Goal: Transaction & Acquisition: Purchase product/service

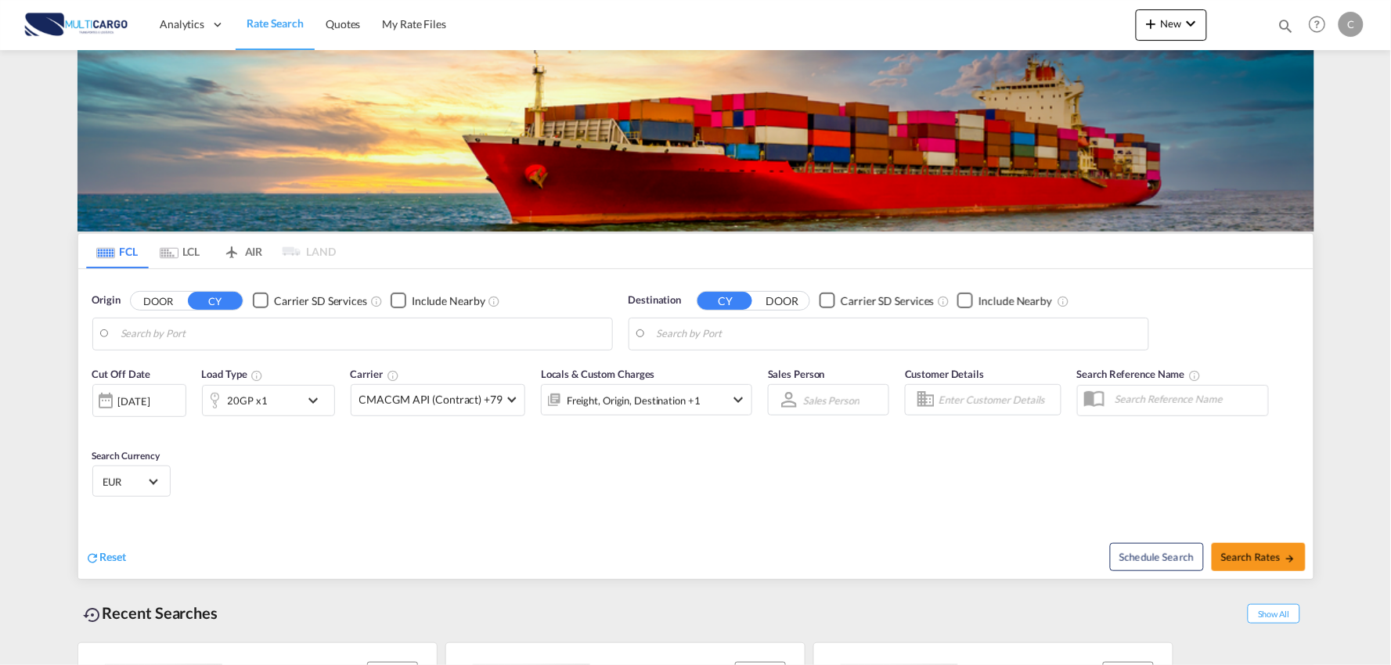
type input "Port of Qingdao, Qingdao, CNTAO"
type input "Leixoes, Leixoes, PTLEI"
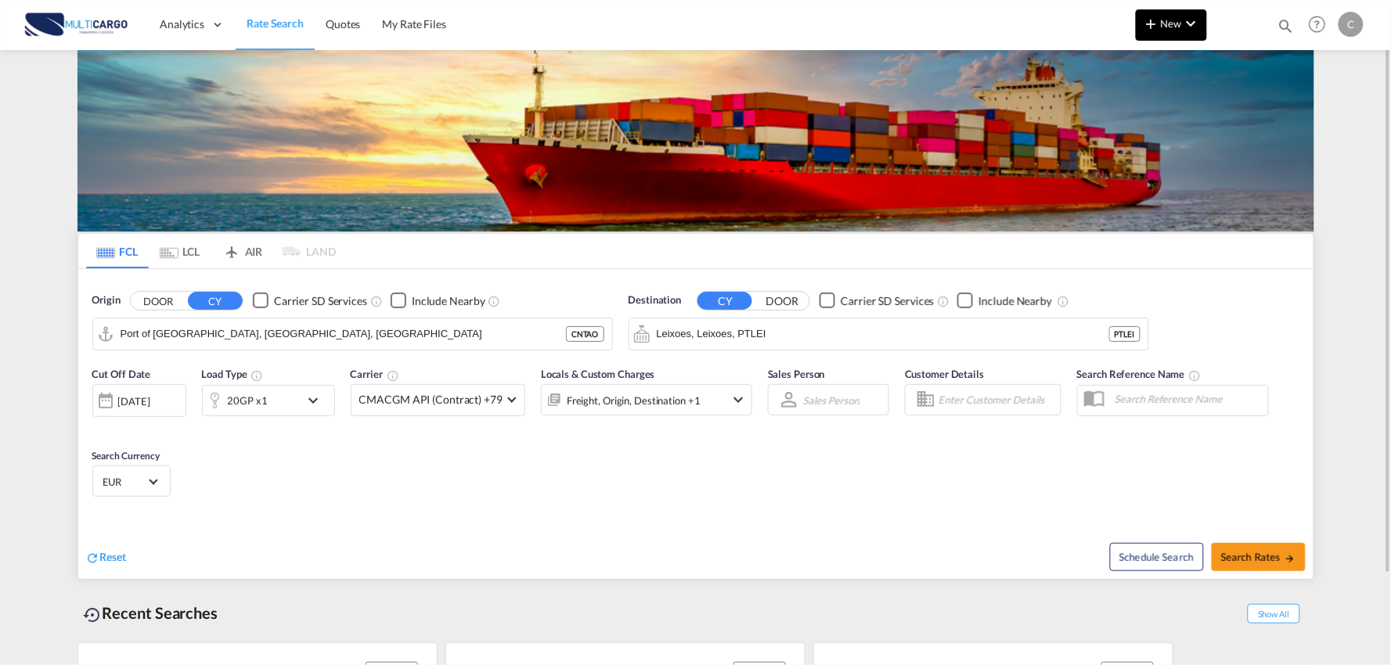
click at [1154, 23] on md-icon "icon-plus 400-fg" at bounding box center [1151, 23] width 19 height 19
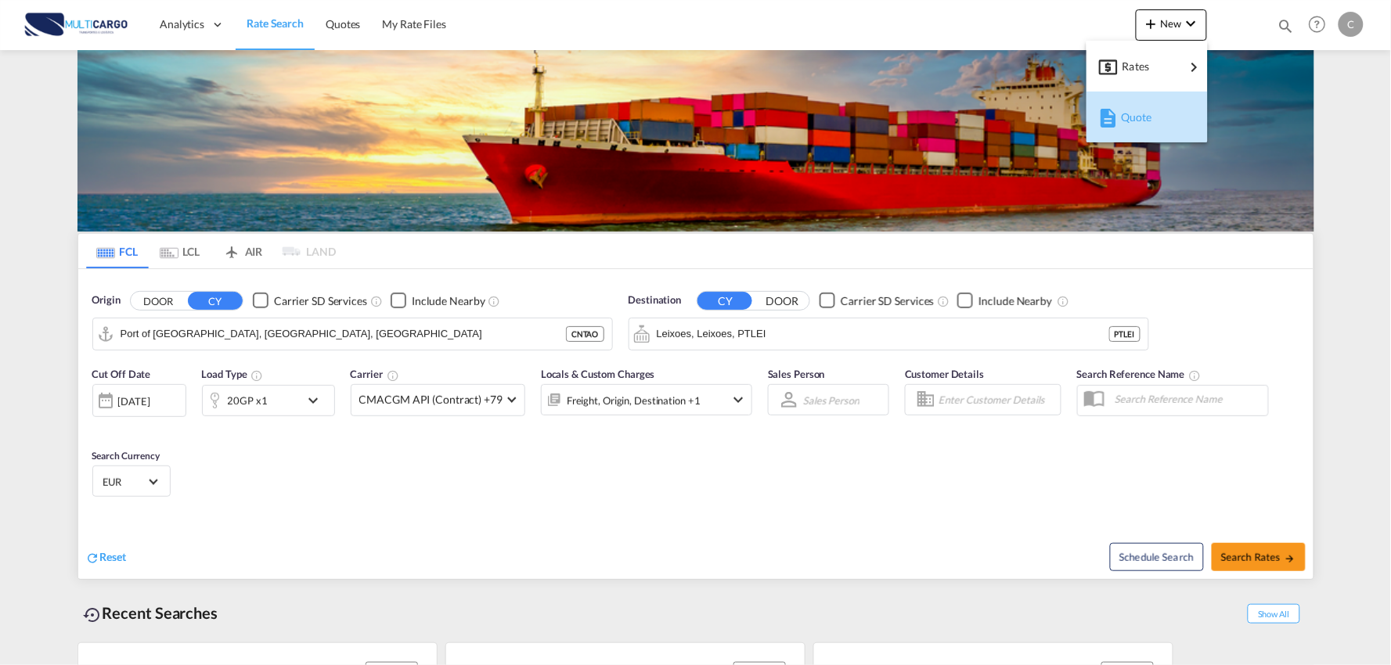
click at [1138, 111] on span "Quote" at bounding box center [1129, 117] width 17 height 31
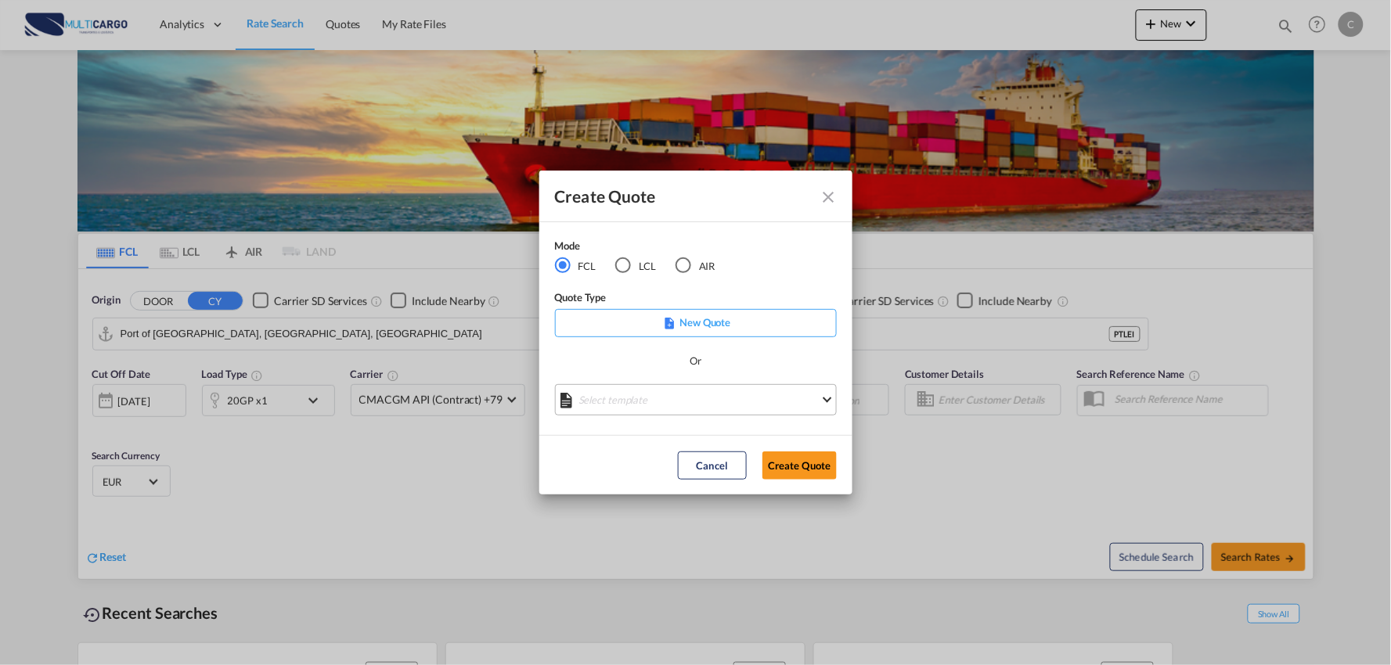
click at [662, 405] on md-select "Select template 25/11/24 IMP_EXW_FCL Patricia Barroso | 25 Nov 2024 25/11/24 IM…" at bounding box center [696, 399] width 282 height 31
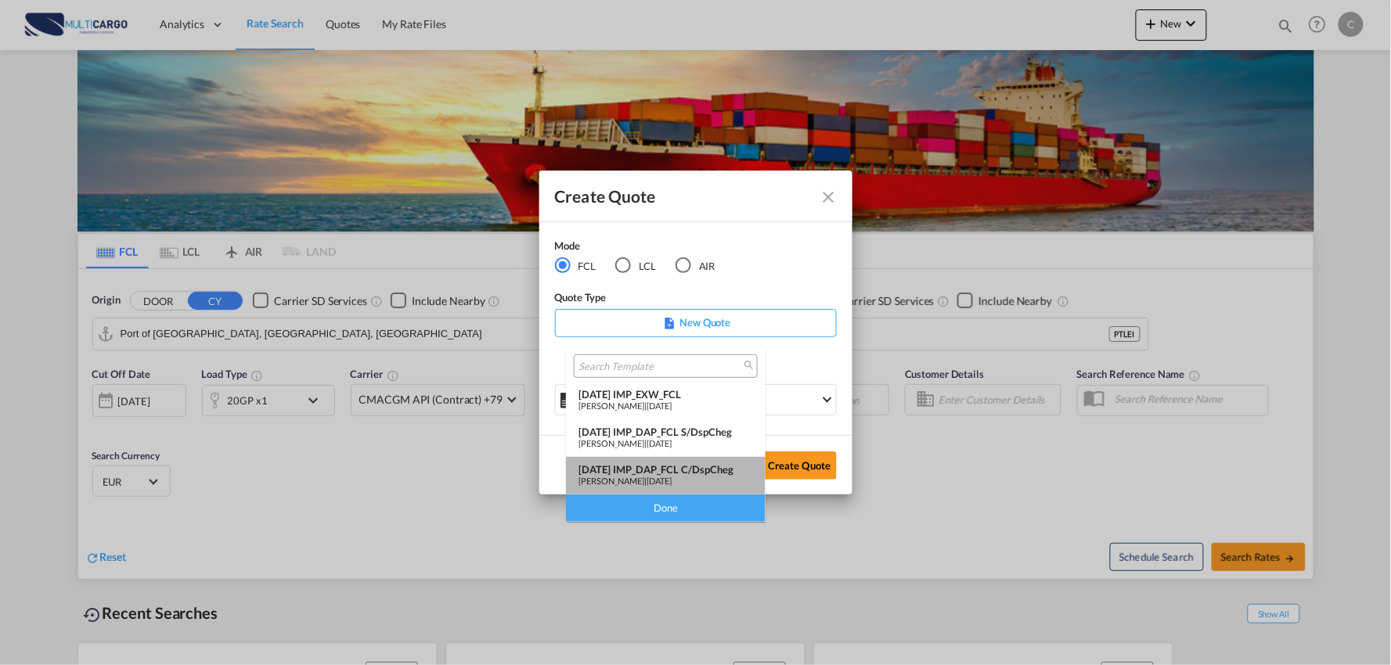
click at [667, 471] on div "25/11/24 IMP_DAP_FCL C/DspCheg" at bounding box center [665, 469] width 175 height 13
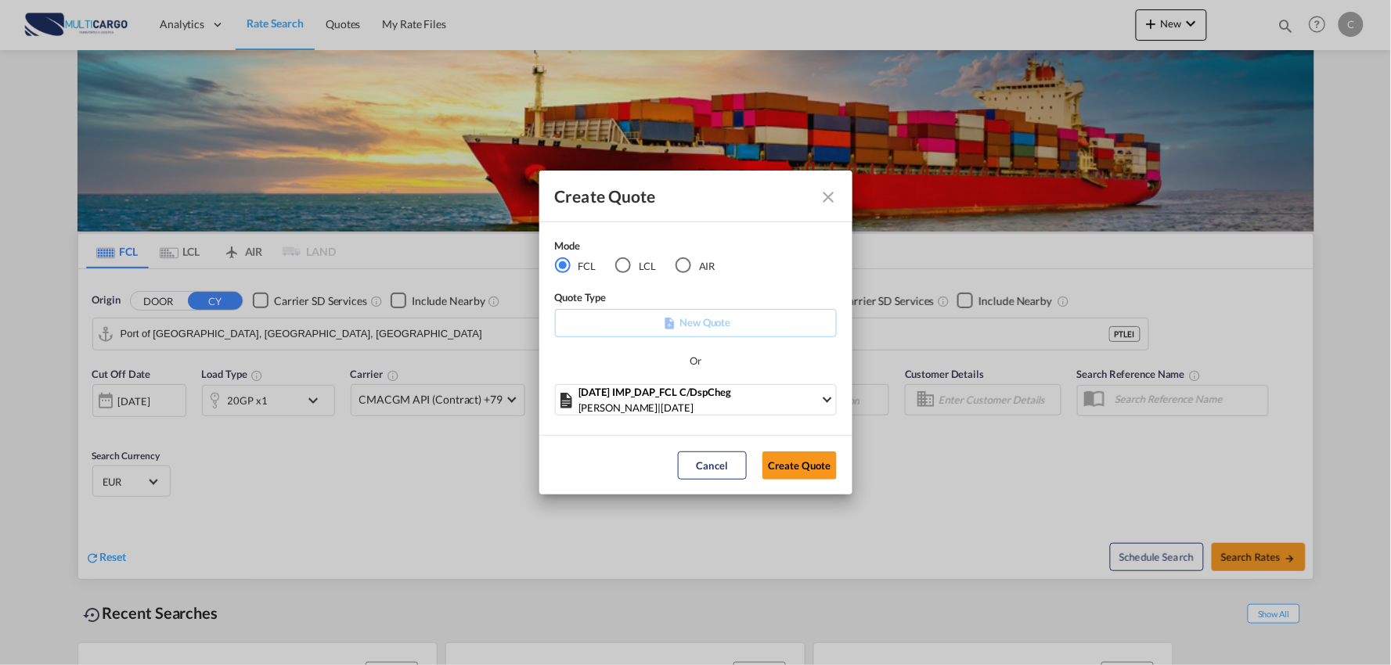
click at [786, 436] on md-dialog-actions "Cancel Create Quote" at bounding box center [695, 464] width 313 height 59
click at [802, 457] on button "Create Quote" at bounding box center [799, 466] width 74 height 28
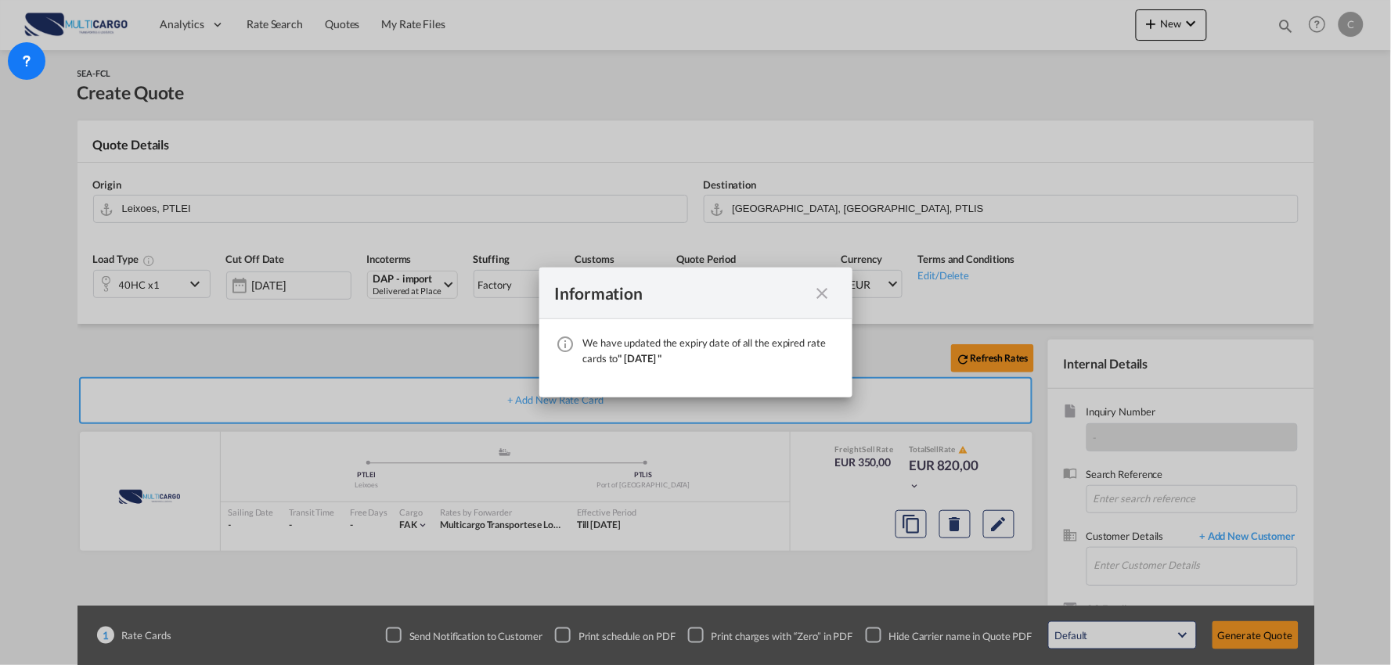
click at [819, 286] on md-icon "icon-close fg-AAA8AD cursor" at bounding box center [822, 293] width 19 height 19
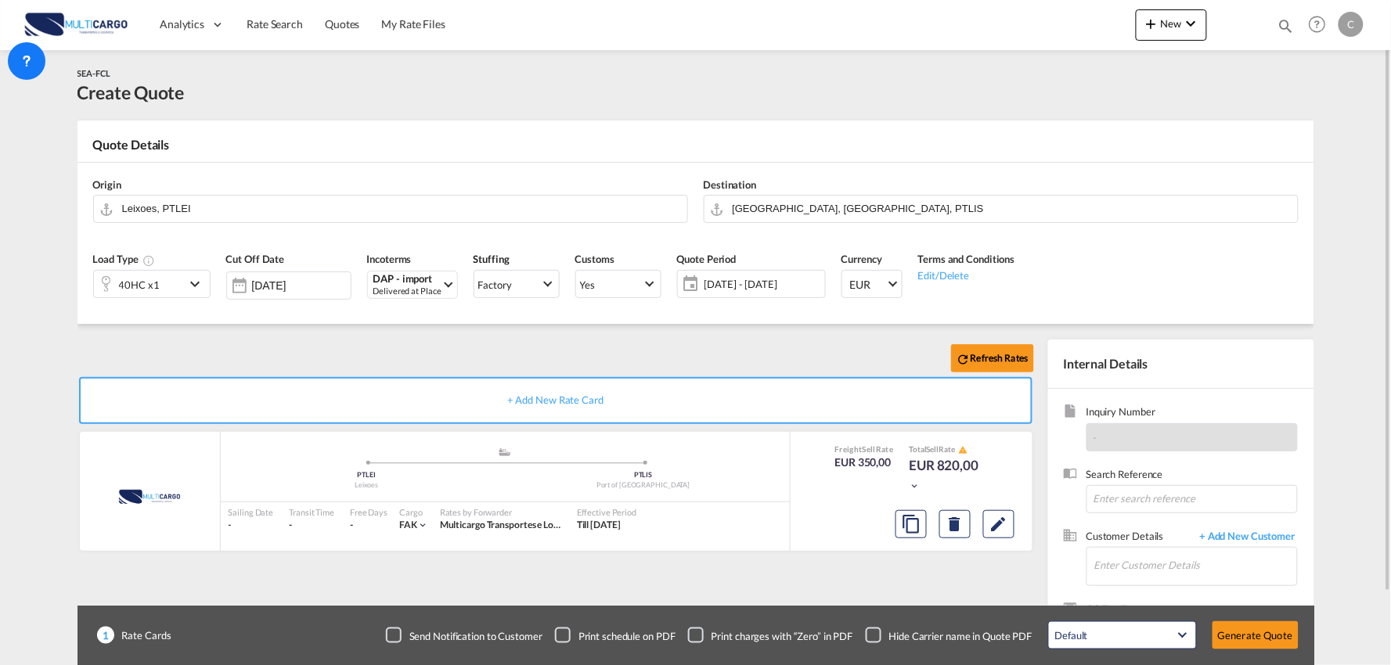
click at [699, 337] on div "Refresh Rates + Add New Rate Card MultiCargo added by you .a{fill:#aaa8ad;} .a{…" at bounding box center [695, 499] width 1237 height 351
click at [873, 634] on div "Checkbox No Ink" at bounding box center [874, 636] width 16 height 16
click at [855, 589] on div "Refresh Rates + Add New Rate Card MultiCargo added by you .a{fill:#aaa8ad;} .a{…" at bounding box center [558, 503] width 963 height 327
click at [690, 342] on div "Refresh Rates" at bounding box center [558, 359] width 963 height 38
click at [1258, 536] on span "+ Add New Customer" at bounding box center [1245, 538] width 106 height 18
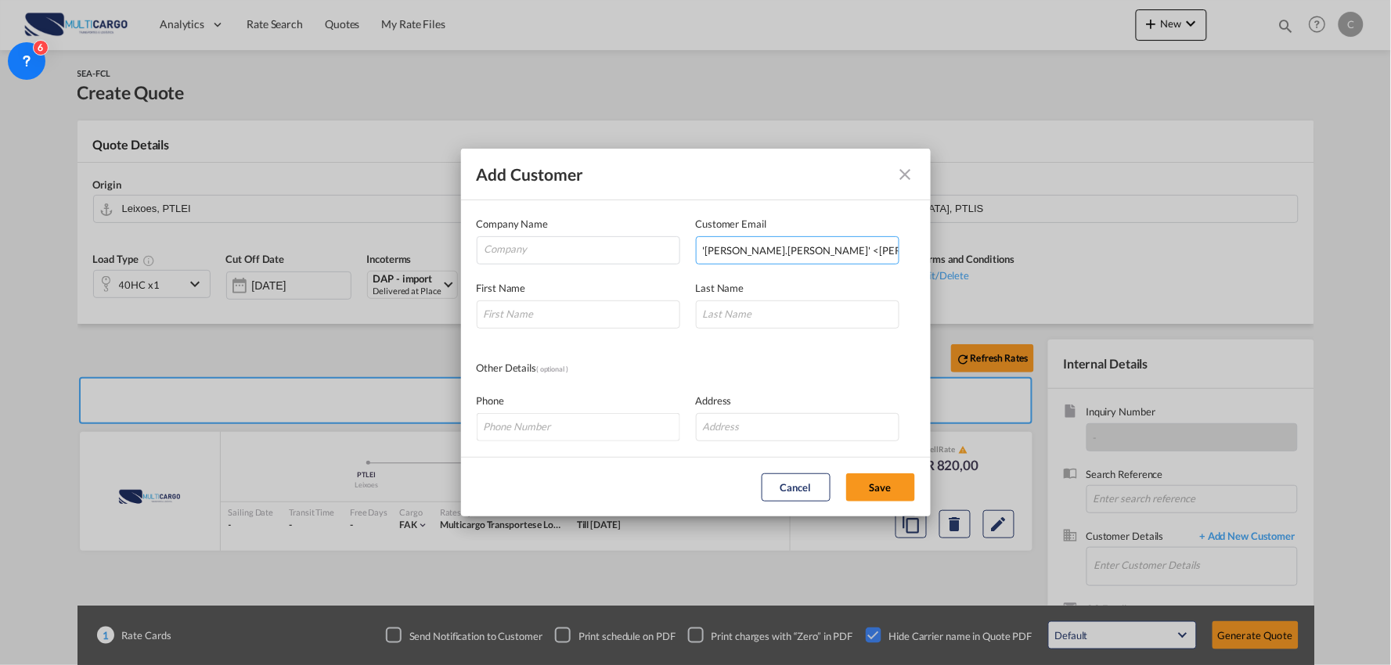
click at [778, 253] on input "'Beryl.cheng' <Beryl.cheng@alliance-acl.com>" at bounding box center [798, 250] width 204 height 28
drag, startPoint x: 768, startPoint y: 250, endPoint x: 553, endPoint y: 254, distance: 214.5
click at [553, 254] on div "Company Name Customer Email 'Beryl.cheng' <Beryl.cheng@alliance-acl.com> Enter …" at bounding box center [696, 240] width 438 height 49
click at [873, 249] on input "Beryl.cheng@alliance-acl.com>" at bounding box center [798, 250] width 204 height 28
type input "Beryl.cheng@alliance-acl.com>"
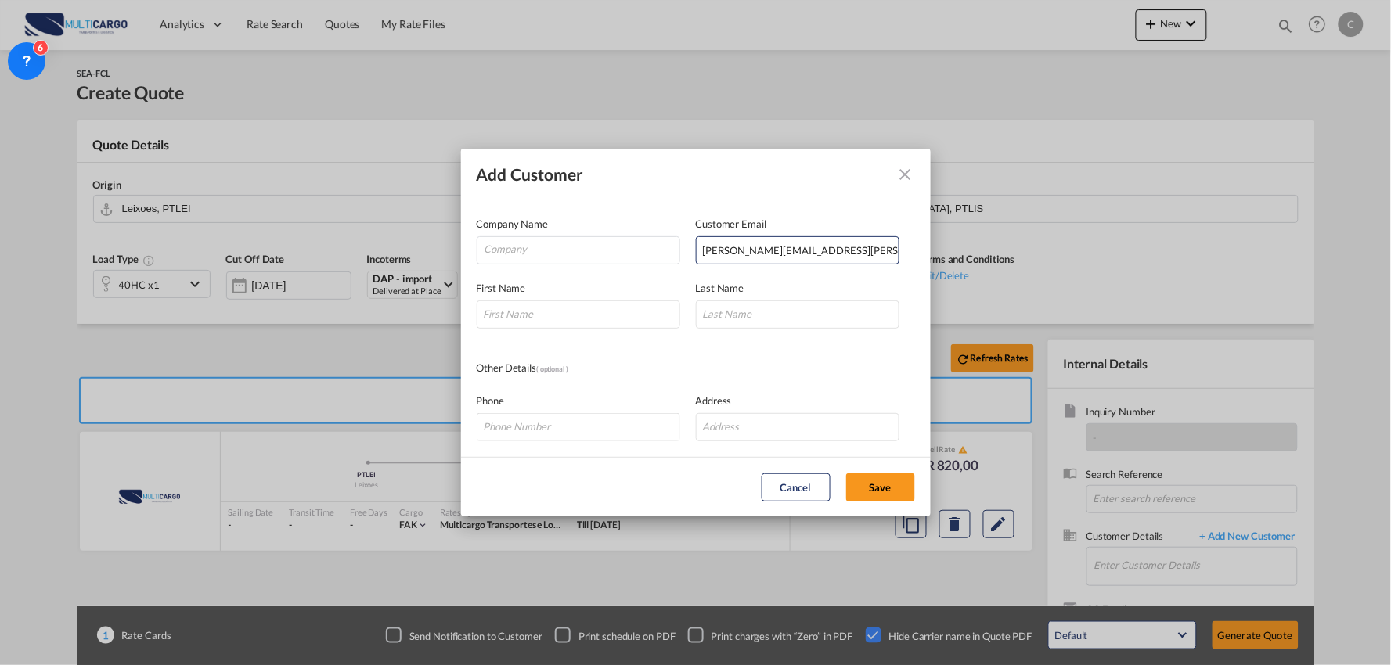
click at [917, 158] on div "Add Customer" at bounding box center [696, 175] width 470 height 52
click at [902, 182] on md-icon "icon-close" at bounding box center [905, 174] width 19 height 19
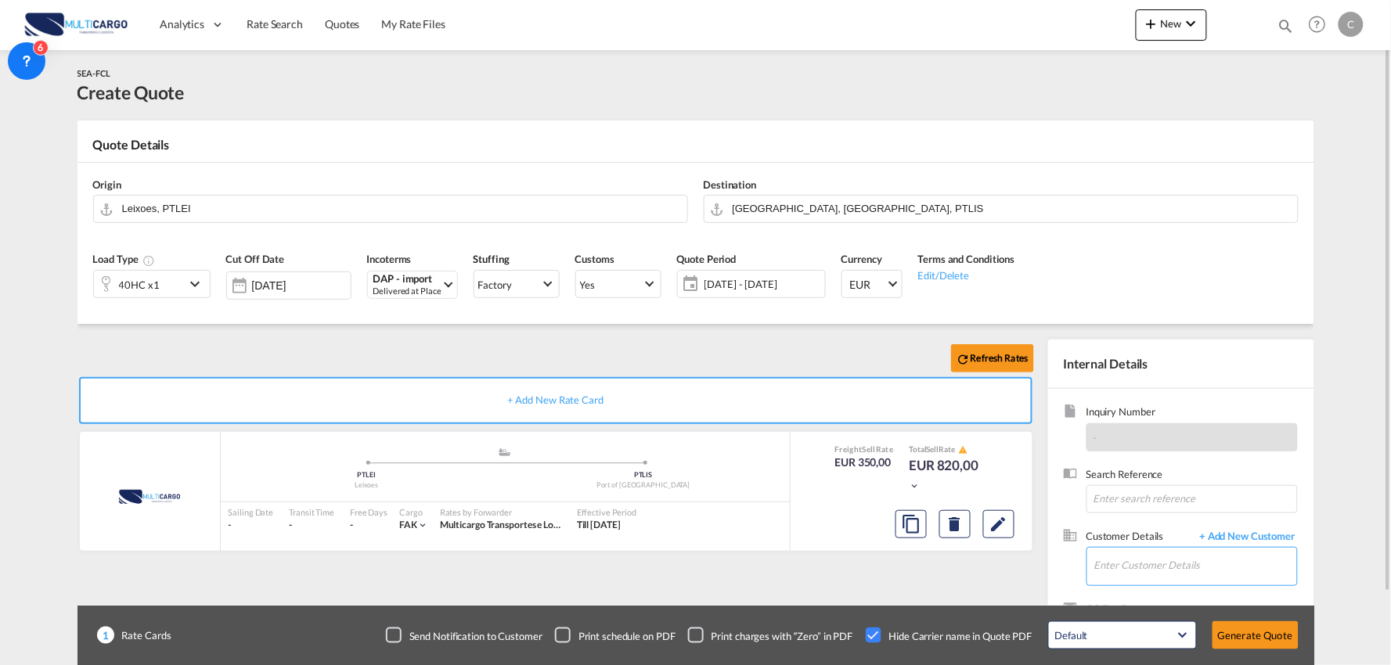
click at [1202, 557] on input "Enter Customer Details" at bounding box center [1195, 565] width 203 height 35
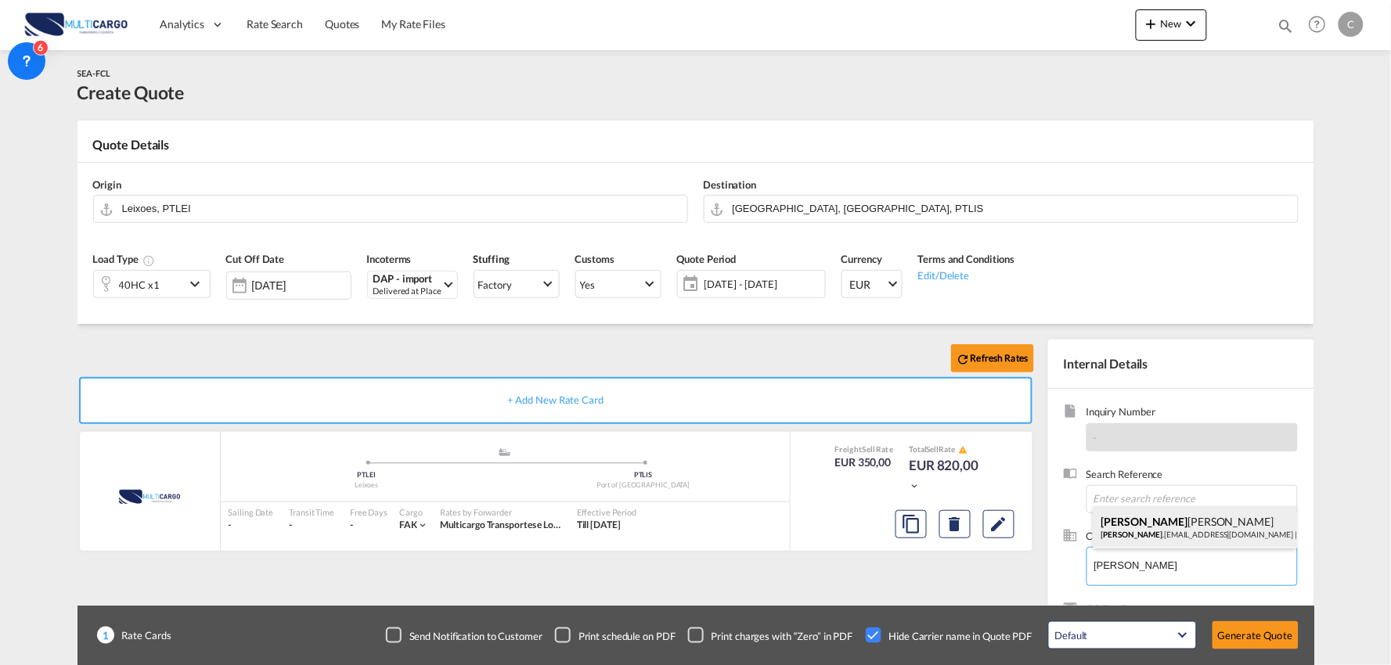
click at [1144, 514] on div "Beryl Cheng Beryl .cheng@alliance-acl.com | SHANGHAI ALLIANCE INTERNATIONAL FRE…" at bounding box center [1195, 527] width 204 height 42
type input "SHANGHAI ALLIANCE INTERNATIONAL FREIGHT FORWARDING CO.,LTD, Beryl Cheng, Beryl.…"
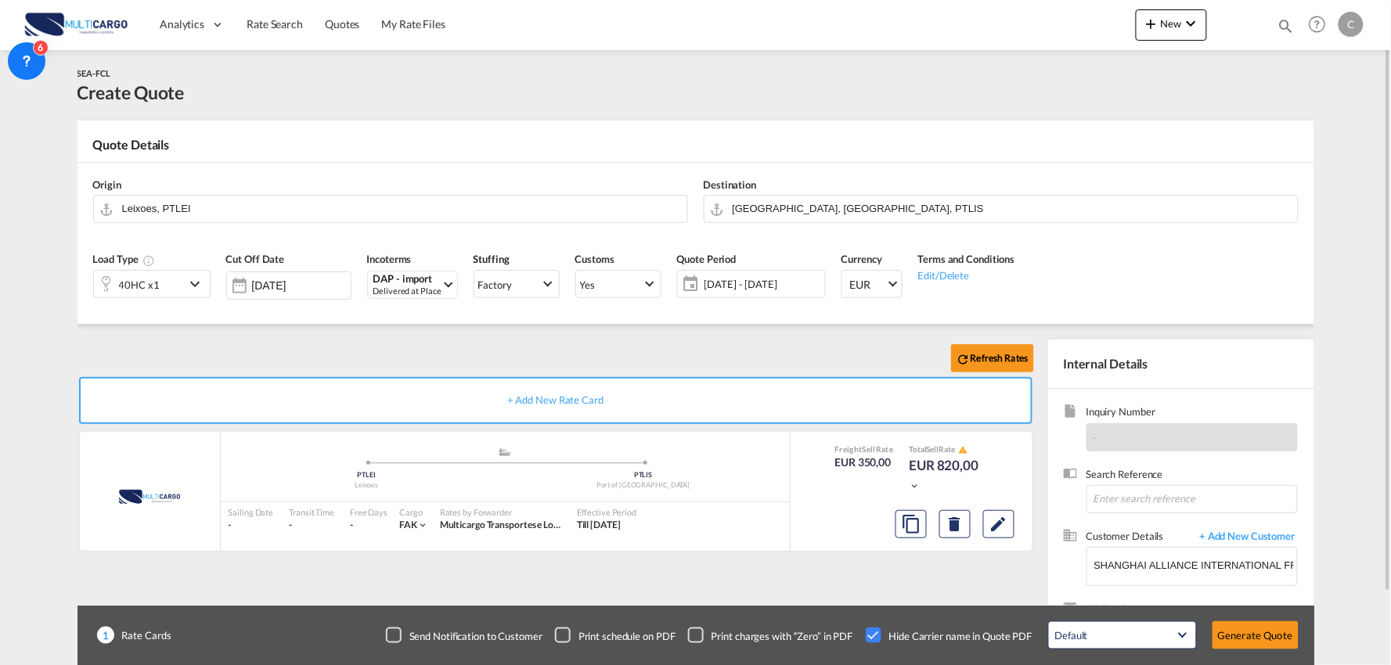
click at [822, 567] on div "Refresh Rates + Add New Rate Card MultiCargo added by you .a{fill:#aaa8ad;} .a{…" at bounding box center [558, 503] width 963 height 327
drag, startPoint x: 238, startPoint y: 332, endPoint x: 224, endPoint y: 333, distance: 14.2
click at [236, 332] on div "Refresh Rates + Add New Rate Card MultiCargo added by you .a{fill:#aaa8ad;} .a{…" at bounding box center [695, 499] width 1237 height 351
click at [189, 207] on input "Leixoes, PTLEI" at bounding box center [400, 208] width 557 height 27
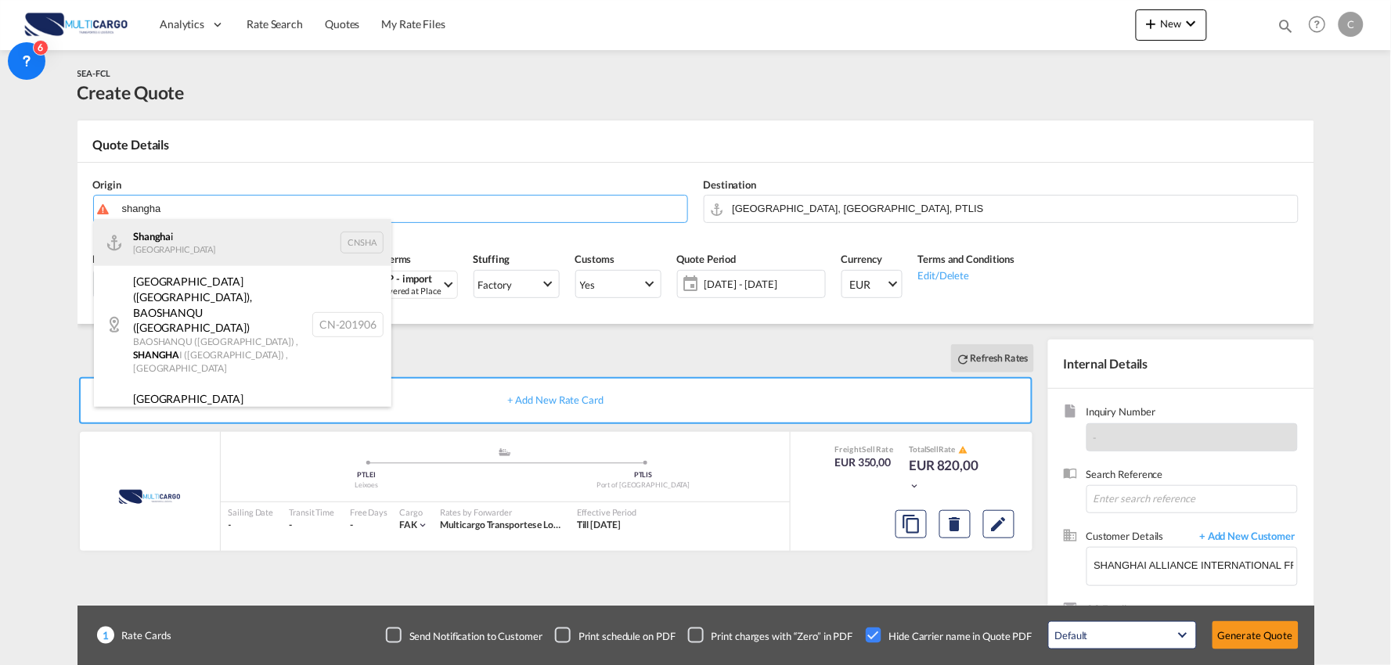
click at [182, 231] on div "Shangha i China CNSHA" at bounding box center [242, 242] width 297 height 47
type input "Shanghai, CNSHA"
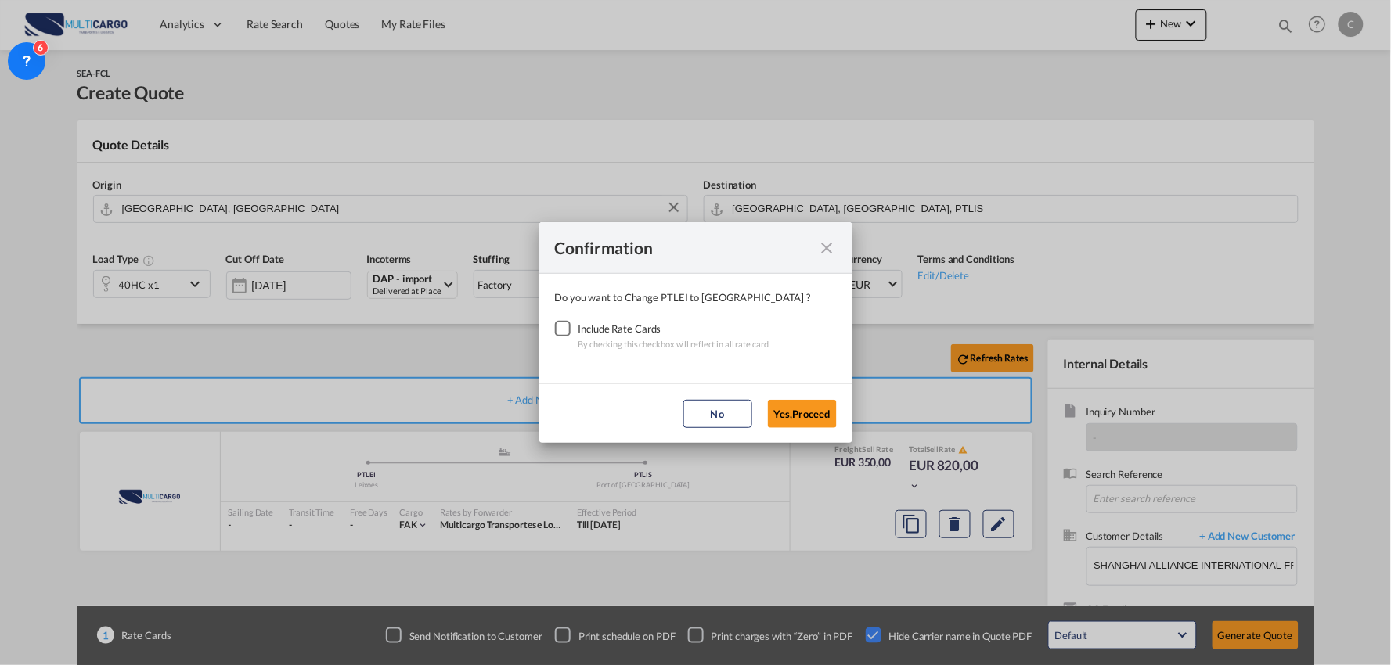
click at [564, 327] on div "Checkbox No Ink" at bounding box center [563, 329] width 16 height 16
click at [806, 416] on button "Yes,Proceed" at bounding box center [802, 414] width 69 height 28
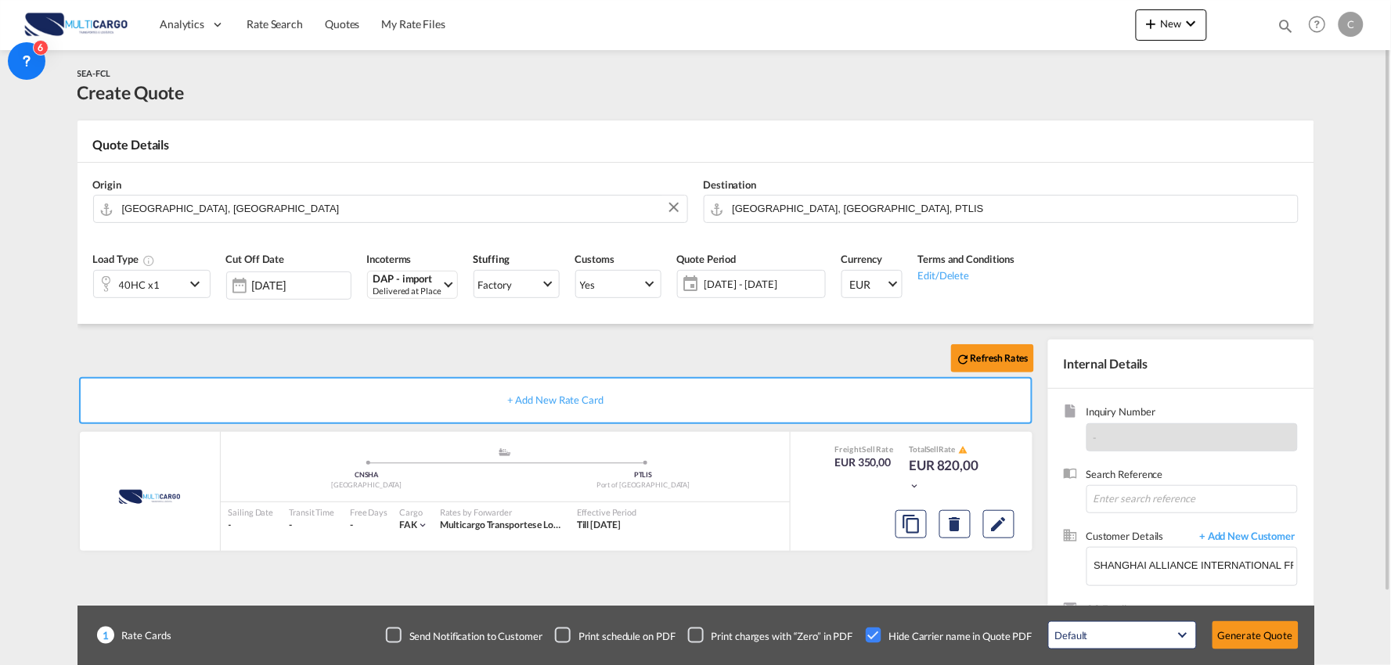
click at [490, 338] on div "Refresh Rates + Add New Rate Card MultiCargo added by you .a{fill:#aaa8ad;} .a{…" at bounding box center [695, 499] width 1237 height 351
click at [1251, 636] on button "Generate Quote" at bounding box center [1255, 635] width 86 height 28
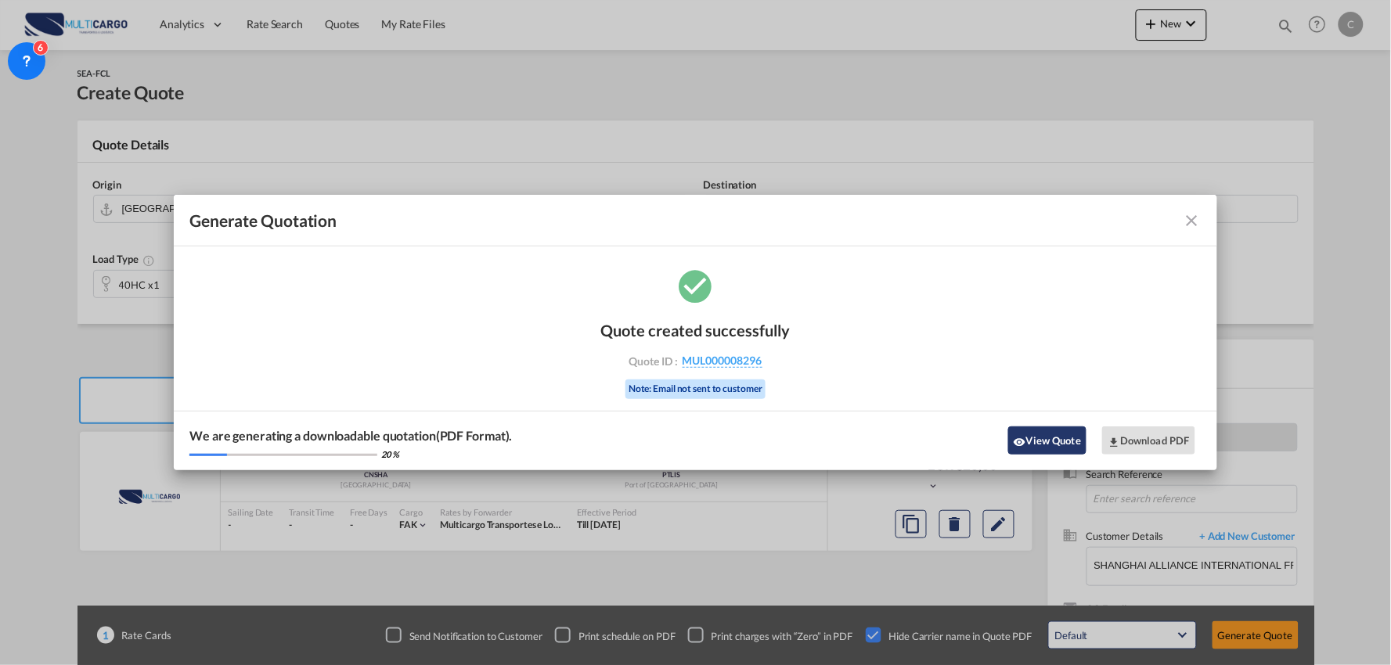
click at [1043, 441] on button "View Quote" at bounding box center [1047, 441] width 78 height 28
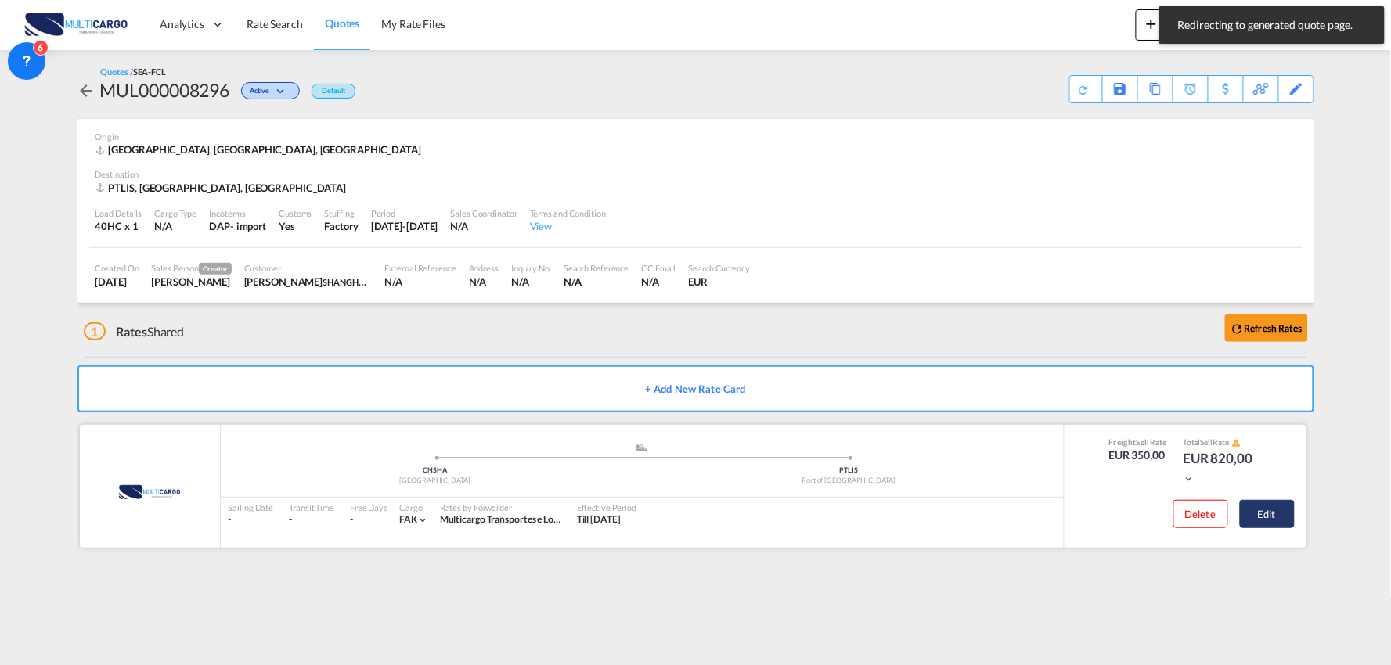
click at [1256, 517] on button "Edit" at bounding box center [1267, 514] width 55 height 28
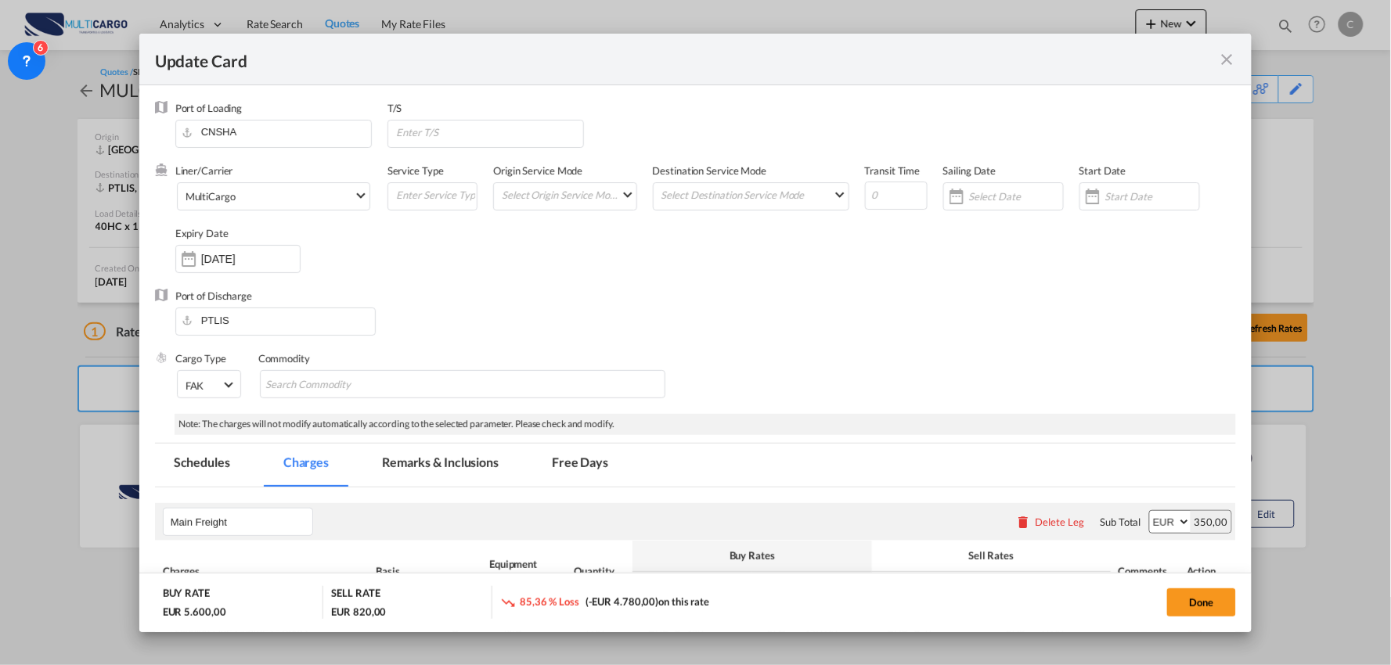
select select "per container"
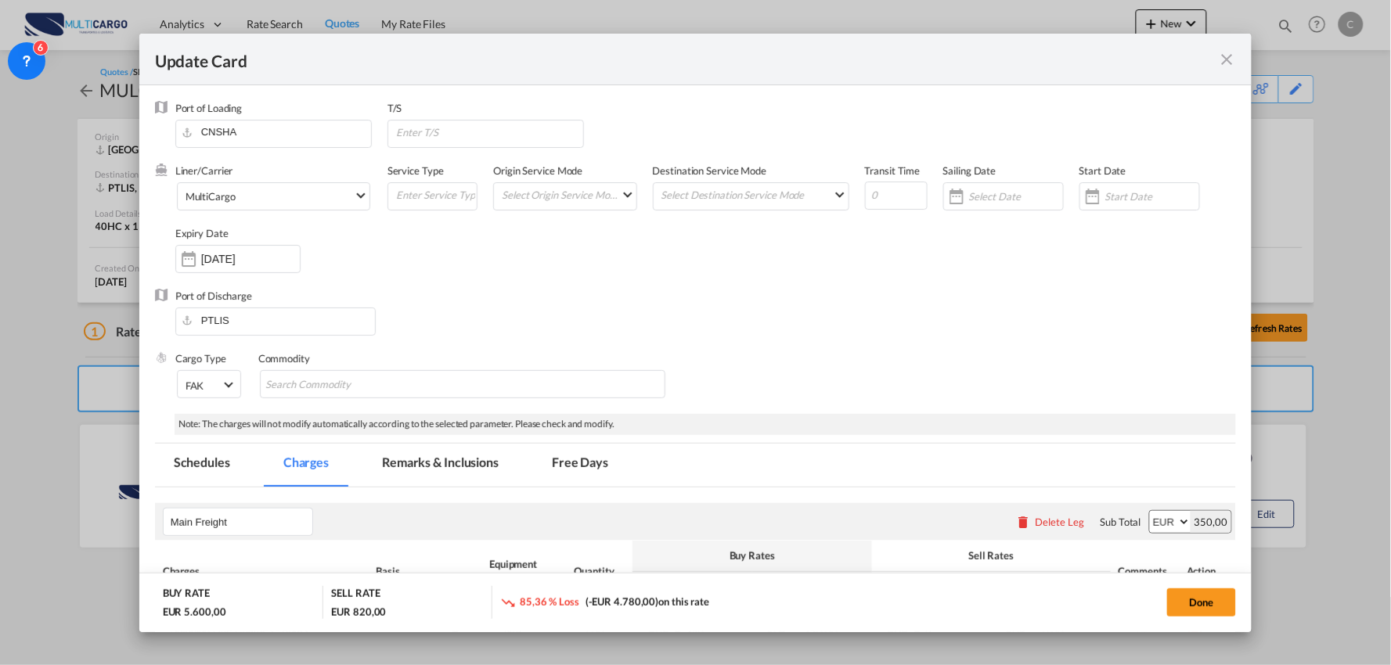
select select "per container"
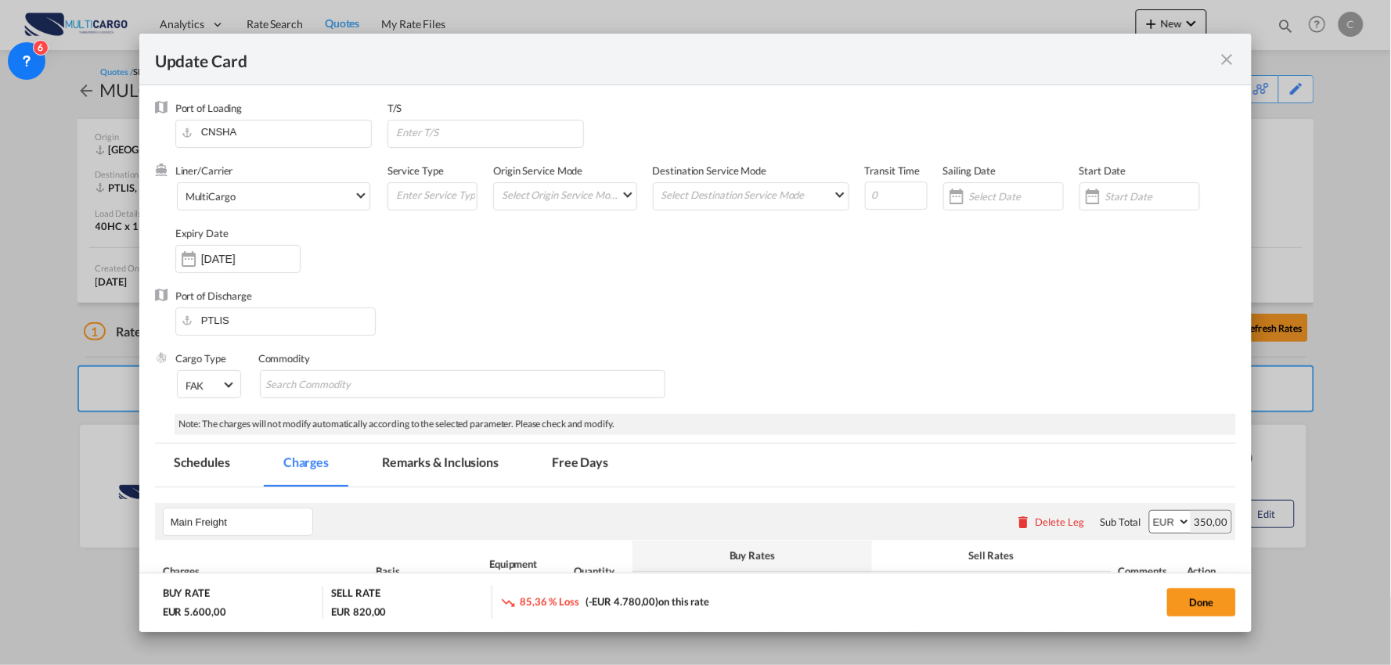
select select "per container"
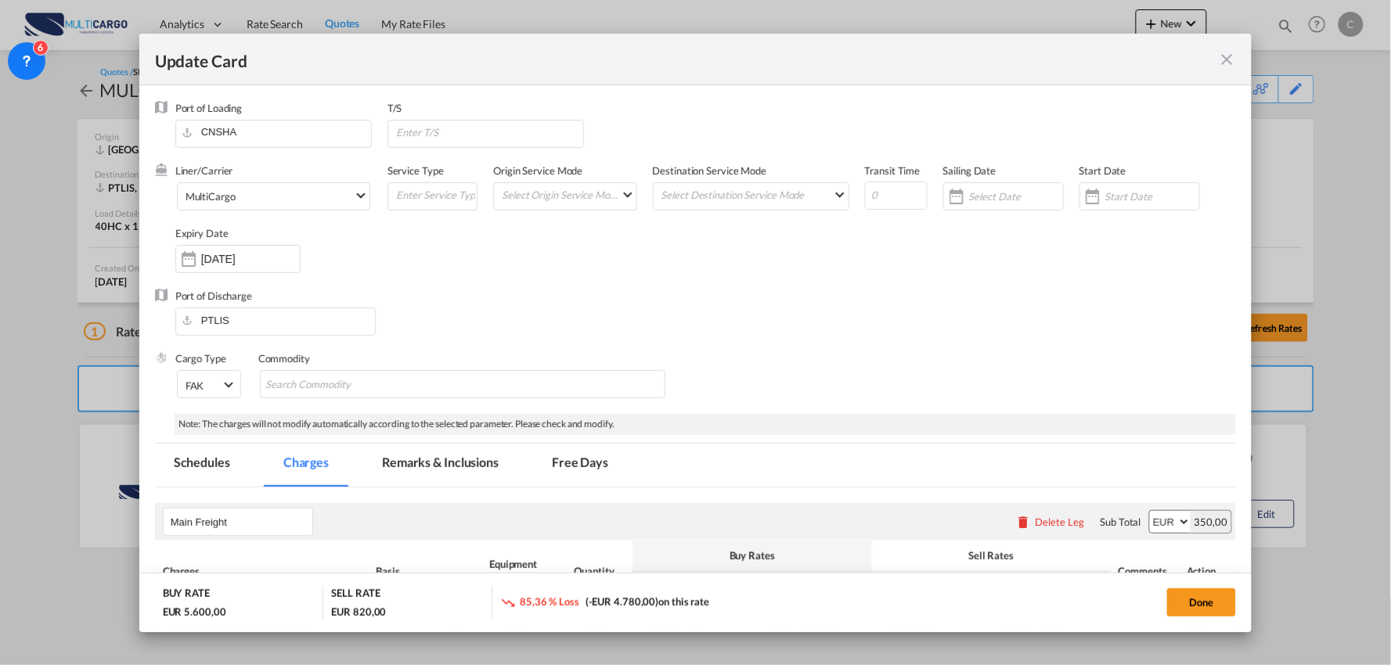
select select "per B/L"
select select "per container"
select select "per B/L"
select select "per container"
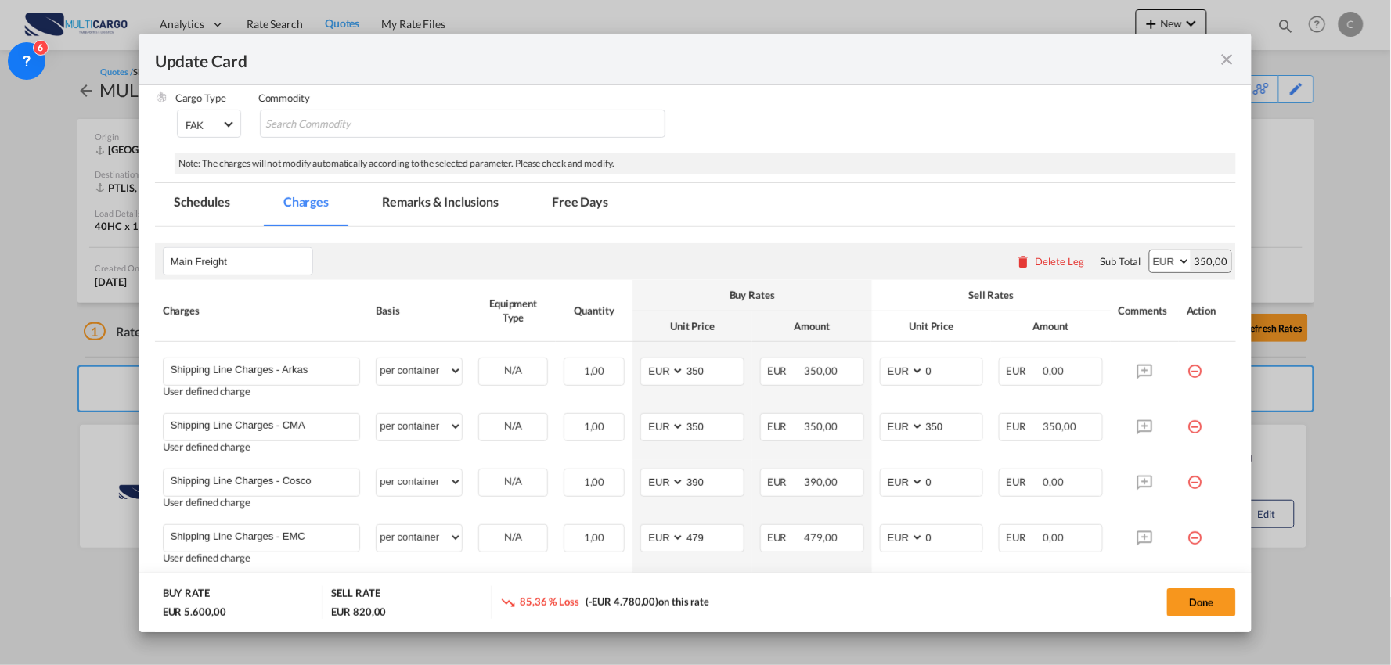
scroll to position [348, 0]
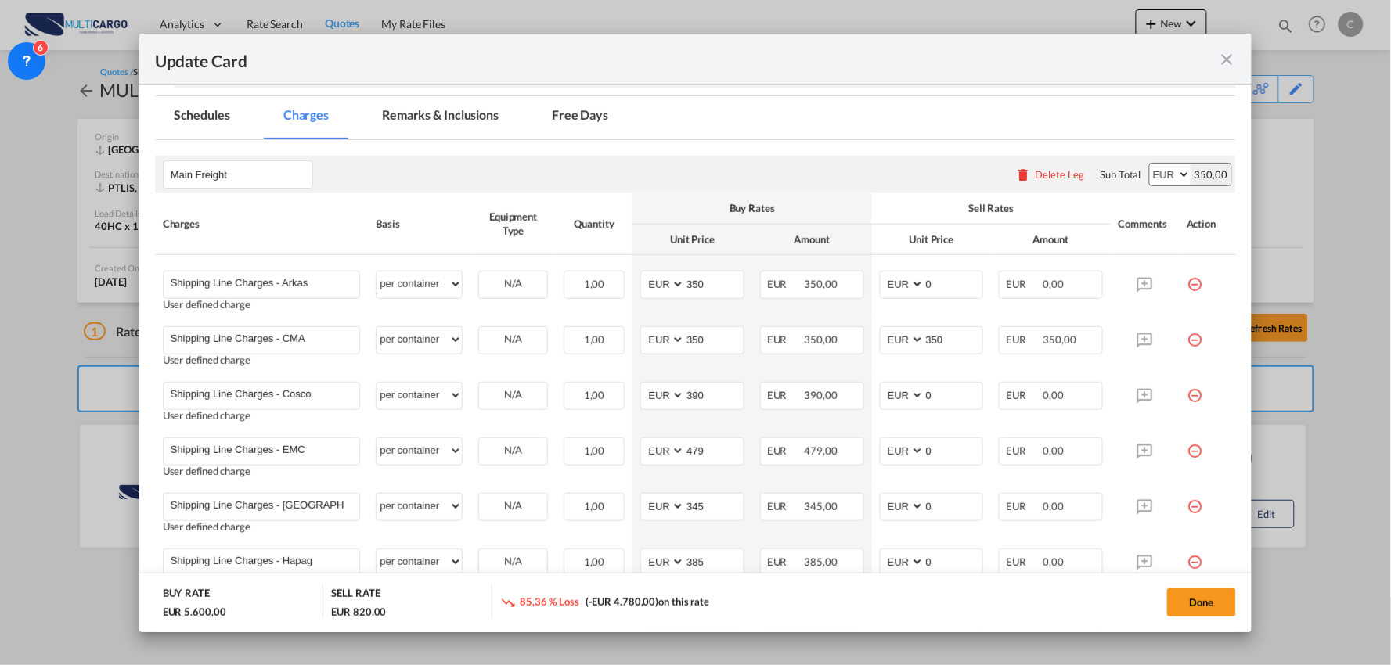
click at [1052, 177] on div "Delete Leg" at bounding box center [1060, 174] width 49 height 13
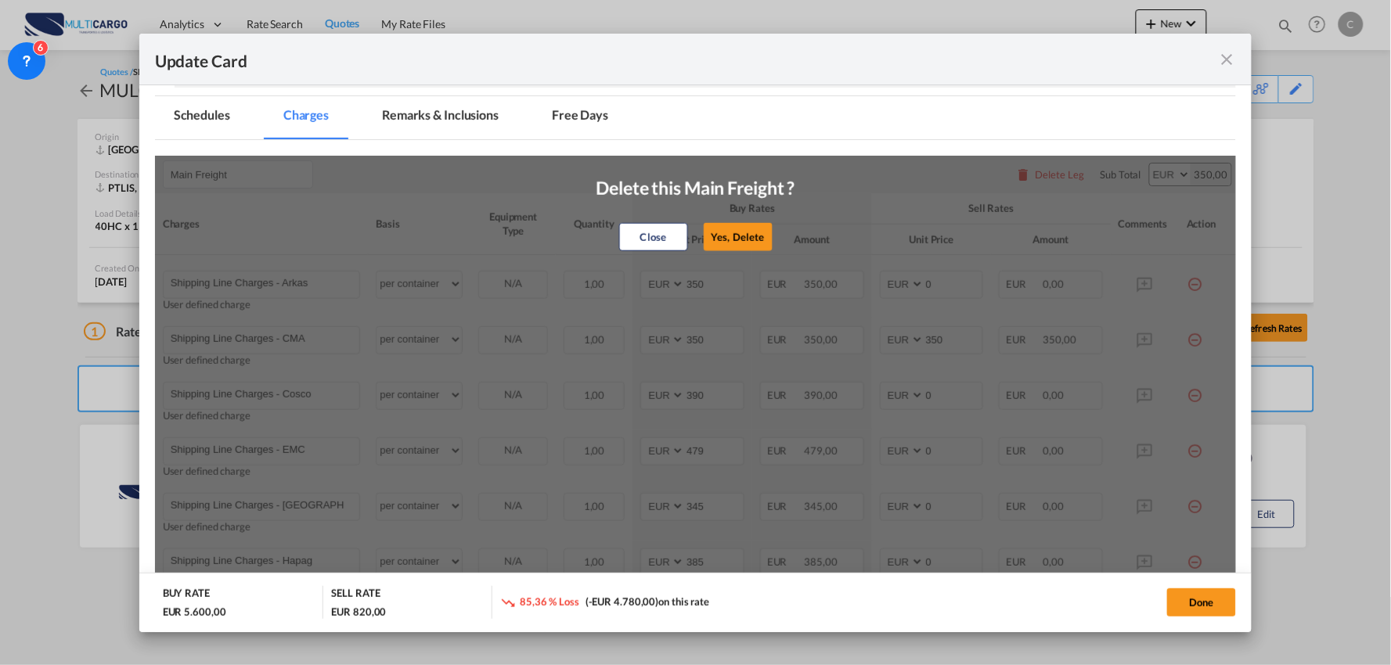
click at [719, 245] on button "Yes, Delete" at bounding box center [738, 237] width 69 height 28
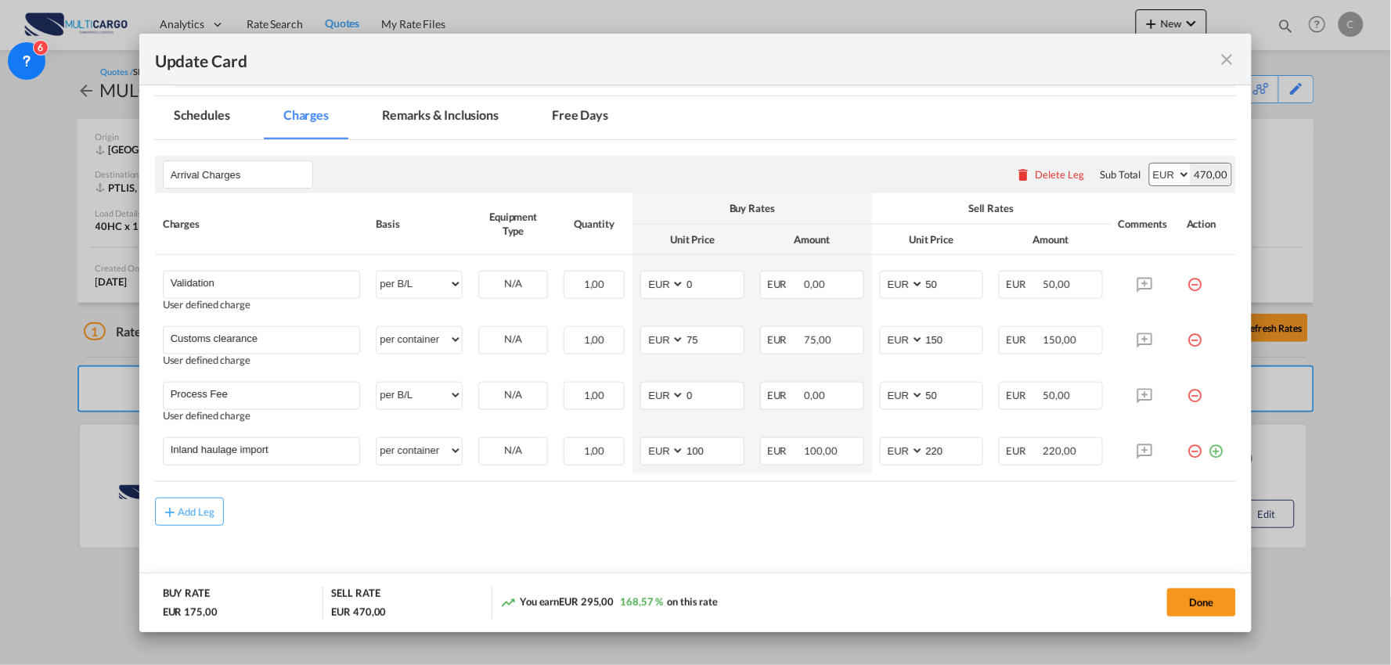
drag, startPoint x: 579, startPoint y: 73, endPoint x: 975, endPoint y: 1, distance: 402.5
click at [581, 75] on div "Update Card" at bounding box center [695, 60] width 1113 height 52
click at [629, 517] on div "Add Leg" at bounding box center [696, 512] width 1082 height 28
drag, startPoint x: 312, startPoint y: 455, endPoint x: 106, endPoint y: 447, distance: 205.2
click at [106, 447] on div "Update Card Port of Loading CNSHA T/S Liner/Carrier MultiCargo 2HM LOGISTICS D.…" at bounding box center [695, 332] width 1391 height 665
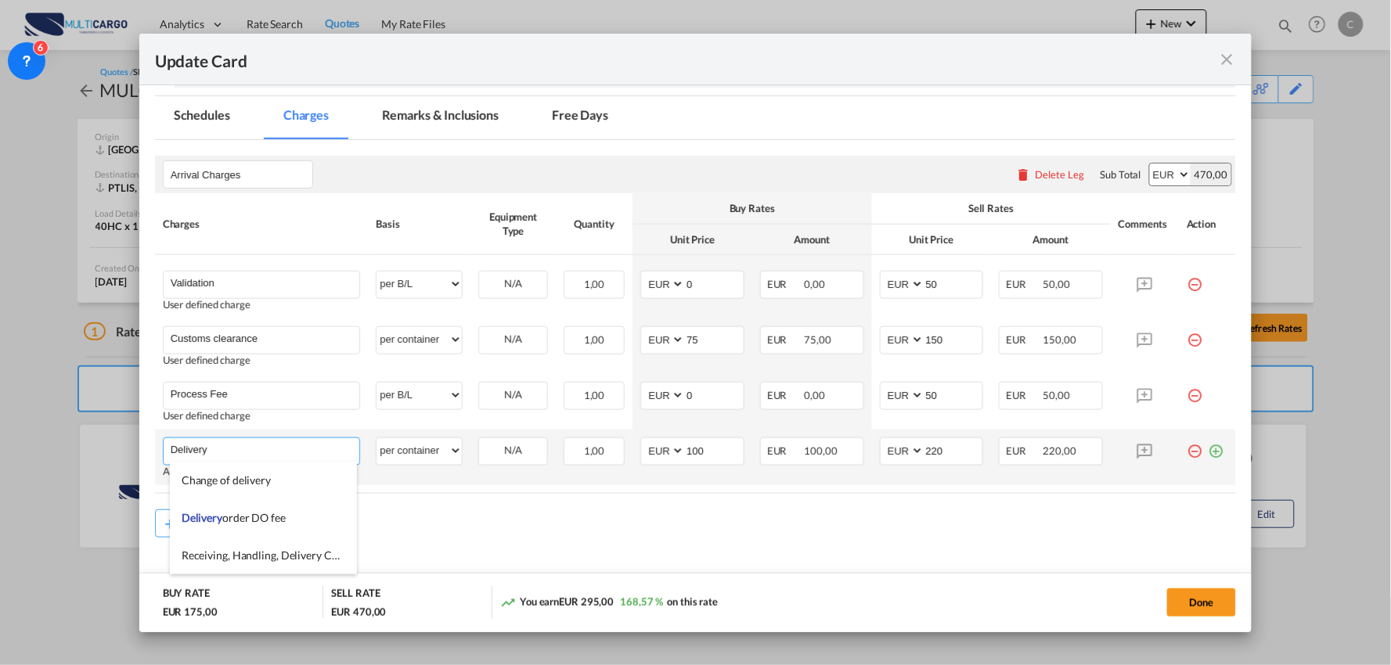
click at [219, 458] on input "Delivery" at bounding box center [265, 449] width 189 height 23
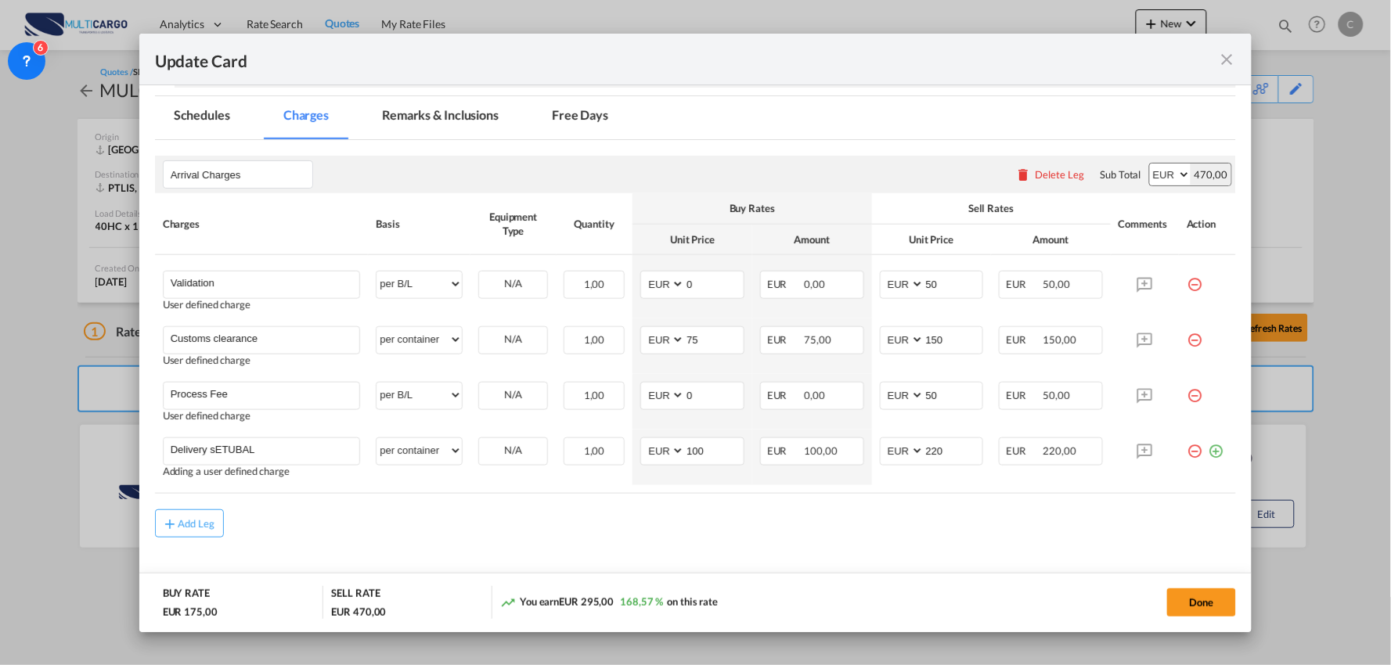
drag, startPoint x: 582, startPoint y: 531, endPoint x: 293, endPoint y: 477, distance: 294.4
click at [582, 532] on div "Add Leg" at bounding box center [696, 524] width 1082 height 28
click at [272, 448] on input "Delivery sETUBAL" at bounding box center [265, 449] width 189 height 23
type input "Delivery Setubal"
click at [362, 538] on md-content "Arrival Charges Please enter leg name Leg Name Already Exists Delete Leg Sub To…" at bounding box center [696, 376] width 1082 height 473
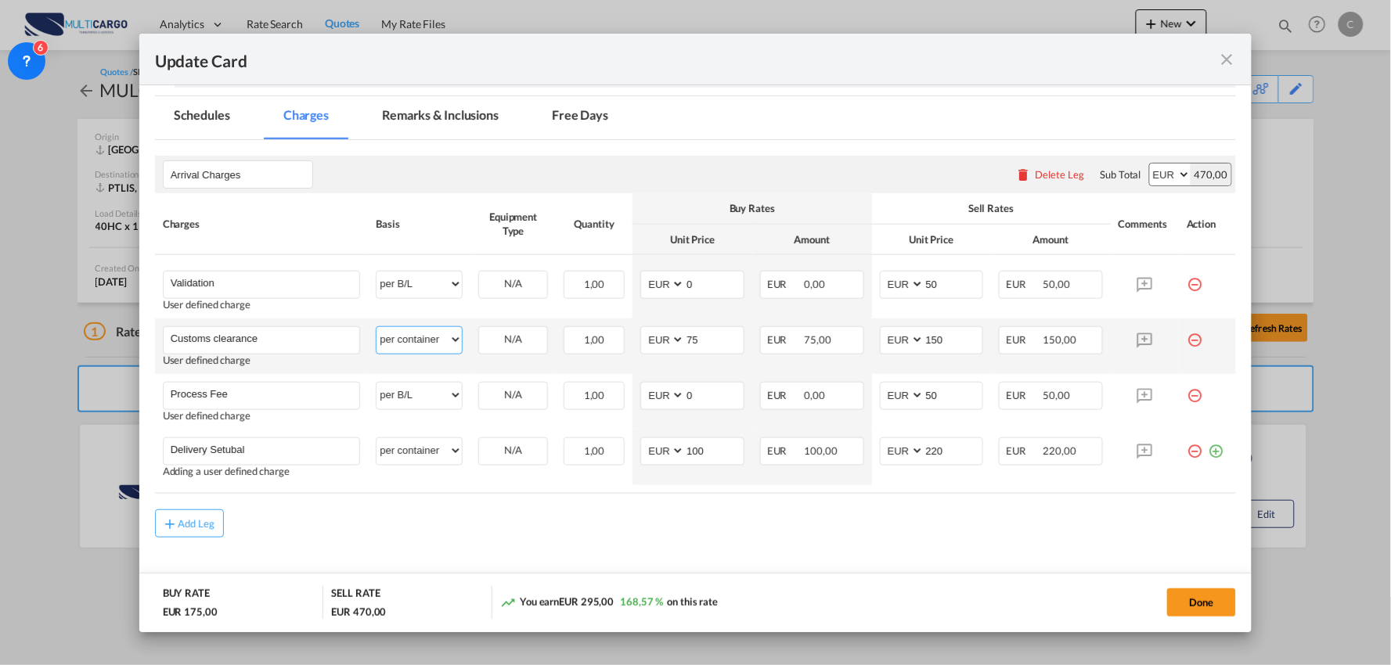
click at [412, 340] on select "per equipment per container per B/L per shipping bill per shipment per pallet p…" at bounding box center [418, 339] width 85 height 25
select select "per_document"
click at [376, 327] on select "per equipment per container per B/L per shipping bill per shipment per pallet p…" at bounding box center [418, 339] width 85 height 25
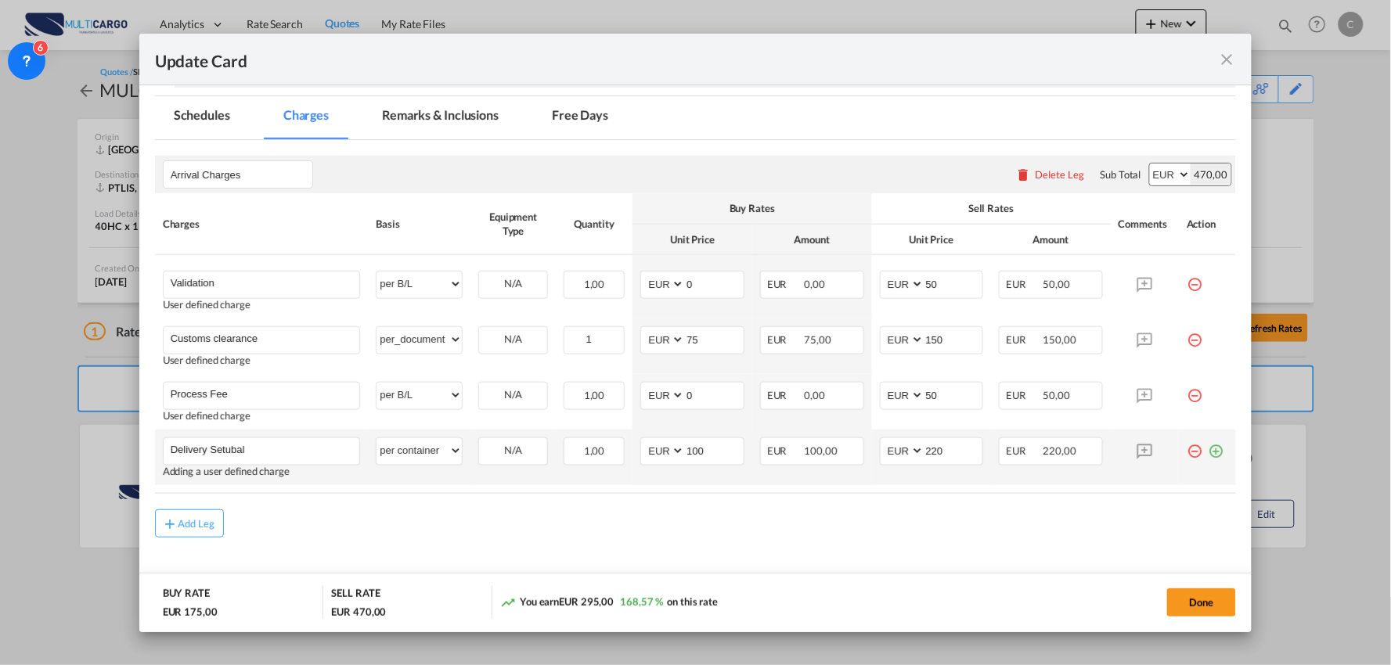
click at [542, 534] on div "Add Leg" at bounding box center [696, 524] width 1082 height 28
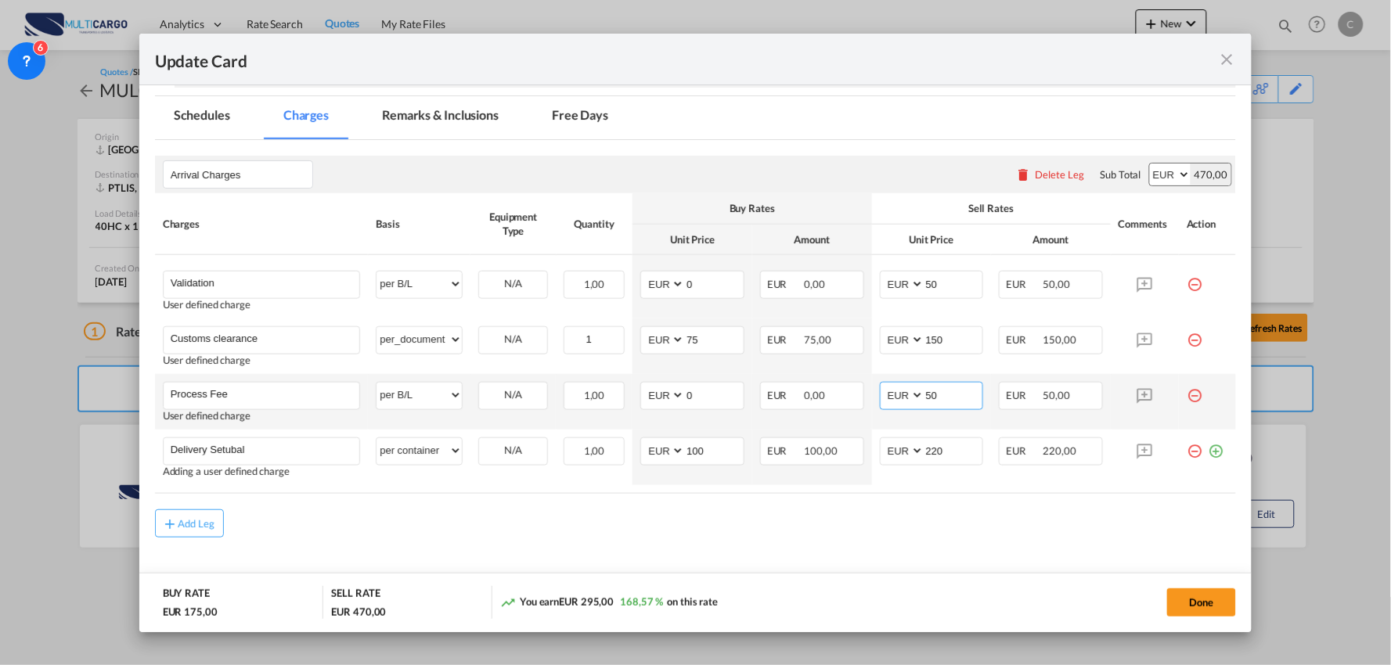
drag, startPoint x: 938, startPoint y: 390, endPoint x: 874, endPoint y: 394, distance: 63.5
click at [902, 391] on md-input-container "AED AFN ALL AMD ANG AOA ARS AUD AWG AZN BAM BBD BDT BGN BHD BIF BMD BND BOB BRL…" at bounding box center [932, 396] width 104 height 28
type input "90"
drag, startPoint x: 921, startPoint y: 520, endPoint x: 693, endPoint y: 449, distance: 239.2
click at [917, 519] on div "Add Leg" at bounding box center [696, 524] width 1082 height 28
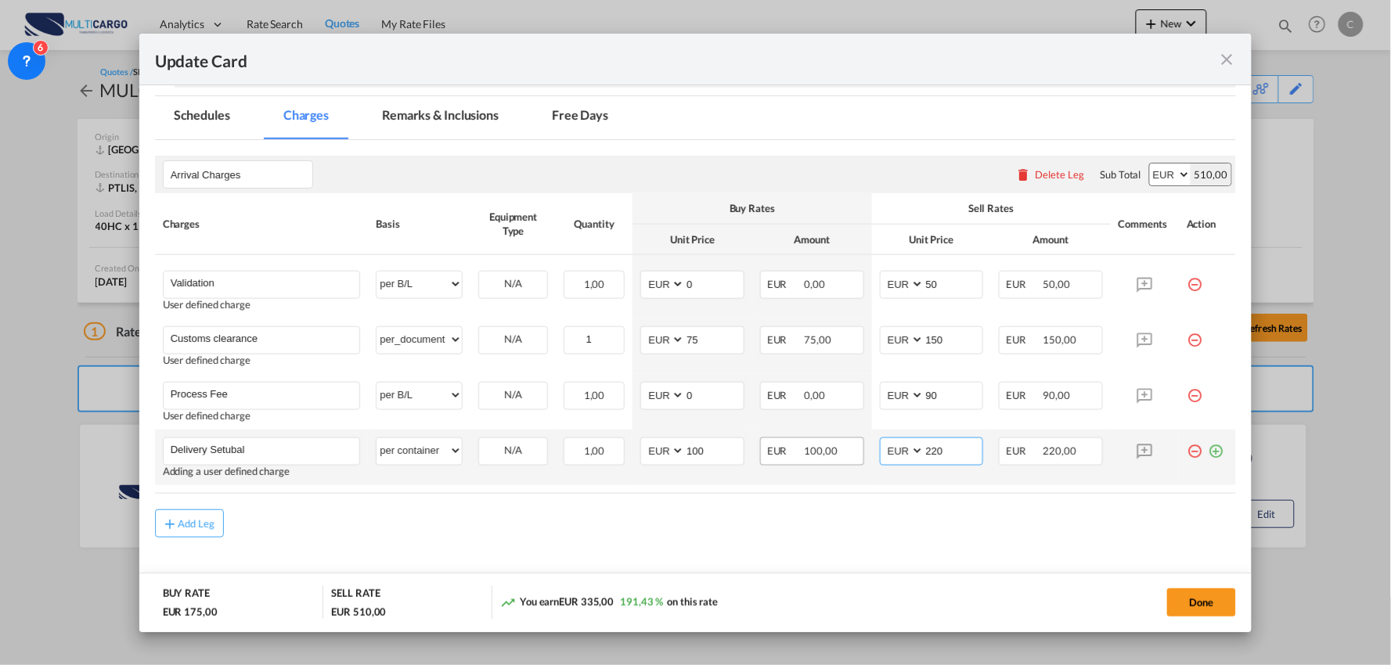
drag, startPoint x: 940, startPoint y: 450, endPoint x: 846, endPoint y: 458, distance: 94.2
click at [846, 458] on tr "Delivery Setubal Please Enter User Defined Charges Cannot Be Published Adding a…" at bounding box center [696, 458] width 1082 height 56
type input "295"
click at [1033, 524] on div "Add Leg" at bounding box center [696, 524] width 1082 height 28
click at [1187, 600] on button "Done" at bounding box center [1201, 603] width 69 height 28
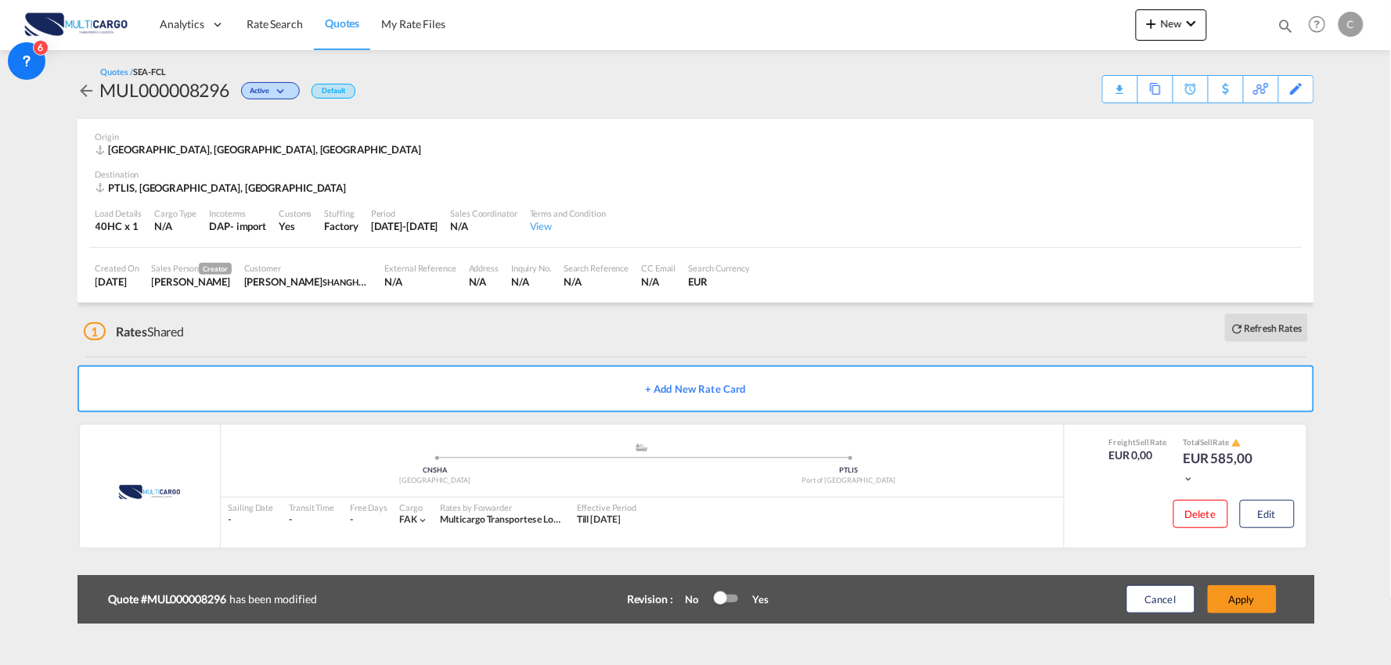
click at [1239, 603] on button "Apply" at bounding box center [1242, 599] width 69 height 28
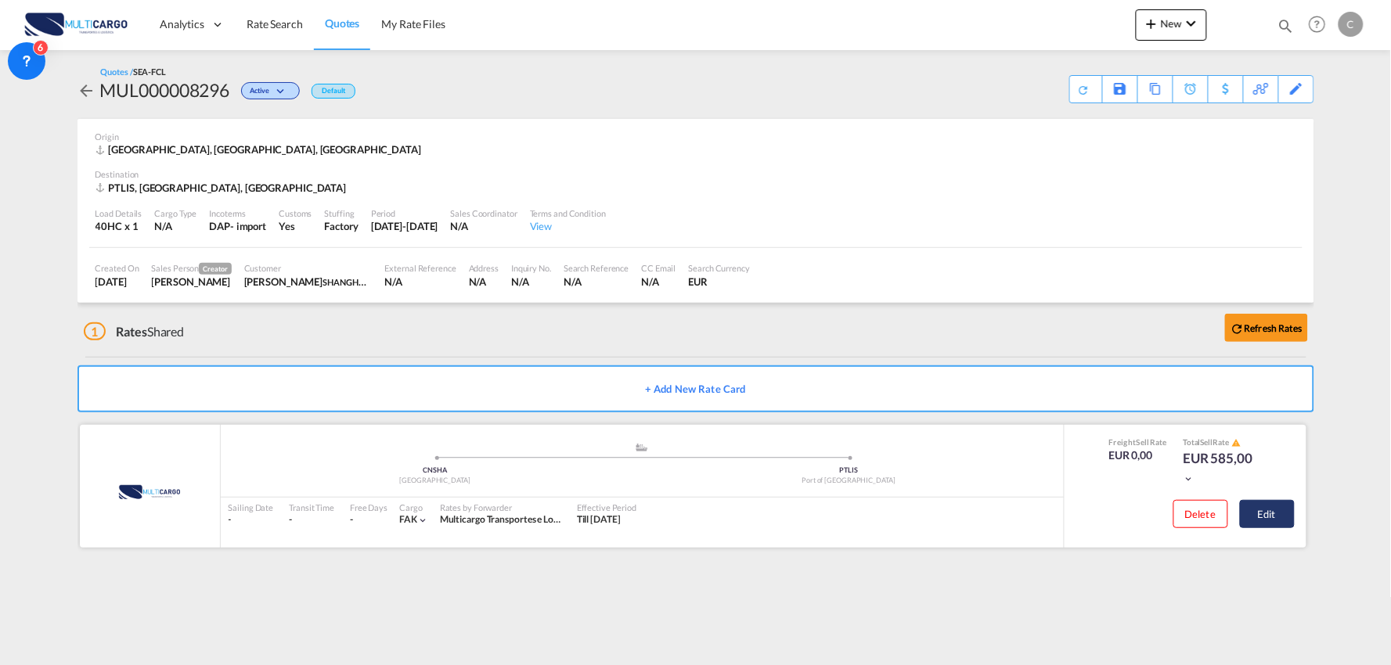
click at [1277, 510] on button "Edit" at bounding box center [1267, 514] width 55 height 28
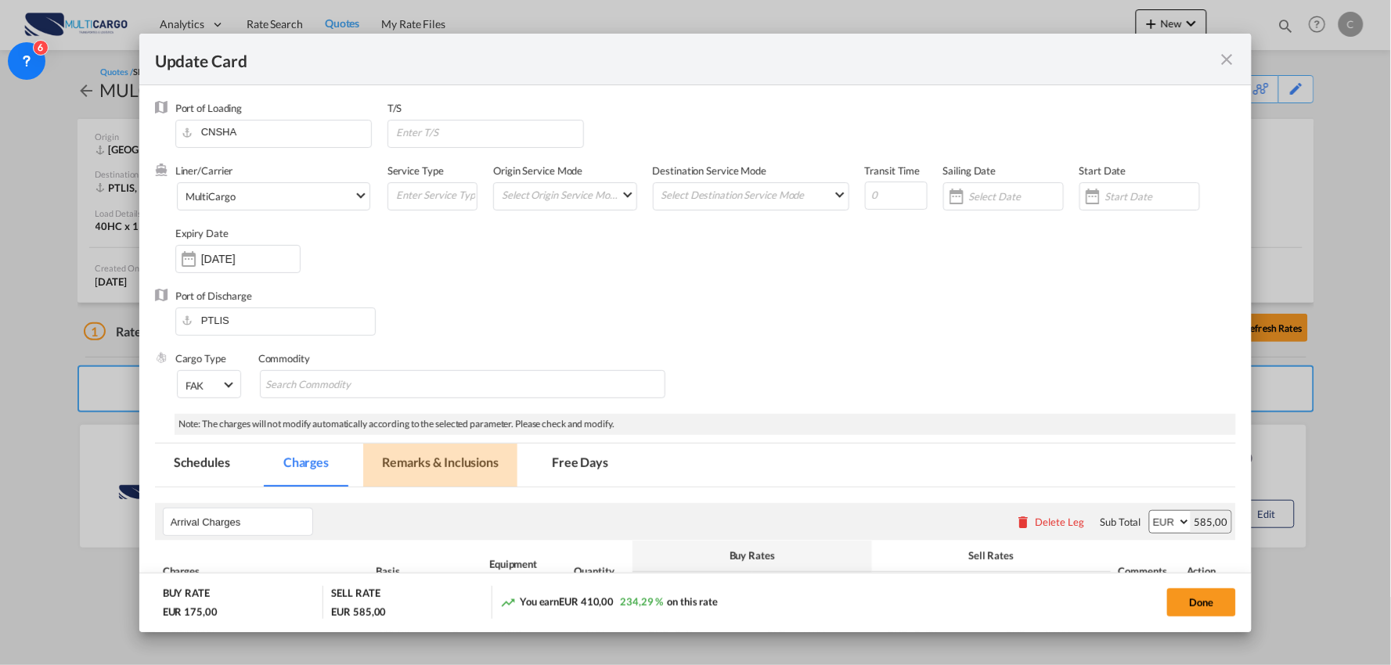
click at [430, 466] on md-tab-item "Remarks & Inclusions" at bounding box center [440, 465] width 154 height 43
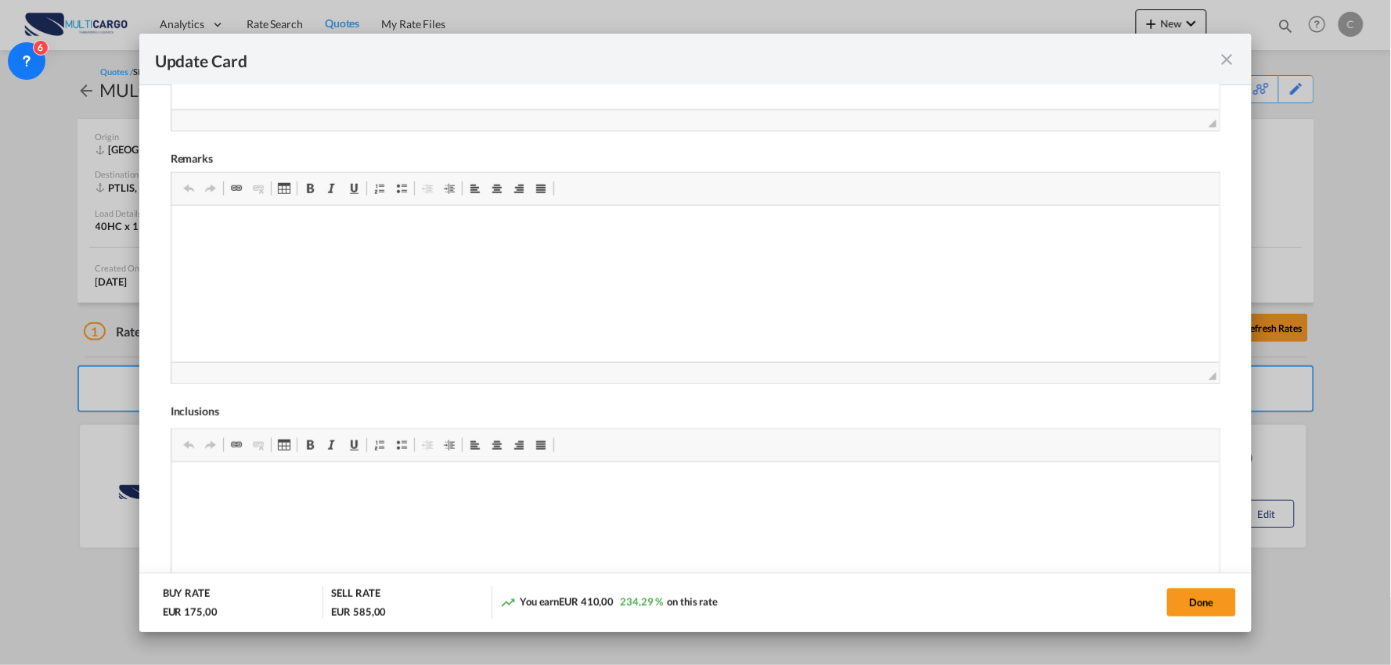
scroll to position [608, 0]
click at [266, 287] on p "DUTIES:" at bounding box center [695, 284] width 1018 height 16
drag, startPoint x: 272, startPoint y: 278, endPoint x: 173, endPoint y: 232, distance: 109.3
click at [173, 232] on html "HS CODE: 39235010 VAT:23% DUTIES: 6.50%" at bounding box center [695, 283] width 1049 height 153
copy body "HS CODE: 39235010 VAT:23% DUTIES: 6.50%"
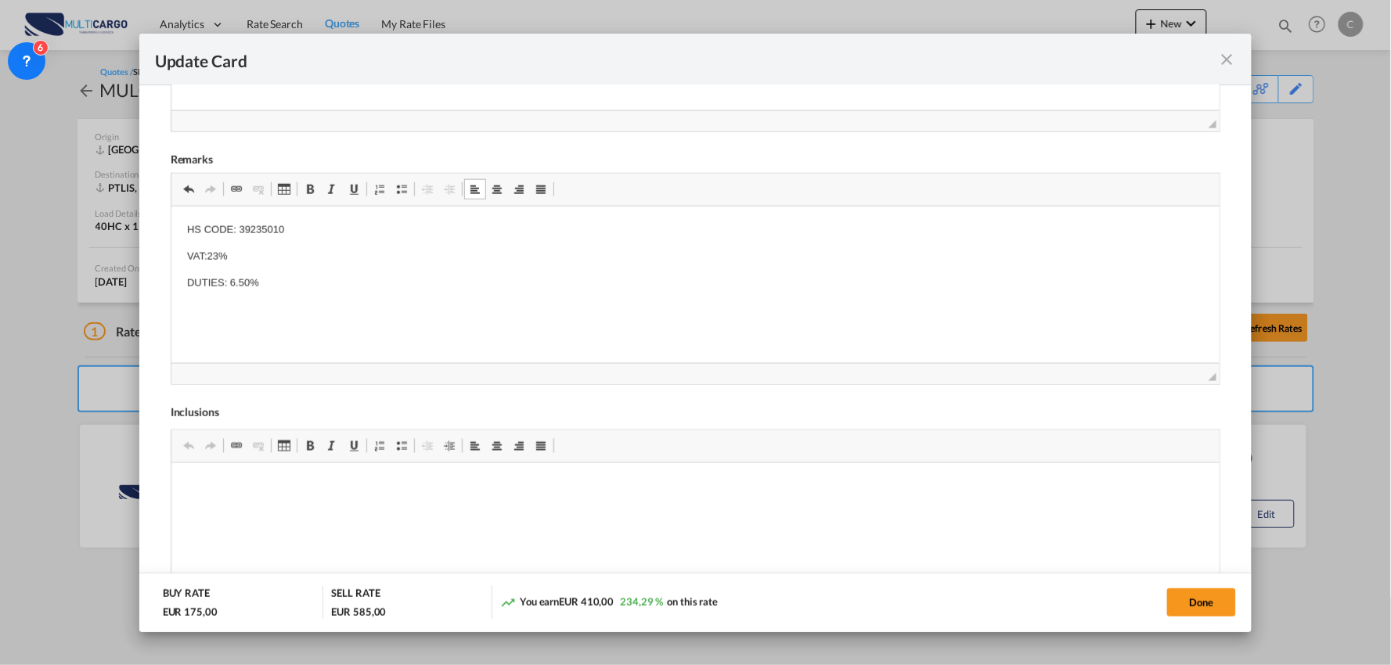
click at [348, 329] on p "Editor de texto enriquecido, editor5" at bounding box center [695, 336] width 1018 height 16
click at [268, 303] on p "Editor de texto enriquecido, editor5" at bounding box center [695, 309] width 1018 height 16
drag, startPoint x: 293, startPoint y: 229, endPoint x: 179, endPoint y: 224, distance: 113.6
click at [179, 224] on html "HS CODE: 39235010 VAT:23% DUTIES: 6.50% HS CODE: 39235010 VAT:23% DUTIES: 6.50%" at bounding box center [695, 306] width 1049 height 207
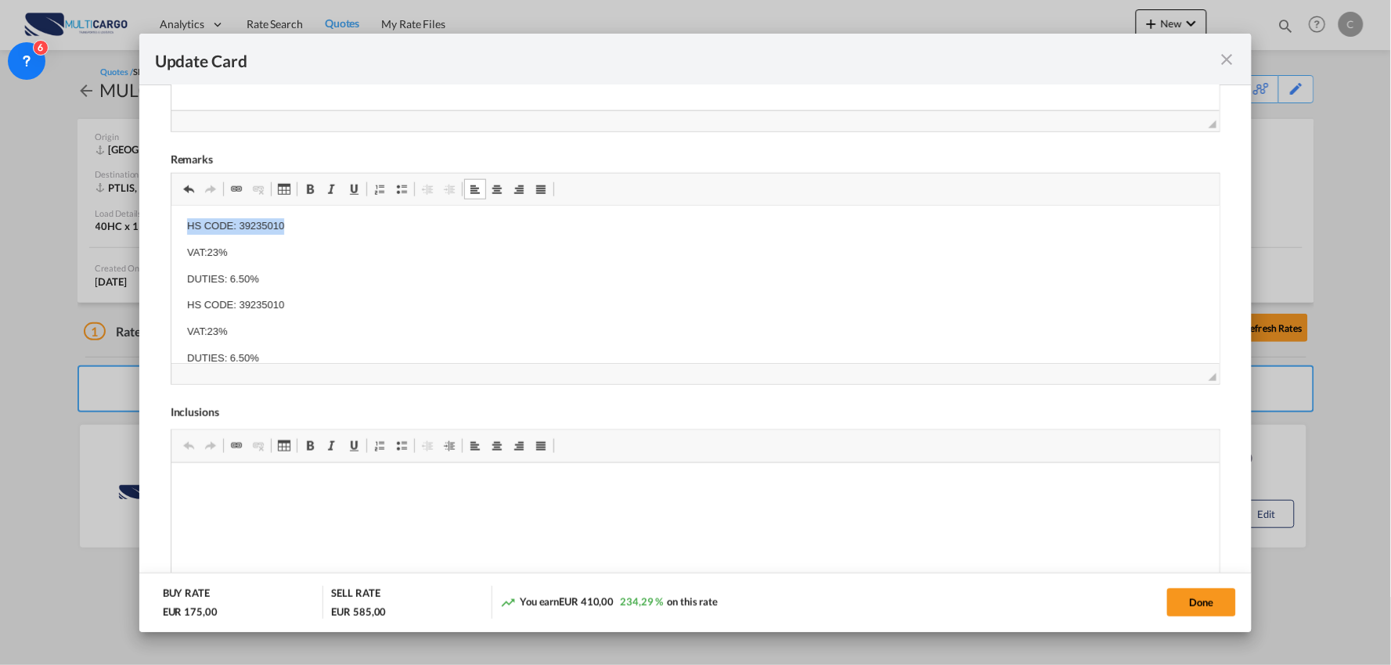
click at [311, 191] on span "Update Card Port ..." at bounding box center [310, 189] width 13 height 13
drag, startPoint x: 290, startPoint y: 306, endPoint x: 187, endPoint y: 304, distance: 102.6
click at [192, 305] on p "HS CODE: 39235010" at bounding box center [695, 305] width 1018 height 16
click at [340, 304] on p "HS CODE: 39235010" at bounding box center [695, 305] width 1018 height 16
drag, startPoint x: 306, startPoint y: 296, endPoint x: 183, endPoint y: 301, distance: 123.0
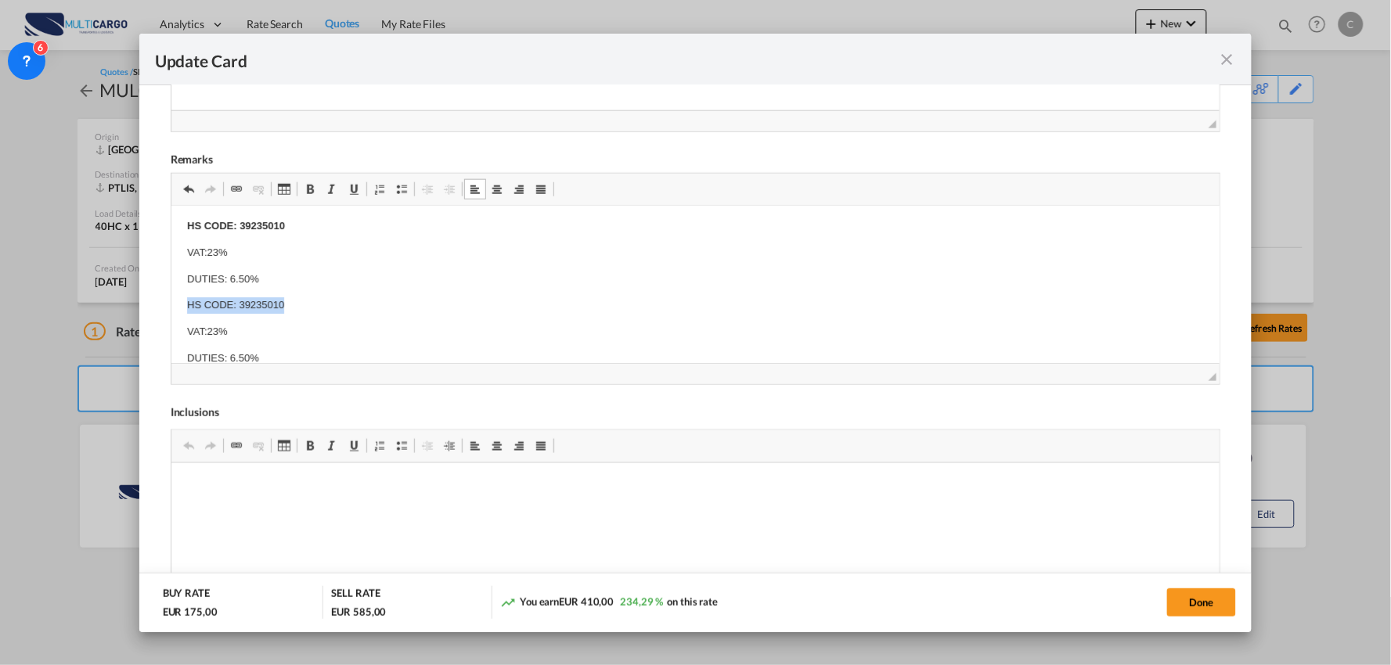
click at [183, 301] on html "HS CODE: 39235010 VAT:23% DUTIES: 6.50% HS CODE: 39235010 VAT:23% DUTIES: 6.50%" at bounding box center [695, 306] width 1049 height 207
drag, startPoint x: 315, startPoint y: 190, endPoint x: 330, endPoint y: 206, distance: 22.1
click at [314, 191] on span "Update Card Port ..." at bounding box center [310, 189] width 13 height 13
click at [308, 265] on p "HS CODE: 39235010" at bounding box center [695, 260] width 1018 height 16
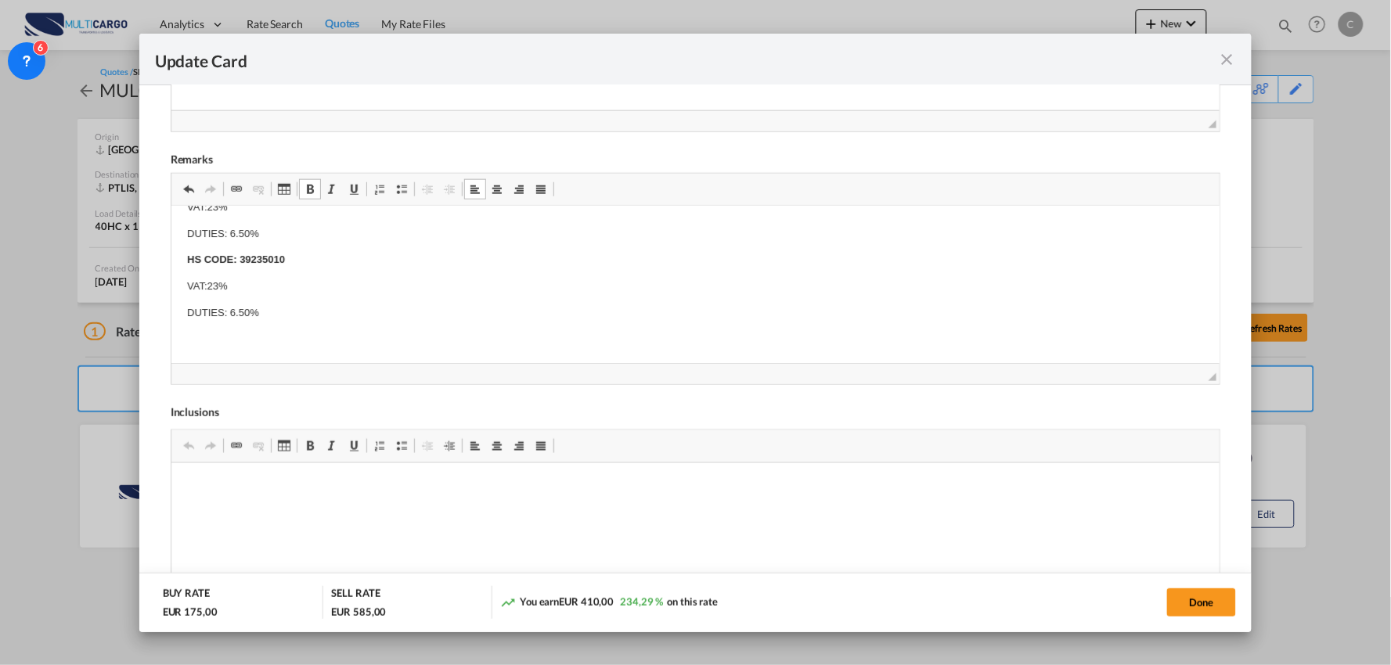
scroll to position [0, 0]
click at [251, 304] on body "HS CODE: 39235010 VAT:23% DUTIES: 6.50% HS CODE: 39235010 VAT:23% DUTIES: 6.50%" at bounding box center [695, 309] width 1018 height 175
click at [312, 315] on p "HS CODE: 39235010" at bounding box center [695, 309] width 1018 height 16
click at [290, 307] on p "HS CODE: 39235010" at bounding box center [695, 309] width 1018 height 16
click at [297, 315] on p "HS CODE: 39233010" at bounding box center [695, 309] width 1018 height 16
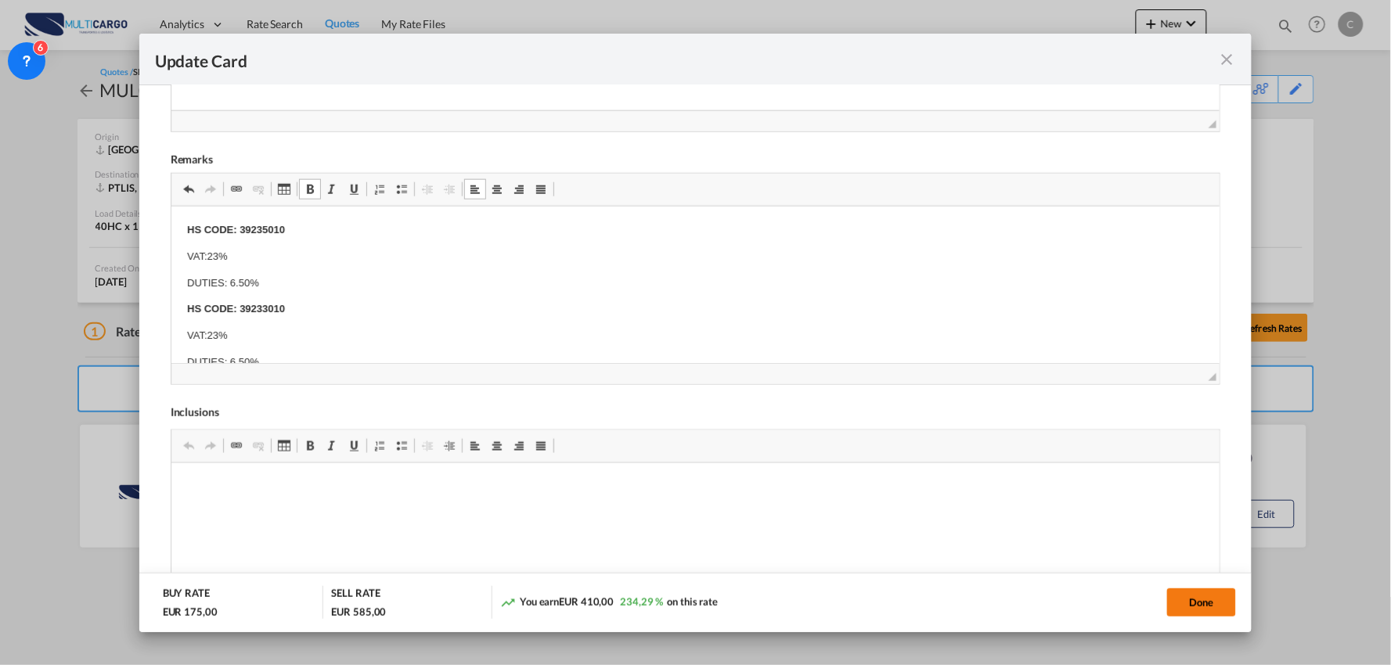
click at [1206, 601] on button "Done" at bounding box center [1201, 603] width 69 height 28
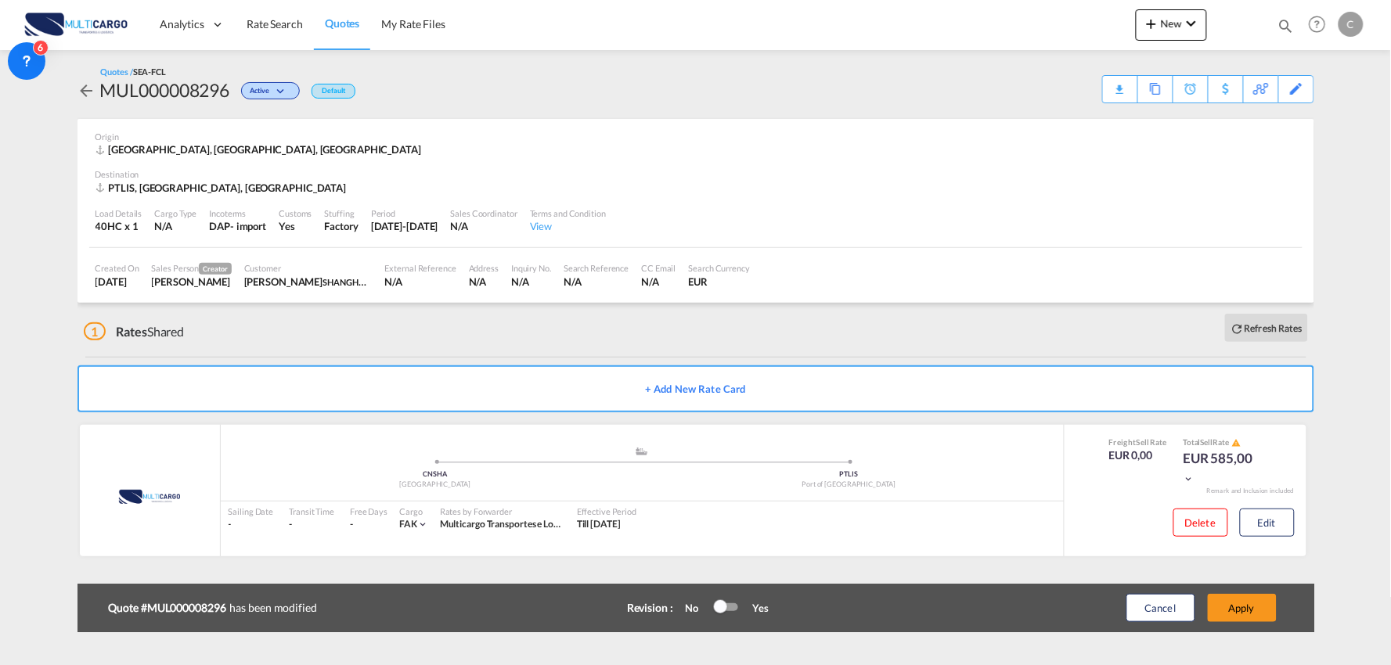
scroll to position [220, 0]
click at [1246, 605] on button "Apply" at bounding box center [1242, 608] width 69 height 28
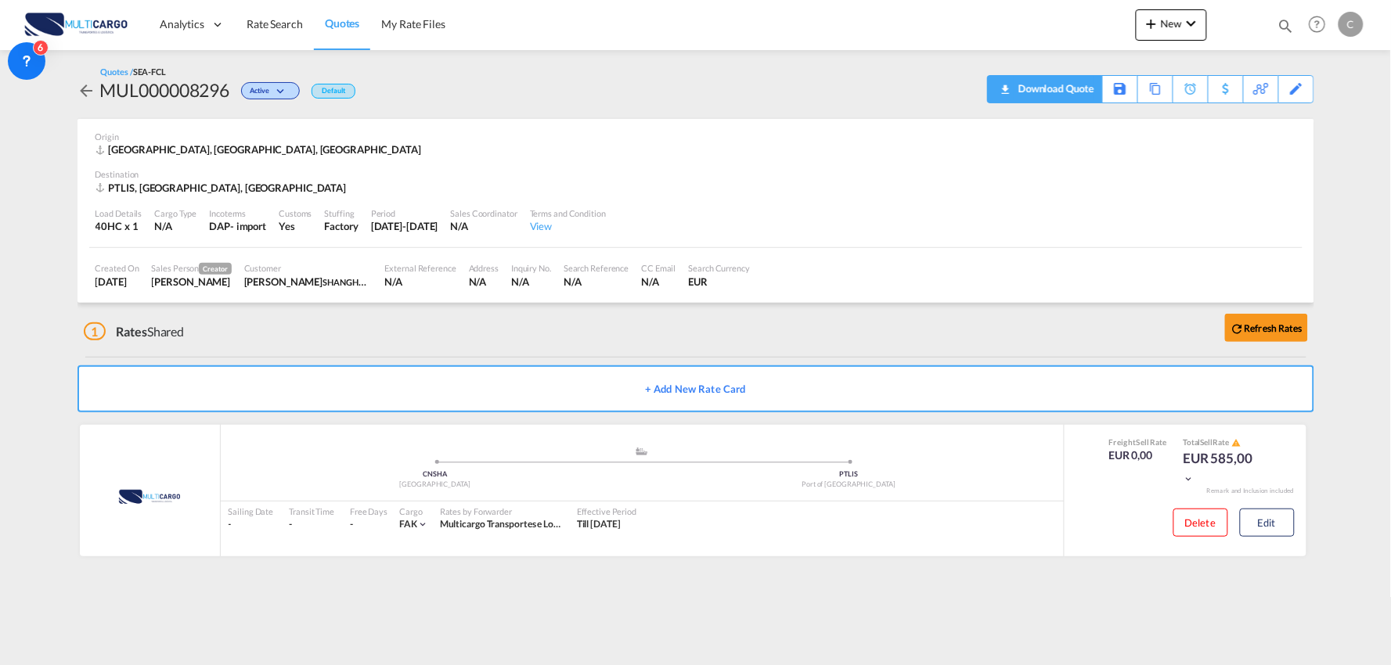
click at [1070, 92] on div "Download Quote" at bounding box center [1054, 88] width 80 height 25
drag, startPoint x: 717, startPoint y: 116, endPoint x: 724, endPoint y: 106, distance: 11.7
click at [717, 116] on div "Quotes / SEA-FCL MUL000008296 Active Default Download Quote Save As Template Co…" at bounding box center [695, 84] width 1237 height 69
click at [1157, 20] on md-icon "icon-plus 400-fg" at bounding box center [1151, 23] width 19 height 19
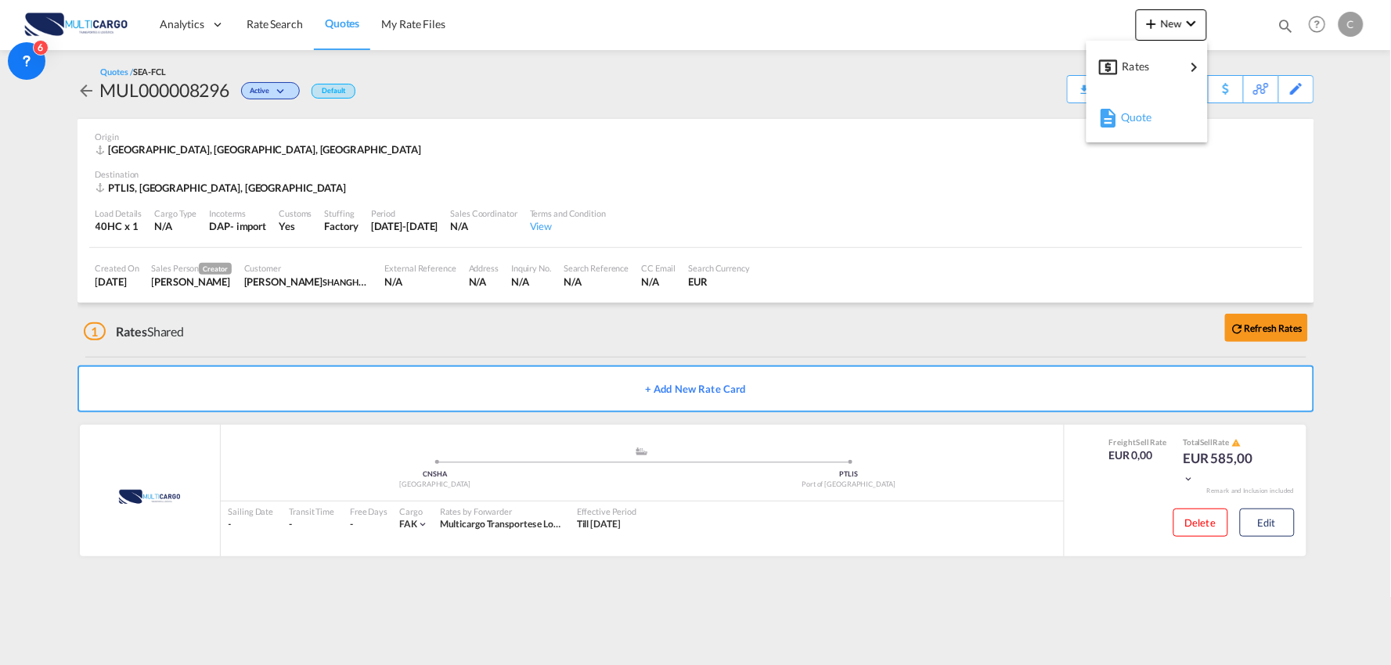
click at [1125, 133] on div "Quote" at bounding box center [1150, 117] width 58 height 39
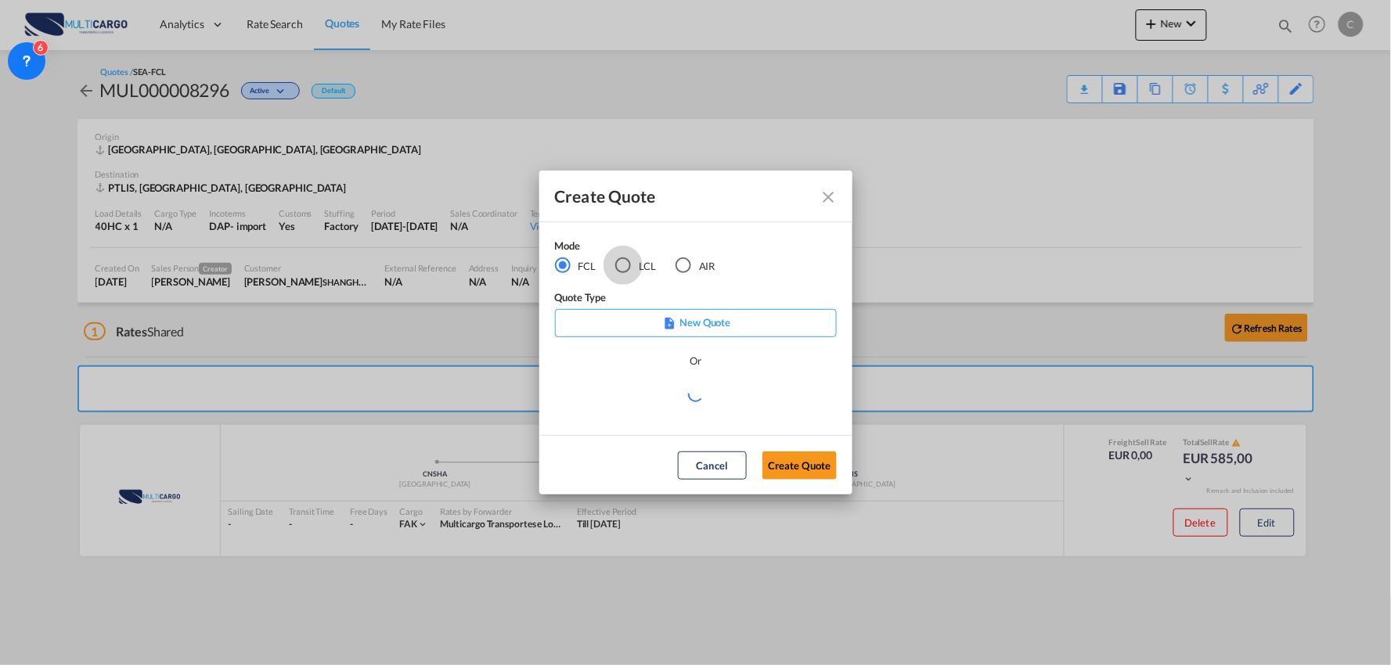
click at [615, 269] on div "LCL" at bounding box center [623, 266] width 16 height 16
click at [675, 398] on md-select "Select template TPS valid up to 31/12 Patricia Barroso | 08 Aug 2025 25/11/24 E…" at bounding box center [696, 399] width 282 height 31
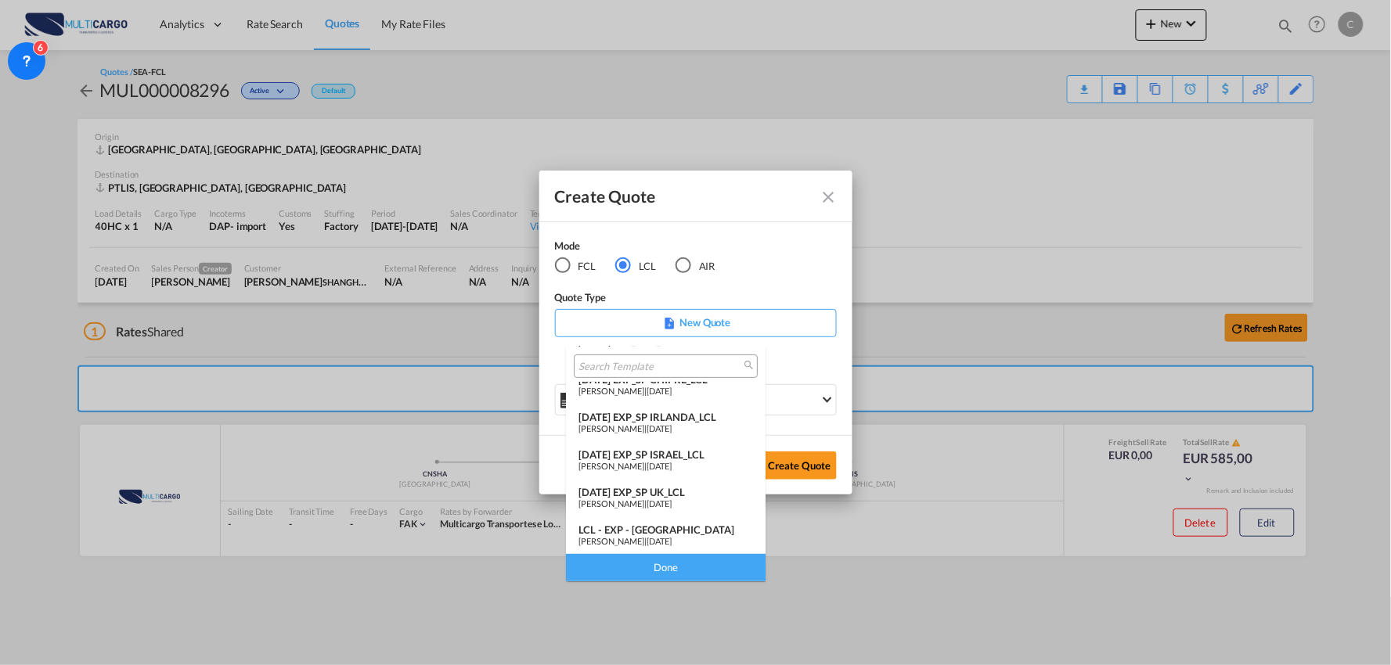
scroll to position [78, 0]
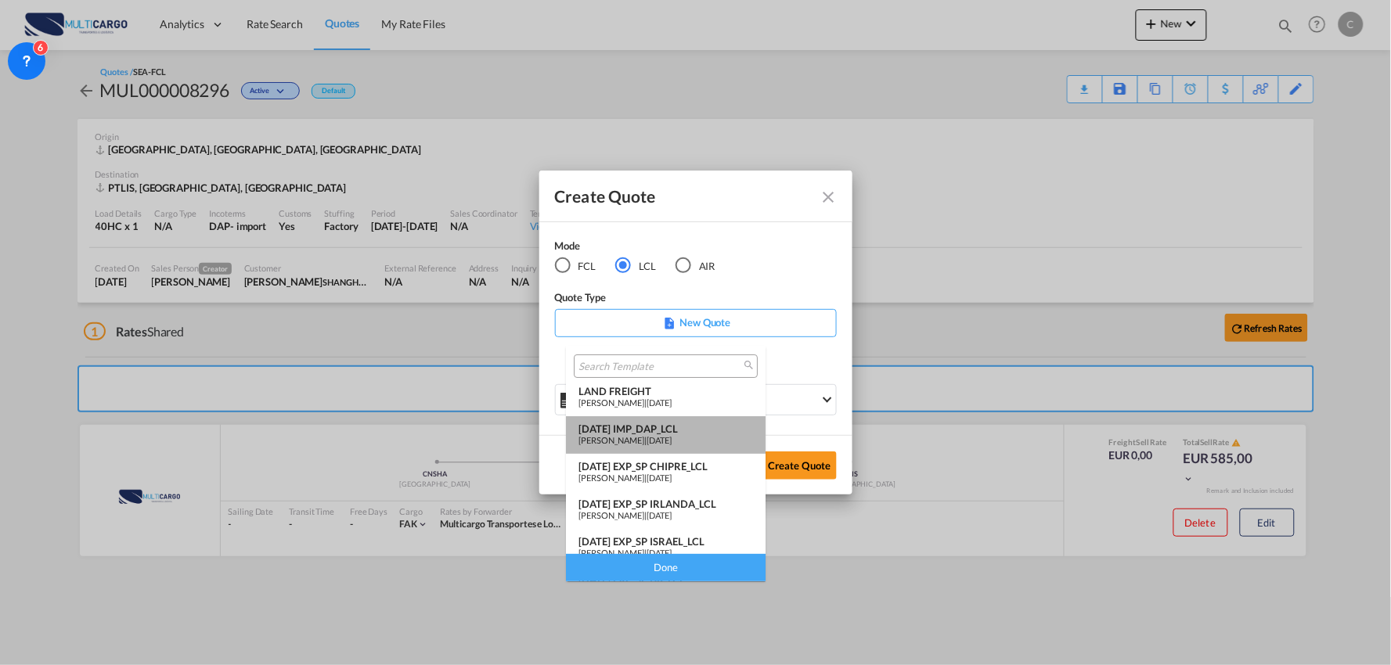
click at [673, 432] on div "25/11/24 IMP_DAP_LCL" at bounding box center [665, 429] width 175 height 13
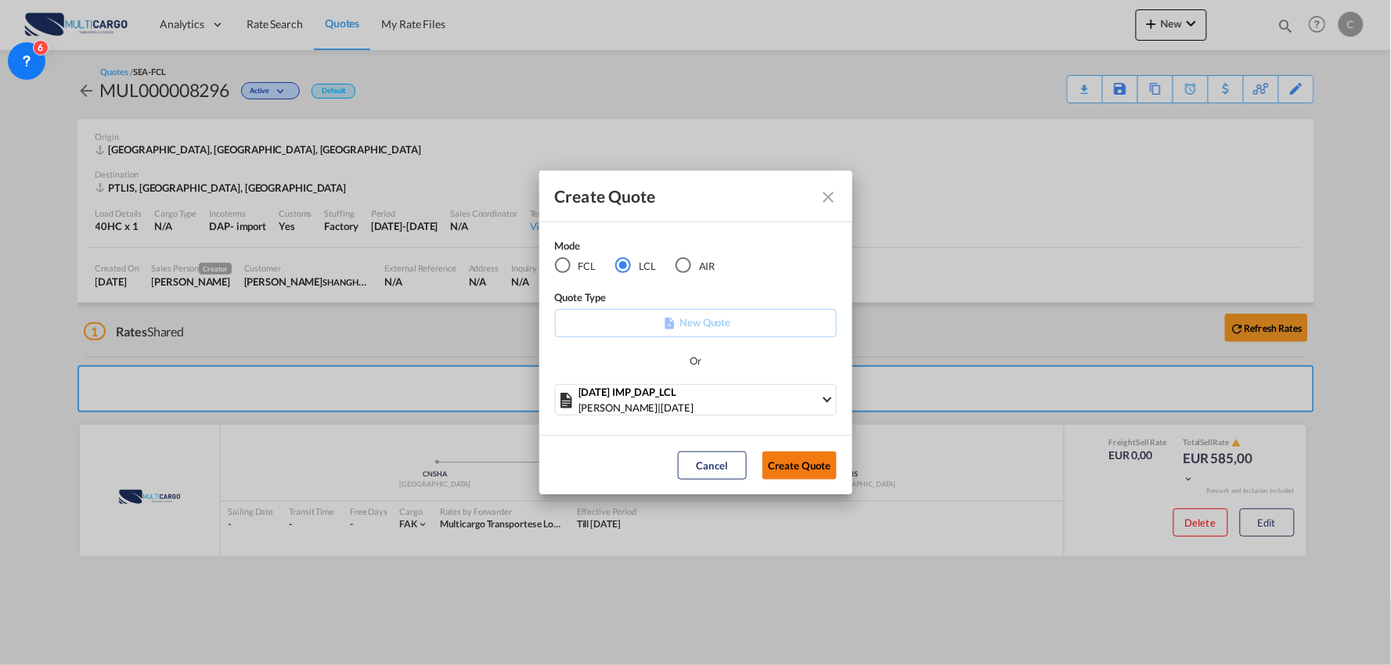
click at [799, 458] on button "Create Quote" at bounding box center [799, 466] width 74 height 28
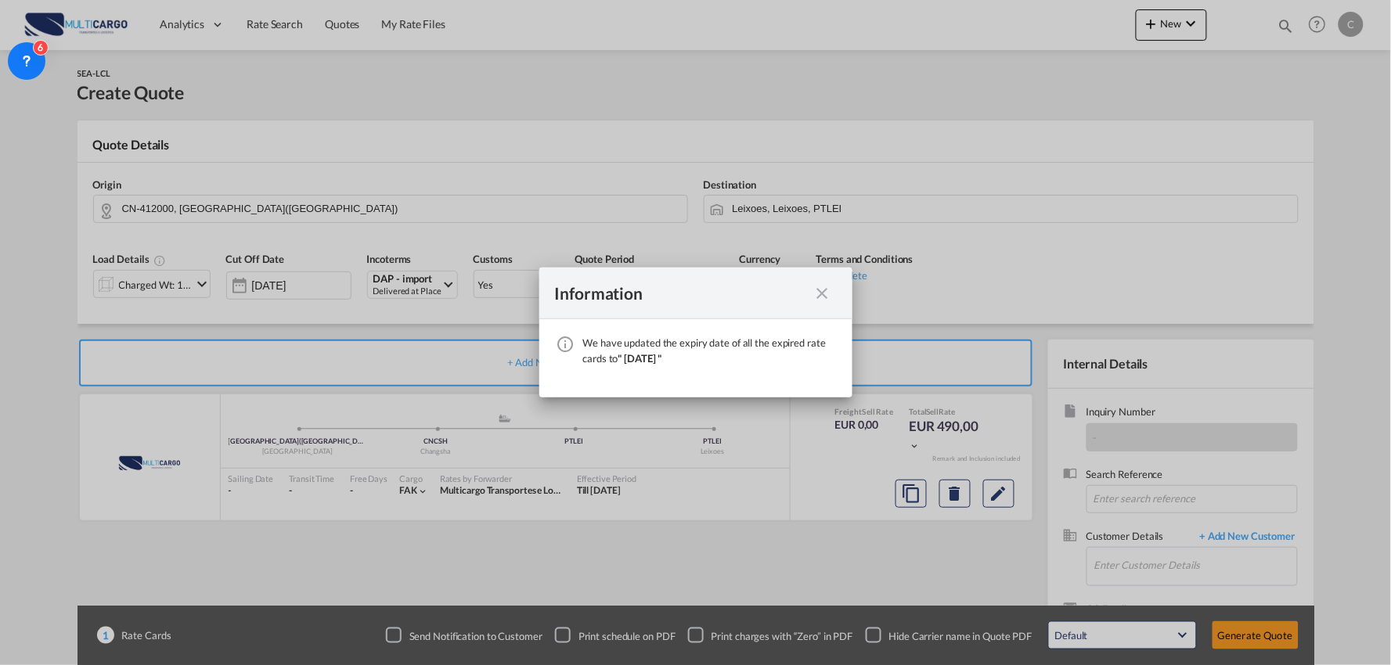
click at [826, 288] on md-icon "icon-close fg-AAA8AD cursor" at bounding box center [822, 293] width 19 height 19
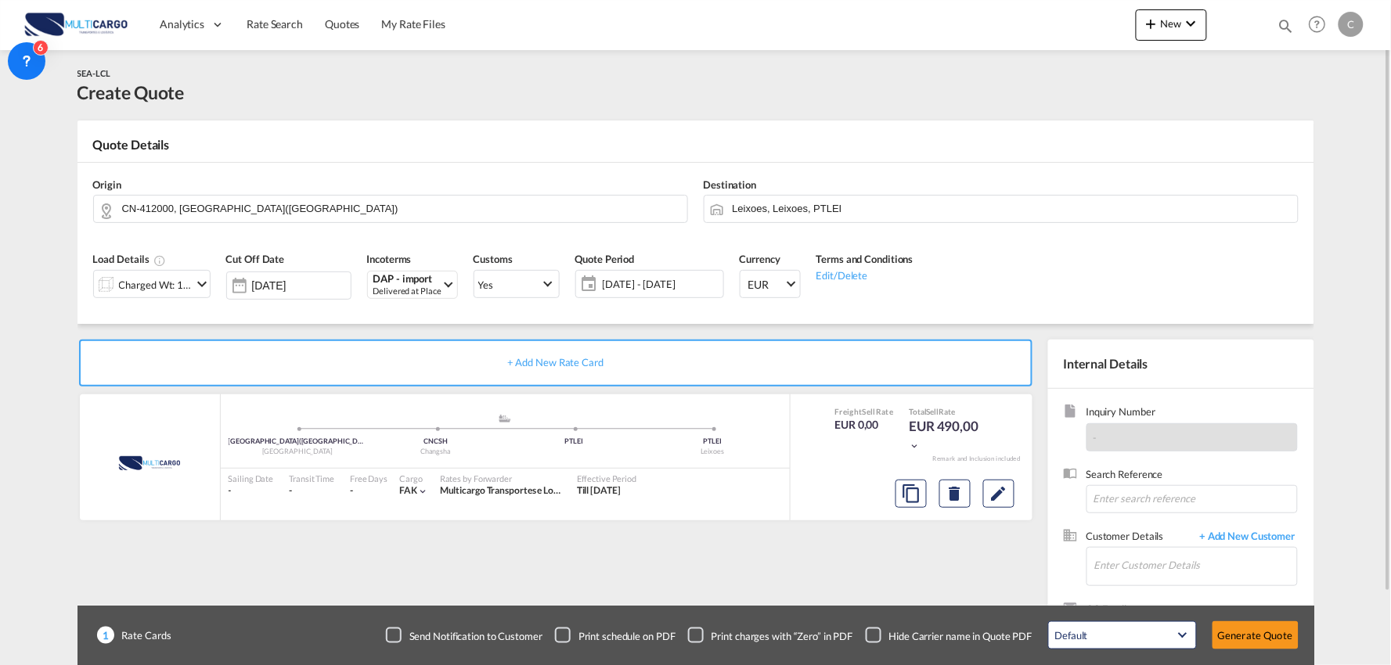
click at [877, 631] on div "Checkbox No Ink" at bounding box center [874, 636] width 16 height 16
click at [1154, 564] on input "Enter Customer Details" at bounding box center [1195, 565] width 203 height 35
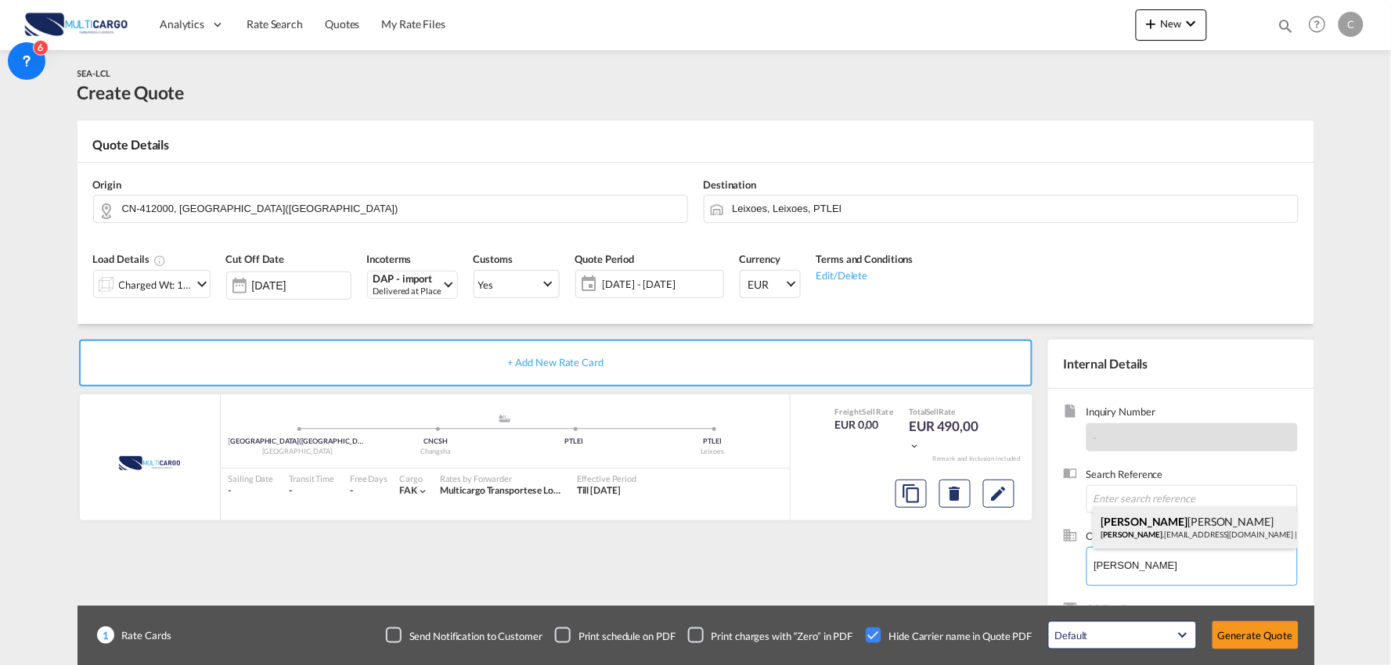
click at [1153, 517] on div "Beryl Cheng Beryl .cheng@alliance-acl.com | SHANGHAI ALLIANCE INTERNATIONAL FRE…" at bounding box center [1195, 527] width 204 height 42
type input "SHANGHAI ALLIANCE INTERNATIONAL FREIGHT FORWARDING CO.,LTD, Beryl Cheng, Beryl.…"
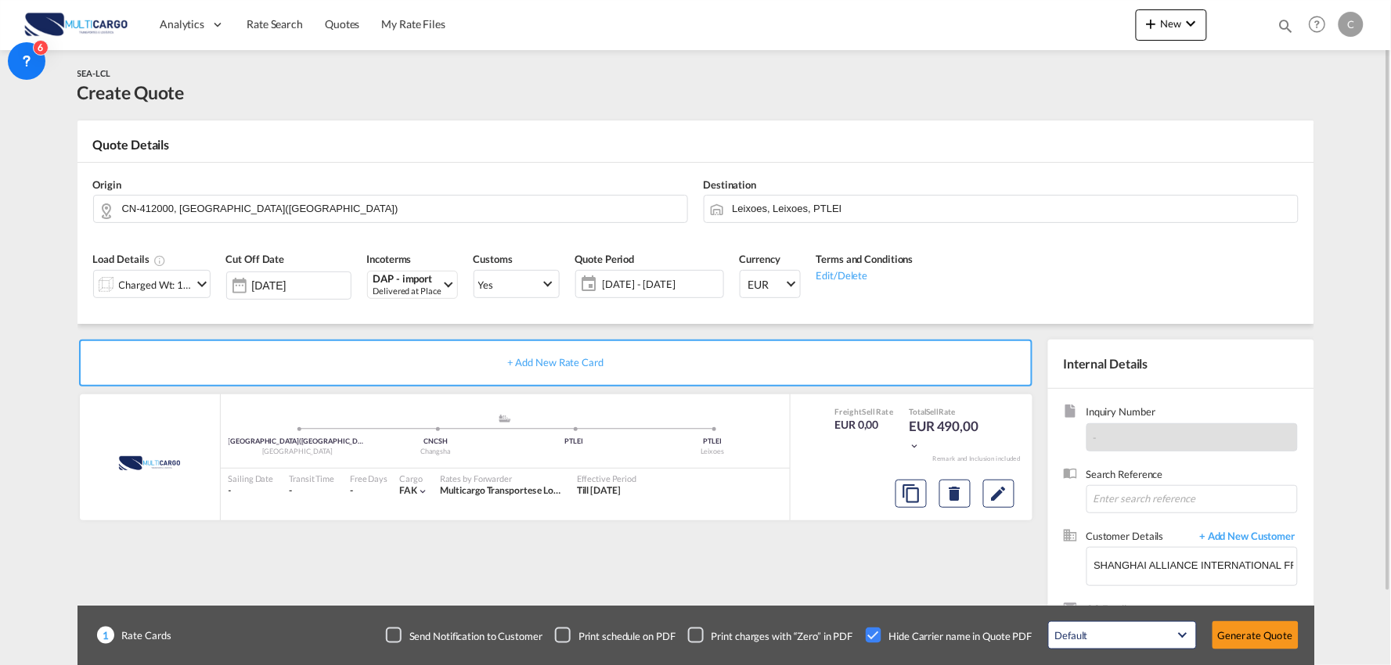
click at [671, 548] on div "+ Add New Rate Card MultiCargo added by you ZHUZHOU(株洲市) - 412000 - HUNAN - Chi…" at bounding box center [558, 503] width 963 height 327
click at [186, 282] on div "Charged Wt: 1,00 W/M" at bounding box center [156, 285] width 74 height 22
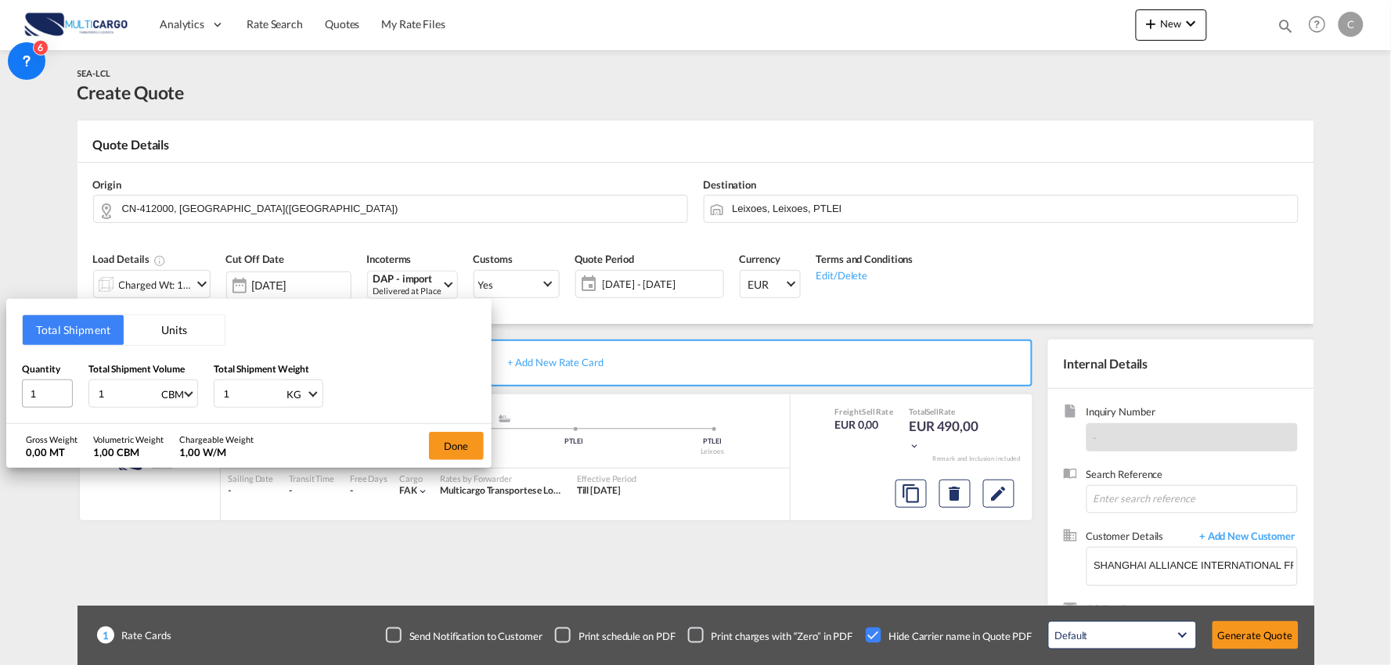
drag, startPoint x: 60, startPoint y: 390, endPoint x: 47, endPoint y: 391, distance: 13.4
click at [47, 391] on div "Quantity 1 Total Shipment Volume 1 CBM CBM CFT Total Shipment Weight 1 KG KG LB" at bounding box center [249, 385] width 454 height 47
type input "12"
click at [22, 393] on input "1" at bounding box center [47, 394] width 51 height 28
drag, startPoint x: 35, startPoint y: 394, endPoint x: -16, endPoint y: 398, distance: 51.0
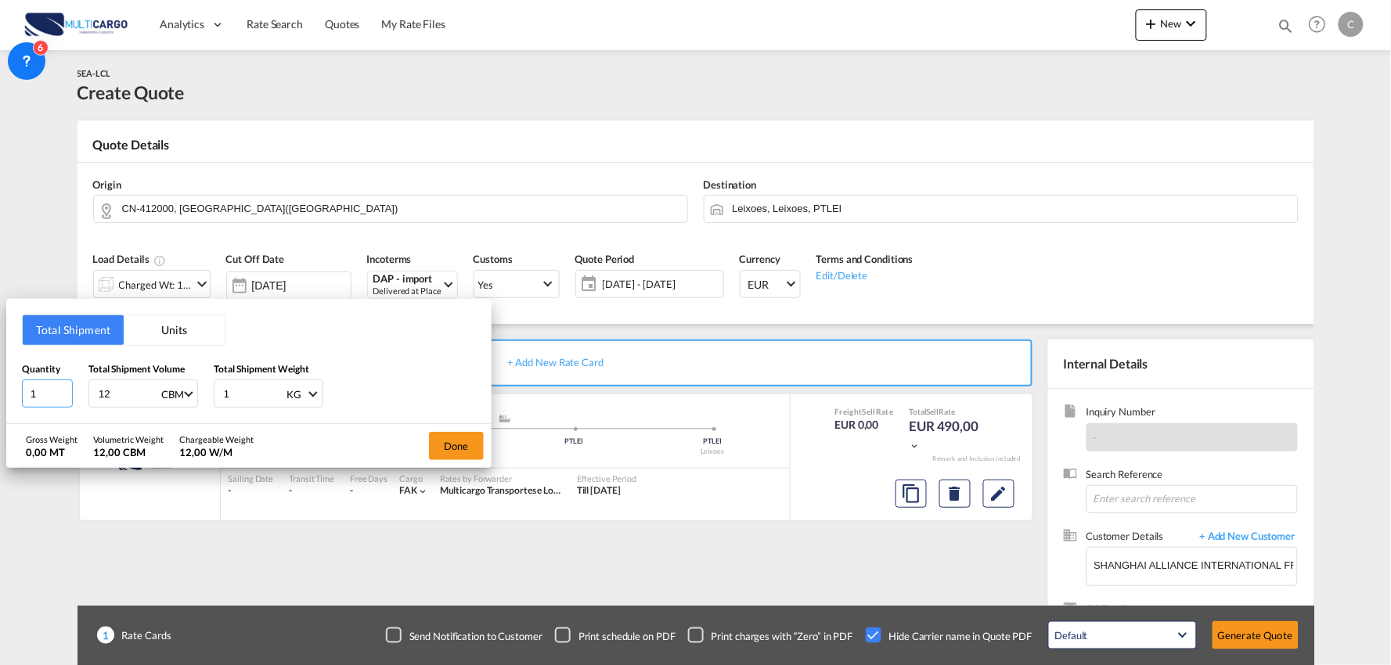
click at [0, 398] on html "Analytics Reports Dashboard Rate Search Quotes My Rate Files" at bounding box center [695, 332] width 1391 height 665
type input "4"
drag, startPoint x: 199, startPoint y: 396, endPoint x: 191, endPoint y: 397, distance: 7.9
click at [191, 397] on div "Quantity 4 Total Shipment Volume 12 CBM CBM CFT Total Shipment Weight 1 KG KG LB" at bounding box center [249, 385] width 454 height 47
type input "800"
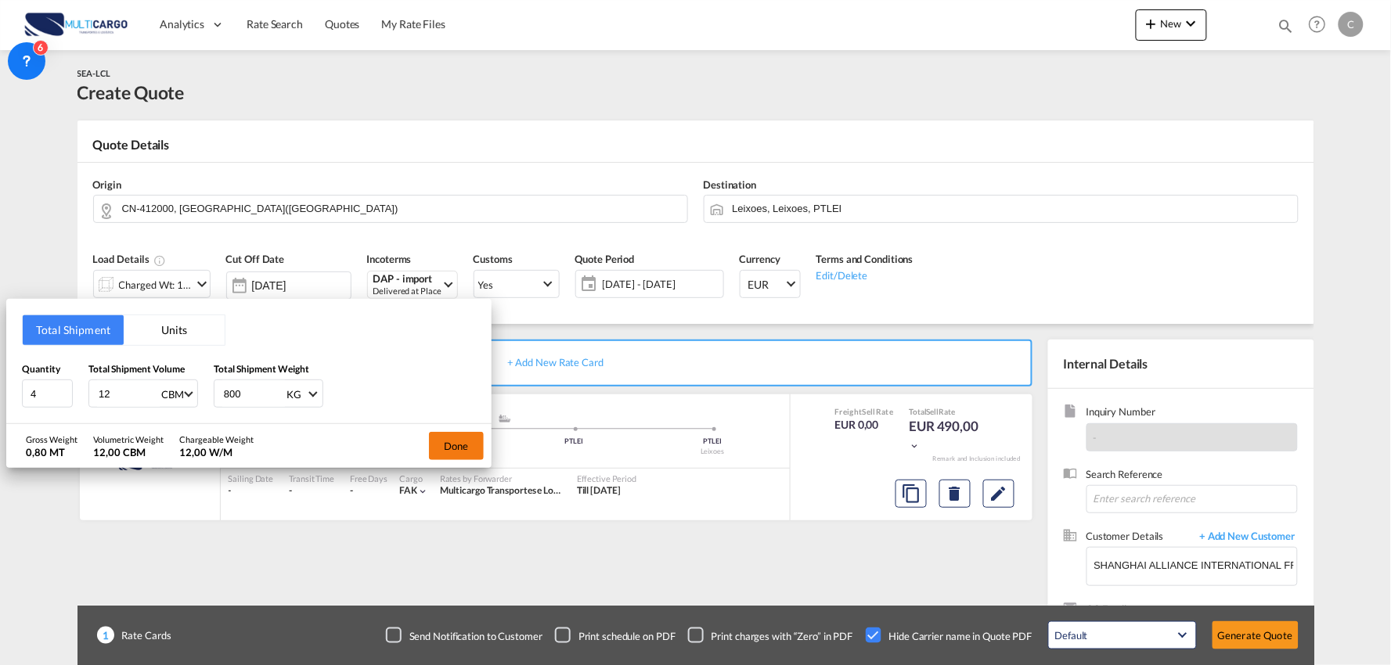
click at [465, 440] on button "Done" at bounding box center [456, 446] width 55 height 28
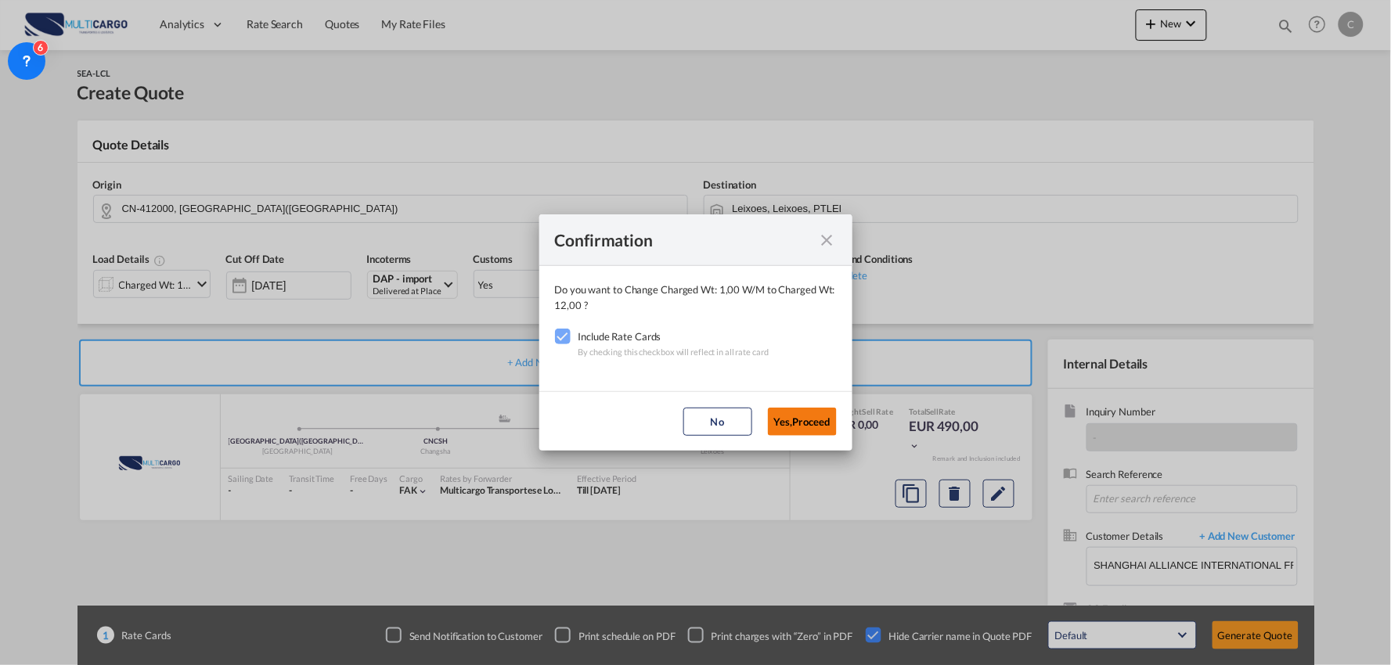
click at [819, 416] on button "Yes,Proceed" at bounding box center [802, 422] width 69 height 28
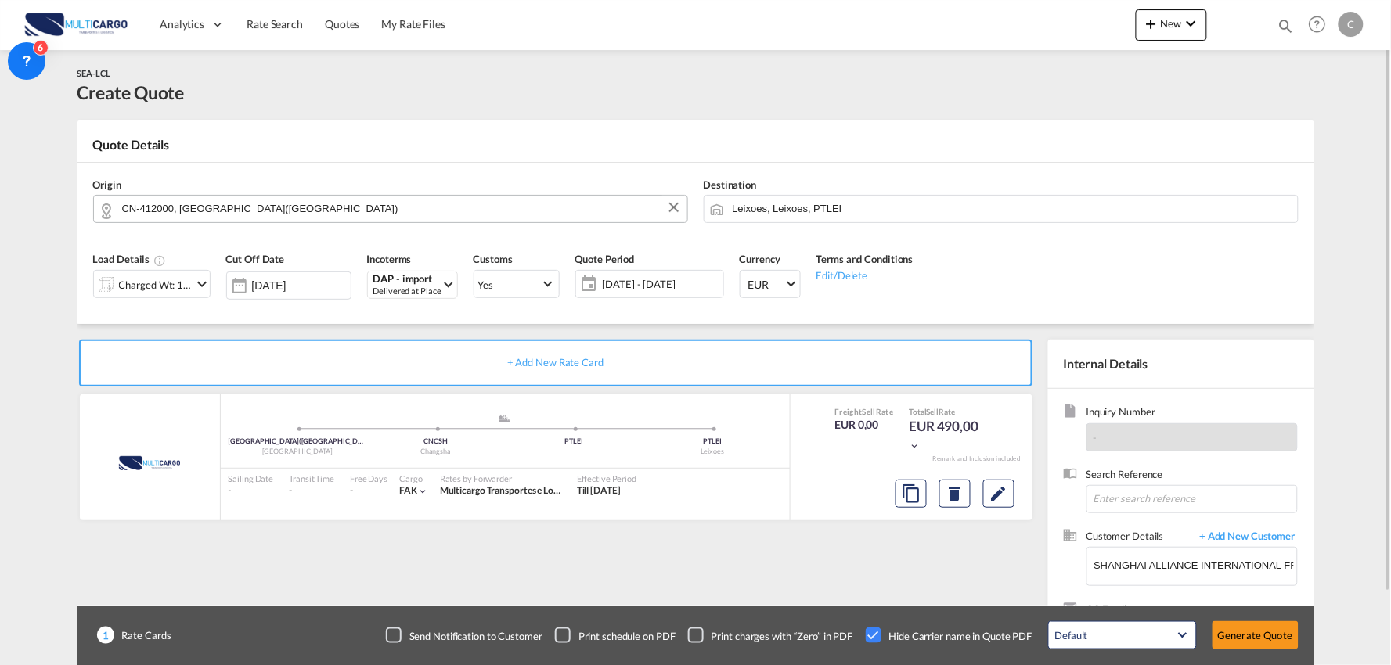
click at [260, 220] on md-autocomplete "CN-412000, ZHUZHOU(株洲市)" at bounding box center [400, 209] width 558 height 28
drag, startPoint x: 265, startPoint y: 204, endPoint x: 286, endPoint y: 205, distance: 21.1
click at [265, 204] on input "CN-412000, ZHUZHOU(株洲市)" at bounding box center [400, 208] width 557 height 27
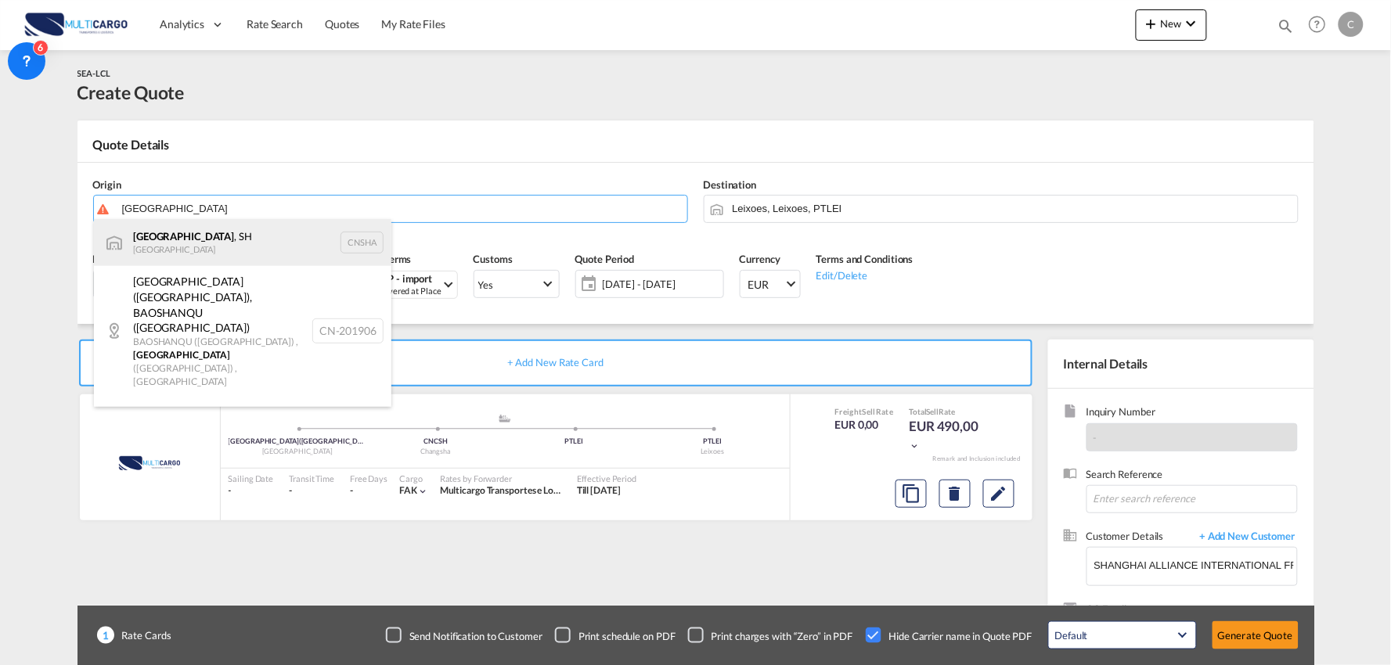
drag, startPoint x: 154, startPoint y: 245, endPoint x: 163, endPoint y: 246, distance: 8.6
click at [157, 244] on div "Shanghai , SH China CNSHA" at bounding box center [242, 242] width 297 height 47
type input "Shanghai, SH, CNSHA"
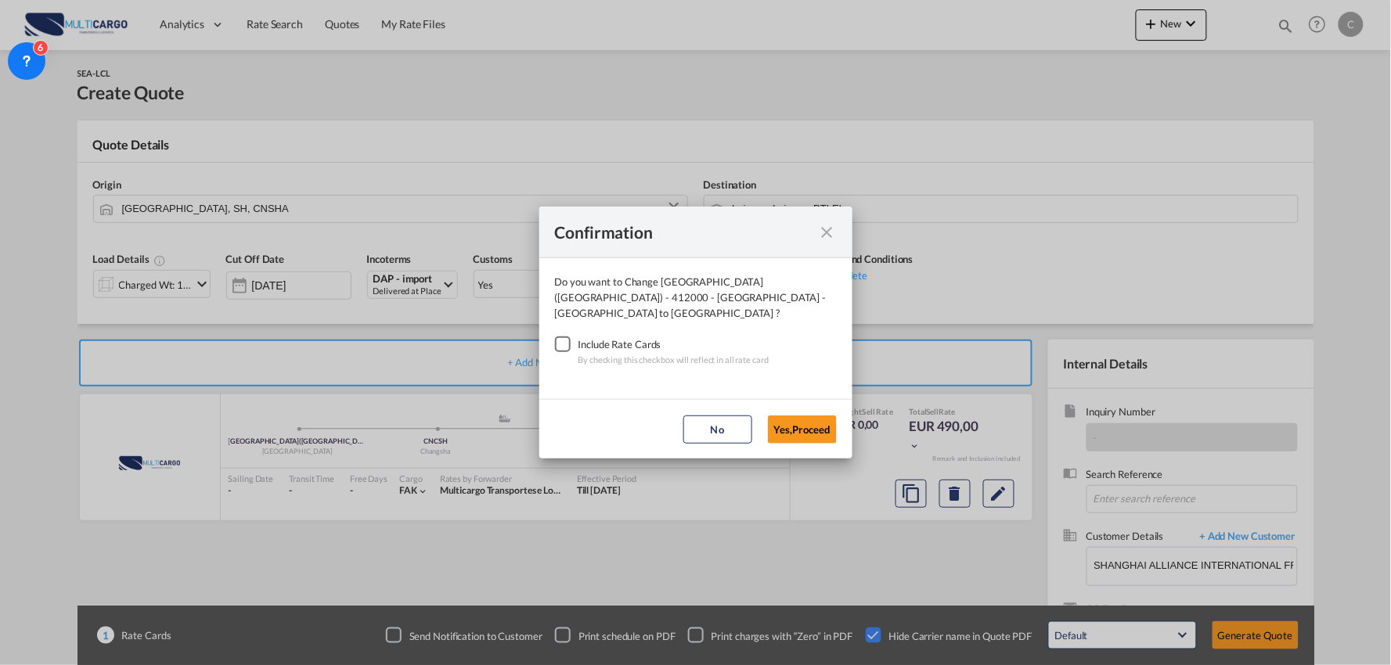
click at [555, 337] on div "Checkbox No Ink" at bounding box center [563, 345] width 16 height 16
click at [795, 417] on button "Yes,Proceed" at bounding box center [802, 430] width 69 height 28
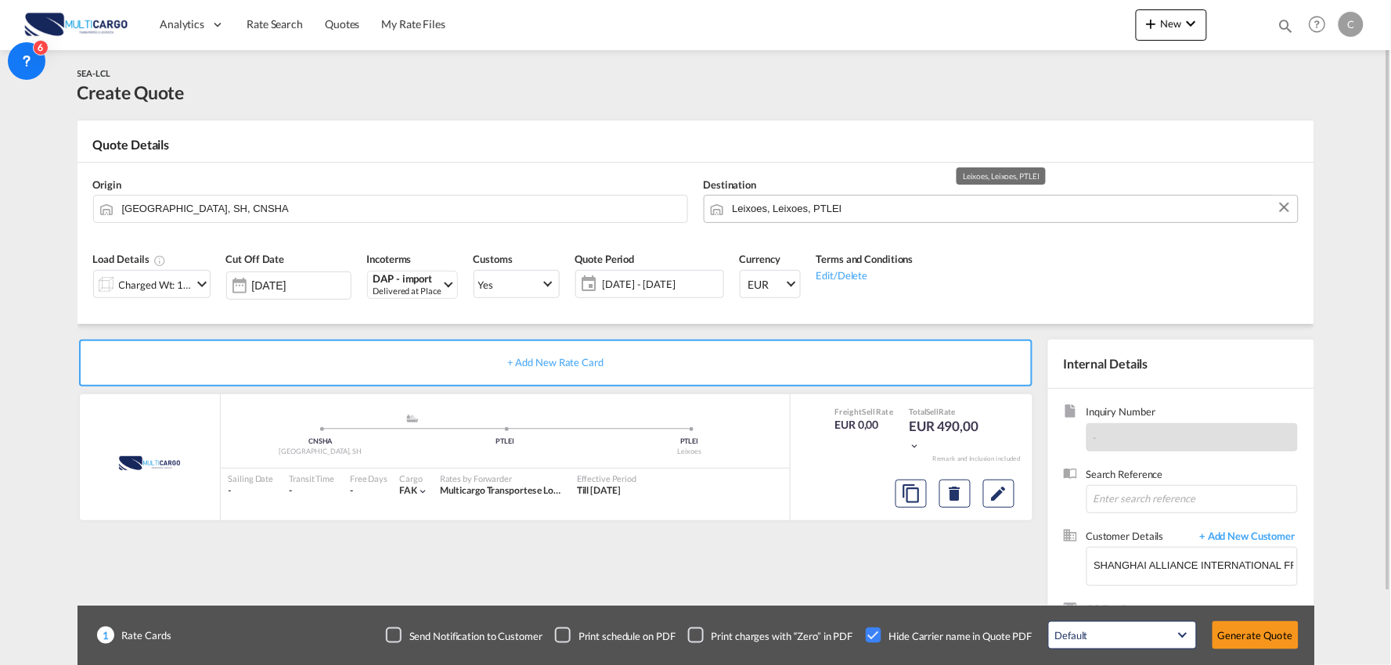
click at [783, 204] on input "Leixoes, Leixoes, PTLEI" at bounding box center [1011, 208] width 557 height 27
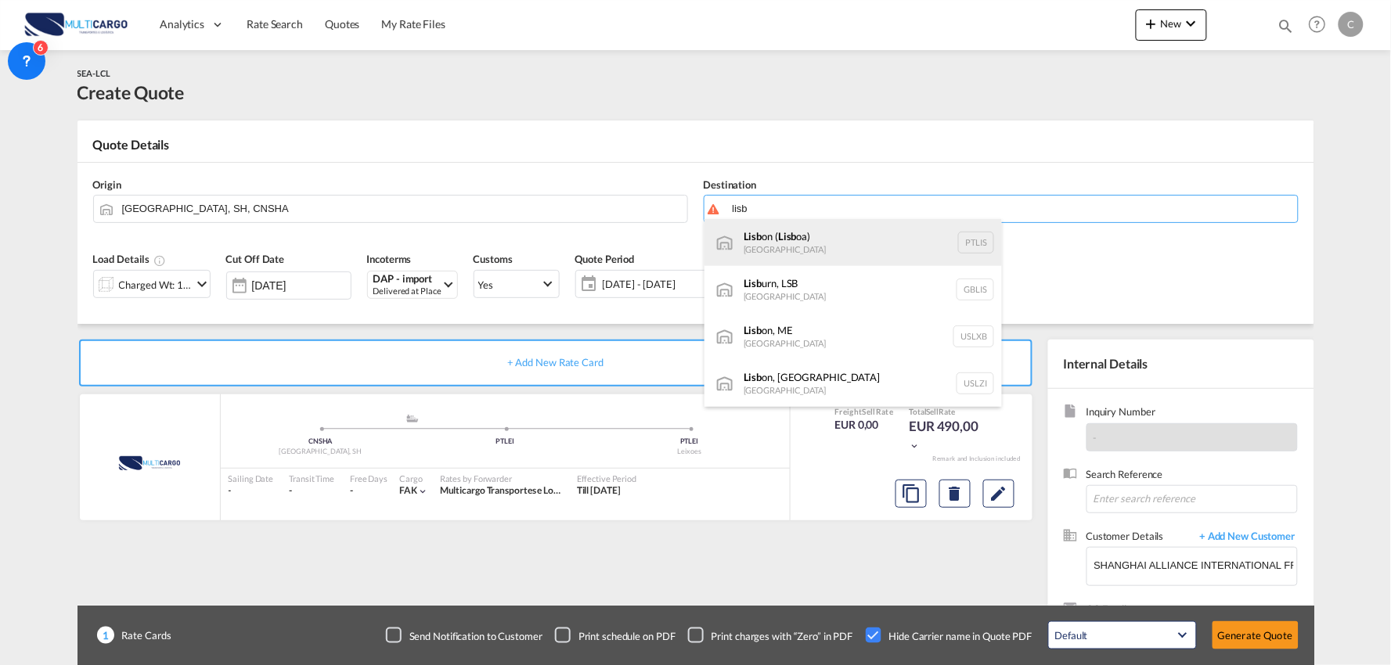
click at [761, 230] on div "Lisb on ( Lisb oa) Portugal PTLIS" at bounding box center [852, 242] width 297 height 47
type input "Lisbon (Lisboa), PTLIS"
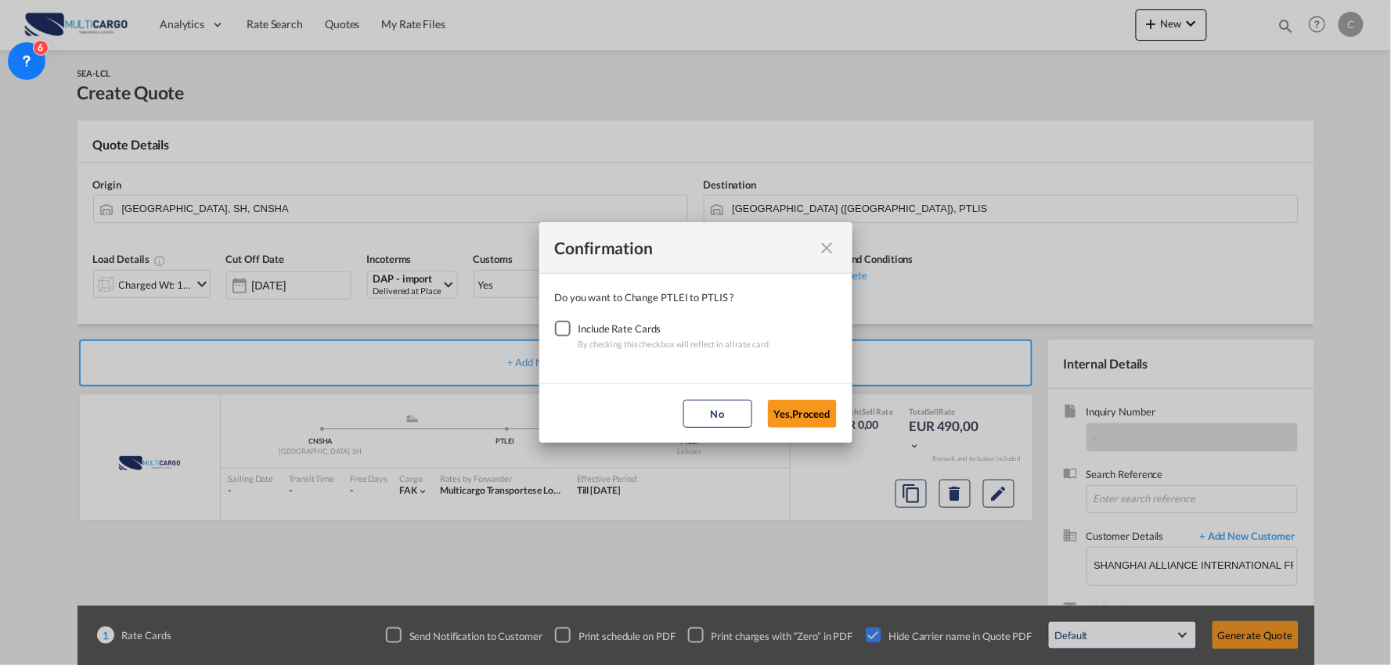
drag, startPoint x: 559, startPoint y: 333, endPoint x: 668, endPoint y: 353, distance: 111.3
click at [559, 334] on div "Checkbox No Ink" at bounding box center [563, 329] width 16 height 16
click at [803, 409] on button "Yes,Proceed" at bounding box center [802, 414] width 69 height 28
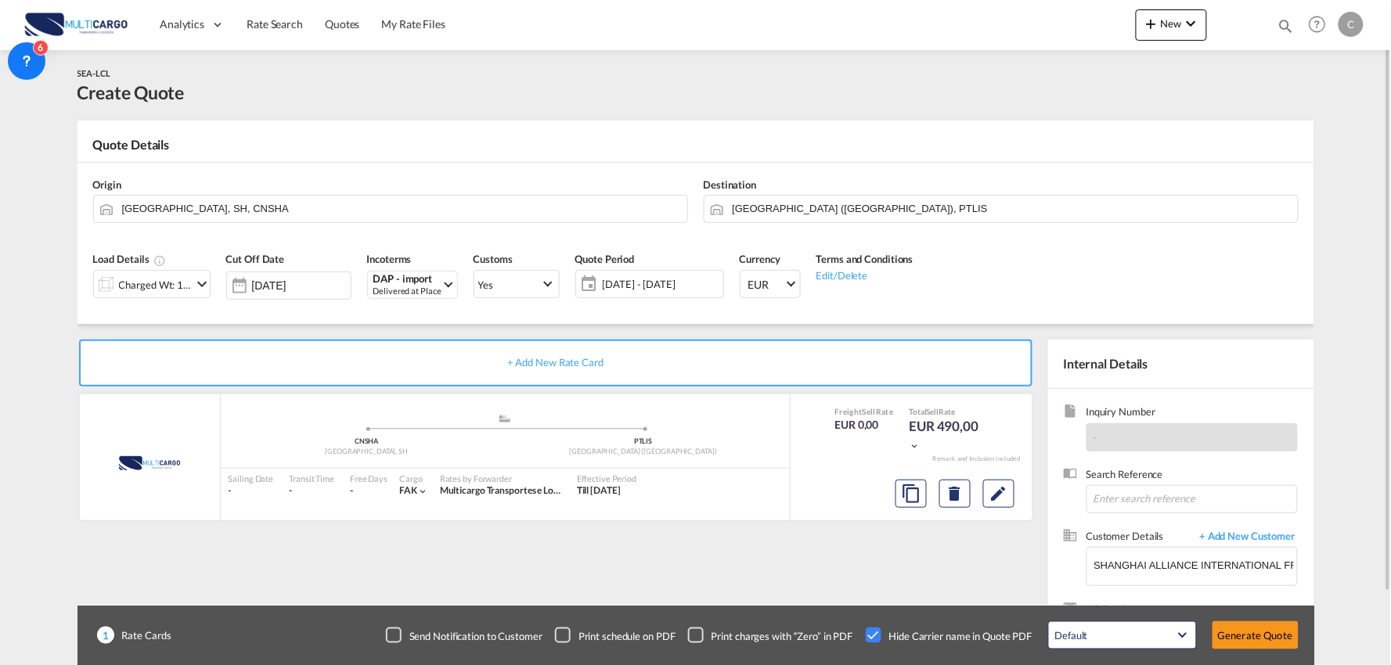
drag, startPoint x: 430, startPoint y: 322, endPoint x: 420, endPoint y: 322, distance: 10.2
click at [429, 322] on div "Load Details Charged Wt: 12,00 W/M Cut Off Date 03 Sep 2025 Incoterms DAP - imp…" at bounding box center [695, 280] width 1221 height 87
click at [971, 576] on div "+ Add New Rate Card MultiCargo added by you .a{fill:#aaa8ad;} .a{fill:#aaa8ad;}…" at bounding box center [558, 503] width 963 height 327
click at [1266, 630] on button "Generate Quote" at bounding box center [1255, 635] width 86 height 28
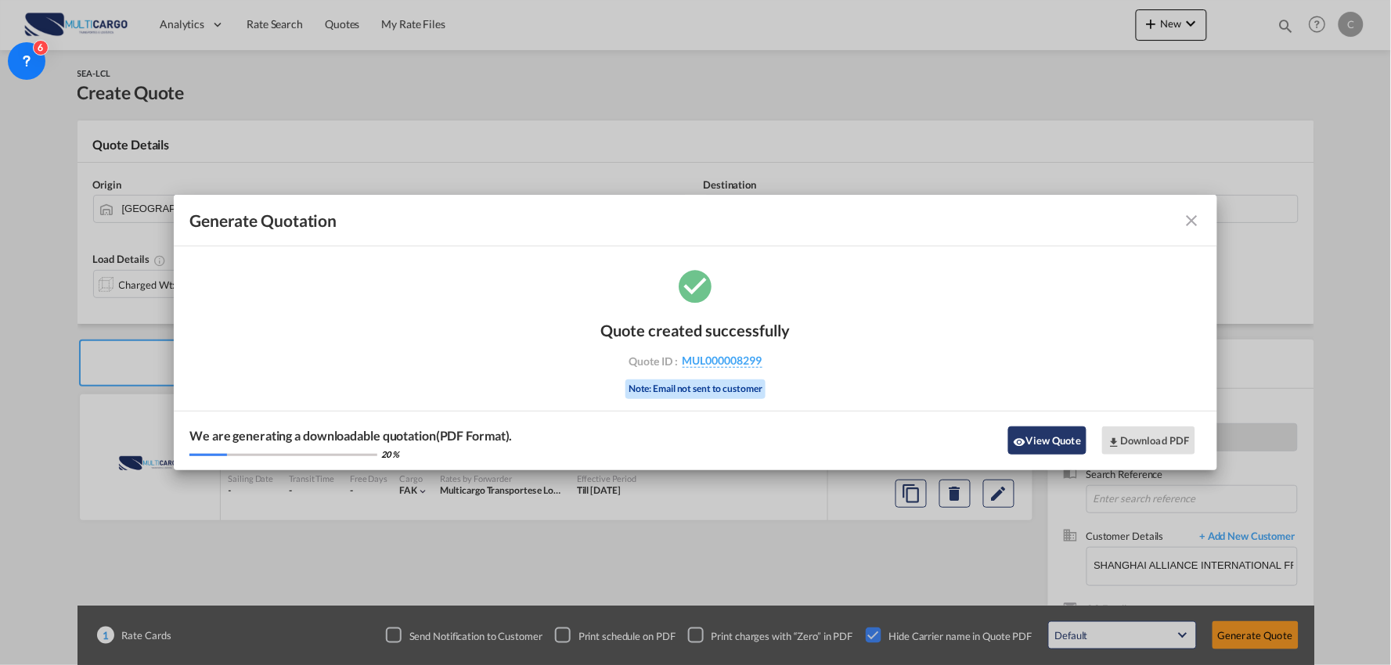
click at [1051, 439] on button "View Quote" at bounding box center [1047, 441] width 78 height 28
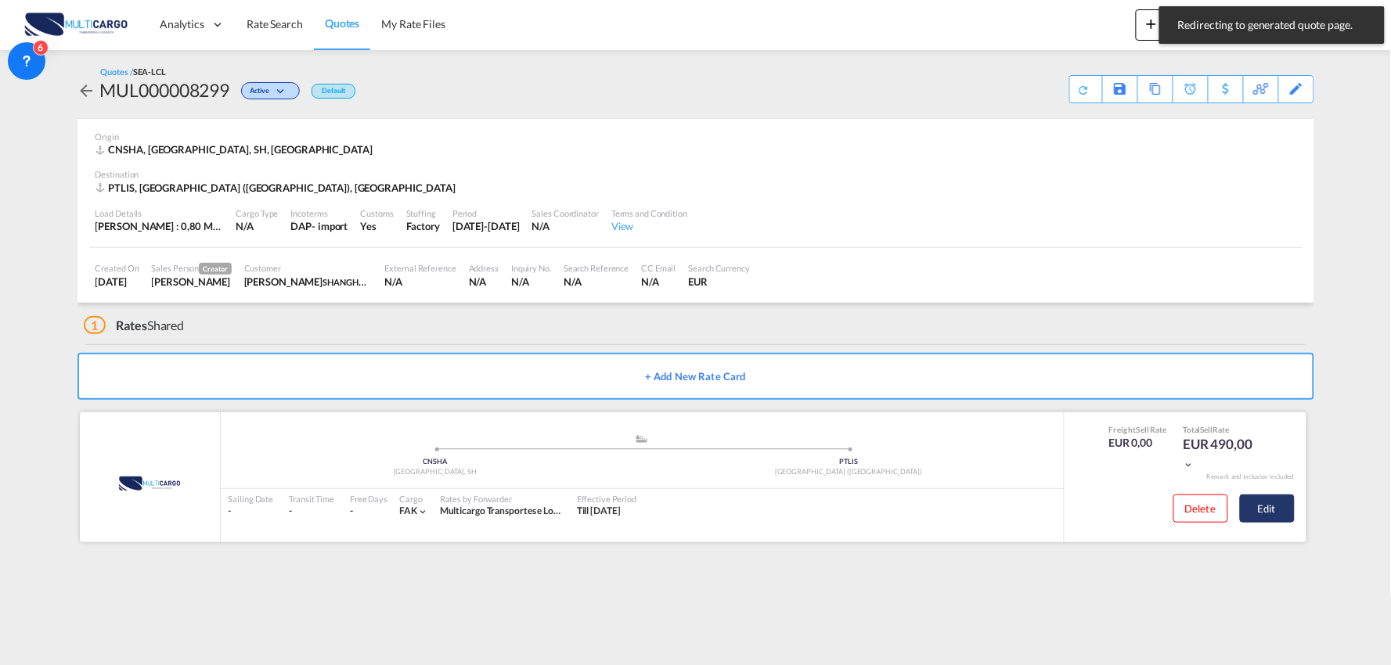
click at [1274, 504] on button "Edit" at bounding box center [1267, 509] width 55 height 28
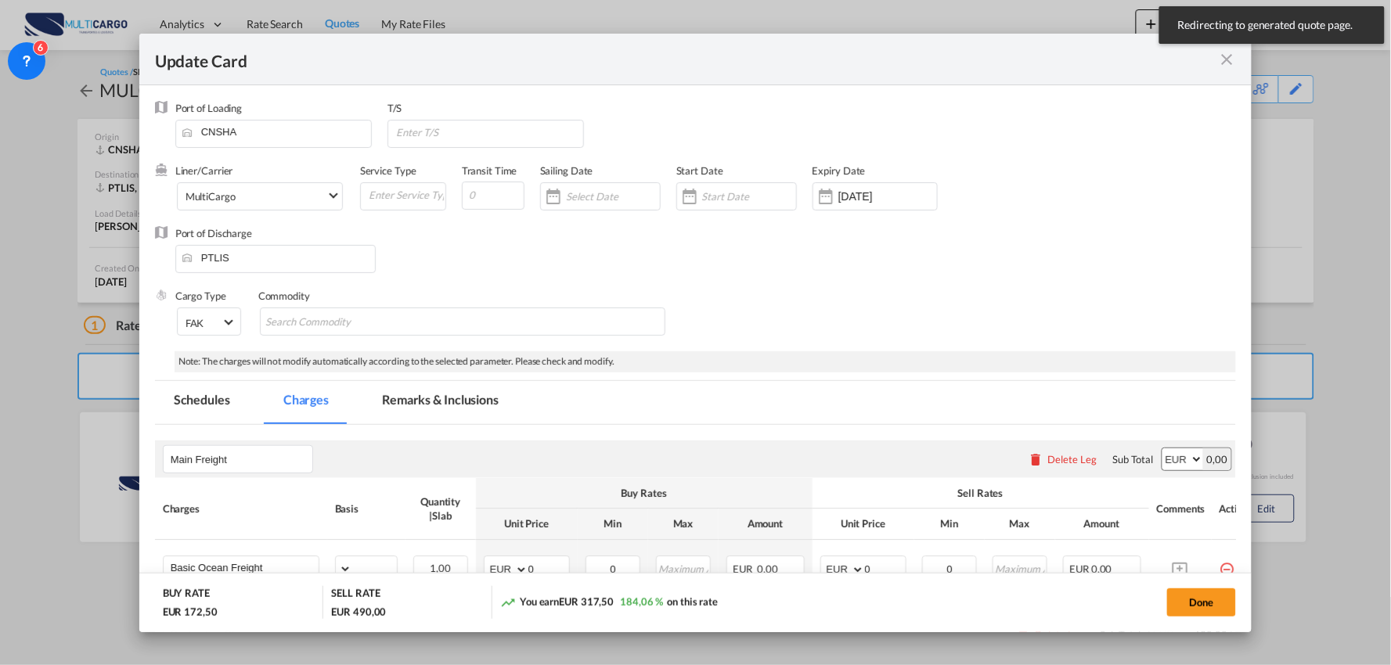
select select "per_shipment"
select select "per_bl"
select select "per_shipment"
select select "per_doc"
select select "per_shipment"
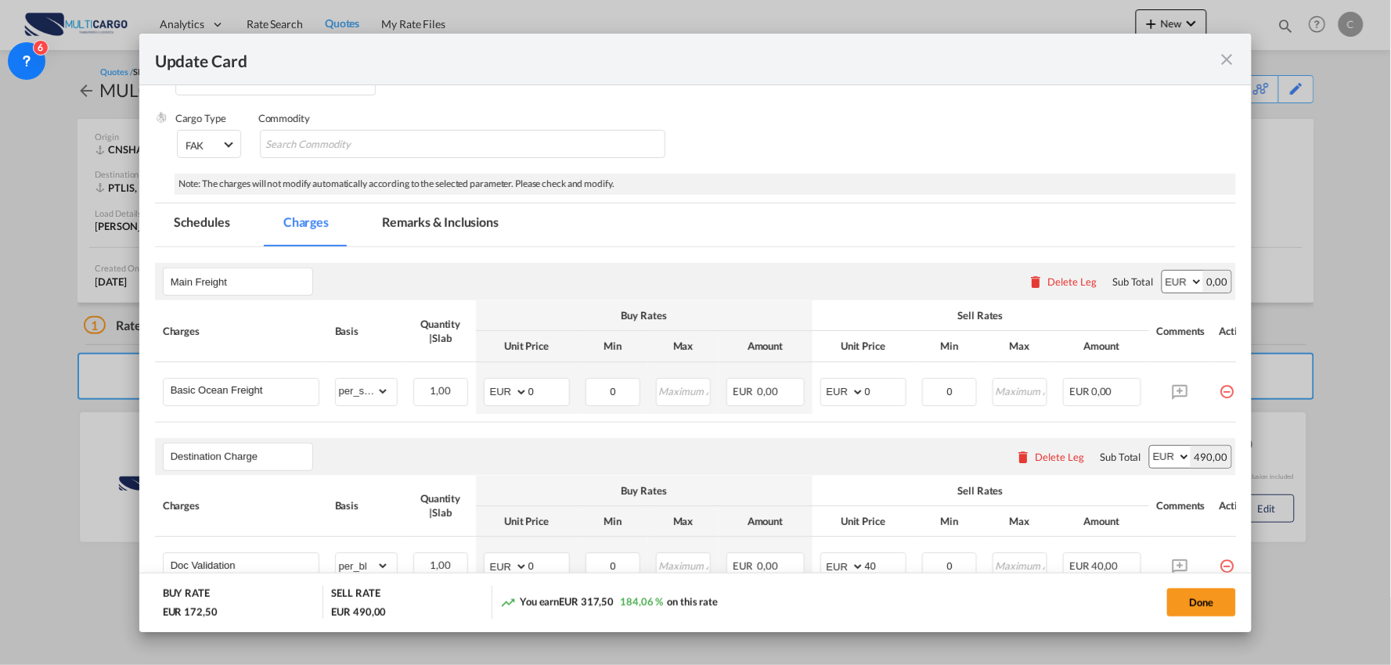
scroll to position [434, 0]
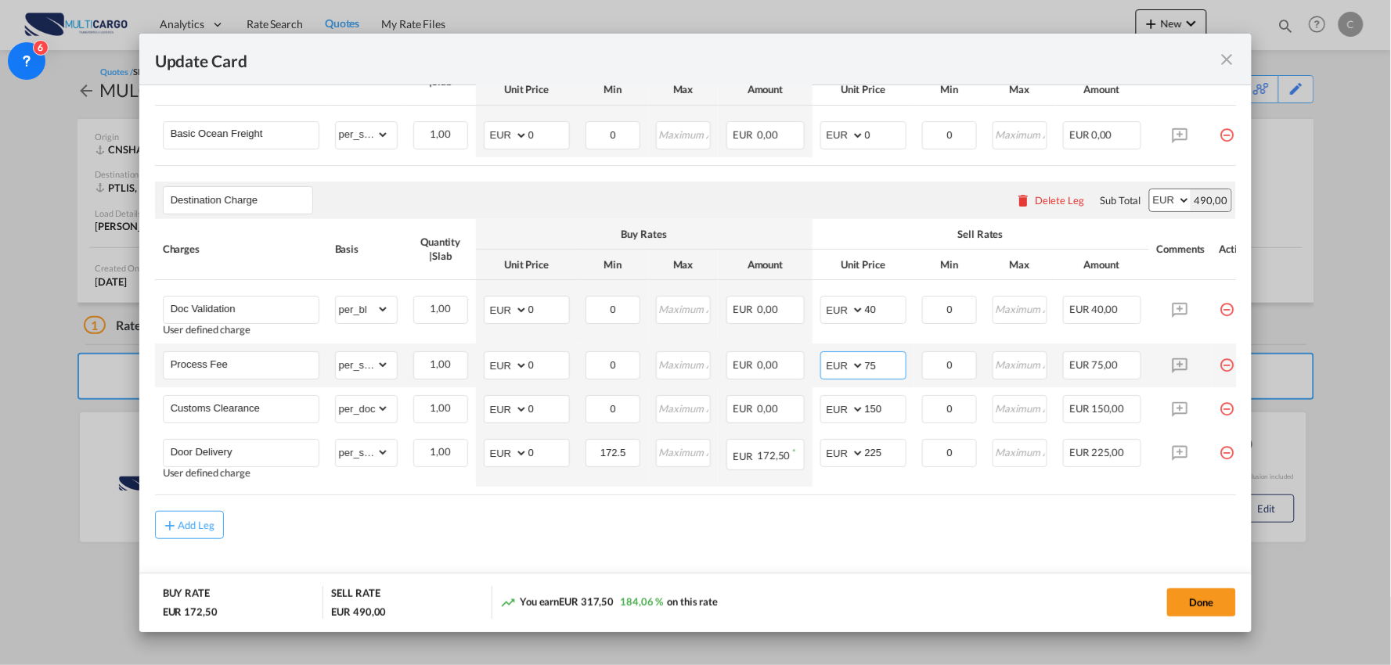
drag, startPoint x: 895, startPoint y: 366, endPoint x: 808, endPoint y: 380, distance: 87.9
click at [827, 378] on md-input-container "AED AFN ALL AMD ANG AOA ARS AUD AWG AZN BAM BBD BDT BGN BHD BIF BMD BND BOB BRL…" at bounding box center [863, 365] width 86 height 28
type input "90"
drag, startPoint x: 881, startPoint y: 319, endPoint x: 838, endPoint y: 319, distance: 42.3
click at [839, 319] on md-input-container "AED AFN ALL AMD ANG AOA ARS AUD AWG AZN BAM BBD BDT BGN BHD BIF BMD BND BOB BRL…" at bounding box center [863, 310] width 86 height 28
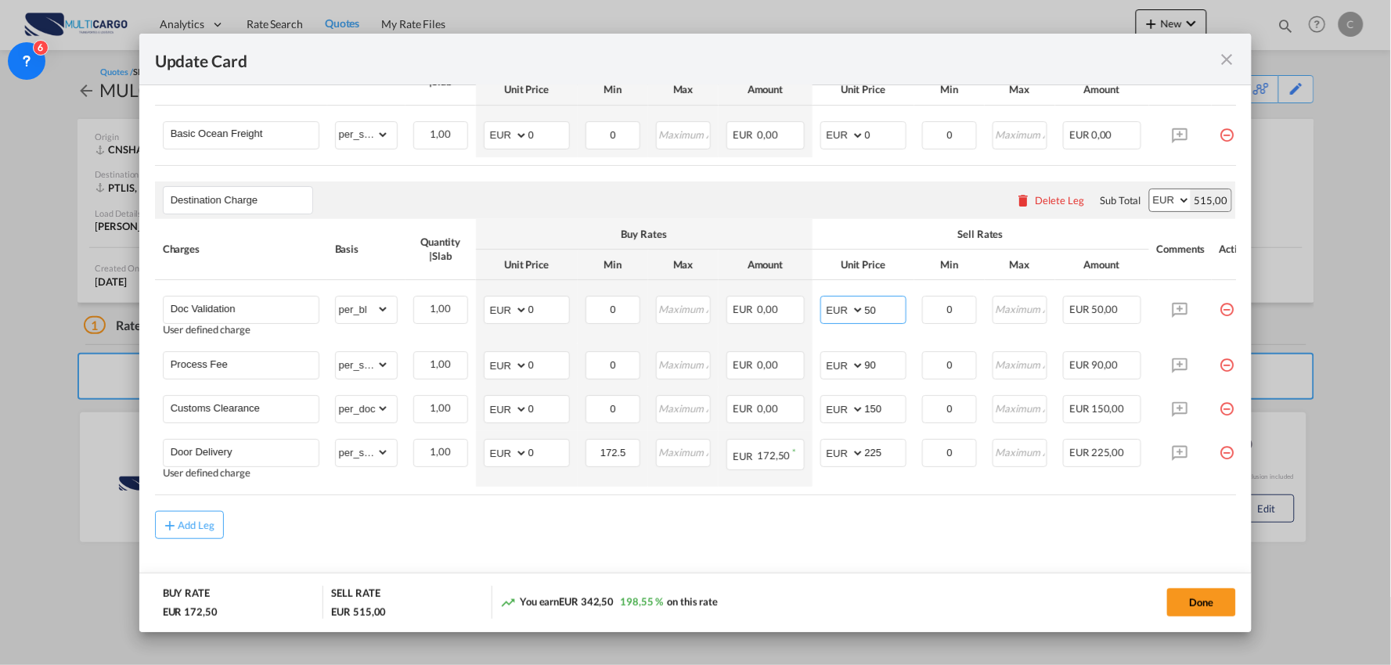
type input "50"
click at [825, 525] on div "Add Leg" at bounding box center [696, 525] width 1082 height 28
click at [258, 458] on input "Door Delivery" at bounding box center [245, 451] width 148 height 23
click at [494, 539] on div "Add Leg" at bounding box center [696, 525] width 1082 height 28
click at [676, 522] on div "Add Leg" at bounding box center [696, 525] width 1082 height 28
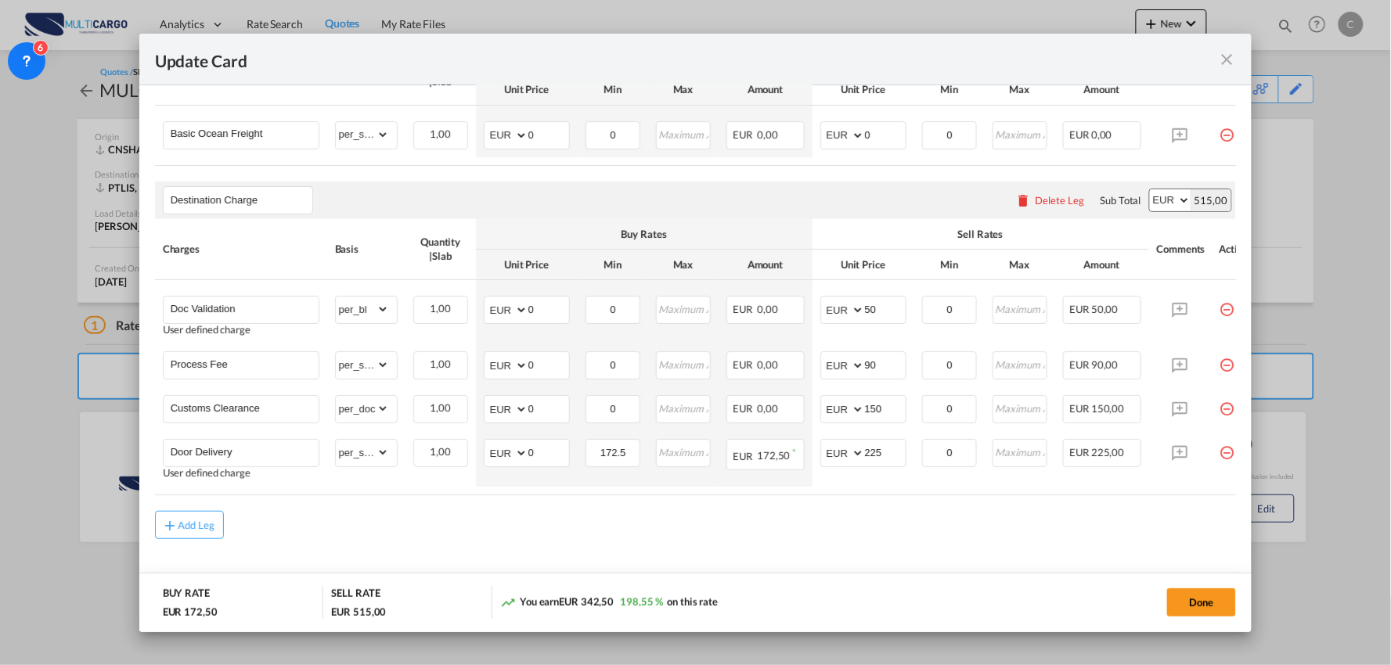
drag, startPoint x: 431, startPoint y: 541, endPoint x: 43, endPoint y: 629, distance: 398.0
click at [431, 539] on div "Add Leg" at bounding box center [696, 525] width 1082 height 28
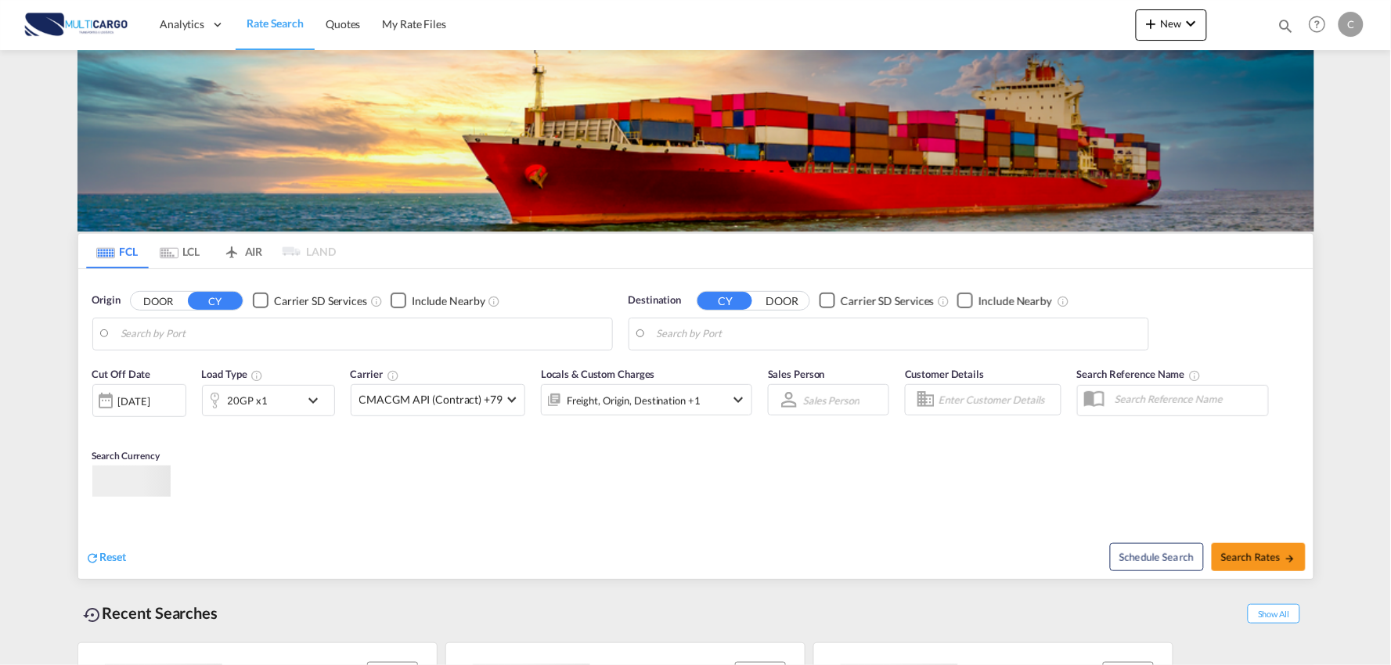
type input "Port of [GEOGRAPHIC_DATA], [GEOGRAPHIC_DATA], [GEOGRAPHIC_DATA]"
type input "Leixoes, Leixoes, PTLEI"
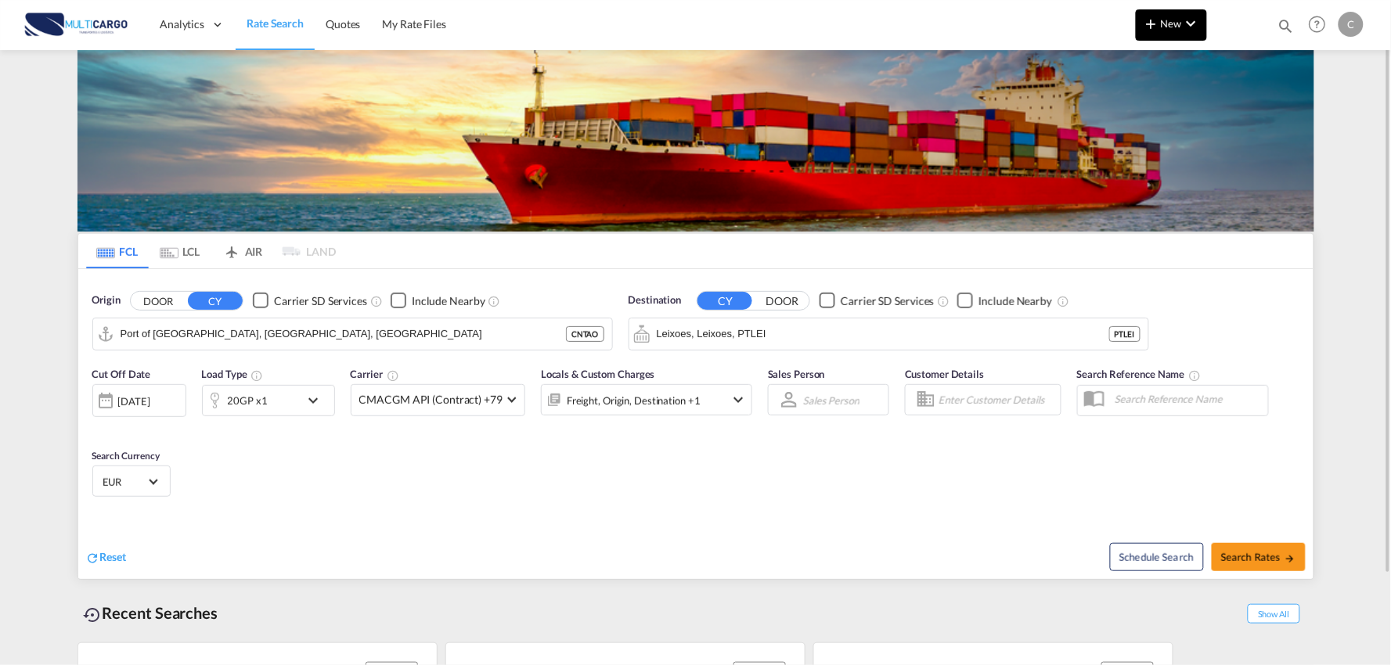
click at [1176, 30] on button "New" at bounding box center [1171, 24] width 71 height 31
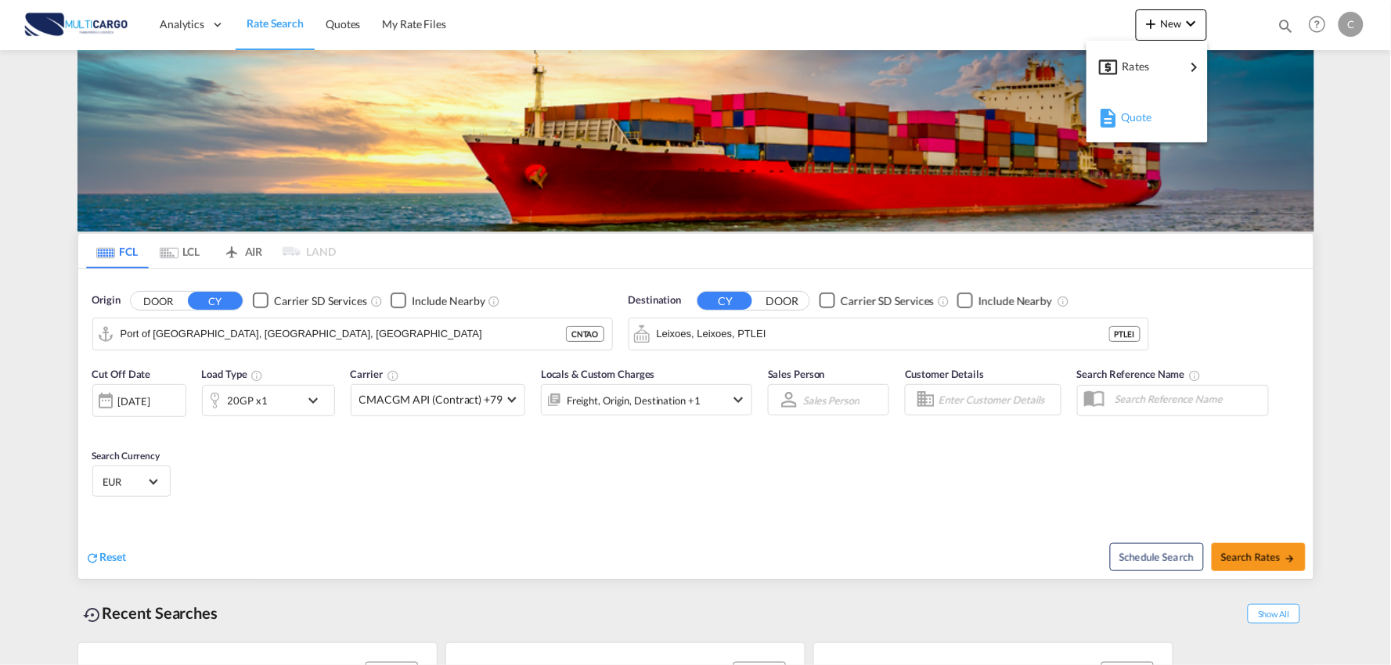
click at [1136, 117] on span "Quote" at bounding box center [1129, 117] width 17 height 31
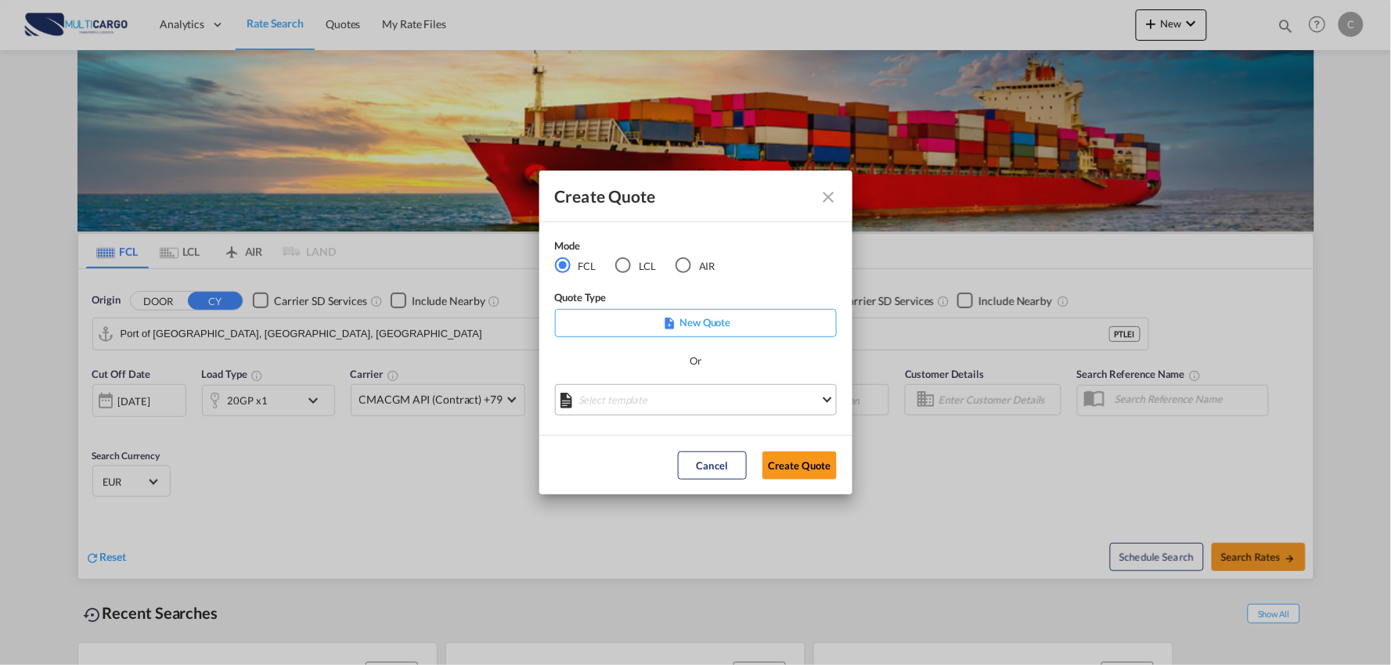
click at [661, 411] on md-select "Select template 25/11/24 IMP_EXW_FCL Patricia Barroso | 25 Nov 2024 25/11/24 IM…" at bounding box center [696, 399] width 282 height 31
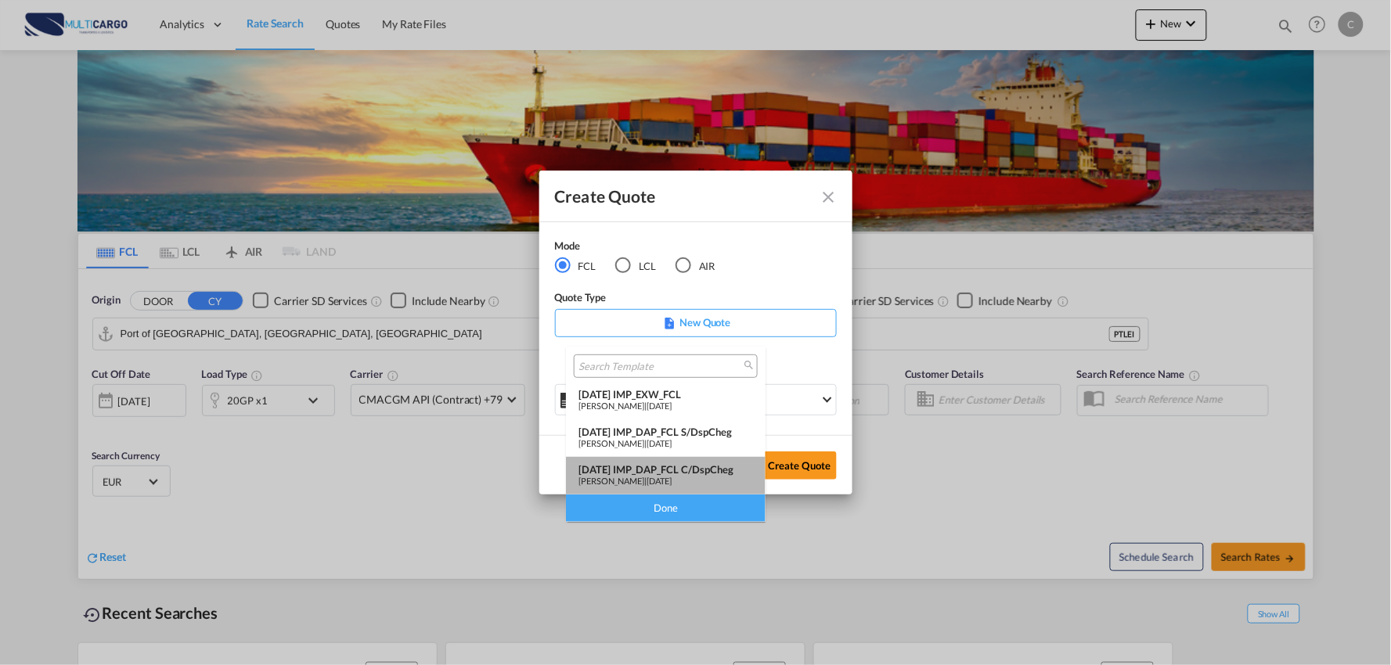
click at [717, 463] on div "25/11/24 IMP_DAP_FCL C/DspCheg" at bounding box center [665, 469] width 175 height 13
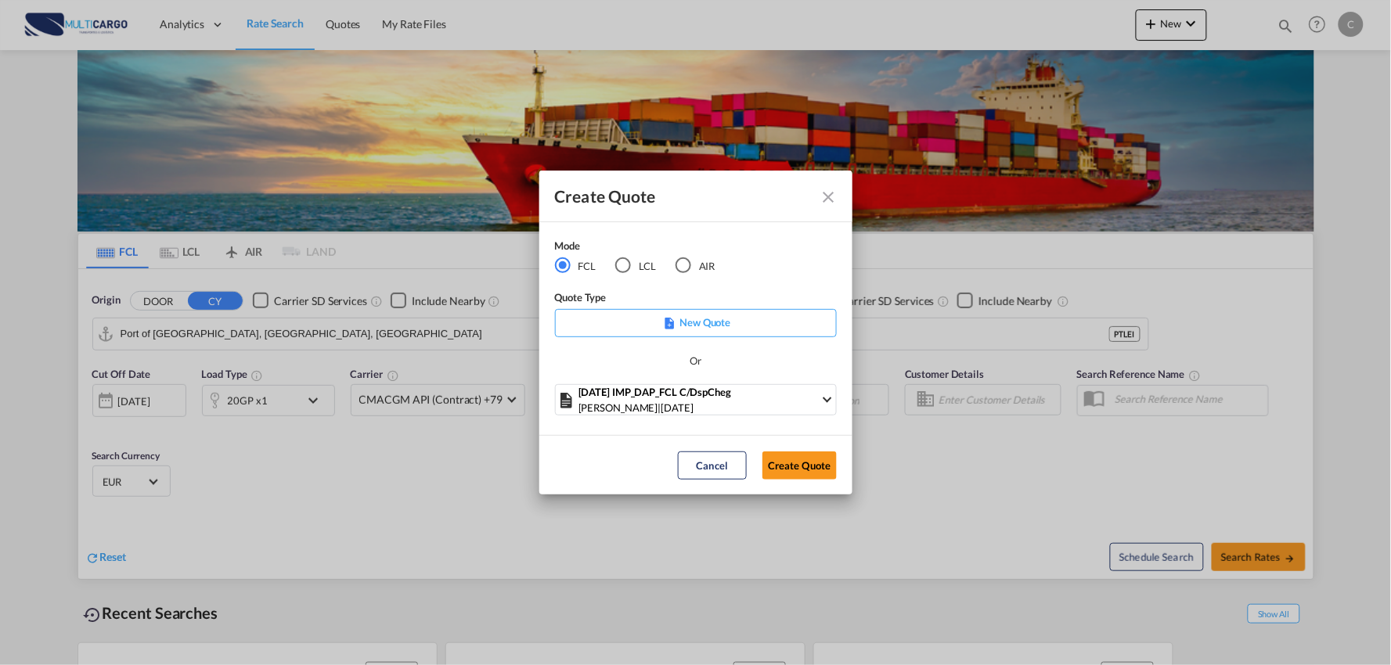
click at [855, 471] on div "Create Quote Mode FCL LCL AIR Quote Type New Quote Or 25/11/24 IMP_DAP_FCL C/Ds…" at bounding box center [695, 332] width 1391 height 665
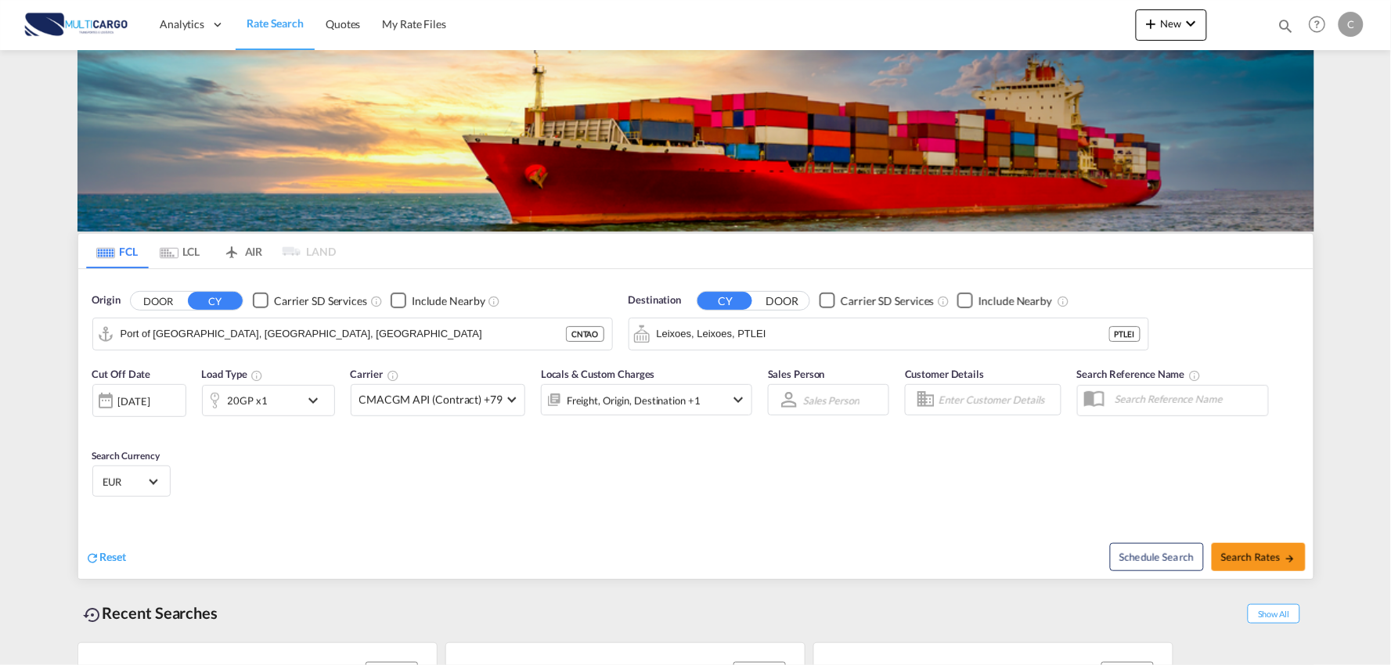
click at [794, 463] on div "Create Quote Mode FCL LCL AIR Quote Type New Quote Or 25/11/24 IMP_DAP_FCL C/Ds…" at bounding box center [695, 332] width 1391 height 665
click at [1171, 33] on button "New" at bounding box center [1171, 24] width 71 height 31
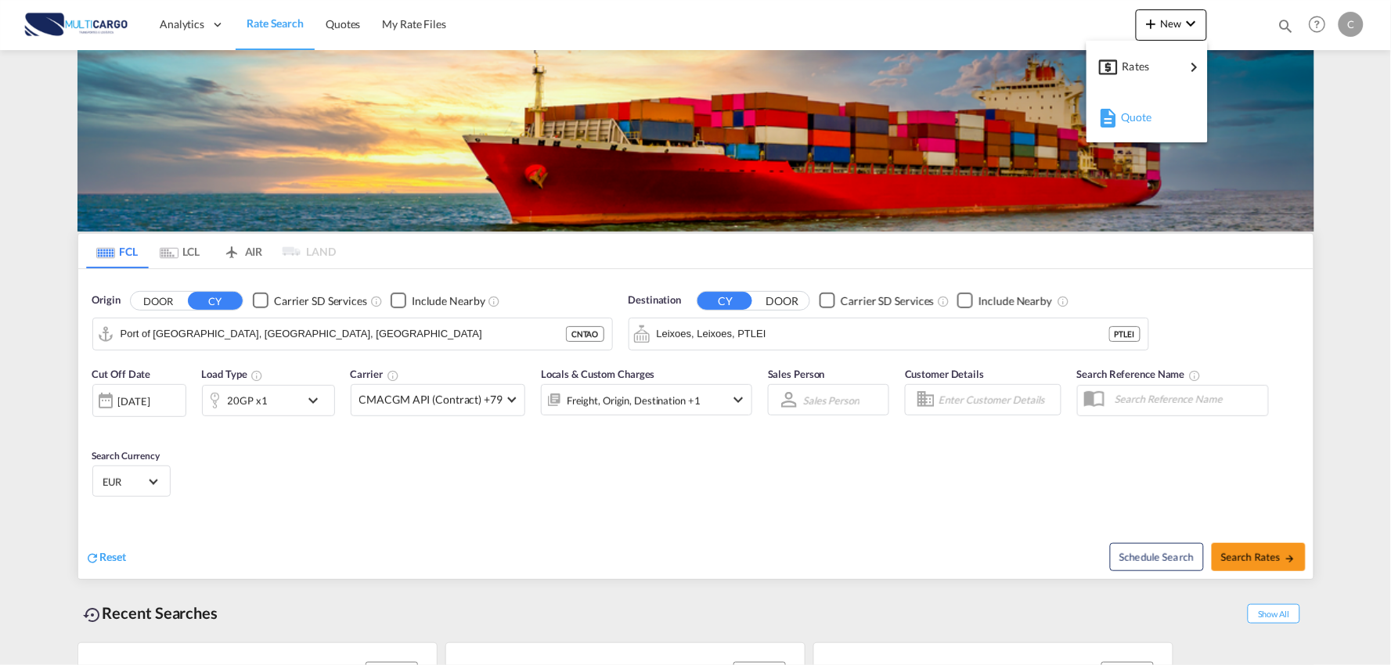
click at [1123, 119] on span "Quote" at bounding box center [1129, 117] width 17 height 31
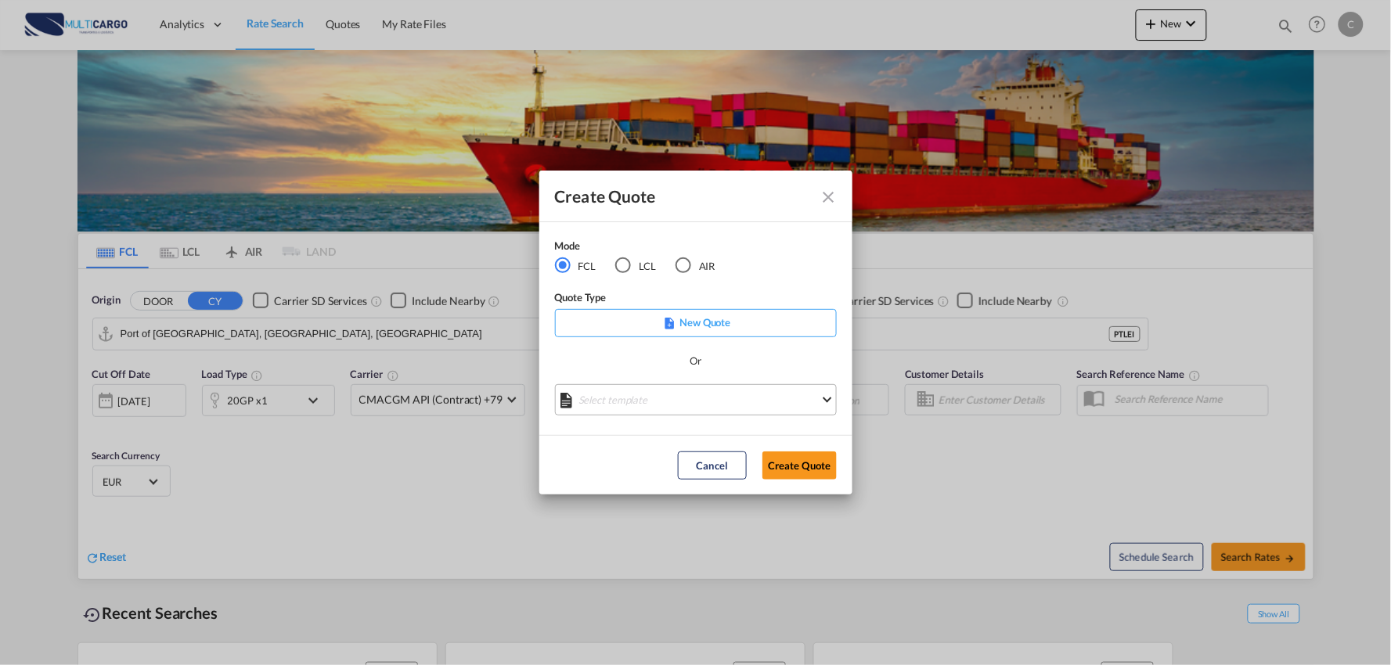
click at [682, 412] on md-select "Select template 25/11/24 IMP_EXW_FCL Patricia Barroso | 25 Nov 2024 25/11/24 IM…" at bounding box center [696, 399] width 282 height 31
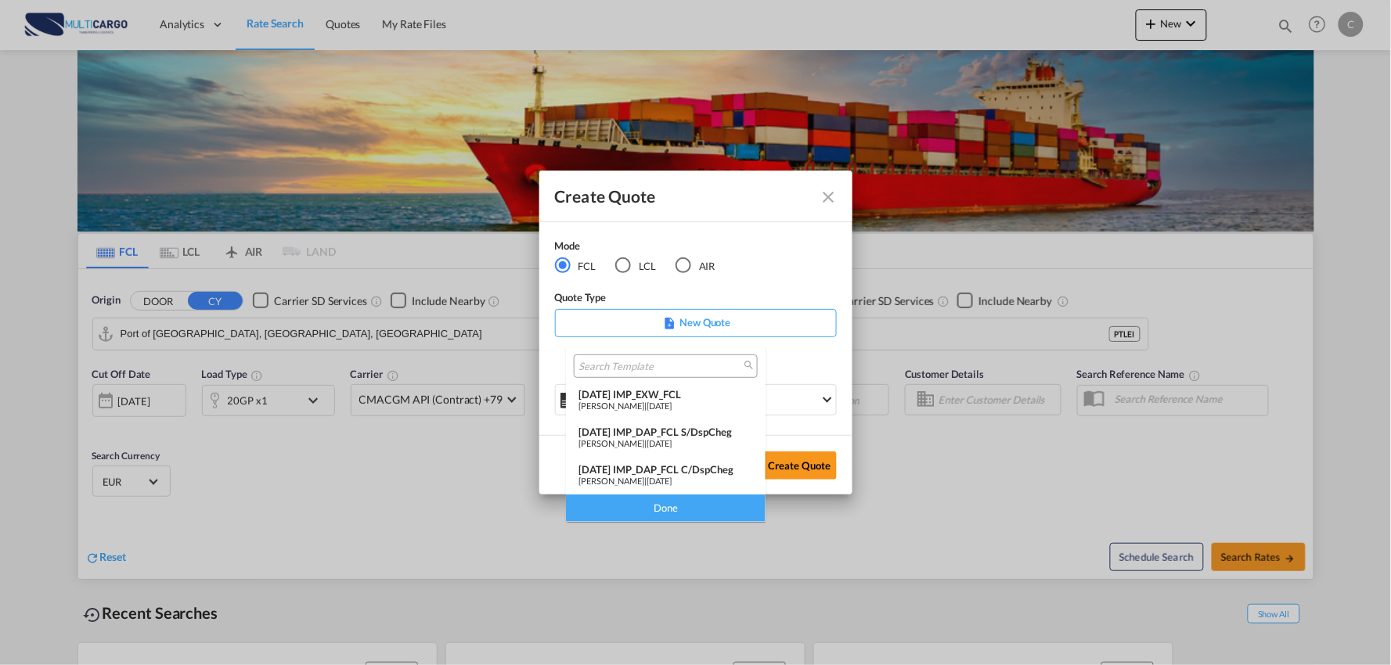
click at [700, 457] on md-option "25/11/24 IMP_DAP_FCL C/DspCheg Patricia Barroso | 25 Nov 2024" at bounding box center [666, 476] width 200 height 38
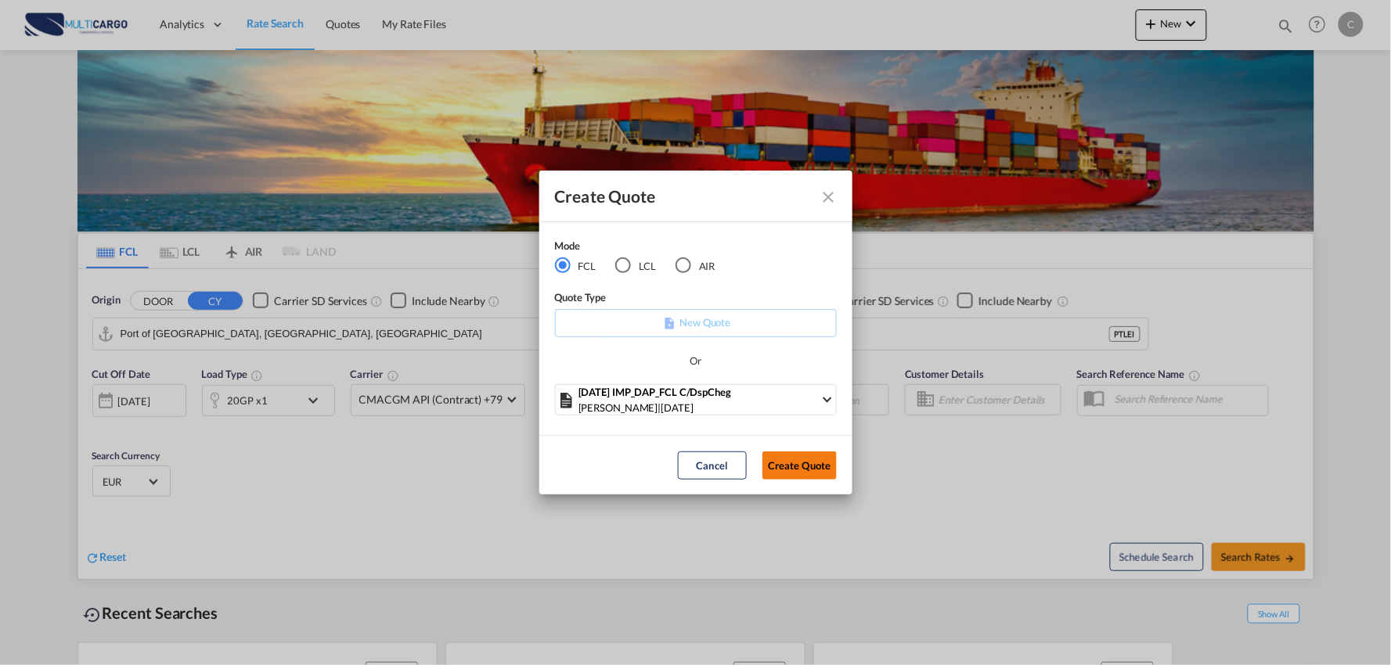
click at [809, 472] on button "Create Quote" at bounding box center [799, 466] width 74 height 28
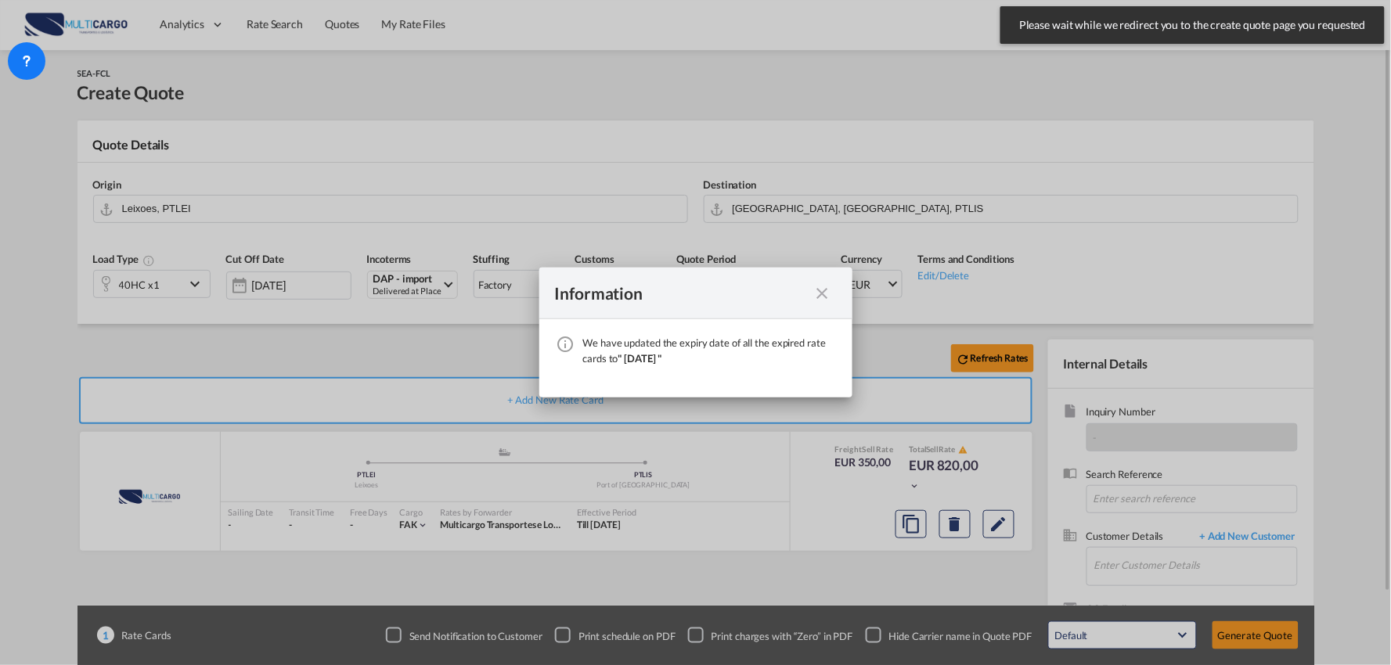
click at [819, 294] on md-icon "icon-close fg-AAA8AD cursor" at bounding box center [822, 293] width 19 height 19
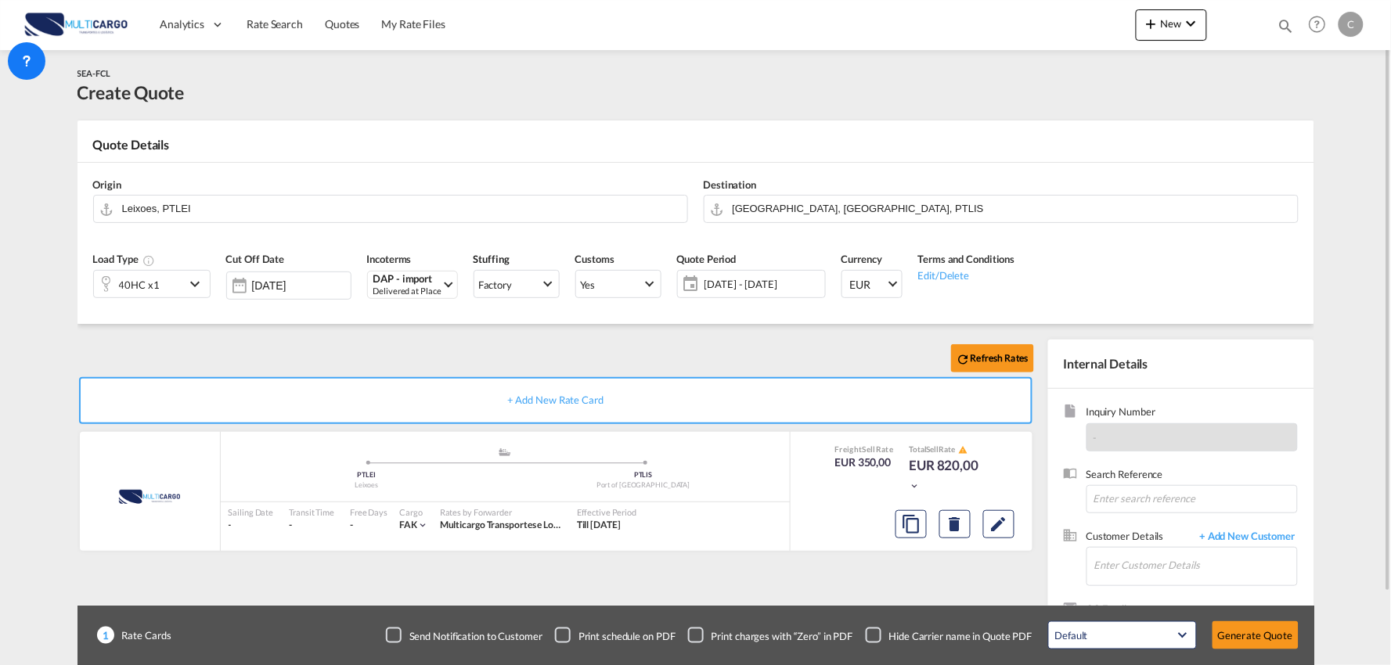
click at [1243, 528] on div "Search Reference" at bounding box center [1181, 498] width 235 height 62
click at [1242, 537] on span "+ Add New Customer" at bounding box center [1245, 538] width 106 height 18
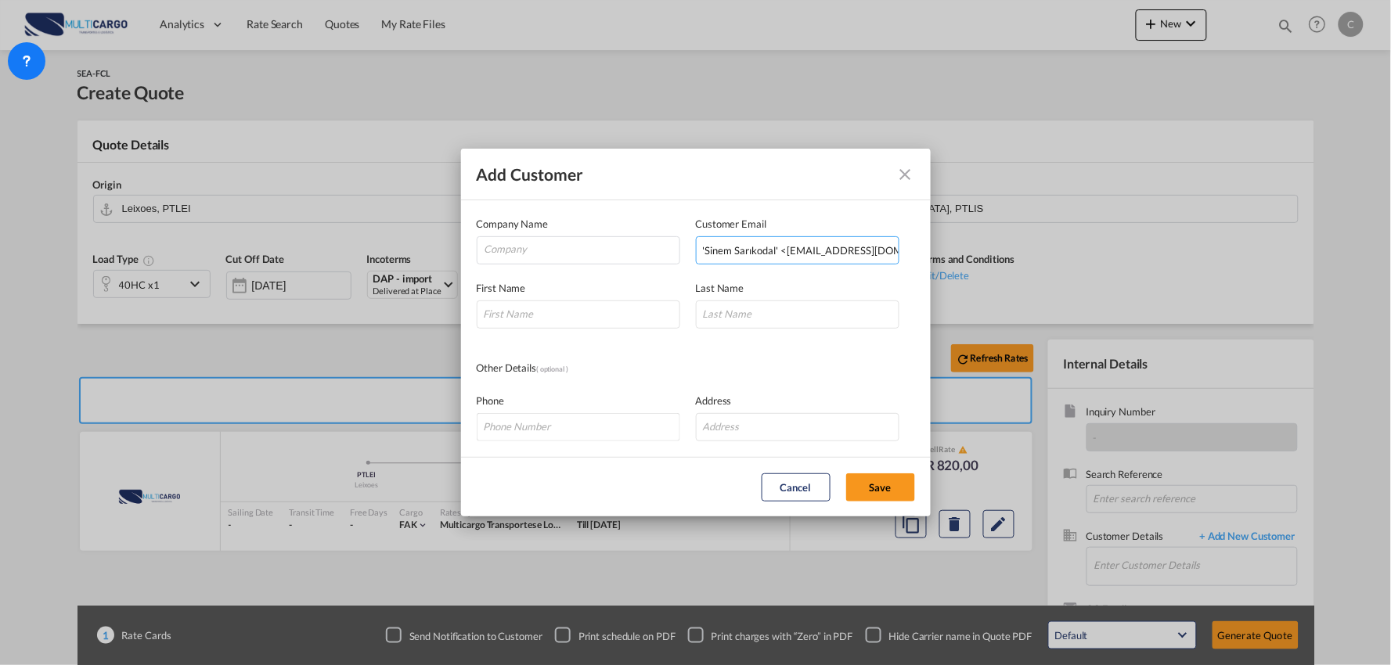
click at [751, 246] on input "'Sinem Sarıkodal' <sinem.sarikodal@eternitylogistic.com>" at bounding box center [798, 250] width 204 height 28
drag, startPoint x: 784, startPoint y: 251, endPoint x: 490, endPoint y: 254, distance: 294.3
click at [490, 254] on div "Company Name Customer Email 'Sinem Sarıkodal' <sinem.sarikodal@eternitylogistic…" at bounding box center [696, 240] width 438 height 49
click at [866, 251] on input "sinem.sarikodal@eternitylogistic.com>" at bounding box center [798, 250] width 204 height 28
click at [880, 247] on input "sinem.sarikodal@eternitylogistic.coM>" at bounding box center [798, 250] width 204 height 28
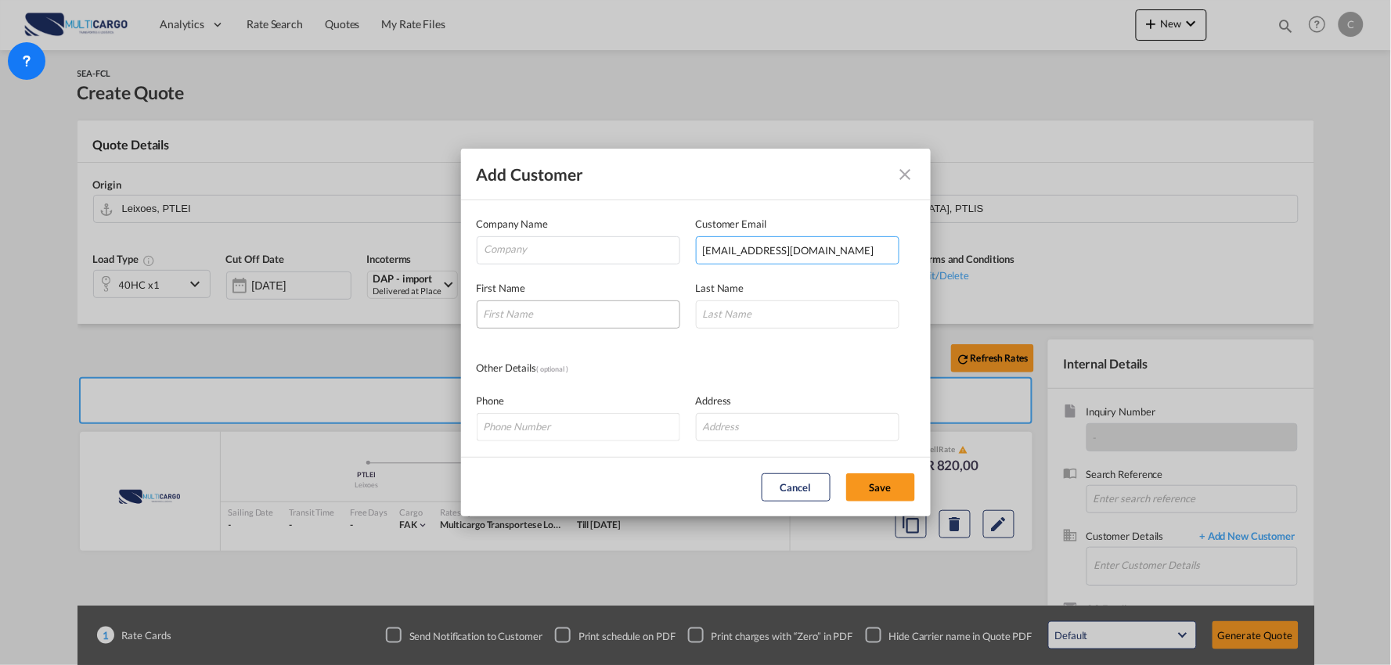
type input "sinem.sarikodal@eternitylogistic.coM"
click at [597, 308] on input "Add Customer Company ..." at bounding box center [579, 315] width 204 height 28
type input "Sinem"
type input "Sarikodal"
click at [531, 251] on input "Company" at bounding box center [581, 248] width 195 height 23
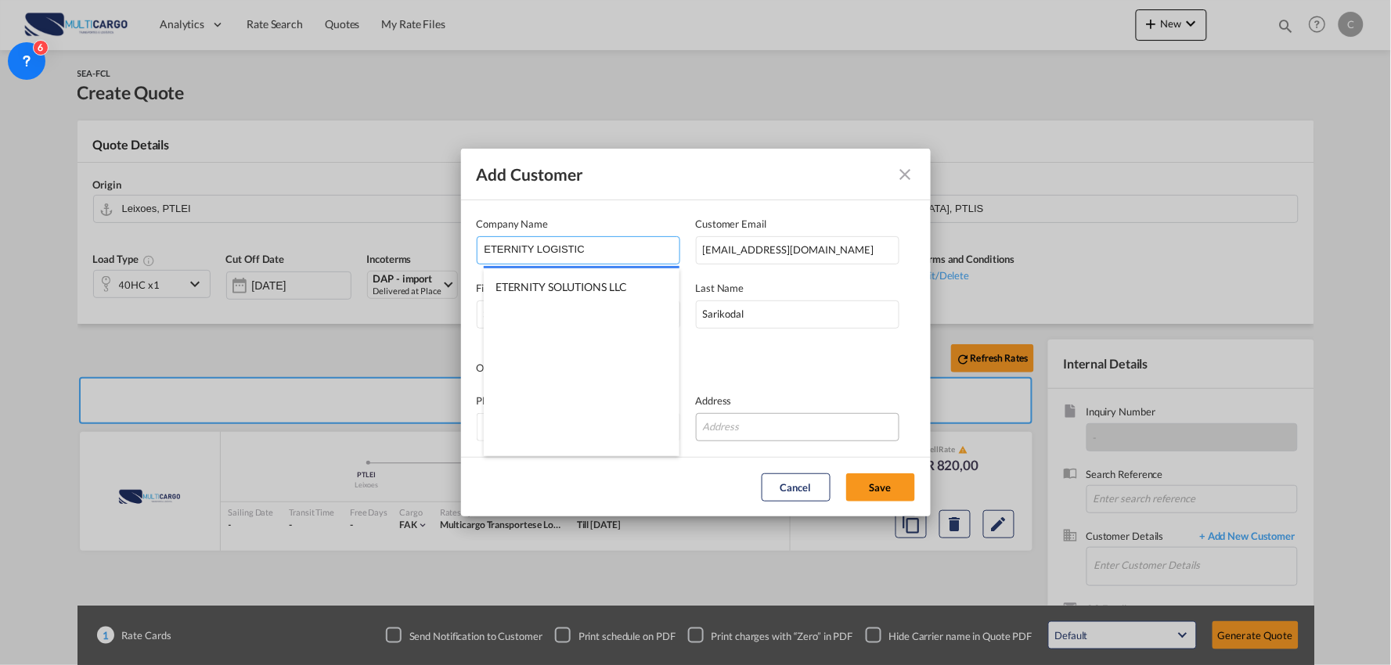
type input "ETERNITY LOGISTIC"
drag, startPoint x: 826, startPoint y: 436, endPoint x: 832, endPoint y: 427, distance: 11.3
click at [826, 436] on input "Add Customer Company ..." at bounding box center [798, 427] width 204 height 28
click at [624, 265] on md-autocomplete-wrap "ETERNITY LOGISTIC" at bounding box center [582, 252] width 196 height 31
click at [622, 255] on input "ETERNITY LOGISTIC" at bounding box center [581, 248] width 195 height 23
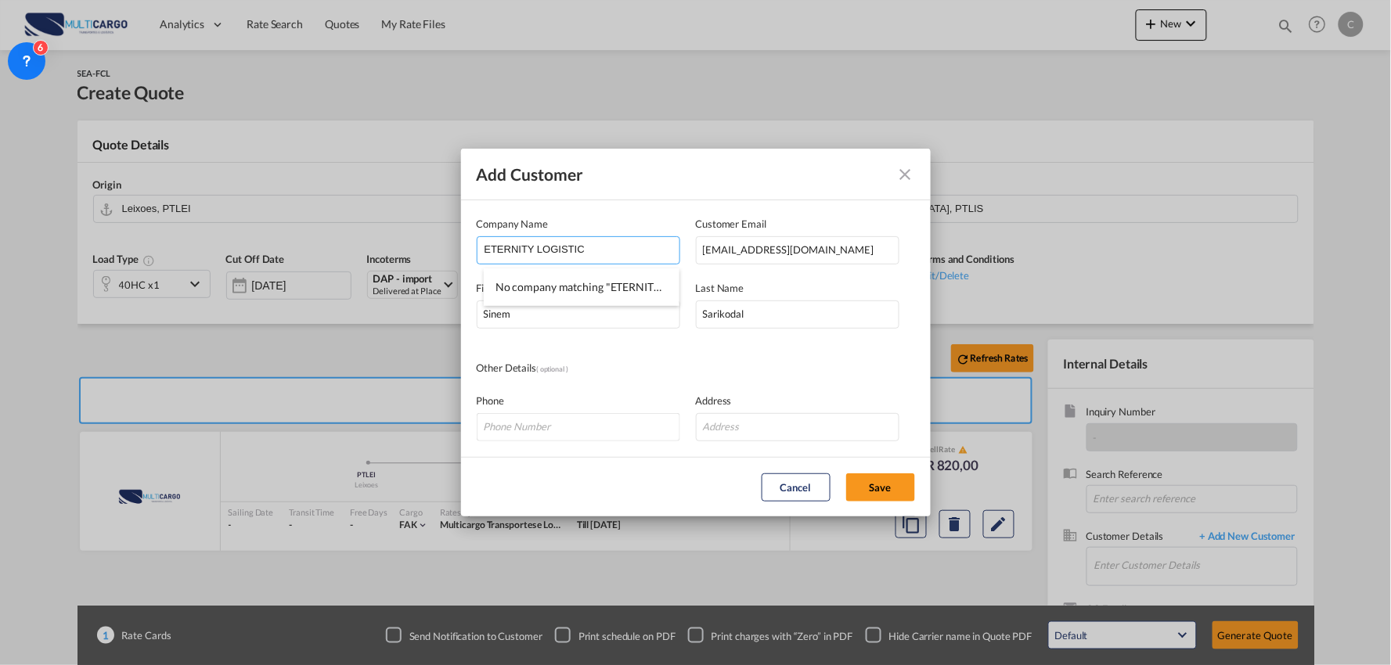
click at [607, 252] on input "ETERNITY LOGISTIC" at bounding box center [581, 248] width 195 height 23
click at [883, 489] on button "Save" at bounding box center [880, 488] width 69 height 28
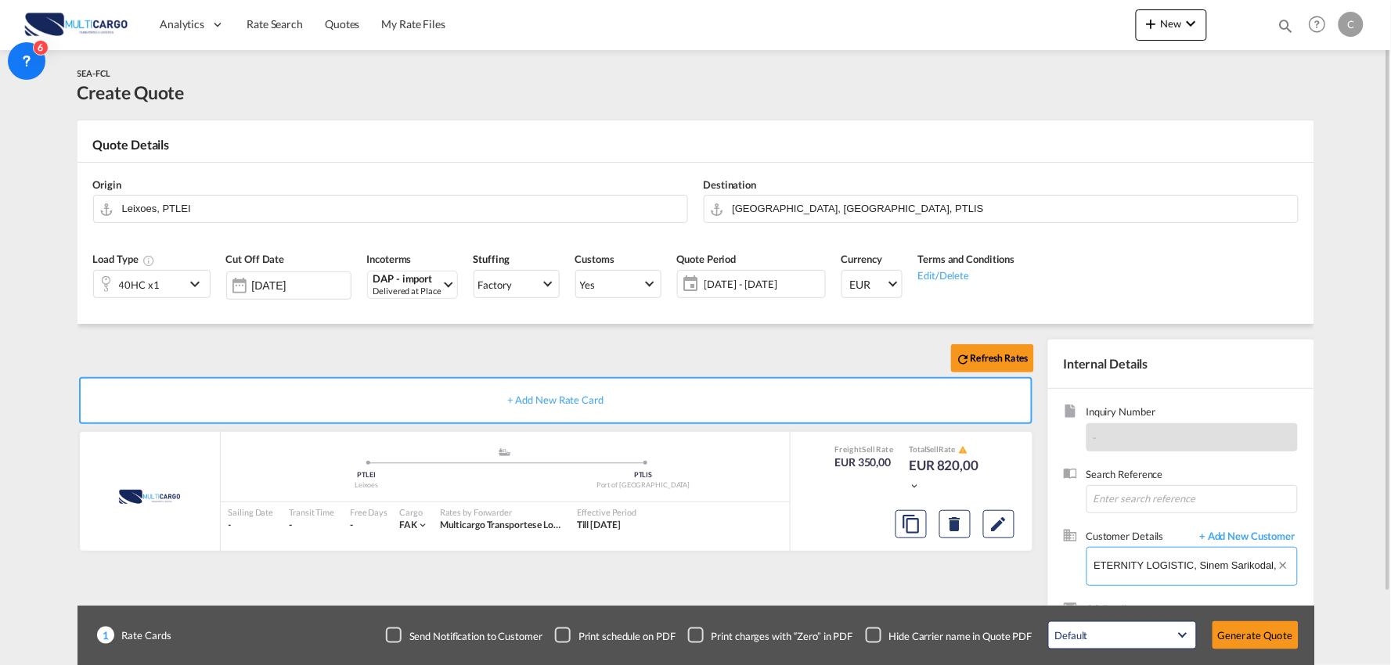
click at [1190, 568] on input "ETERNITY LOGISTIC, Sinem Sarikodal, sinem.sarikodal@eternitylogistic.coM" at bounding box center [1195, 565] width 203 height 35
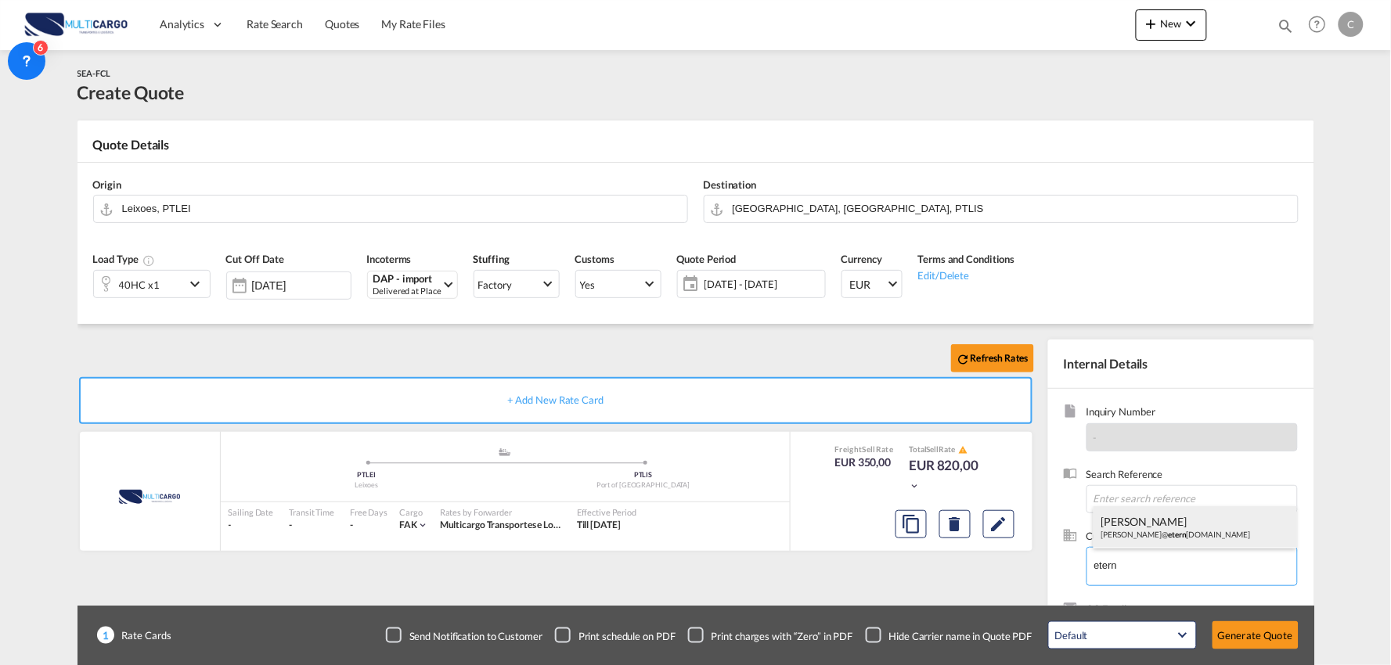
click at [1219, 527] on div "DONALD WATSON donald@ etern itylogistics.co" at bounding box center [1195, 527] width 204 height 42
type input "ETERNITY SOLUTIONS LLC, DONALD WATSON, donald@eternitylogistics.co"
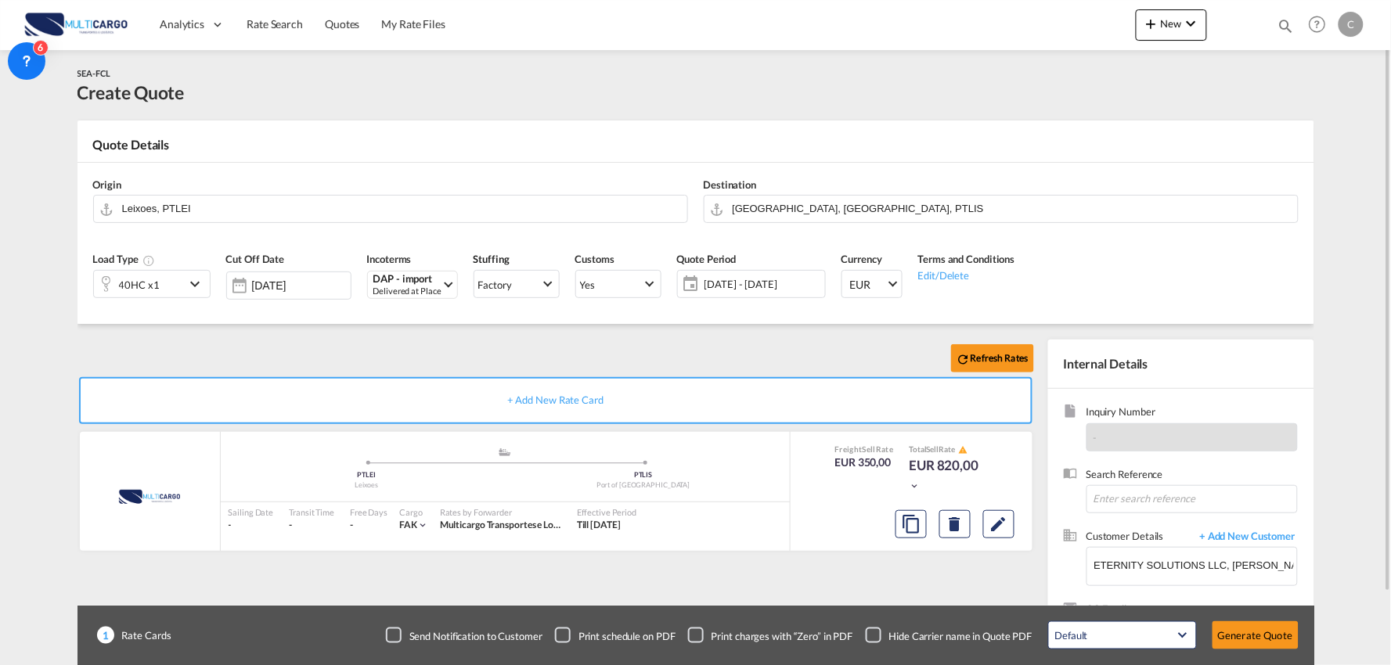
drag, startPoint x: 882, startPoint y: 634, endPoint x: 859, endPoint y: 603, distance: 39.1
click at [880, 634] on div "Checkbox No Ink" at bounding box center [874, 636] width 16 height 16
click at [854, 593] on div "Refresh Rates + Add New Rate Card MultiCargo added by you .a{fill:#aaa8ad;} .a{…" at bounding box center [558, 503] width 963 height 327
click at [798, 210] on input "Port of Lisbon, Lisbon, PTLIS" at bounding box center [1011, 208] width 557 height 27
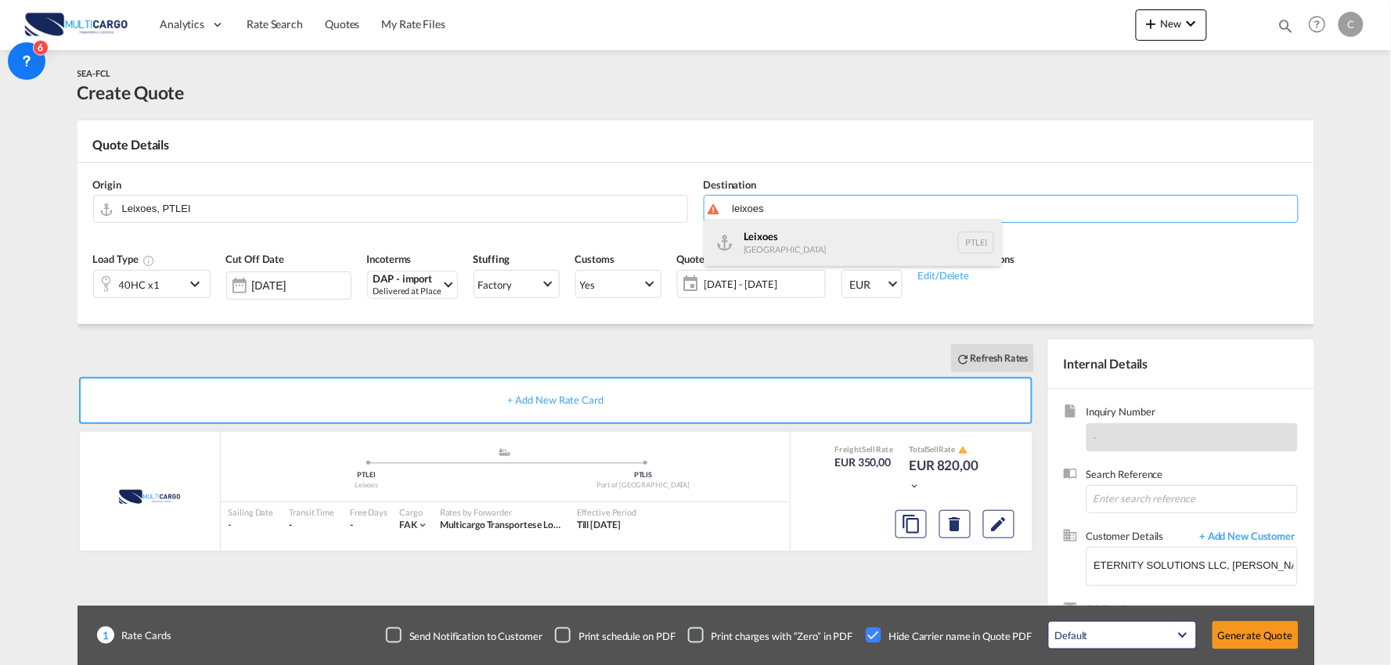
click at [786, 247] on div "Leixoes Portugal PTLEI" at bounding box center [852, 242] width 297 height 47
type input "Leixoes, PTLEI"
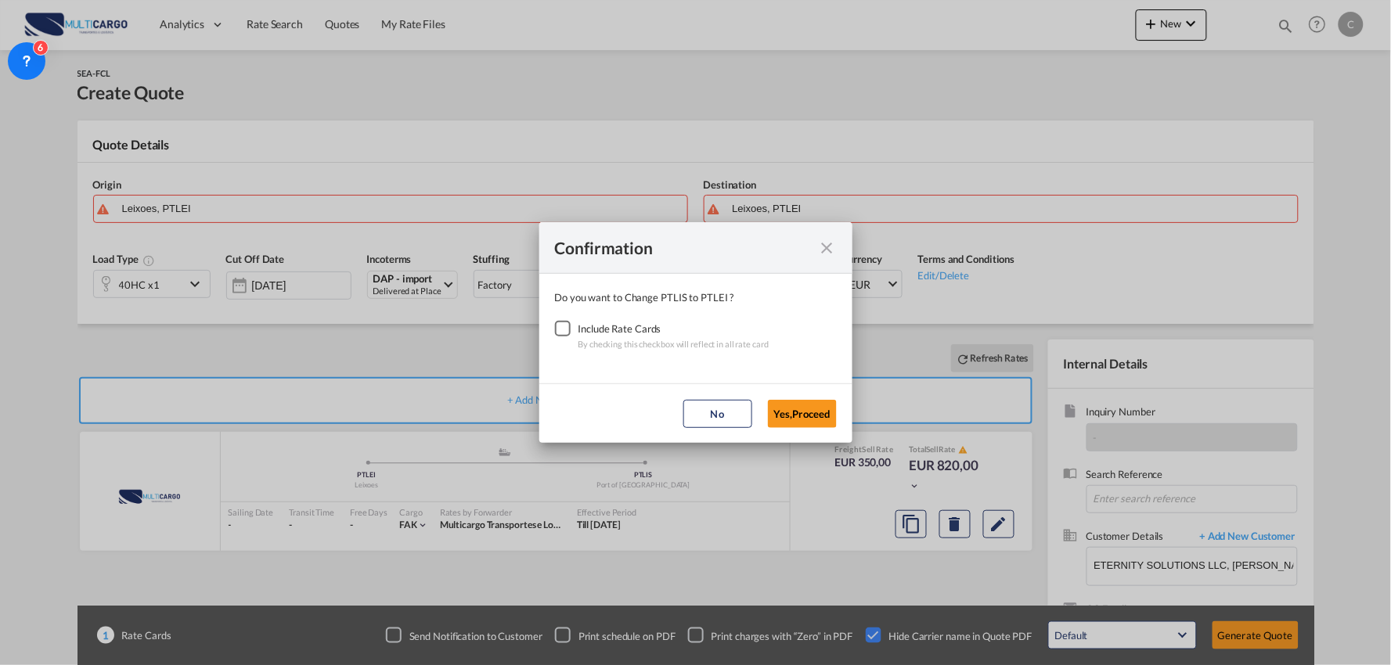
click at [564, 325] on div "Checkbox No Ink" at bounding box center [563, 329] width 16 height 16
click at [788, 405] on button "Yes,Proceed" at bounding box center [802, 414] width 69 height 28
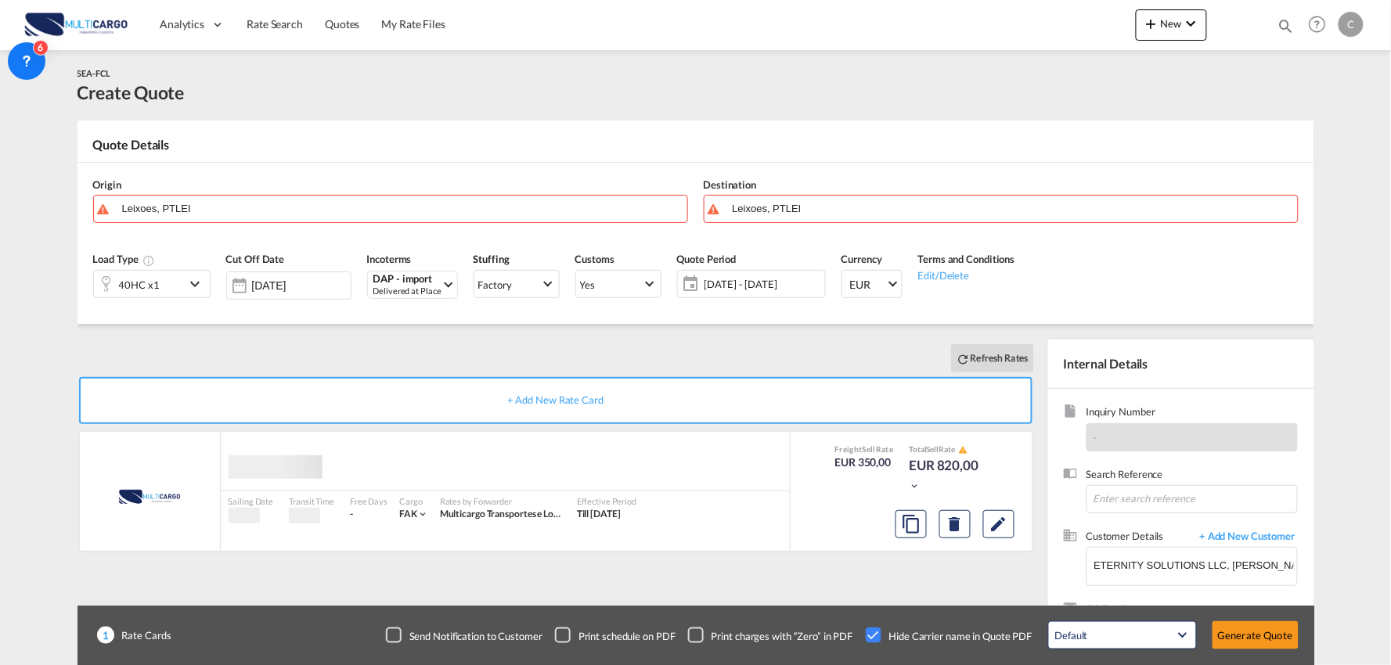
drag, startPoint x: 395, startPoint y: 369, endPoint x: 379, endPoint y: 368, distance: 16.5
click at [379, 368] on div "Confirmation Do you want to Change PTLIS to PTLEI ? Include Rate Cards By check…" at bounding box center [695, 332] width 1391 height 665
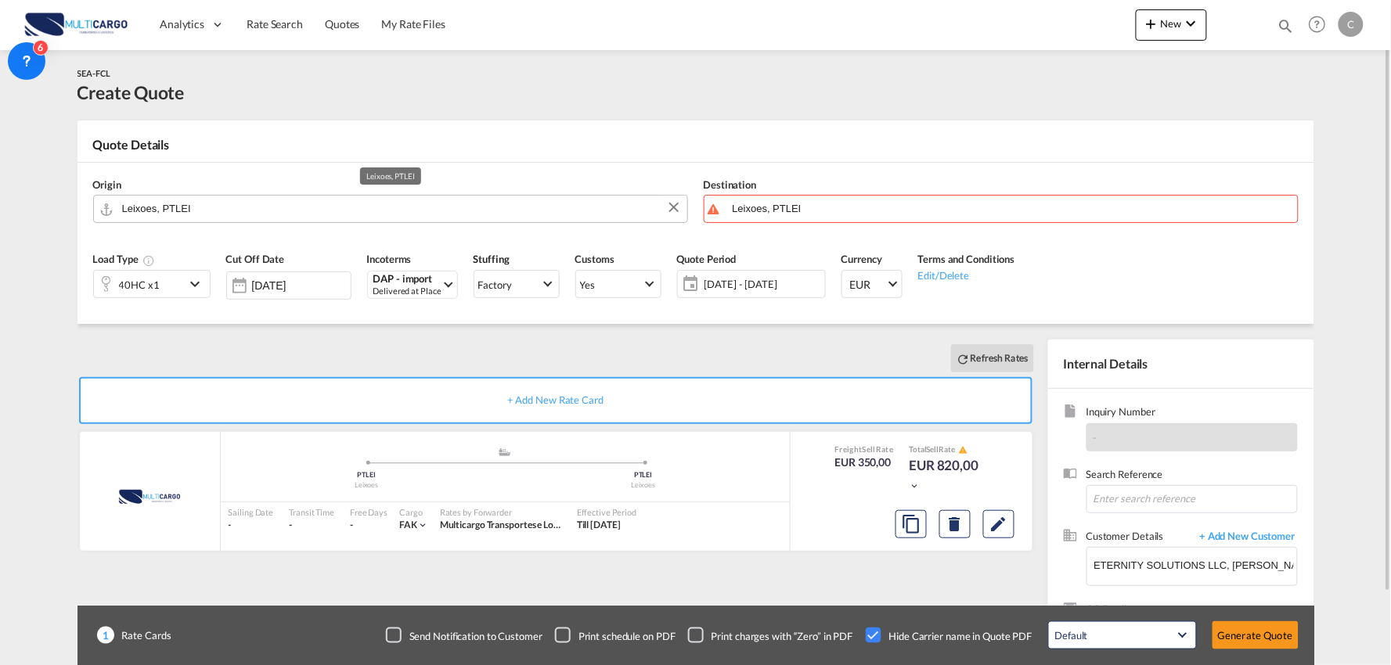
click at [194, 213] on input "Leixoes, PTLEI" at bounding box center [400, 208] width 557 height 27
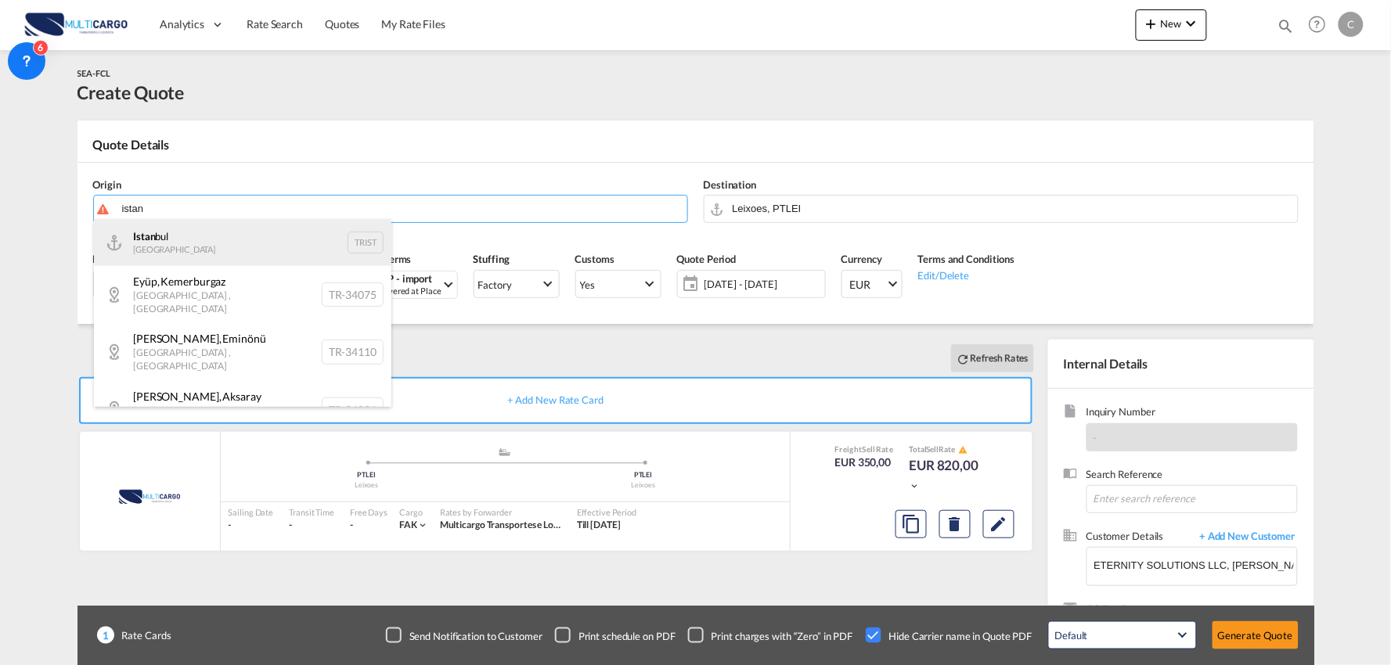
click at [184, 241] on div "Istan bul Turkey TRIST" at bounding box center [242, 242] width 297 height 47
type input "Istanbul, TRIST"
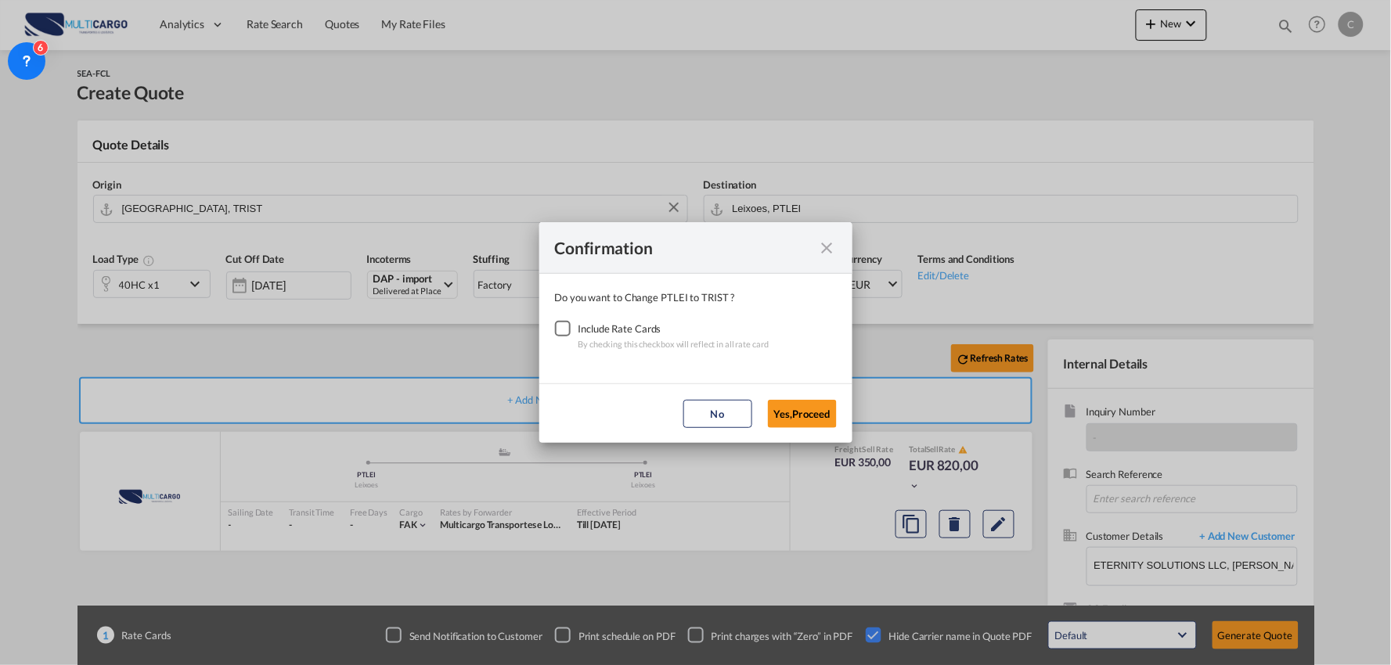
click at [567, 333] on div "Checkbox No Ink" at bounding box center [563, 329] width 16 height 16
click at [794, 421] on button "Yes,Proceed" at bounding box center [802, 414] width 69 height 28
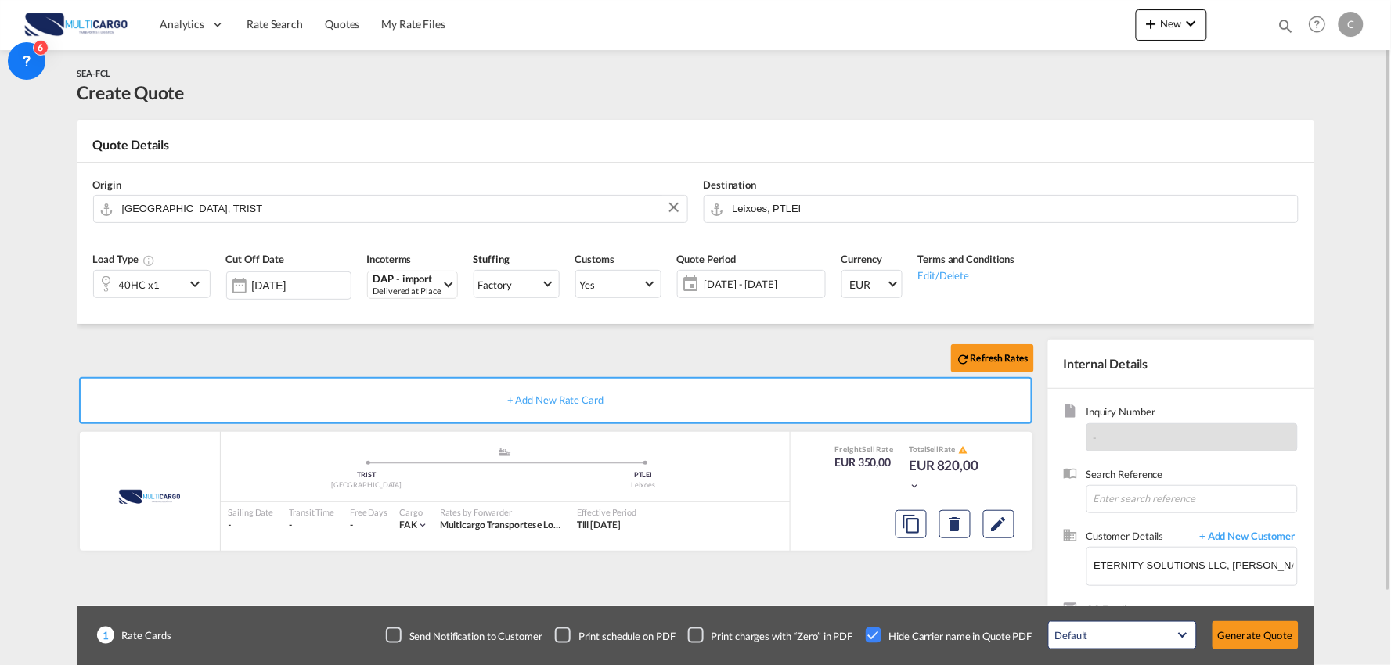
click at [567, 340] on div "Refresh Rates" at bounding box center [558, 359] width 963 height 38
click at [1248, 635] on button "Generate Quote" at bounding box center [1255, 635] width 86 height 28
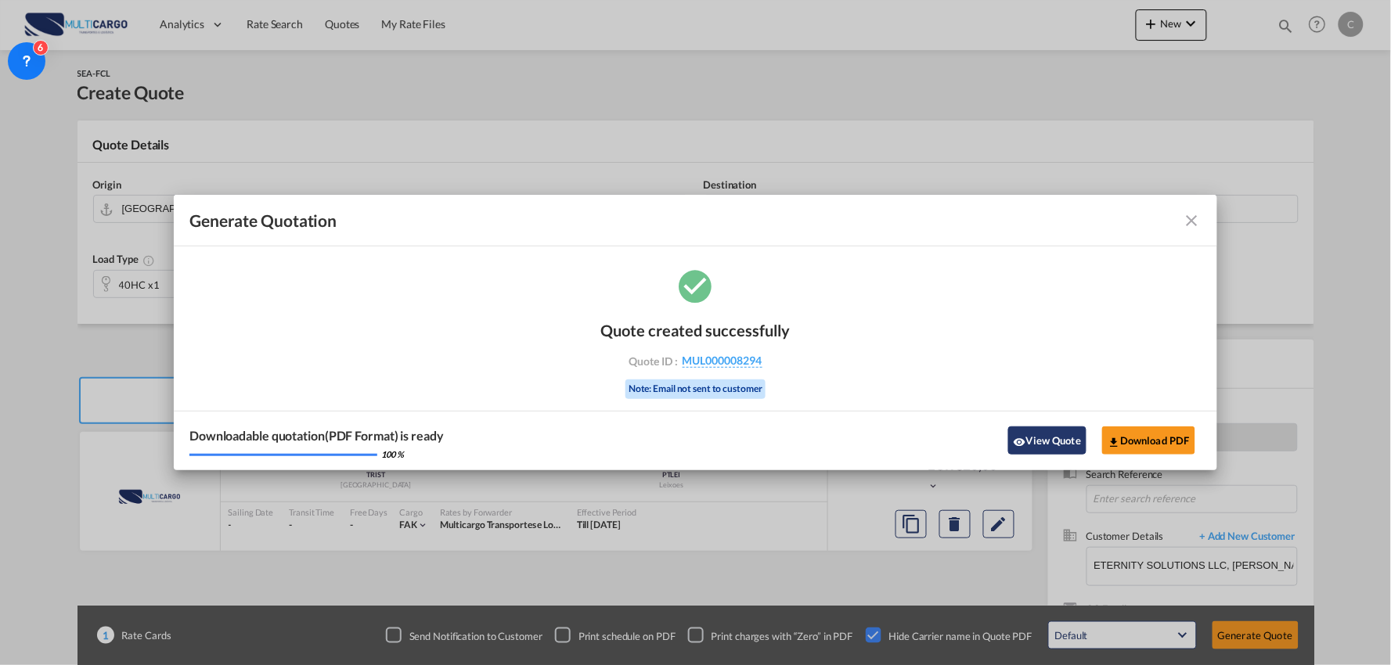
click at [1027, 435] on button "View Quote" at bounding box center [1047, 441] width 78 height 28
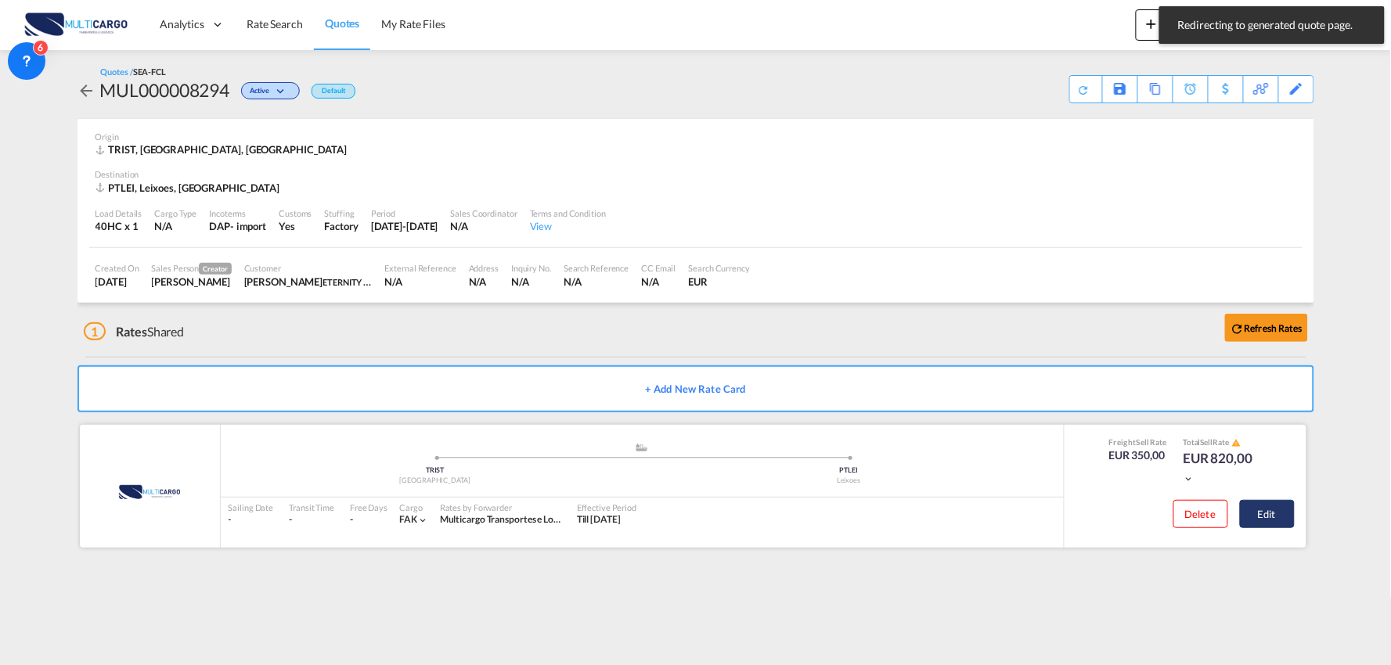
click at [1258, 517] on button "Edit" at bounding box center [1267, 514] width 55 height 28
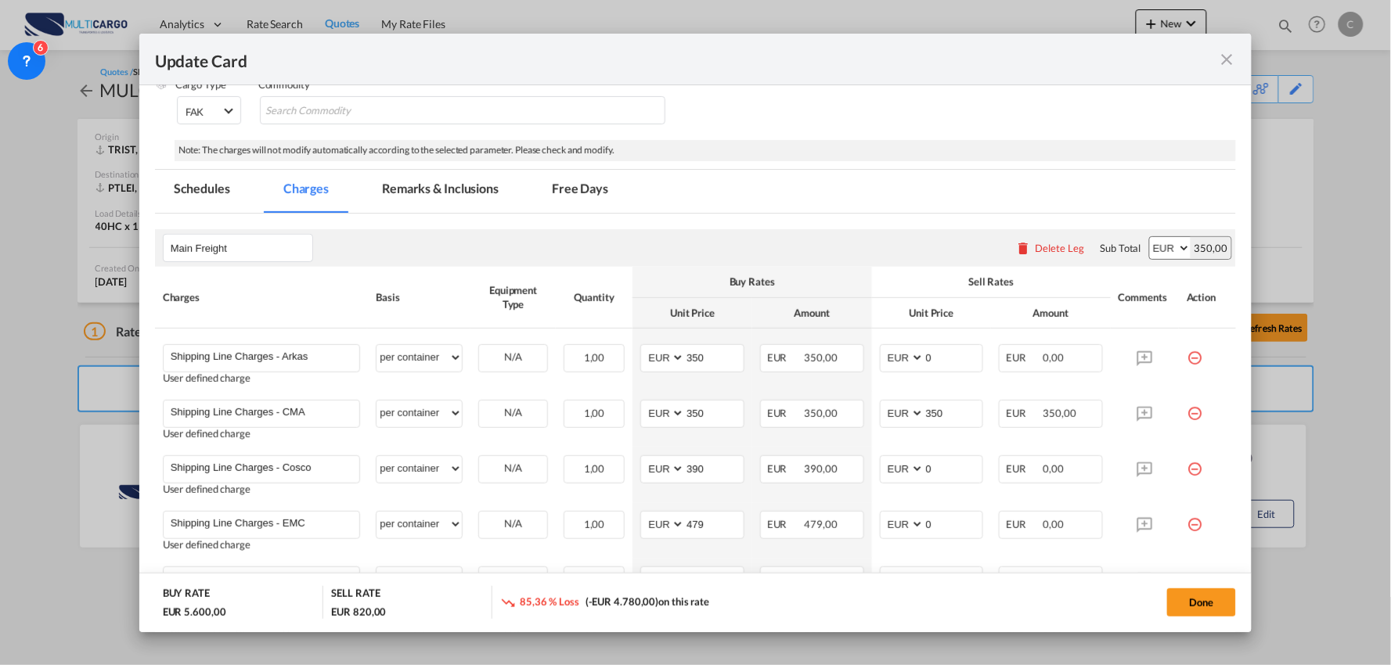
scroll to position [270, 0]
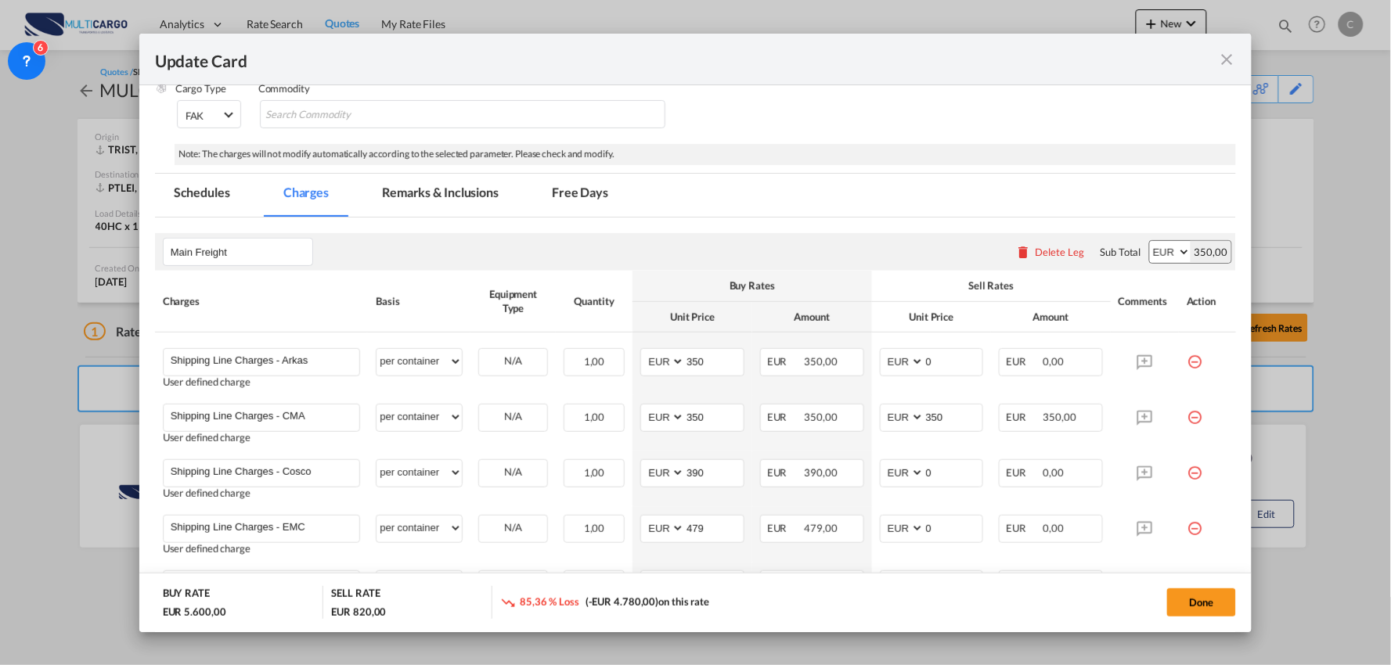
click at [1018, 241] on div "Delete Leg" at bounding box center [1050, 252] width 85 height 28
click at [1036, 250] on div "Delete Leg" at bounding box center [1060, 252] width 49 height 13
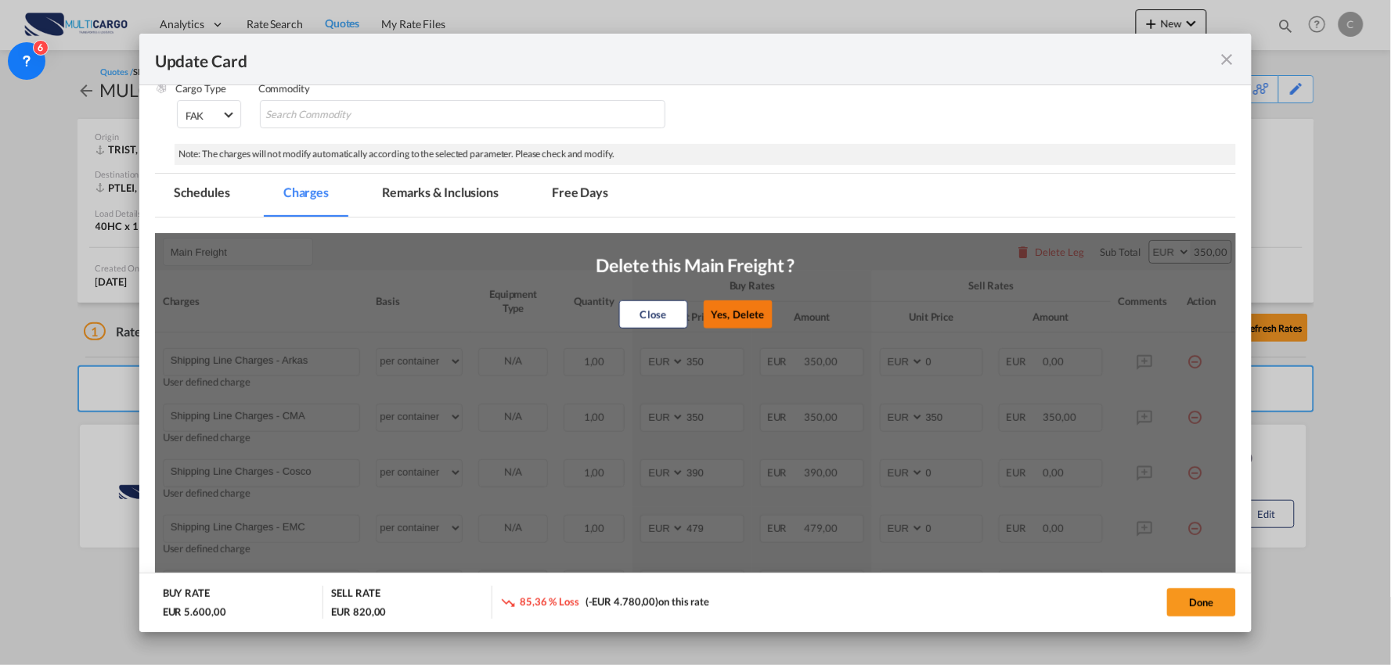
click at [740, 319] on button "Yes, Delete" at bounding box center [738, 315] width 69 height 28
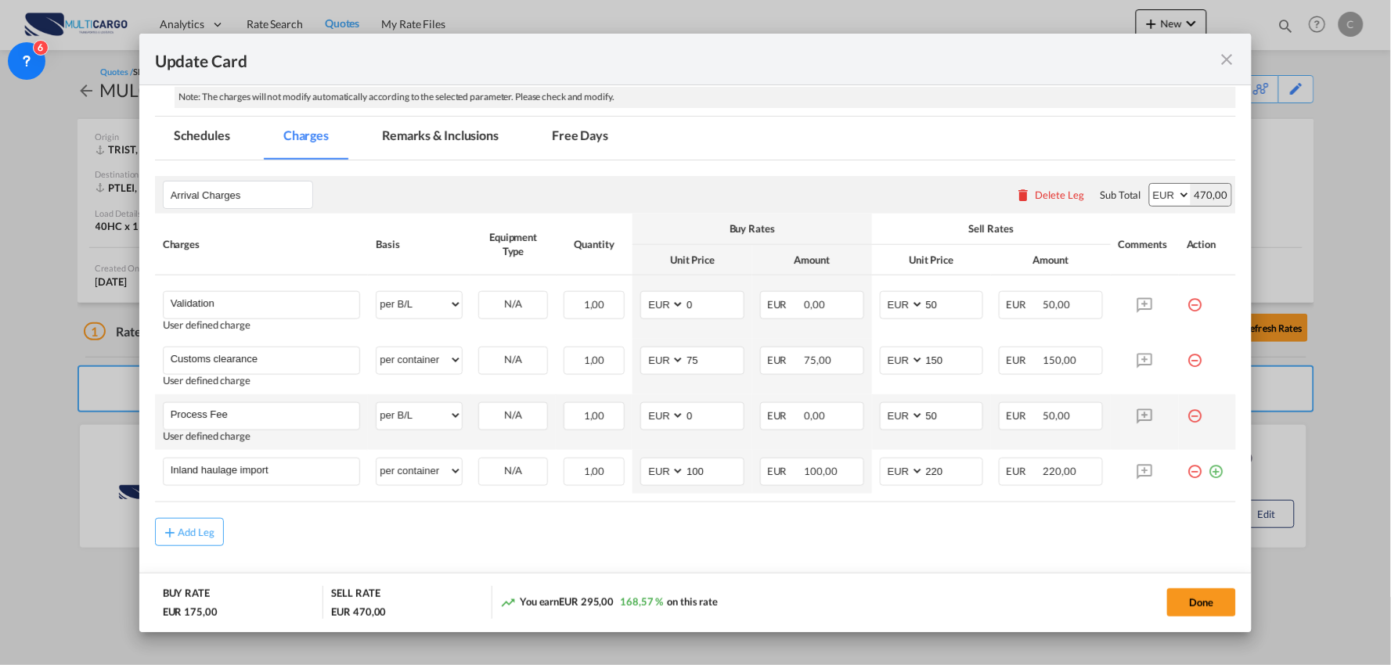
scroll to position [355, 0]
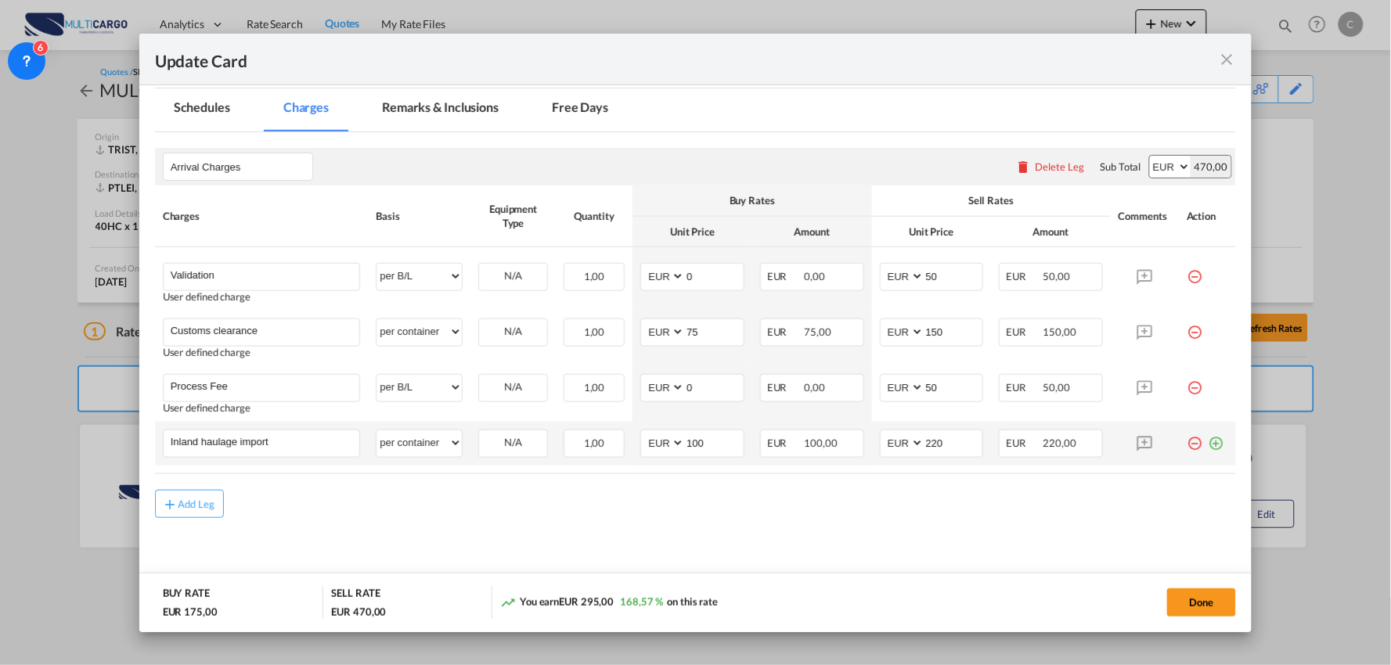
click at [1208, 444] on md-icon "icon-plus-circle-outline green-400-fg" at bounding box center [1216, 438] width 16 height 16
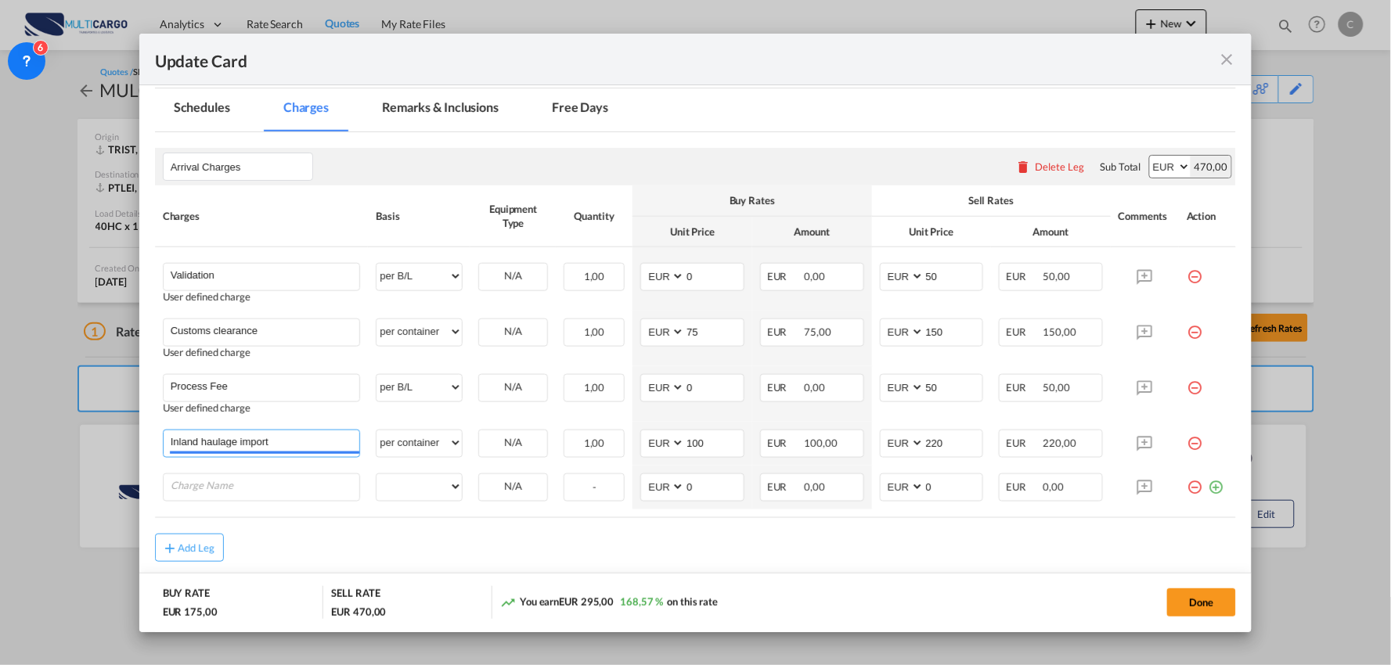
drag, startPoint x: 159, startPoint y: 441, endPoint x: 28, endPoint y: 430, distance: 131.1
click at [19, 436] on div "Update Card Port of Loading TRIST T/S Liner/Carrier MultiCargo 2HM LOGISTICS D.…" at bounding box center [695, 332] width 1391 height 665
drag, startPoint x: 323, startPoint y: 442, endPoint x: 129, endPoint y: 440, distance: 194.1
click at [131, 440] on div "Update Card Port of Loading TRIST T/S Liner/Carrier MultiCargo 2HM LOGISTICS D.…" at bounding box center [695, 332] width 1391 height 665
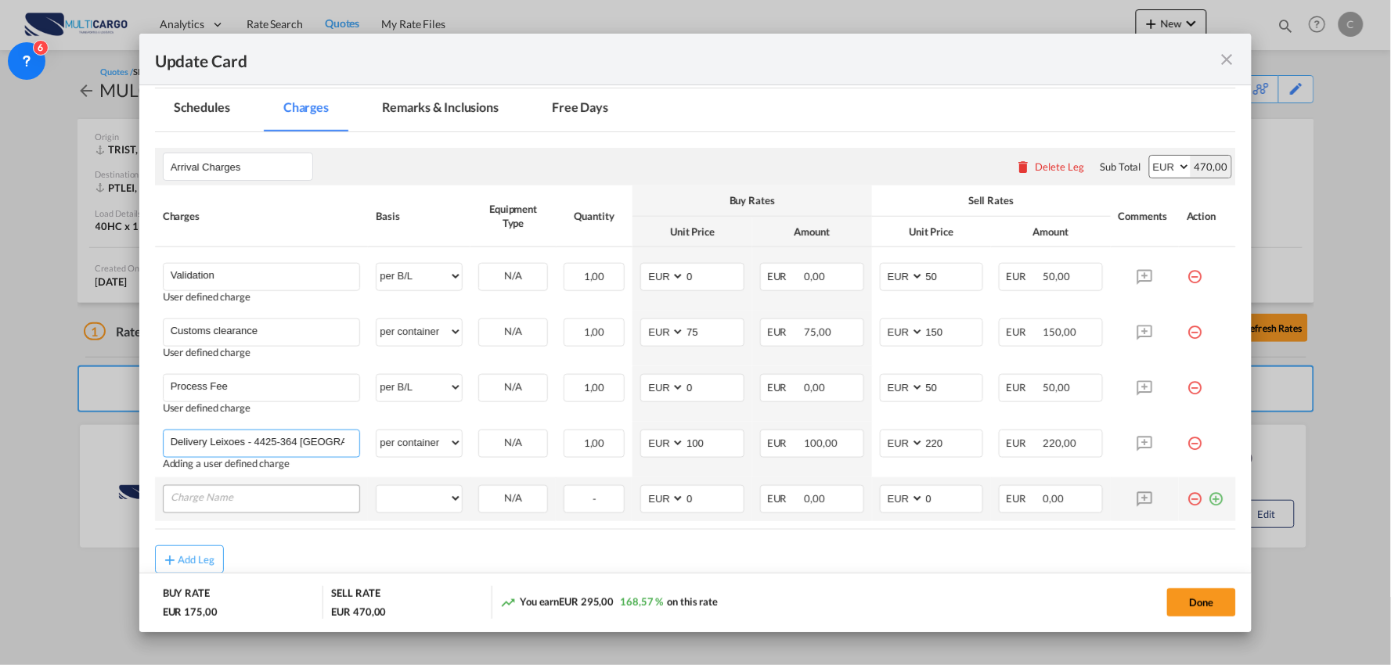
type input "Delivery Leixoes - 4425-364 Porto"
click at [286, 495] on input "Charge Name" at bounding box center [265, 497] width 189 height 23
paste input "Delivery Leixoes - 4425-364 Porto"
type input "Delivery Leixoes - 3700-083 Sao Joao da Madeira"
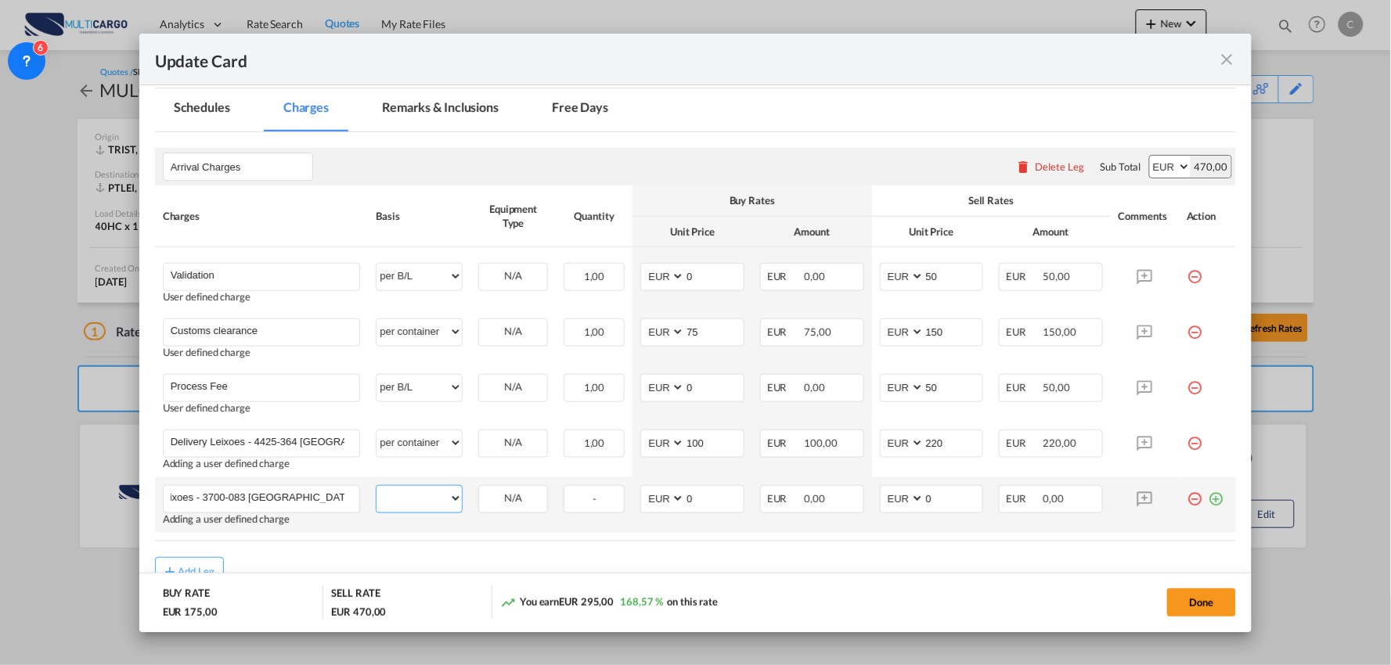
click at [409, 497] on select "per equipment per container per B/L per shipping bill per shipment per pallet p…" at bounding box center [418, 498] width 85 height 25
select select "per container"
click at [376, 486] on select "per equipment per container per B/L per shipping bill per shipment per pallet p…" at bounding box center [418, 498] width 85 height 25
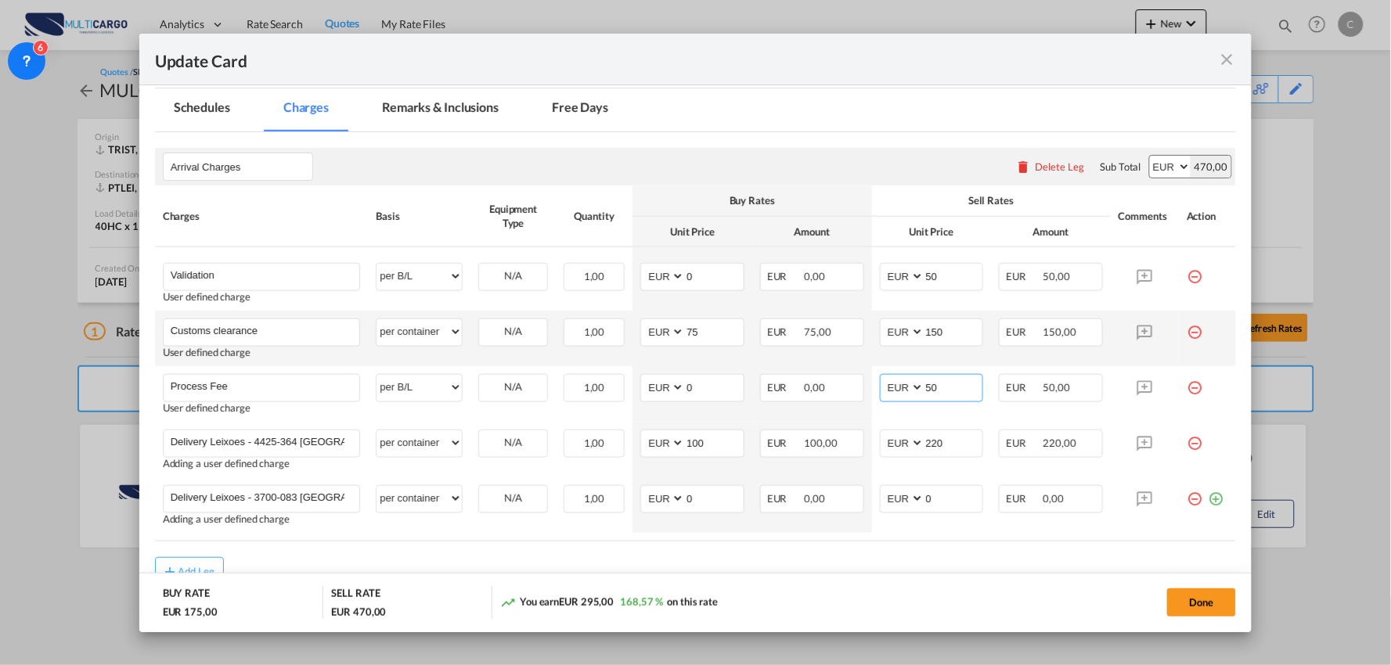
drag, startPoint x: 920, startPoint y: 387, endPoint x: 861, endPoint y: 345, distance: 71.9
click at [881, 392] on md-input-container "AED AFN ALL AMD ANG AOA ARS AUD AWG AZN BAM BBD BDT BGN BHD BIF BMD BND BOB BRL…" at bounding box center [932, 388] width 104 height 28
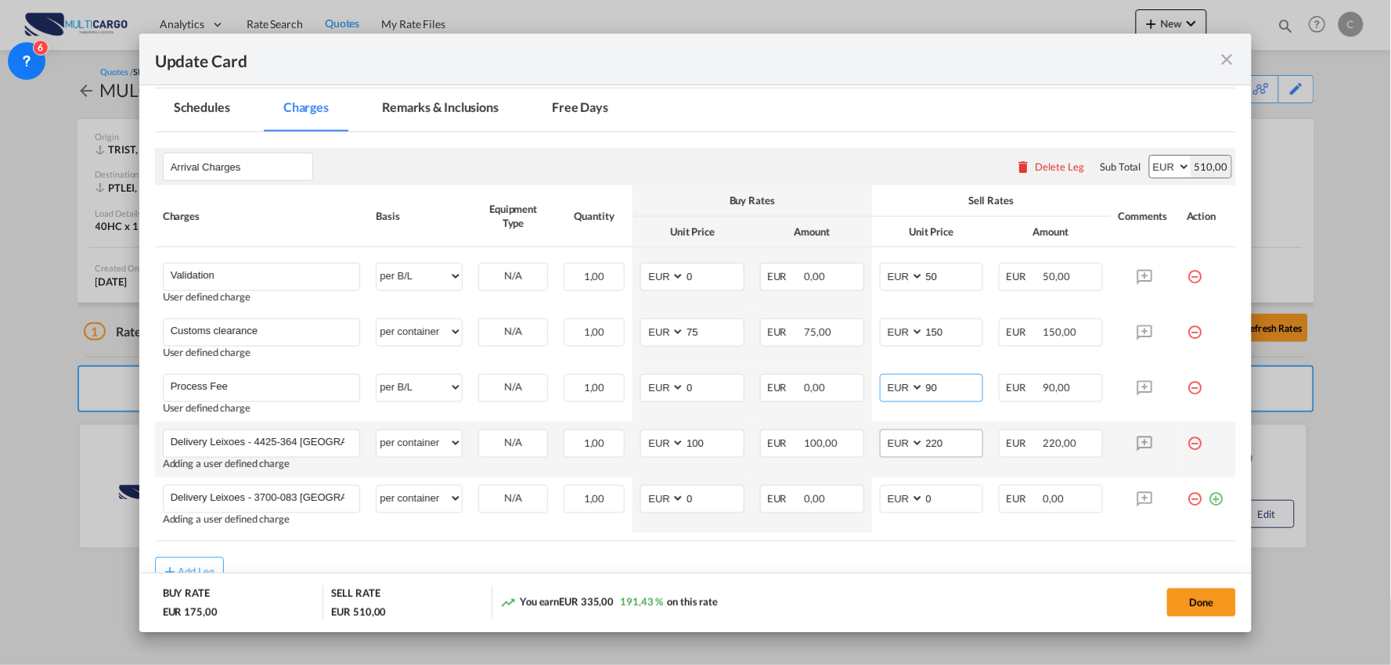
type input "90"
drag, startPoint x: 939, startPoint y: 442, endPoint x: 877, endPoint y: 444, distance: 62.6
click at [901, 442] on md-input-container "AED AFN ALL AMD ANG AOA ARS AUD AWG AZN BAM BBD BDT BGN BHD BIF BMD BND BOB BRL…" at bounding box center [932, 444] width 104 height 28
type input "260"
drag, startPoint x: 938, startPoint y: 503, endPoint x: 901, endPoint y: 505, distance: 36.8
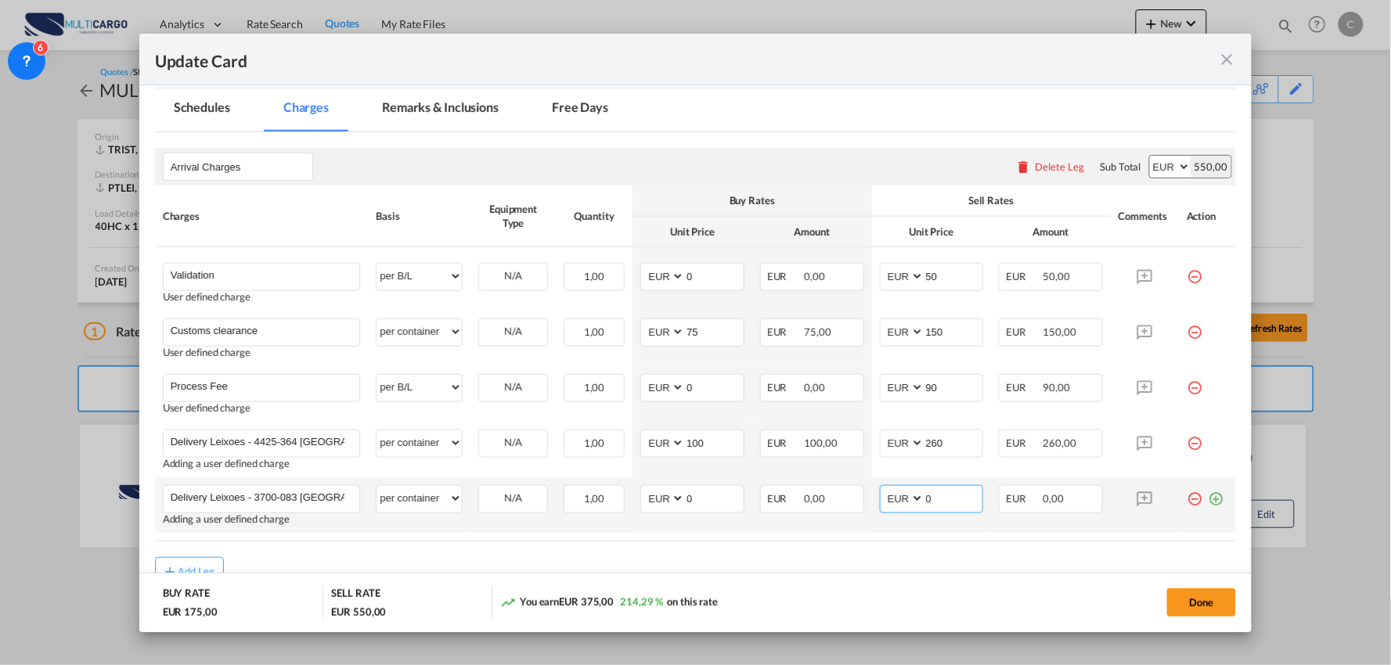
click at [908, 505] on md-input-container "AED AFN ALL AMD ANG AOA ARS AUD AWG AZN BAM BBD BDT BGN BHD BIF BMD BND BOB BRL…" at bounding box center [932, 499] width 104 height 28
type input "295"
click at [823, 546] on rate-modification "Arrival Charges Please enter leg name Leg Name Already Exists Delete Leg Sub To…" at bounding box center [696, 358] width 1082 height 453
drag, startPoint x: 701, startPoint y: 502, endPoint x: 622, endPoint y: 502, distance: 78.3
click at [623, 502] on tr "Delivery Leixoes - 3700-083 Sao Joao da Madeira Please Enter User Defined Charg…" at bounding box center [696, 505] width 1082 height 56
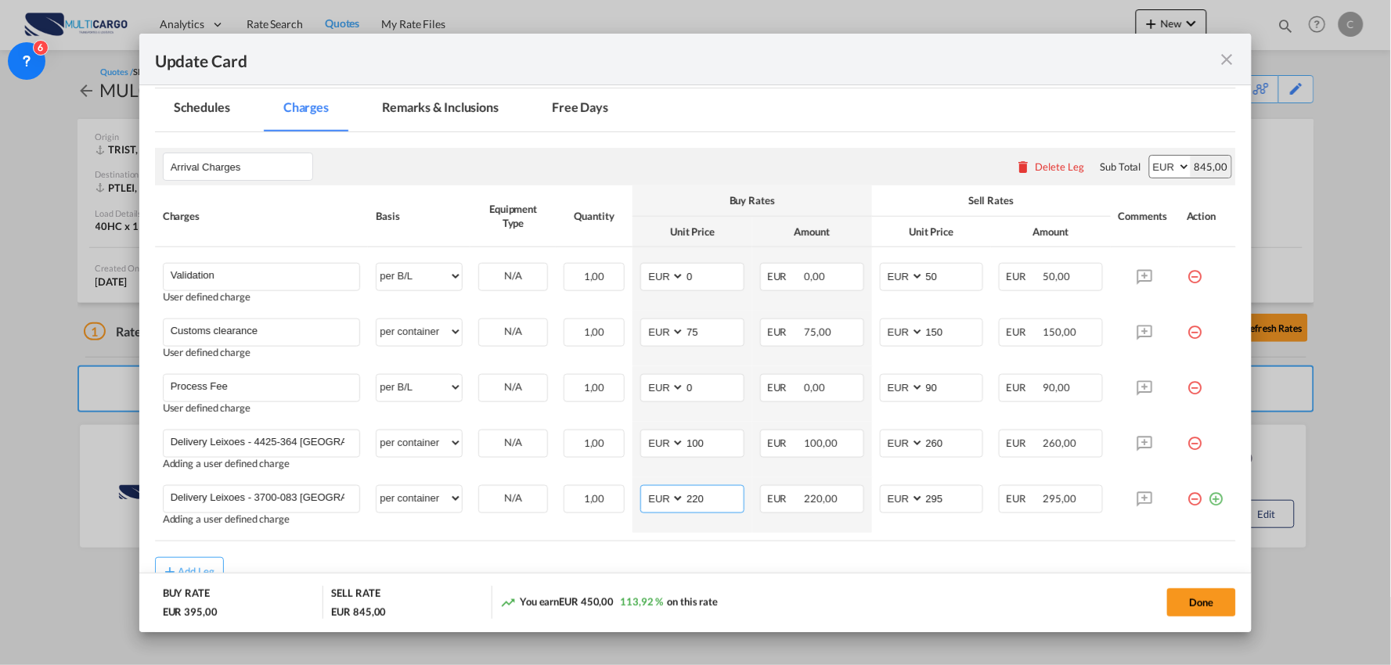
type input "220"
drag, startPoint x: 830, startPoint y: 580, endPoint x: 761, endPoint y: 518, distance: 92.6
click at [830, 579] on md-dialog-actions "BUY RATE EUR 395,00 SELL RATE EUR 845,00 You earn EUR 450,00 113,92 % on this r…" at bounding box center [695, 602] width 1113 height 59
drag, startPoint x: 687, startPoint y: 448, endPoint x: 617, endPoint y: 451, distance: 70.5
click at [642, 448] on md-input-container "AED AFN ALL AMD ANG AOA ARS AUD AWG AZN BAM BBD BDT BGN BHD BIF BMD BND BOB BRL…" at bounding box center [692, 444] width 104 height 28
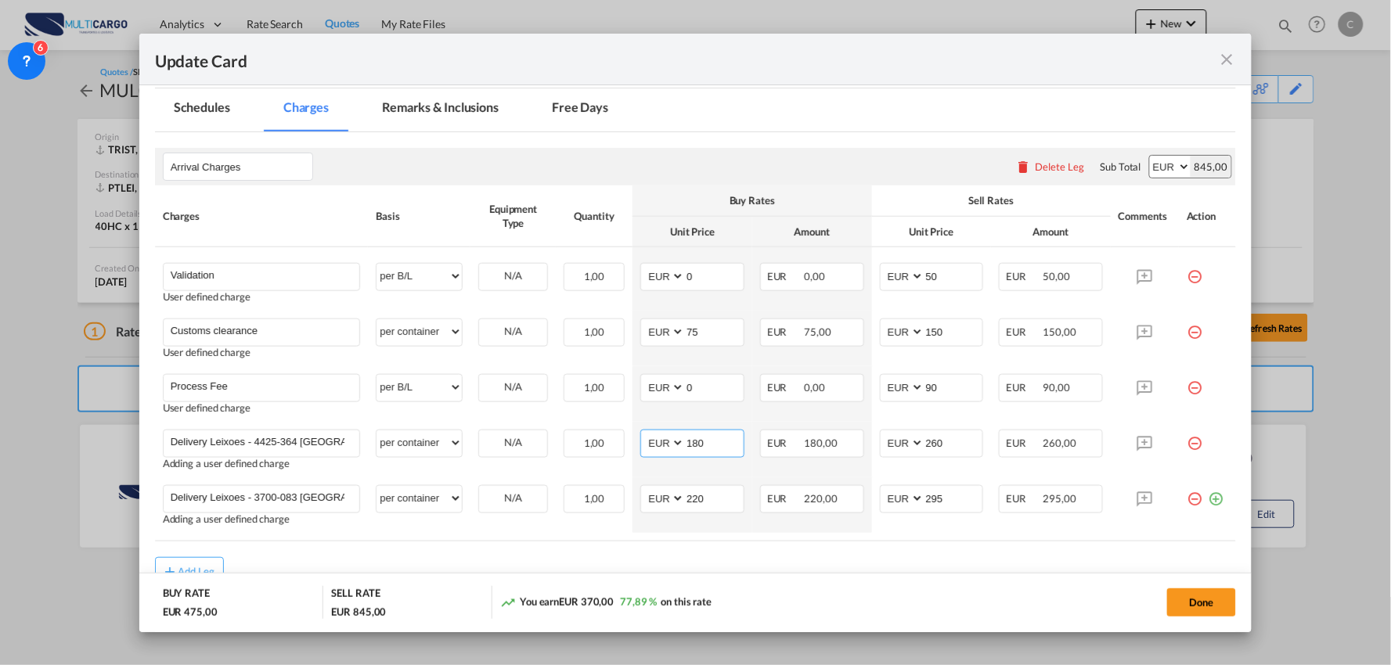
type input "180"
click at [894, 576] on md-dialog-actions "BUY RATE EUR 475,00 SELL RATE EUR 845,00 You earn EUR 370,00 77,89 % on this ra…" at bounding box center [695, 602] width 1113 height 59
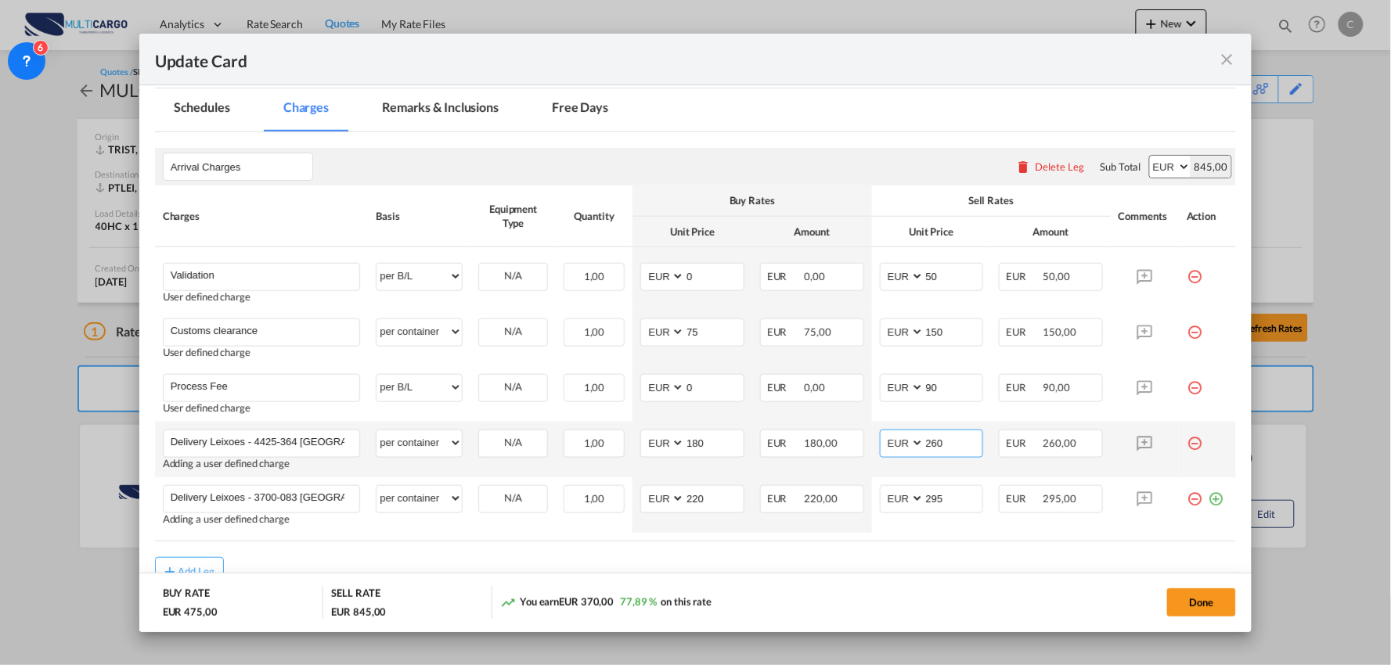
drag, startPoint x: 949, startPoint y: 443, endPoint x: 902, endPoint y: 447, distance: 47.1
click at [902, 447] on md-input-container "AED AFN ALL AMD ANG AOA ARS AUD AWG AZN BAM BBD BDT BGN BHD BIF BMD BND BOB BRL…" at bounding box center [932, 444] width 104 height 28
type input "255"
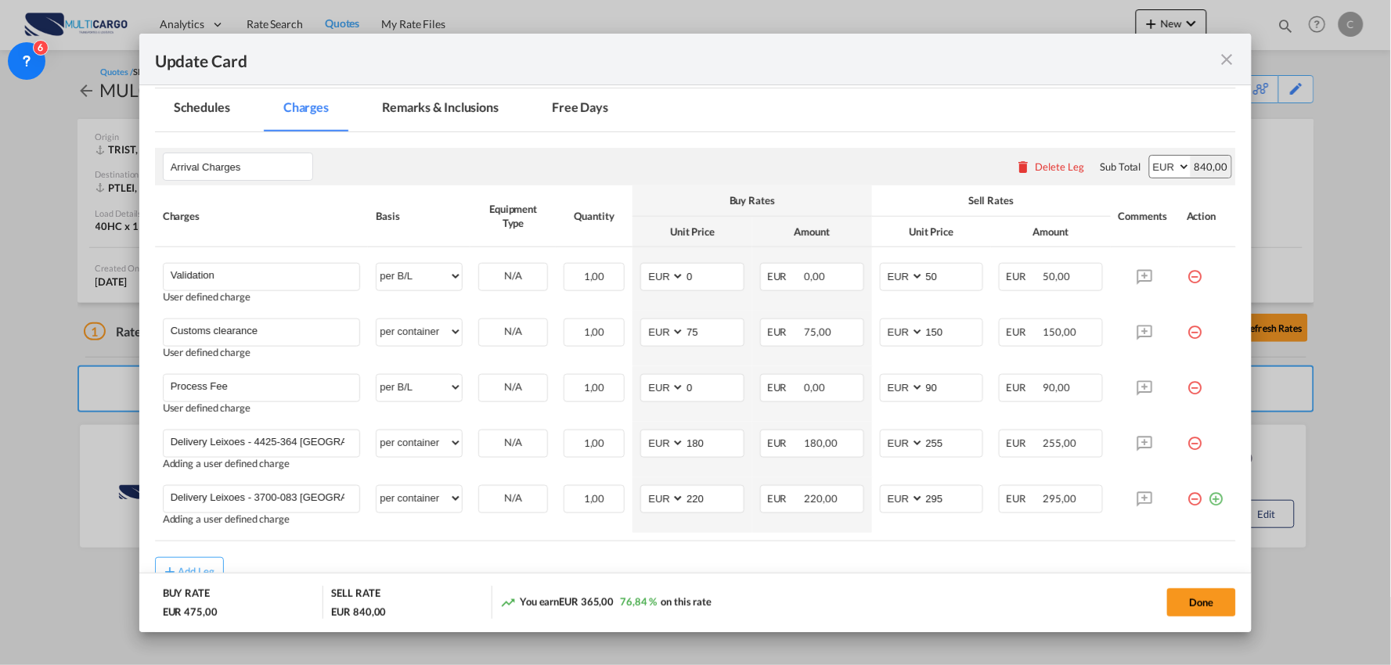
click at [960, 569] on div "Add Leg" at bounding box center [696, 571] width 1082 height 28
click at [1219, 603] on button "Done" at bounding box center [1201, 603] width 69 height 28
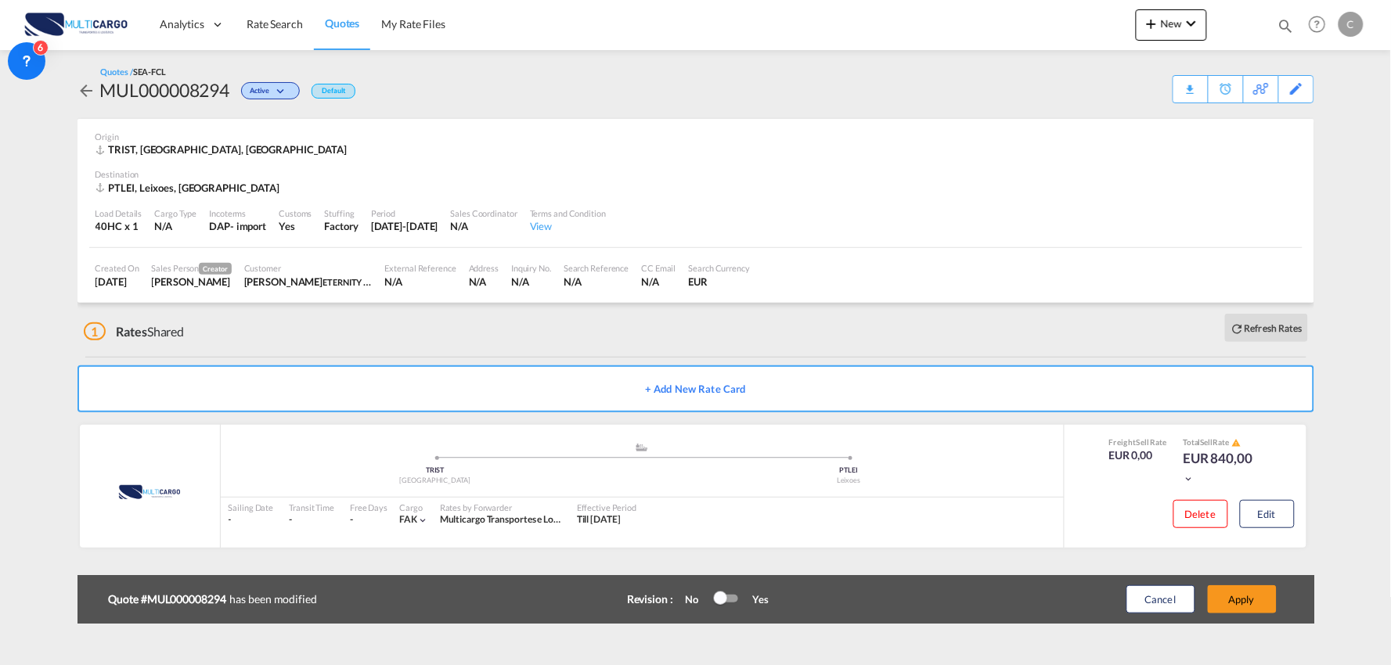
click at [1078, 128] on div "Origin TRIST, Istanbul, Middle East" at bounding box center [695, 144] width 1201 height 50
click at [1248, 603] on button "Apply" at bounding box center [1242, 599] width 69 height 28
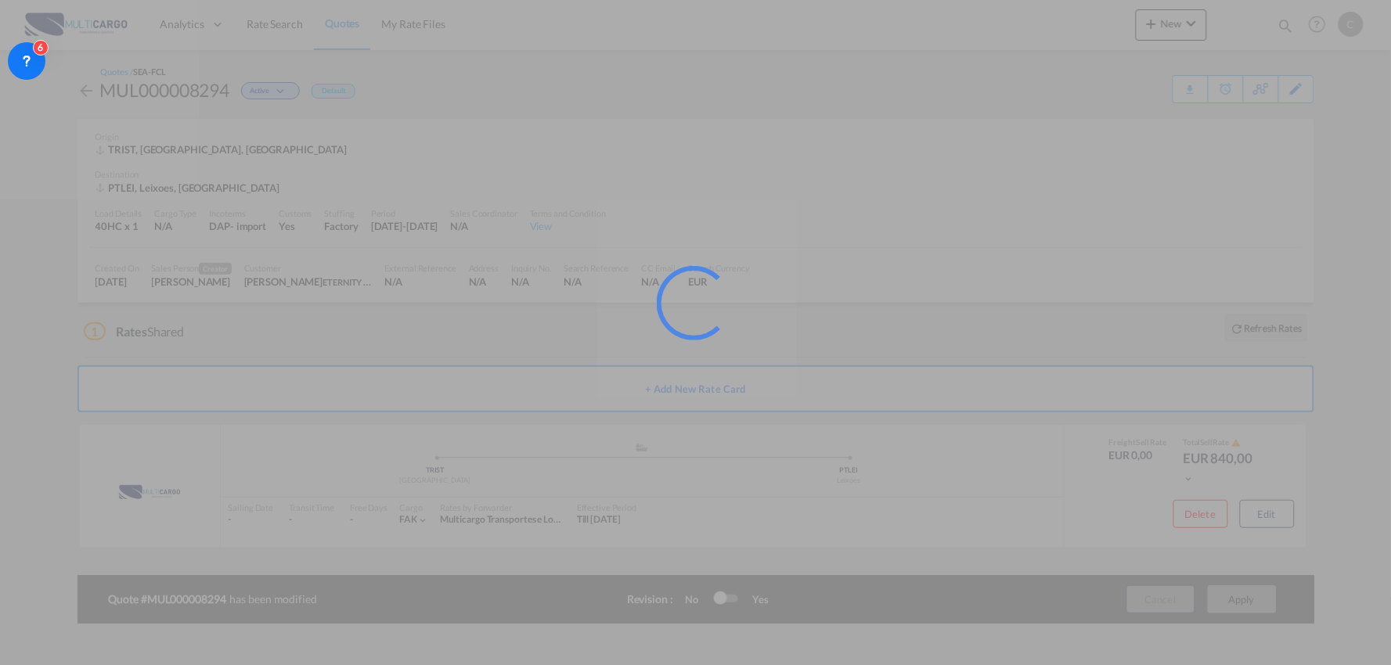
click at [730, 134] on div at bounding box center [695, 332] width 1391 height 665
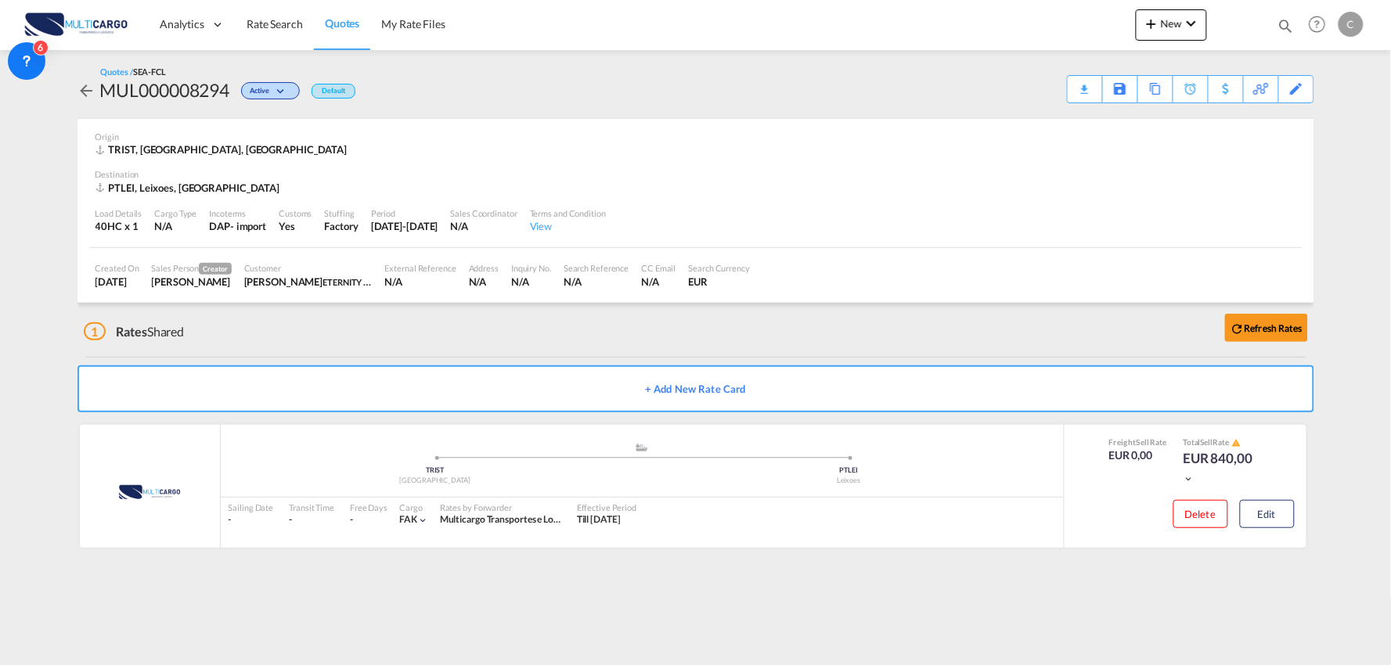
click at [0, 0] on div "Download Quote" at bounding box center [0, 0] width 0 height 0
click at [1151, 16] on md-icon "icon-plus 400-fg" at bounding box center [1151, 23] width 19 height 19
click at [1154, 110] on div "Quote" at bounding box center [1150, 117] width 58 height 39
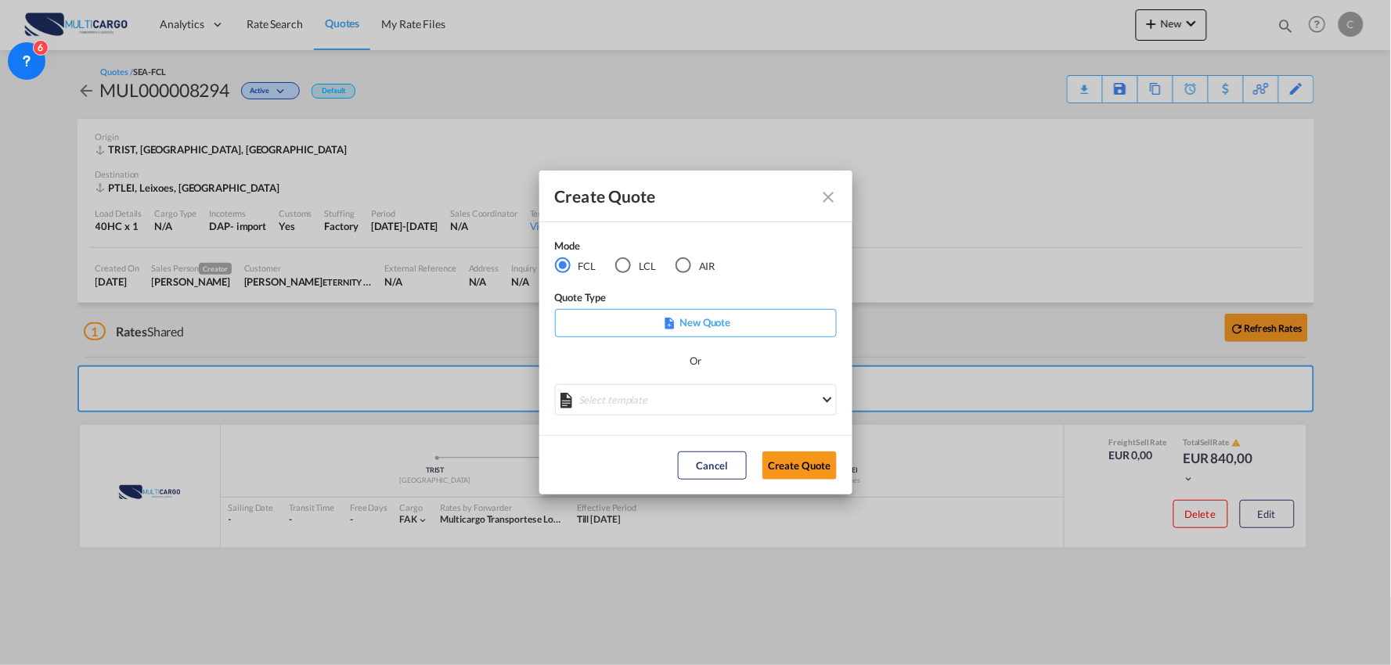
click at [679, 265] on div "AIR" at bounding box center [683, 266] width 16 height 16
click at [747, 393] on md-select "Select template 26/02/25 IMP_DAP_AIR_>500 Patricia Barroso | 26 Feb 2025 26/02/…" at bounding box center [696, 399] width 282 height 31
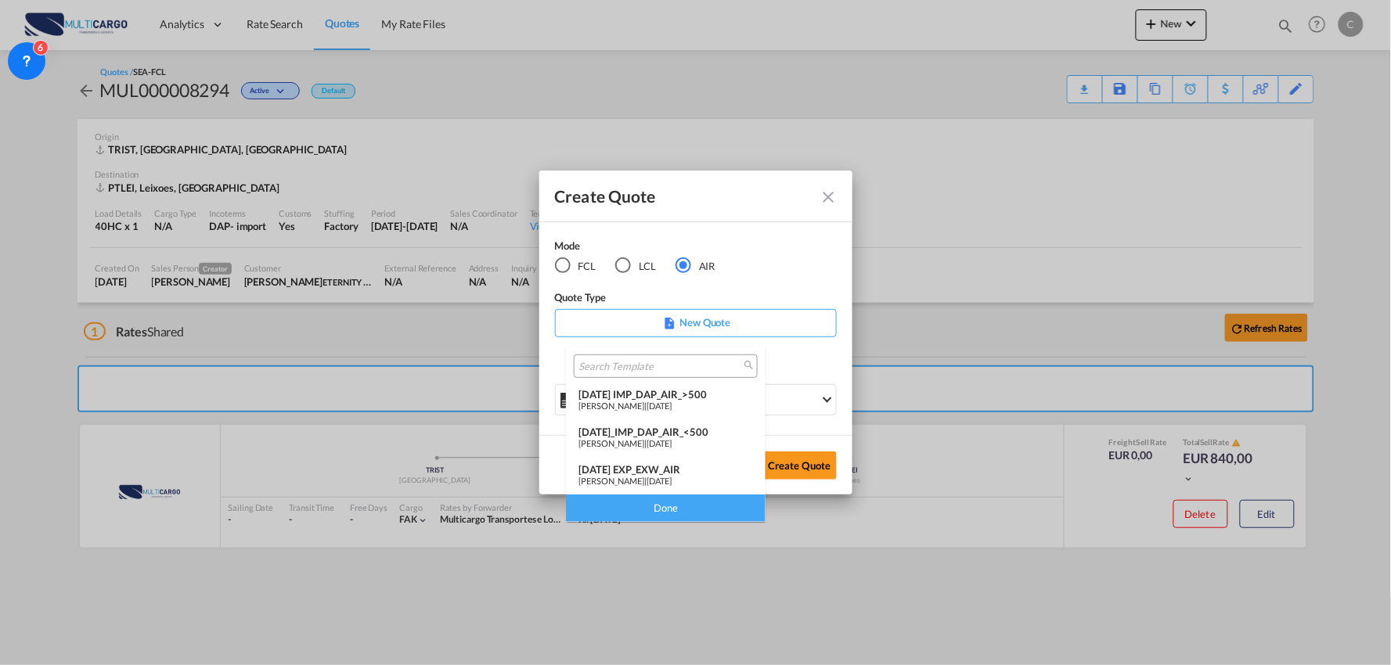
click at [699, 396] on div "26/02/25 IMP_DAP_AIR_>500" at bounding box center [665, 394] width 175 height 13
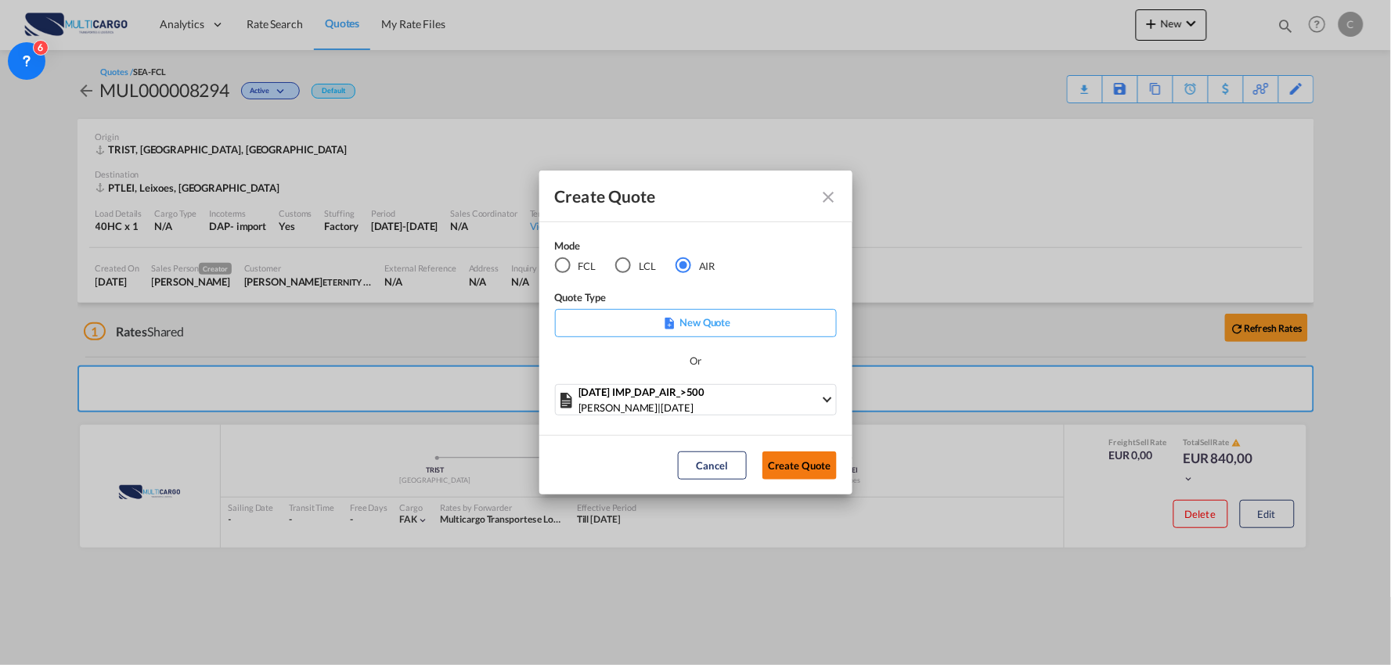
click at [809, 468] on button "Create Quote" at bounding box center [799, 466] width 74 height 28
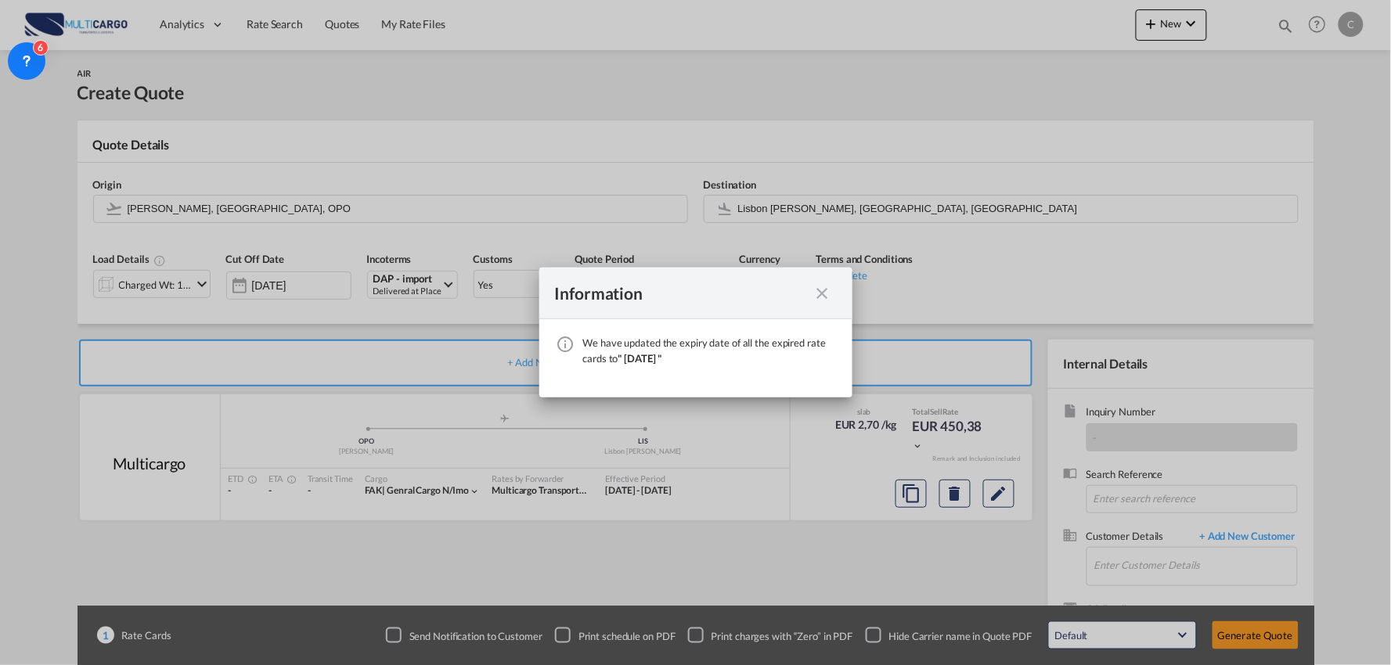
click at [823, 293] on md-icon "icon-close fg-AAA8AD cursor" at bounding box center [822, 293] width 19 height 19
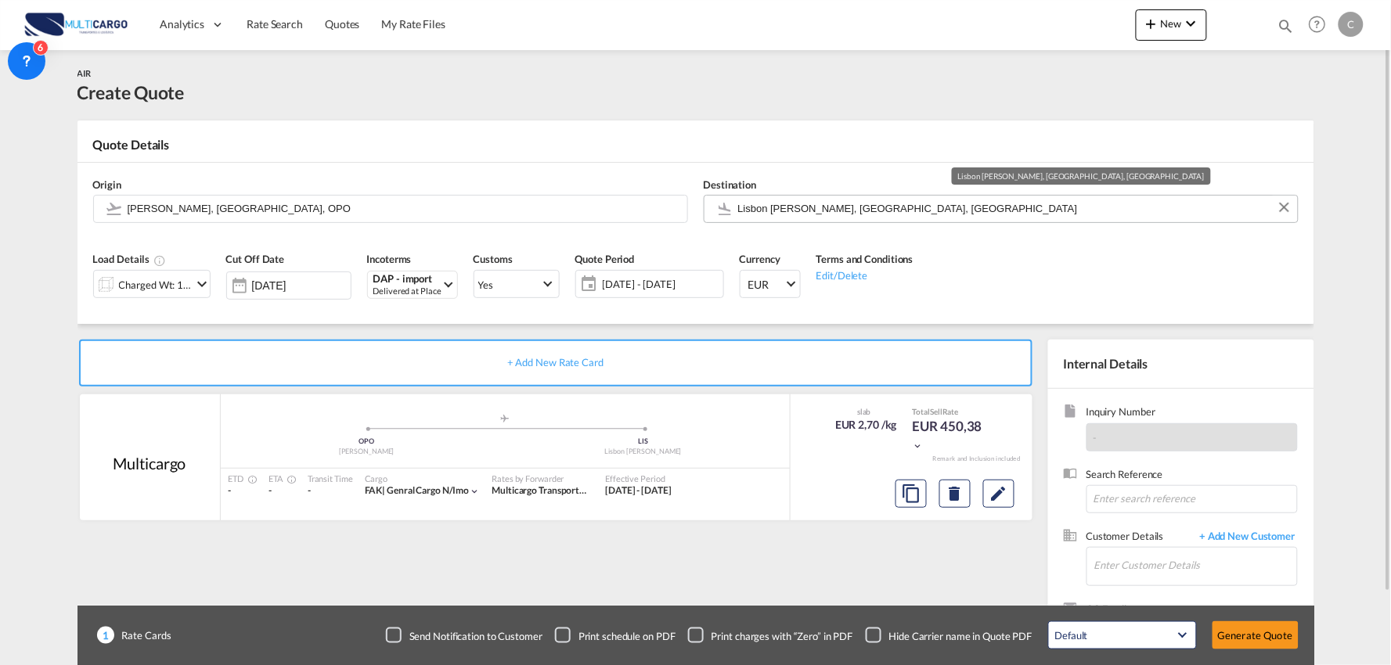
click at [801, 218] on input "Lisbon Portela, Lisbon, LIS" at bounding box center [1014, 208] width 552 height 27
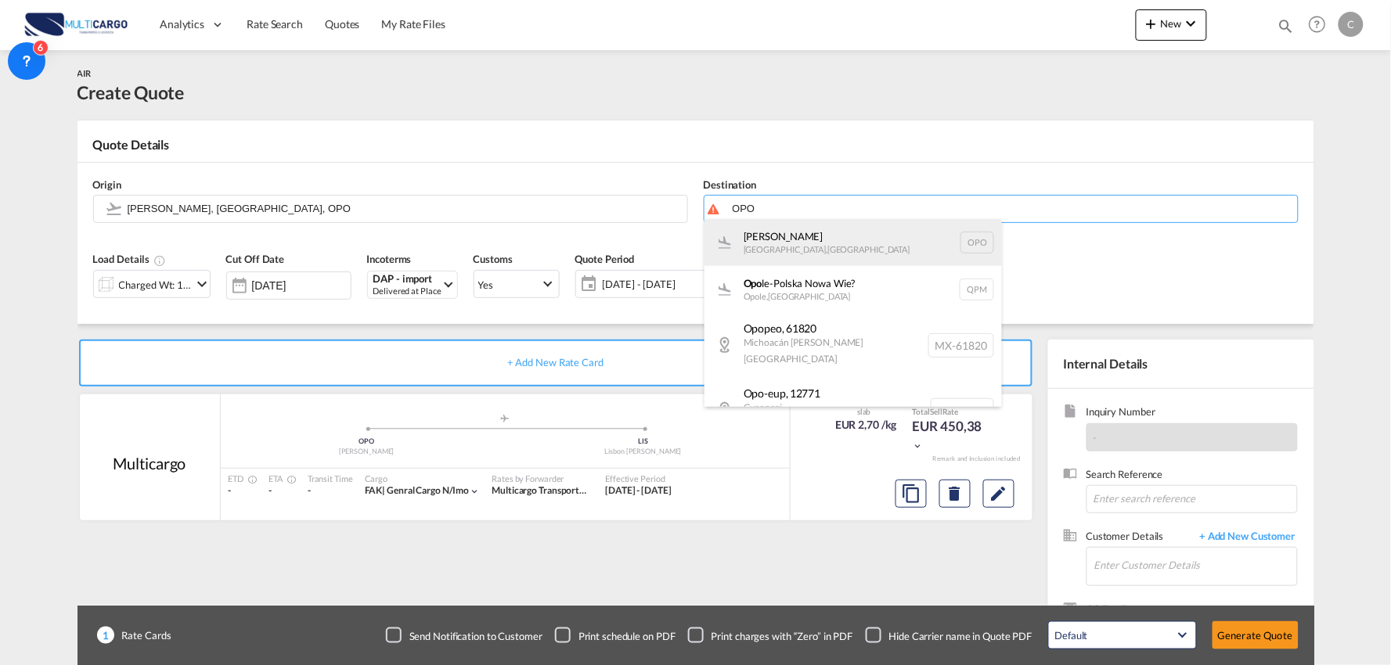
click at [755, 237] on div "Francisco de Sá Carneiro Porto , Portugal OPO" at bounding box center [852, 242] width 297 height 47
type input "Francisco de Sá Carneiro, Porto, OPO"
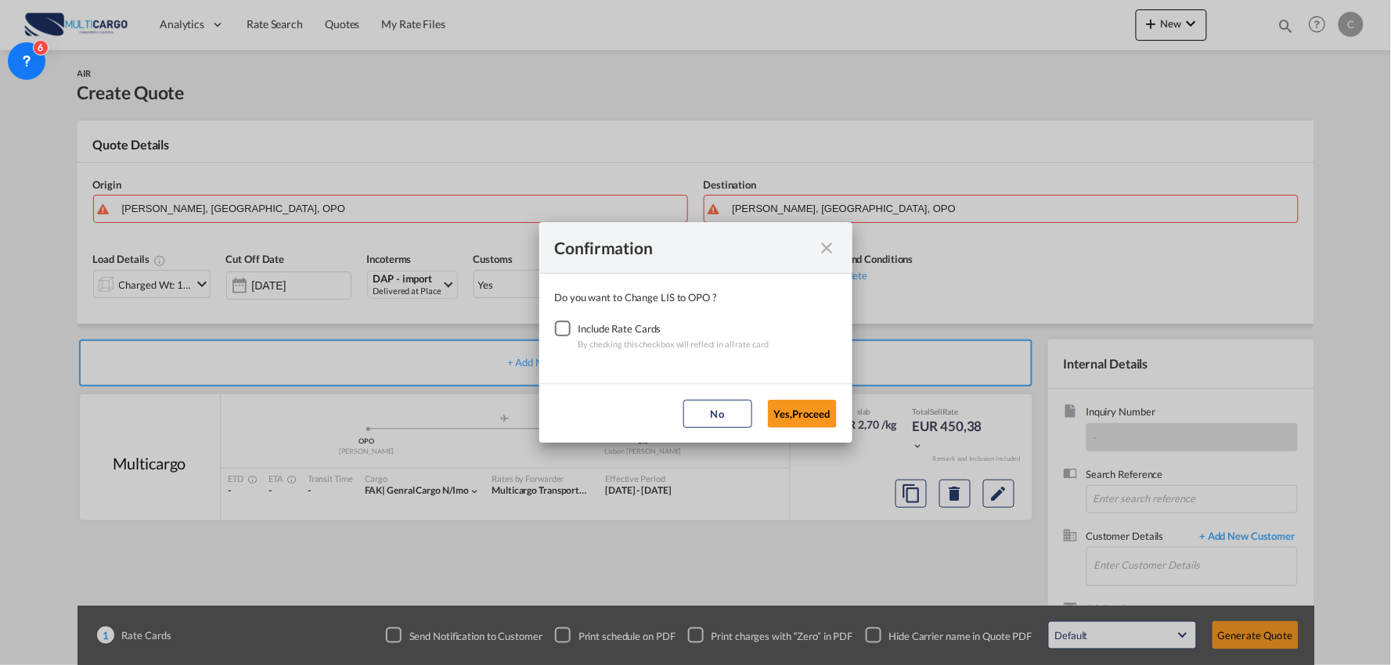
drag, startPoint x: 562, startPoint y: 326, endPoint x: 573, endPoint y: 326, distance: 11.0
click at [564, 326] on div "Checkbox No Ink" at bounding box center [563, 329] width 16 height 16
click at [800, 412] on button "Yes,Proceed" at bounding box center [802, 414] width 69 height 28
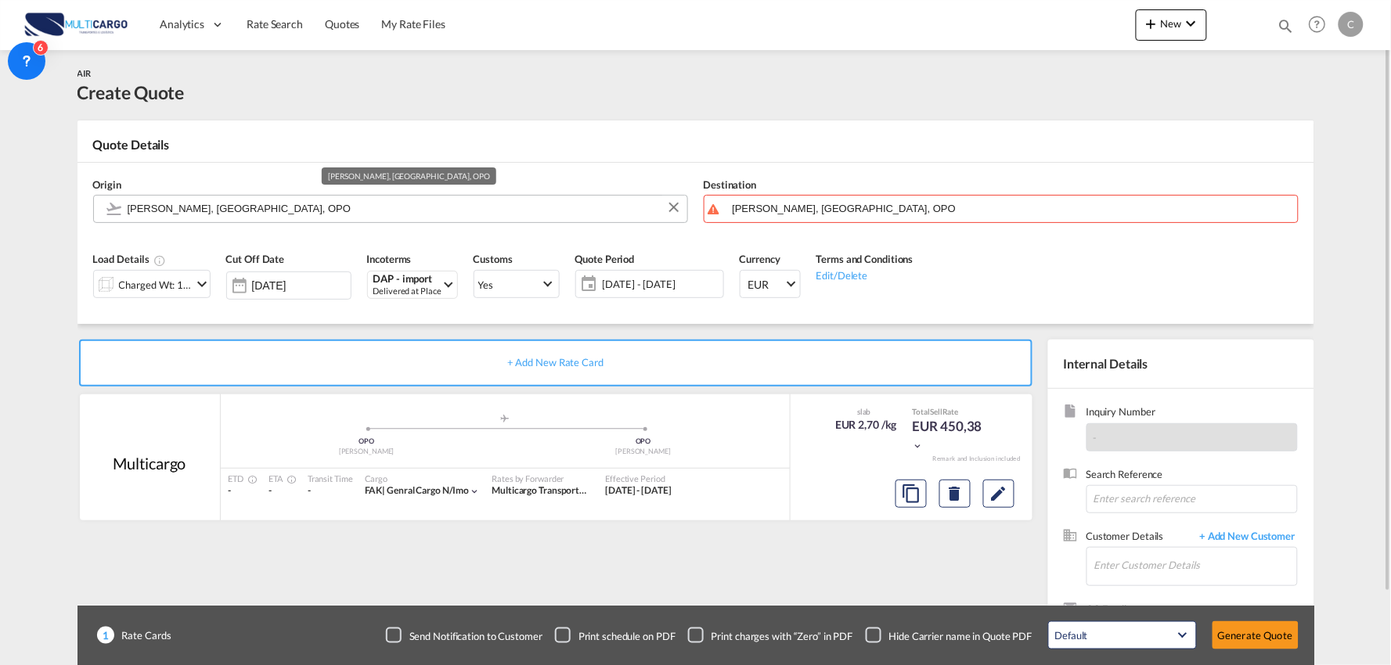
click at [258, 199] on input "Francisco de Sá Carneiro, Porto, OPO" at bounding box center [404, 208] width 552 height 27
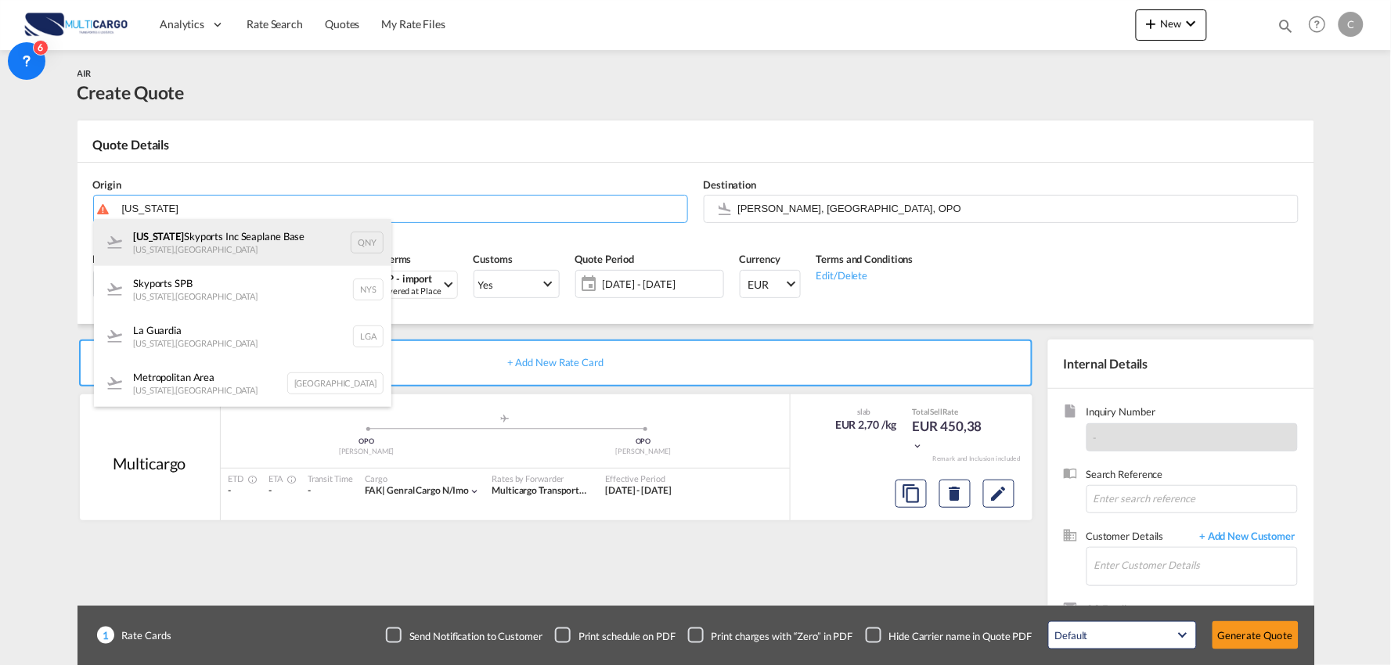
click at [225, 243] on div "New York Skyports Inc Seaplane Base New York , United States QNY" at bounding box center [242, 242] width 297 height 47
type input "New York Skyports Inc Seaplane Base, New York, QNY"
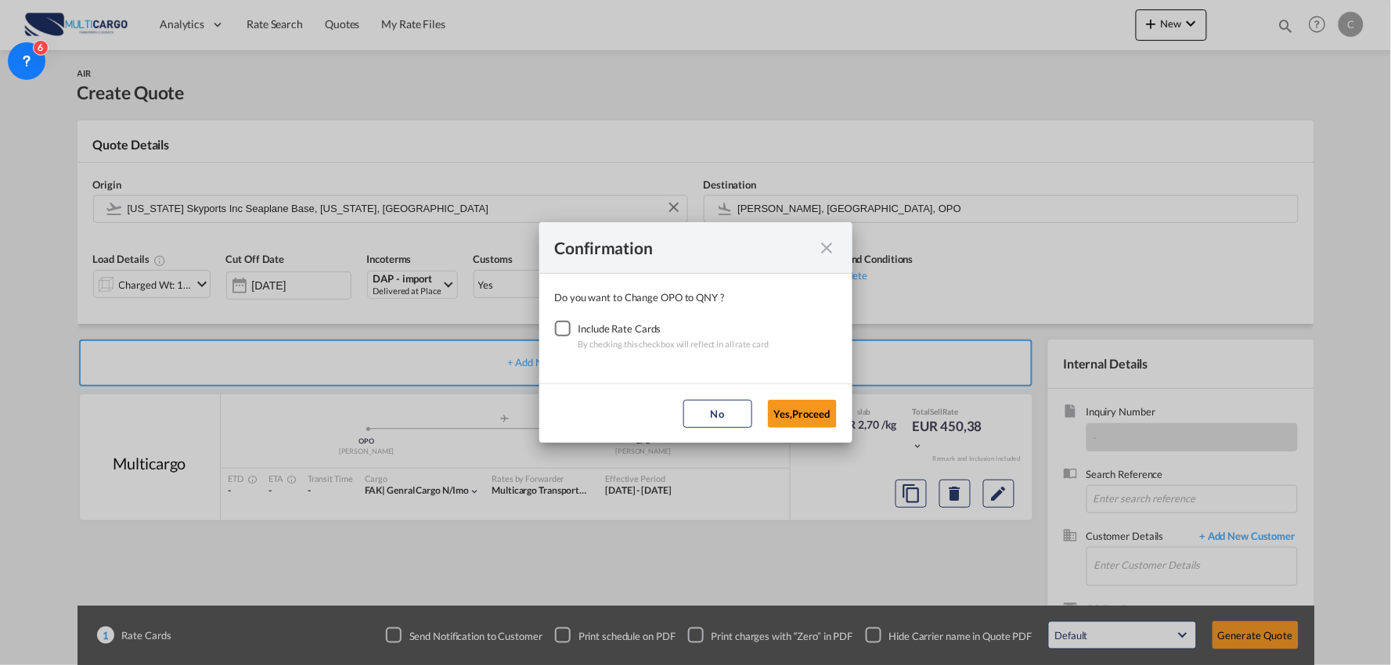
click at [564, 329] on div "Checkbox No Ink" at bounding box center [563, 329] width 16 height 16
drag, startPoint x: 817, startPoint y: 411, endPoint x: 340, endPoint y: 332, distance: 483.9
click at [816, 411] on button "Yes,Proceed" at bounding box center [802, 414] width 69 height 28
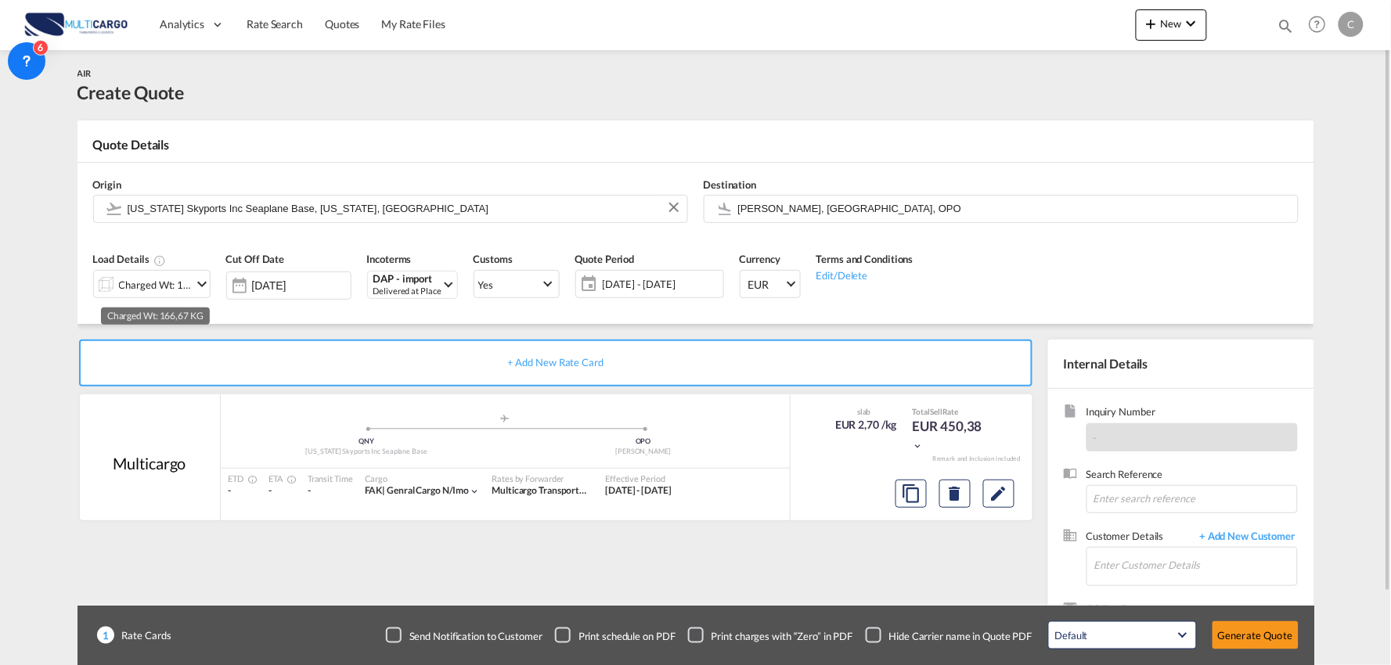
click at [167, 290] on div "Charged Wt: 166,67 KG" at bounding box center [156, 285] width 74 height 22
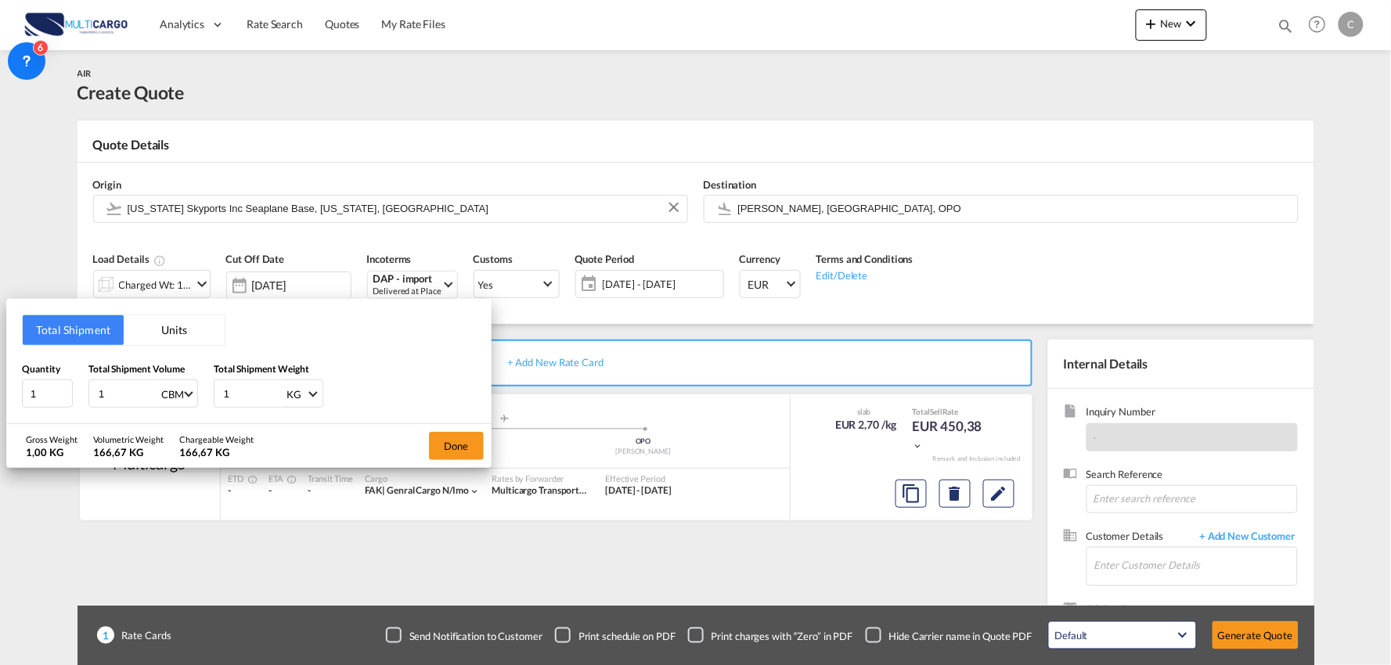
click at [99, 394] on input "1" at bounding box center [128, 393] width 63 height 27
click at [92, 393] on div "1 CBM CBM CFT KG LB" at bounding box center [143, 394] width 110 height 28
type input "2"
type input "2.1"
type input "2.818"
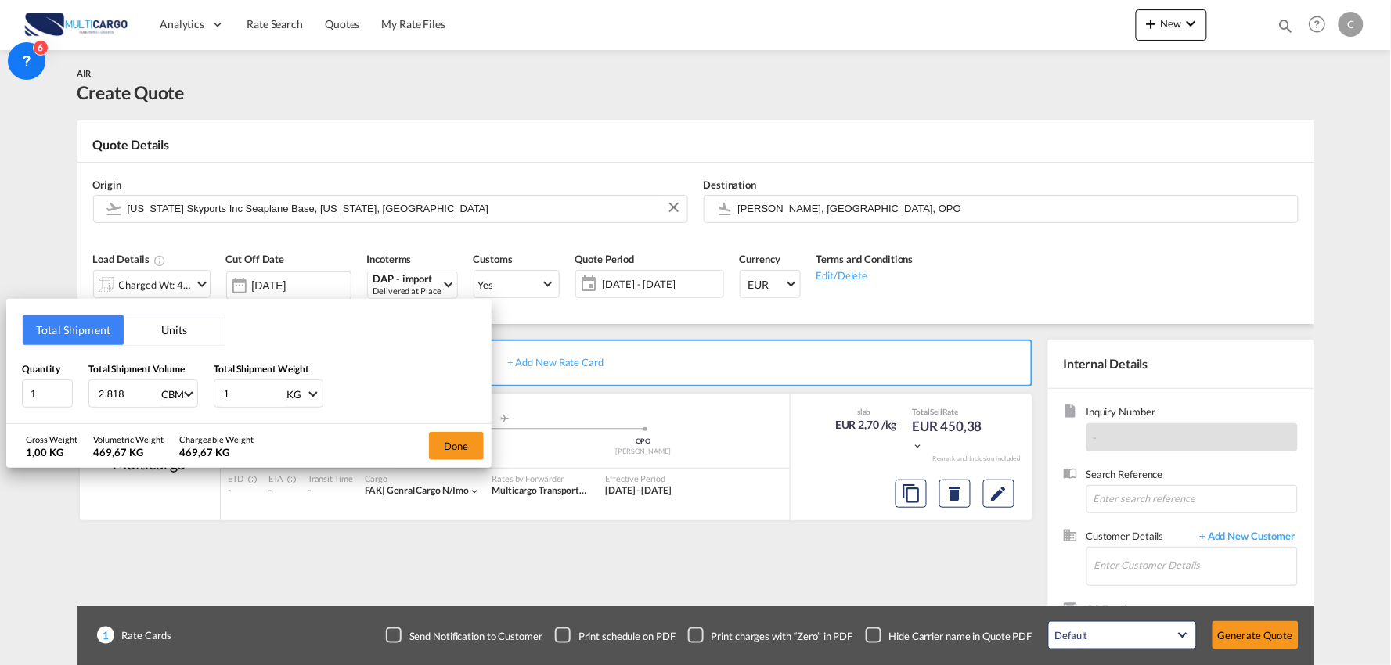
drag, startPoint x: 233, startPoint y: 389, endPoint x: 175, endPoint y: 398, distance: 58.6
click at [175, 398] on div "Quantity 1 Total Shipment Volume 2.818 CBM CBM CFT KG LB Total Shipment Weight …" at bounding box center [249, 385] width 454 height 47
type input "108"
click at [447, 443] on button "Done" at bounding box center [456, 446] width 55 height 28
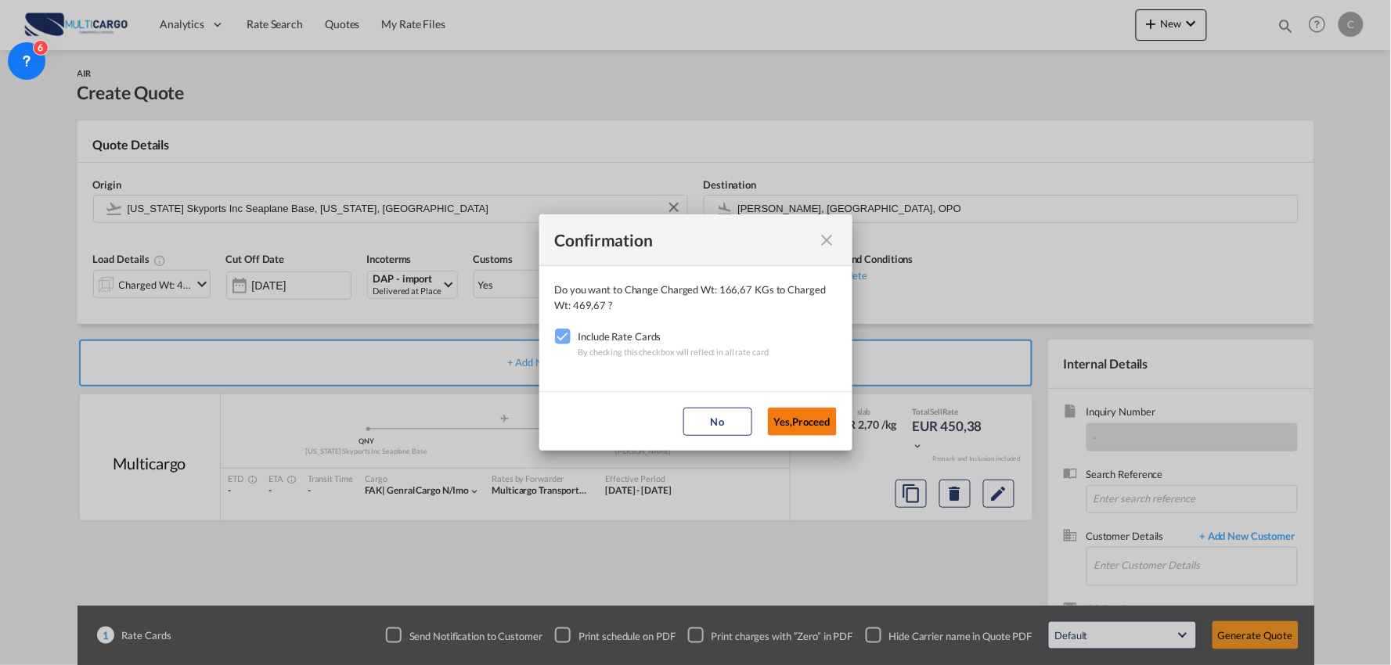
click at [795, 415] on button "Yes,Proceed" at bounding box center [802, 422] width 69 height 28
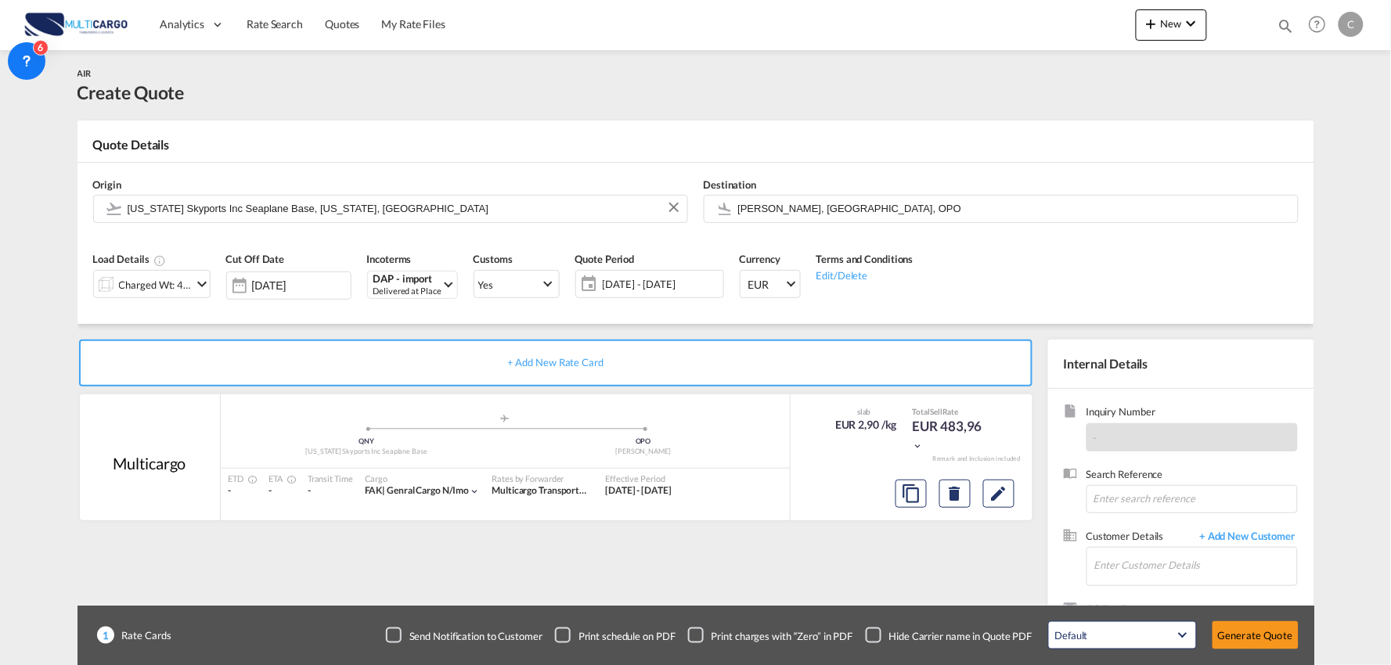
click at [207, 319] on div "Load Details Charged Wt: 469,67 KG Cut Off Date 03 Sep 2025 Incoterms DAP - imp…" at bounding box center [695, 280] width 1221 height 87
click at [878, 632] on div "Checkbox No Ink" at bounding box center [874, 636] width 16 height 16
click at [973, 580] on div "+ Add New Rate Card Multicargo added by you .a{fill:#aaa8ad;} .a{fill:#aaa8ad;}…" at bounding box center [558, 503] width 963 height 327
click at [1208, 568] on input "Enter Customer Details" at bounding box center [1195, 565] width 203 height 35
drag, startPoint x: 1144, startPoint y: 557, endPoint x: 1130, endPoint y: 557, distance: 13.3
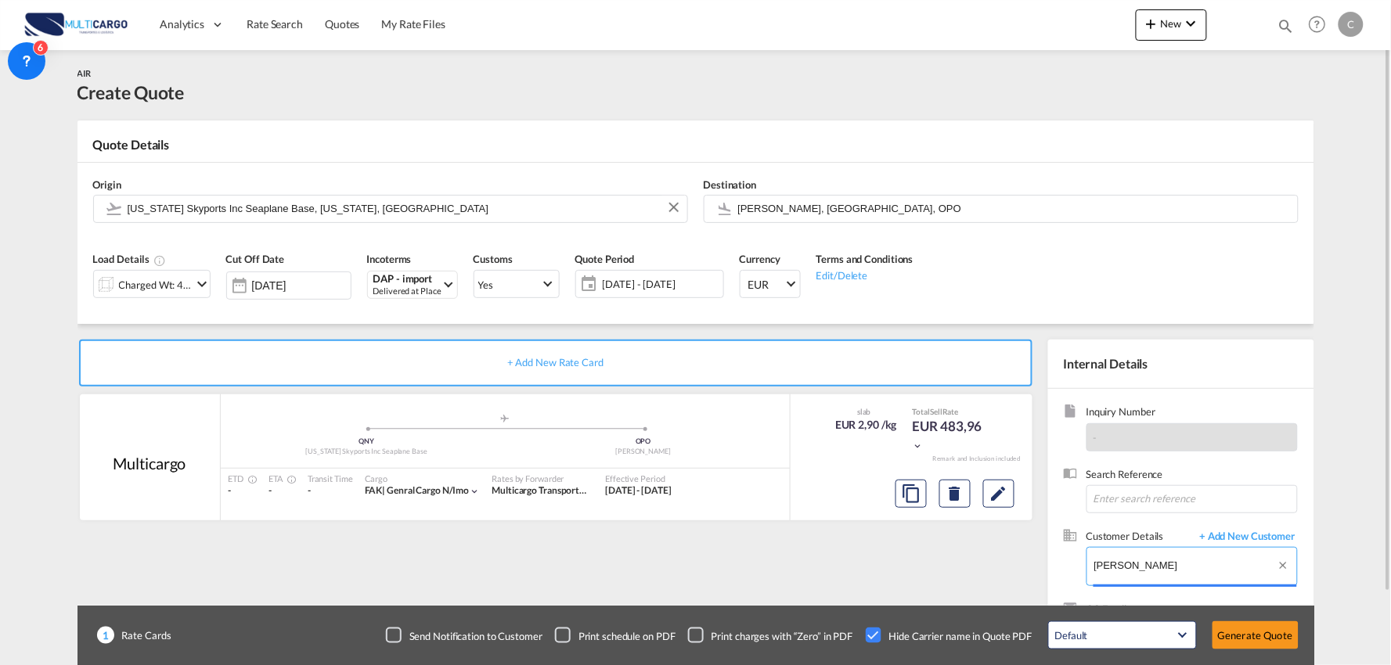
drag, startPoint x: 1141, startPoint y: 567, endPoint x: 1036, endPoint y: 567, distance: 105.7
click at [1037, 567] on div "+ Add New Rate Card Multicargo added by you .a{fill:#aaa8ad;} .a{fill:#aaa8ad;}…" at bounding box center [695, 499] width 1237 height 351
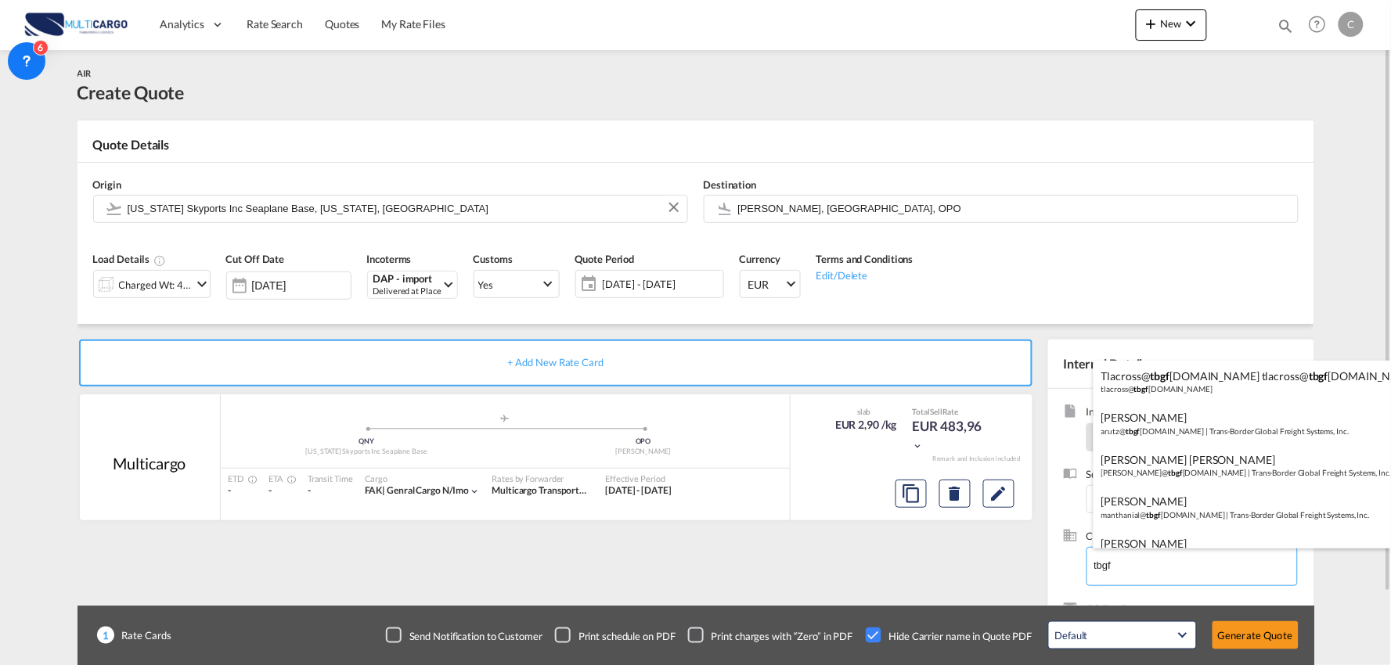
click at [1153, 498] on div "Matthew Anthanial manthanial@ tbgf s.com | Trans-Border Global Freight Systems,…" at bounding box center [1241, 507] width 297 height 42
type input "Trans-Border Global Freight Systems, Inc., Matthew Anthanial, manthanial@tbgfs.…"
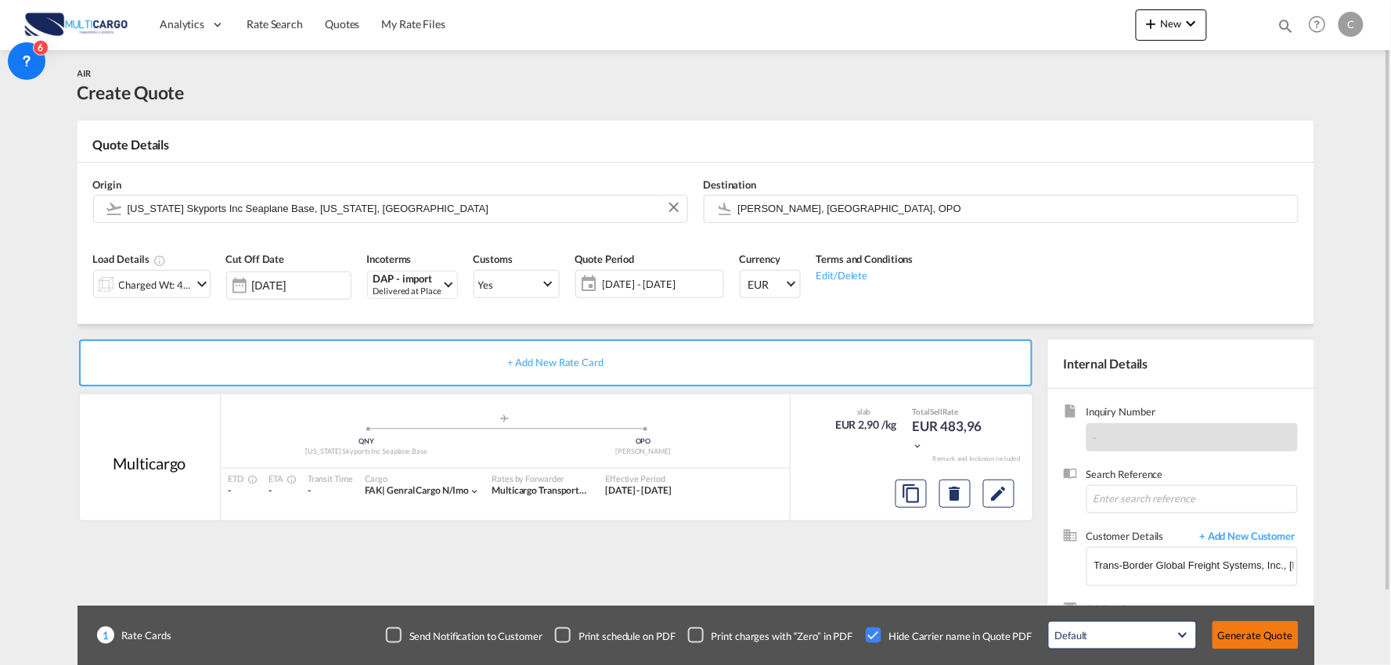
click at [1250, 631] on button "Generate Quote" at bounding box center [1255, 635] width 86 height 28
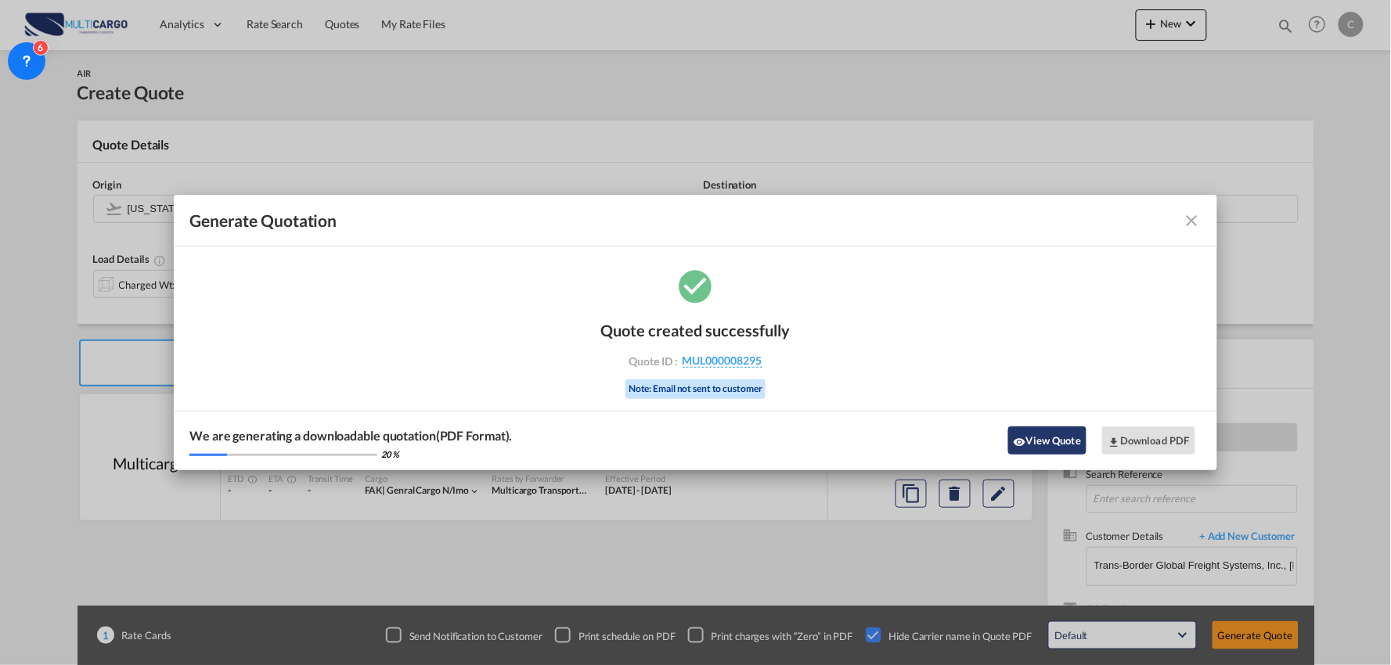
click at [1028, 440] on button "View Quote" at bounding box center [1047, 441] width 78 height 28
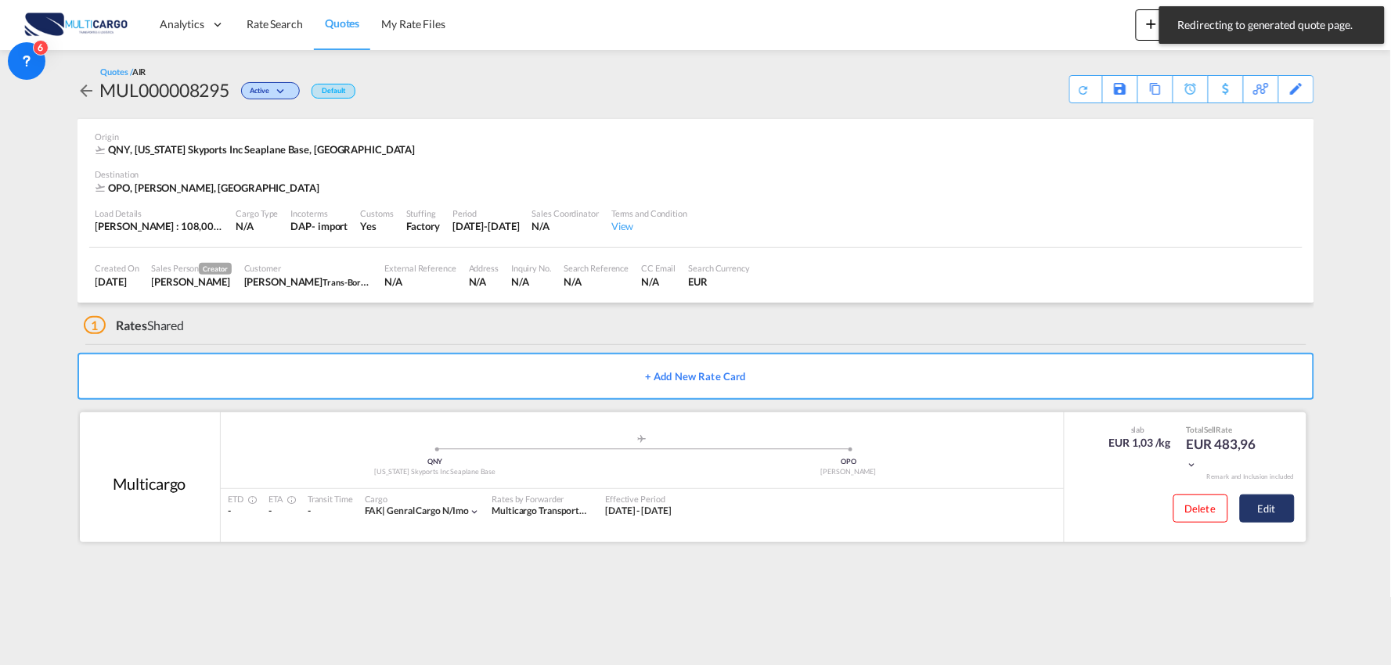
click at [1277, 503] on button "Edit" at bounding box center [1267, 509] width 55 height 28
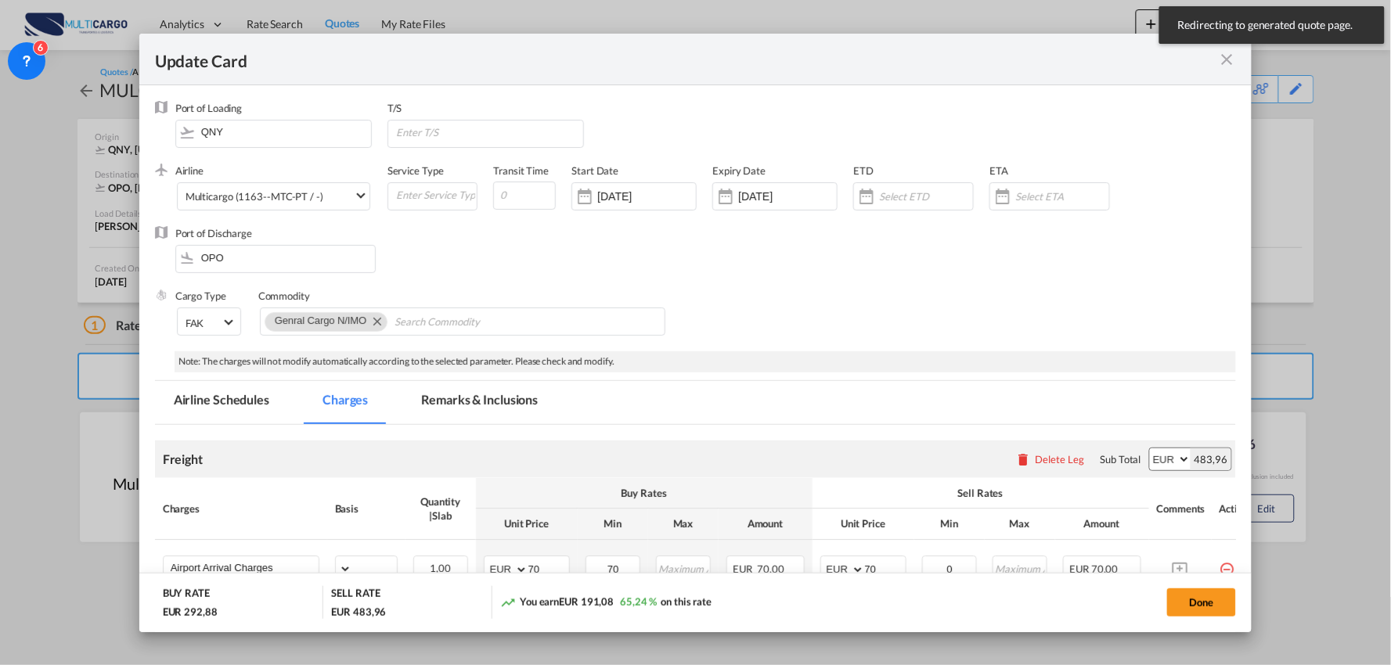
select select "per_bl"
select select "per_kg"
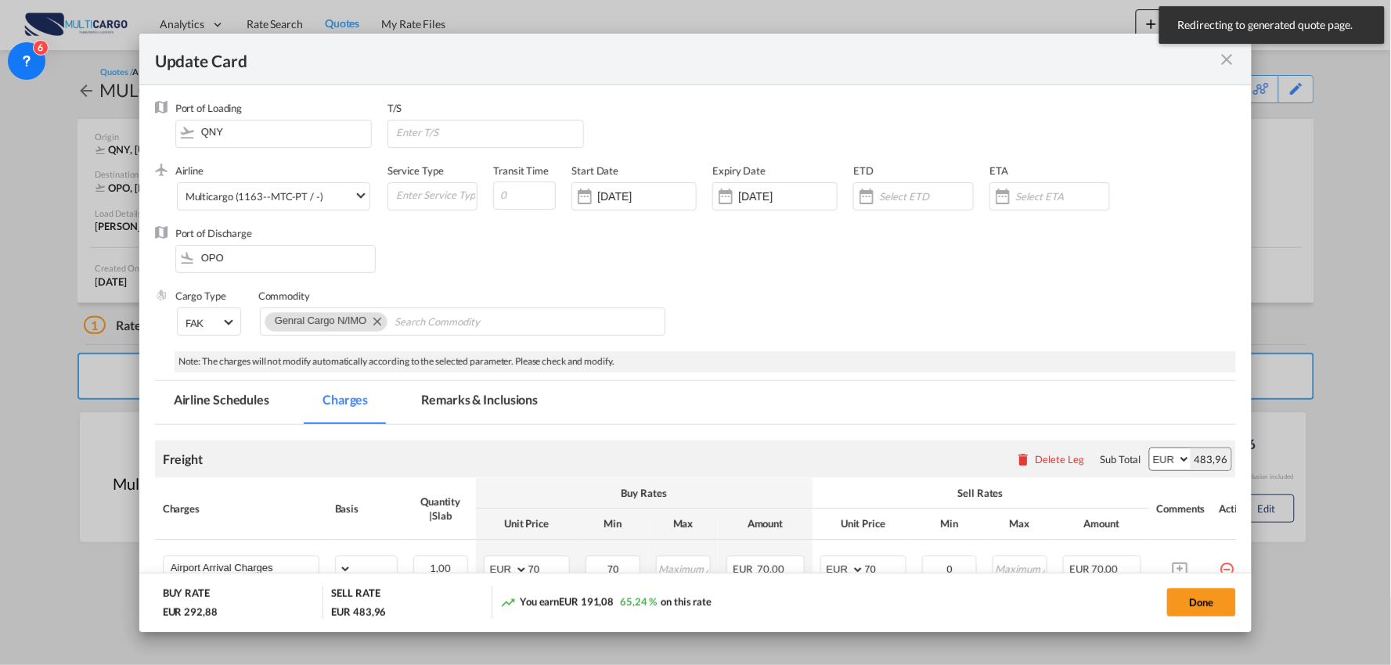
select select "per_shipment"
select select "per_bl"
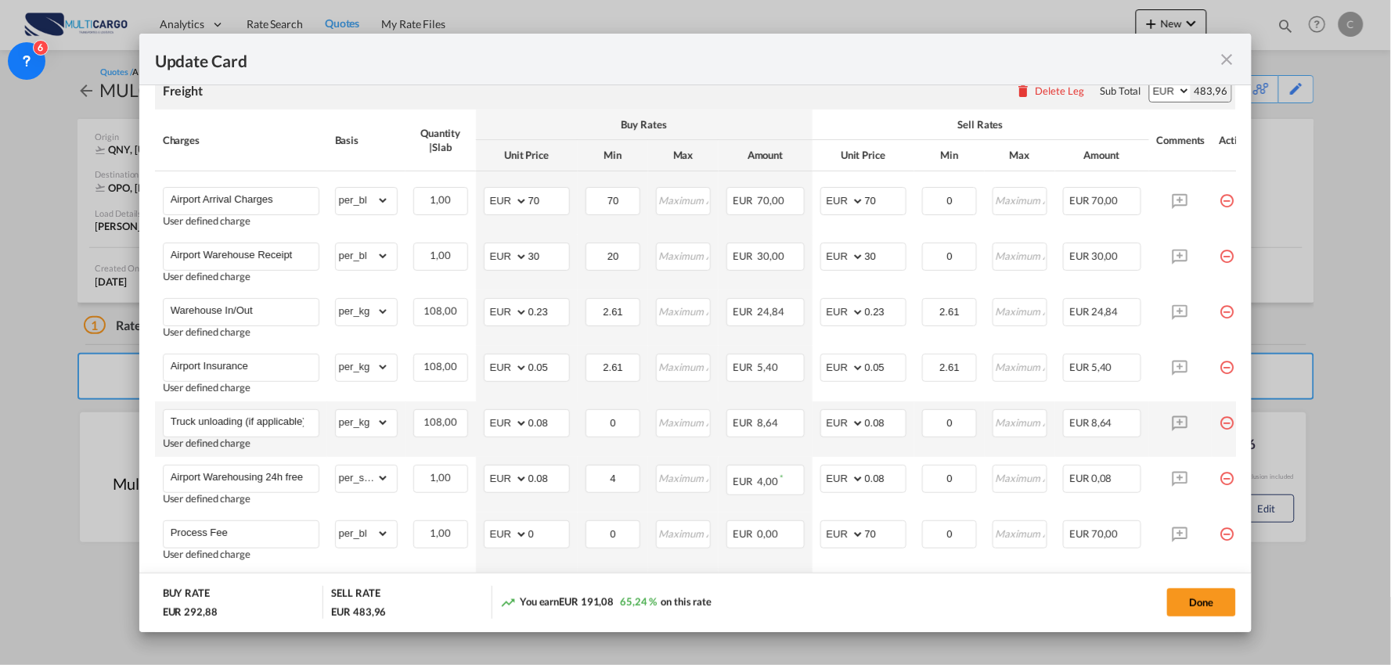
scroll to position [587, 0]
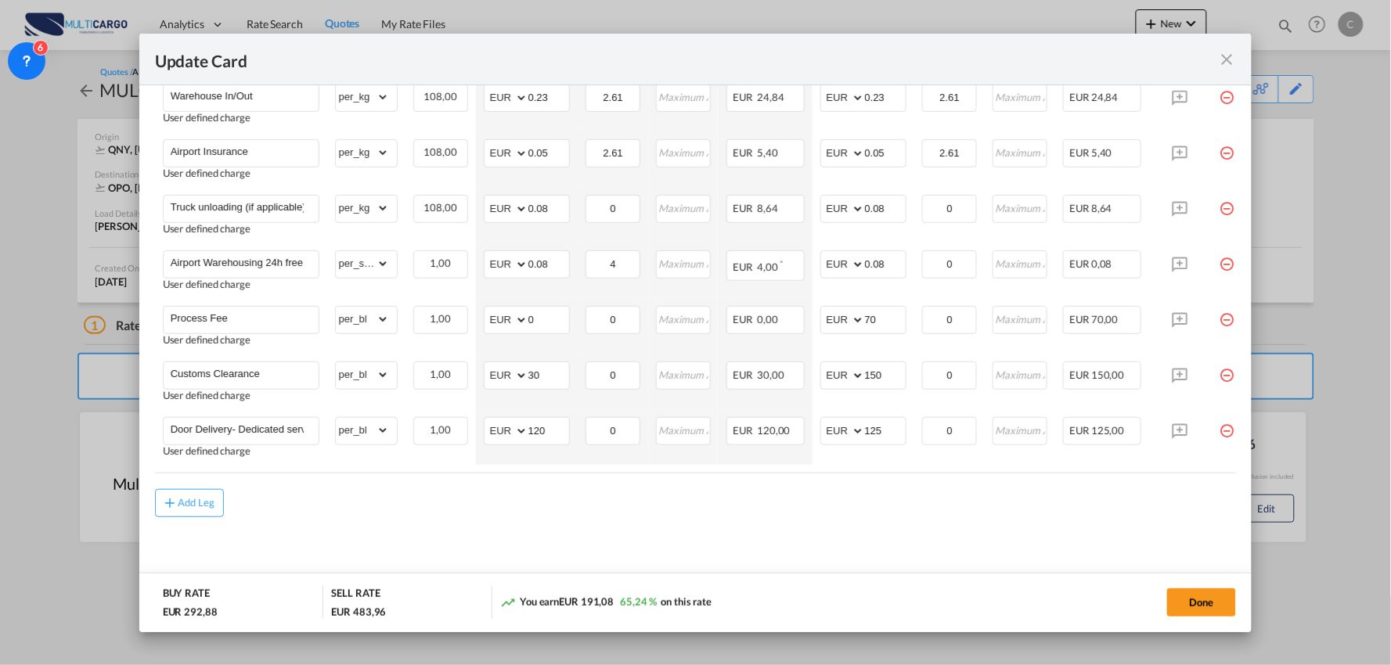
click at [362, 495] on div "Add Leg" at bounding box center [696, 503] width 1082 height 28
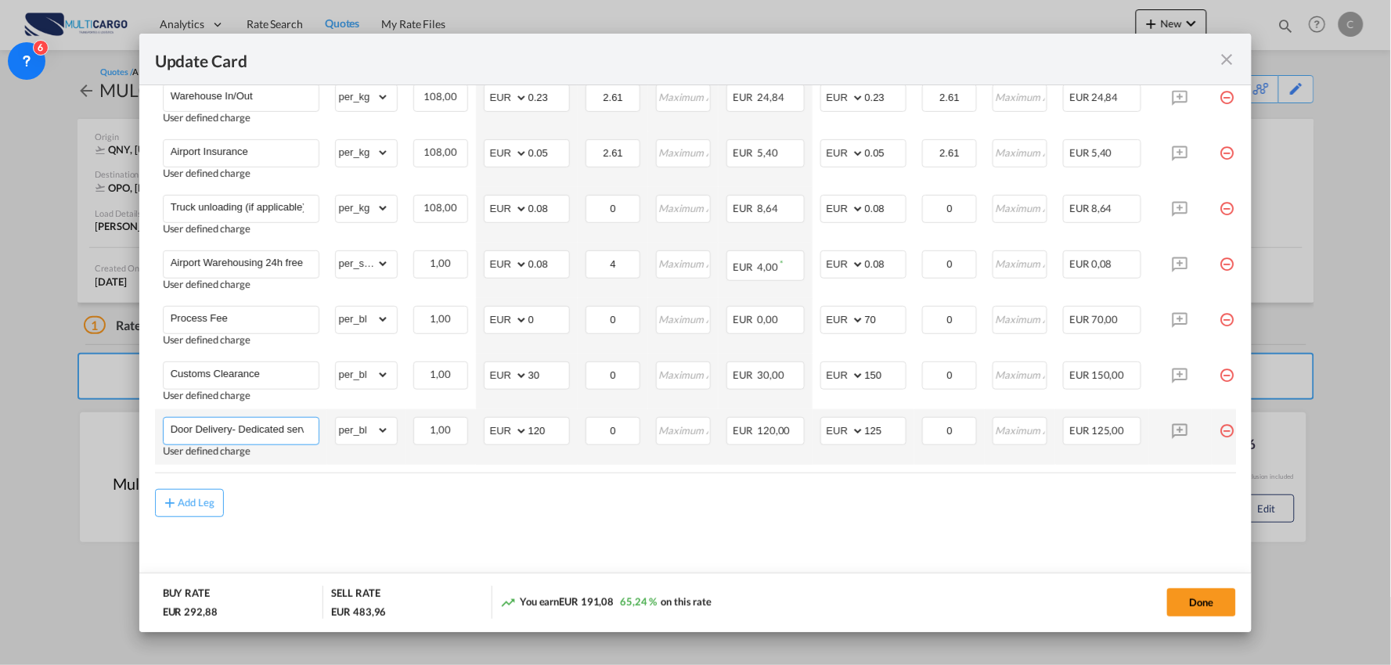
click at [287, 424] on input "Door Delivery- Dedicated service" at bounding box center [245, 429] width 148 height 23
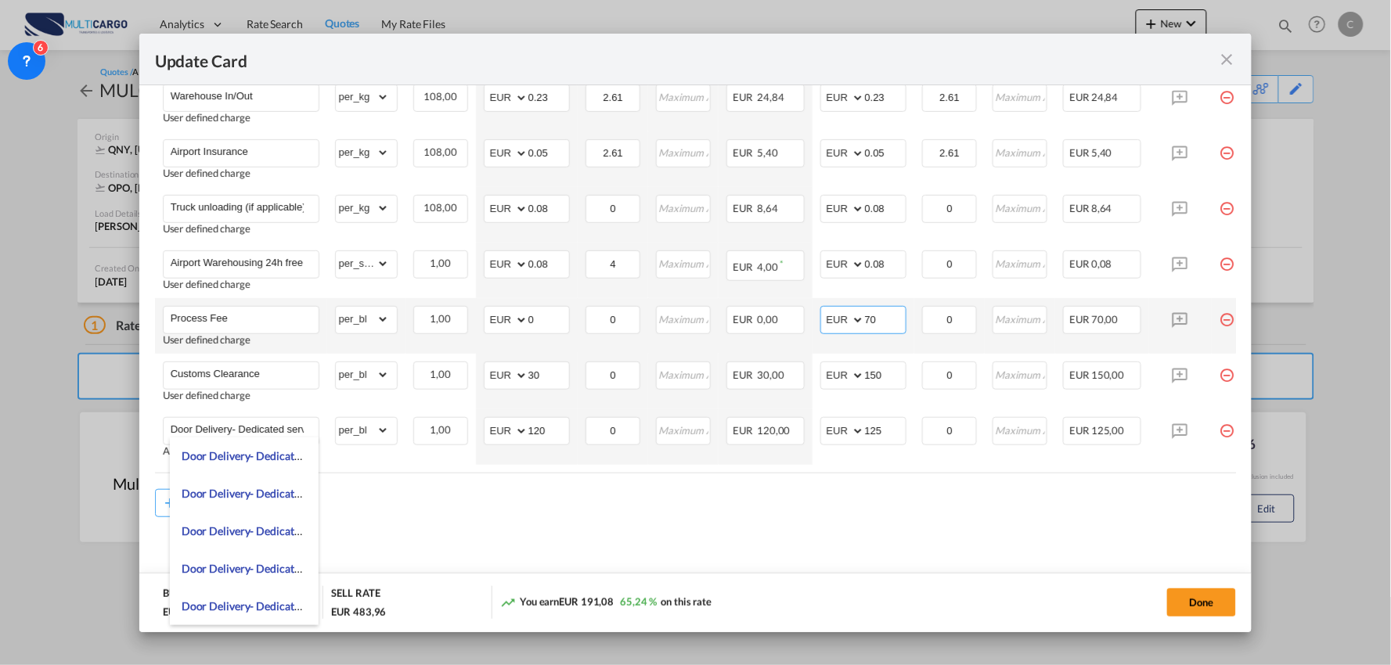
drag, startPoint x: 883, startPoint y: 318, endPoint x: 849, endPoint y: 319, distance: 33.7
click at [849, 319] on md-input-container "AED AFN ALL AMD ANG AOA ARS AUD AWG AZN BAM BBD BDT BGN BHD BIF BMD BND BOB BRL…" at bounding box center [863, 320] width 86 height 28
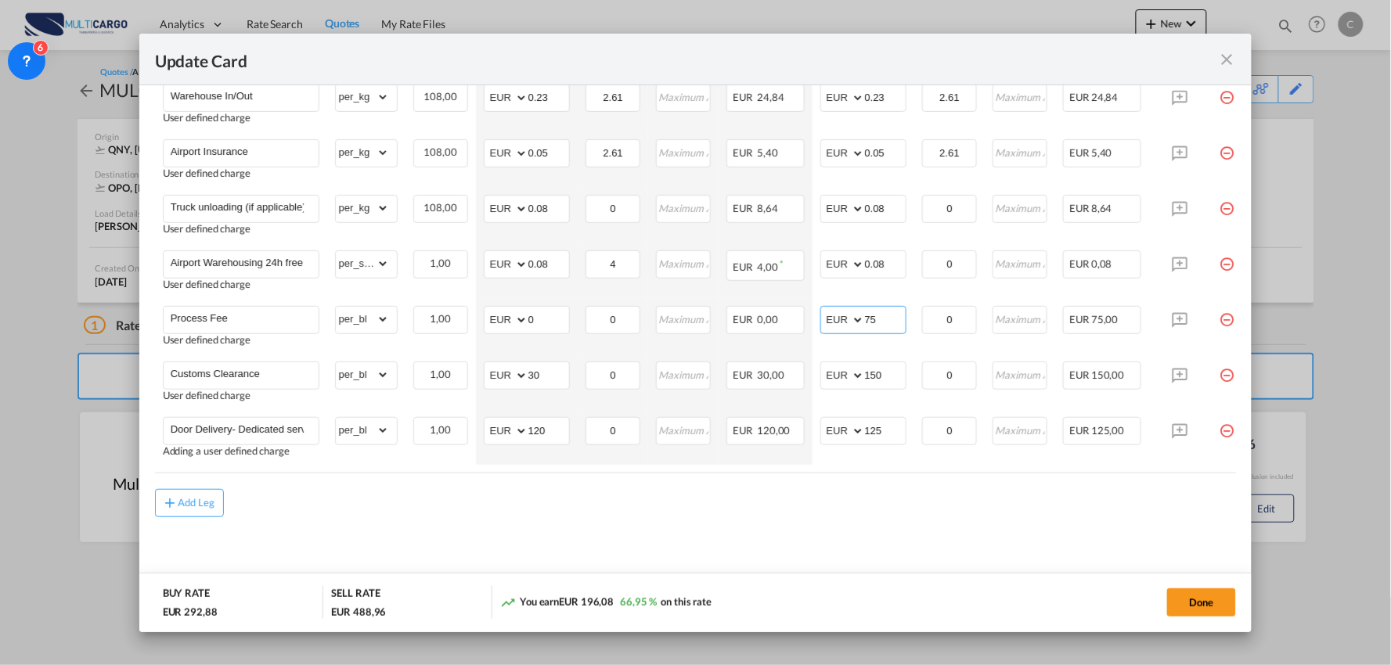
type input "75"
click at [809, 502] on div "Add Leg" at bounding box center [696, 503] width 1082 height 28
drag, startPoint x: 504, startPoint y: 540, endPoint x: 491, endPoint y: 519, distance: 25.0
click at [504, 540] on md-content "Freight Please enter leg name Leg Name Already Exists Delete Leg Sub Total AED …" at bounding box center [696, 217] width 1082 height 751
click at [477, 513] on div "Add Leg" at bounding box center [696, 503] width 1082 height 28
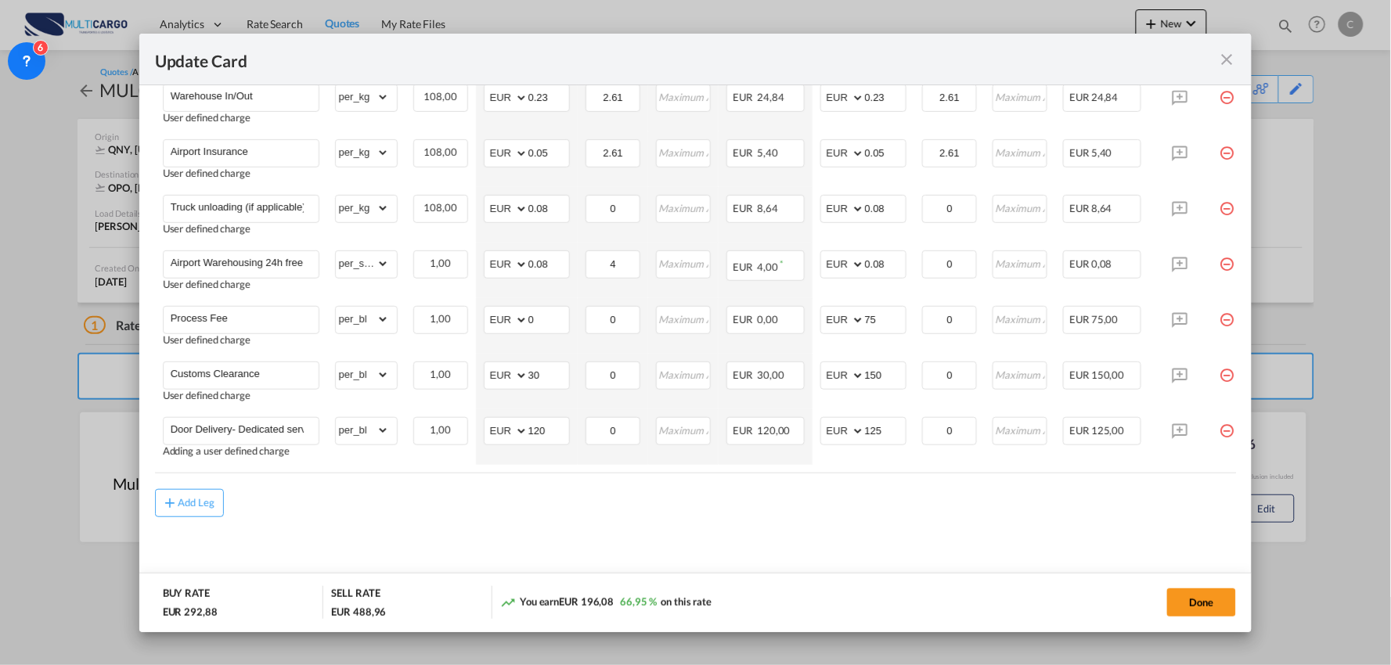
click at [440, 517] on div "Add Leg" at bounding box center [696, 503] width 1082 height 28
click at [538, 502] on div "Add Leg" at bounding box center [696, 503] width 1082 height 28
click at [761, 504] on div "Add Leg" at bounding box center [696, 503] width 1082 height 28
click at [656, 491] on div "Add Leg" at bounding box center [696, 503] width 1082 height 28
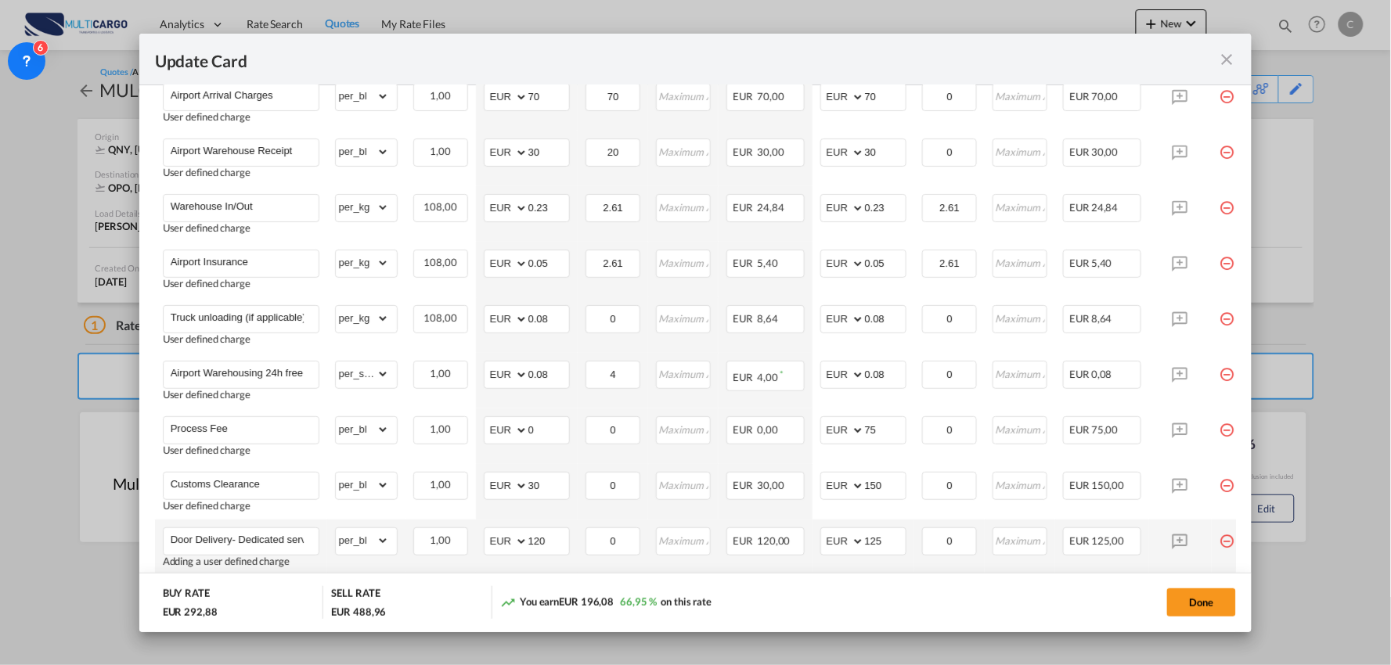
scroll to position [412, 0]
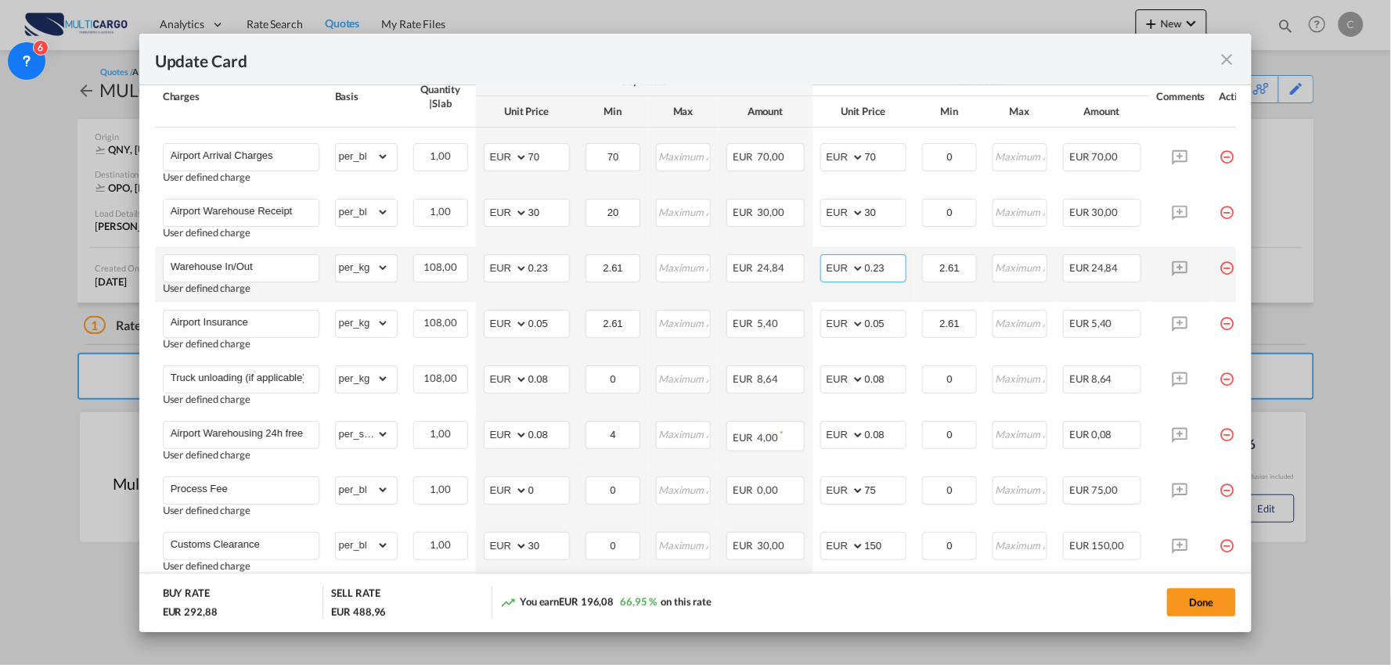
click at [892, 269] on input "0.23" at bounding box center [885, 266] width 41 height 23
type input "0.24"
click at [834, 77] on div "Update Card" at bounding box center [695, 60] width 1113 height 52
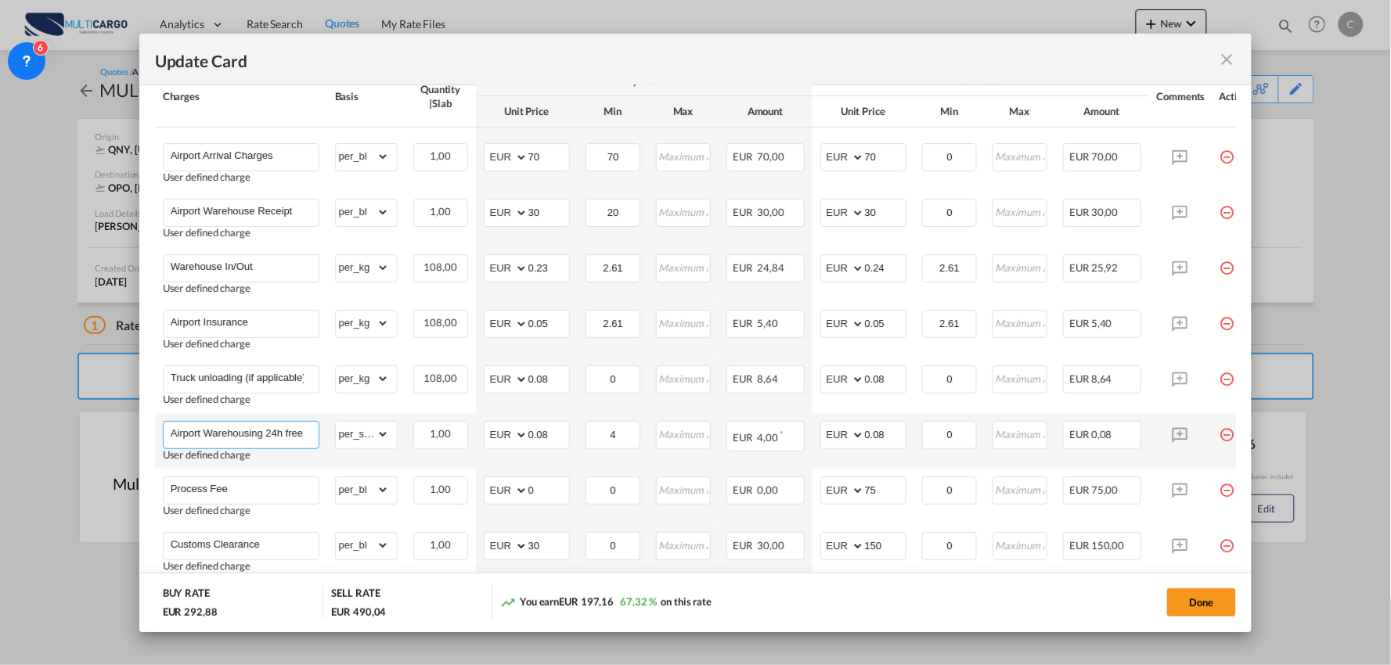
click at [263, 424] on input "Airport Warehousing 24h free *Eur x CW x Day - up to 7day - min EUR 4,00" at bounding box center [245, 433] width 148 height 23
click at [301, 434] on input "Airport Warehousing 24h free *Eur x CW x Day - up to 7day - min EUR 4,00" at bounding box center [245, 433] width 148 height 23
click at [294, 434] on input "Airport Warehousing 24h free *Eur x CW x Day - up to 7day - min EUR 4,00" at bounding box center [245, 433] width 148 height 23
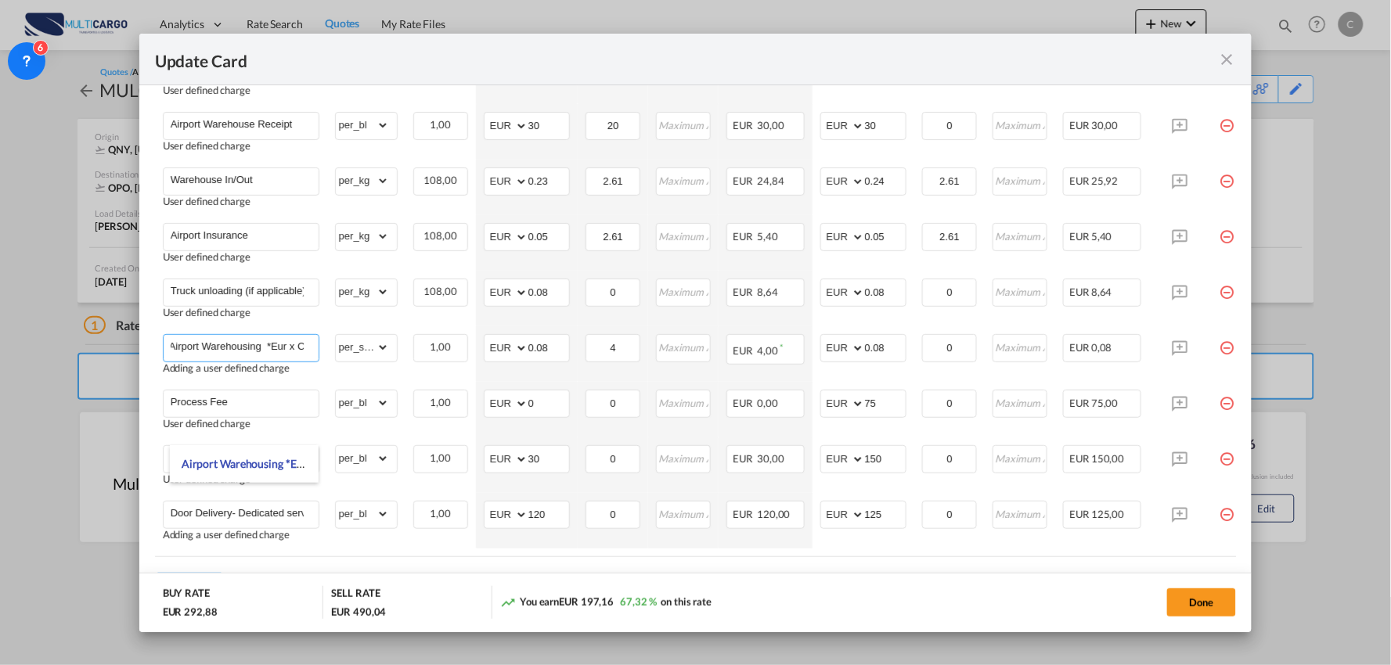
type input "Airport Warehousing *Eur x CW x Day - up to 7day - min EUR 4,00"
click at [801, 607] on div "You earn EUR 197,16 67,32 % on this rate" at bounding box center [661, 602] width 322 height 32
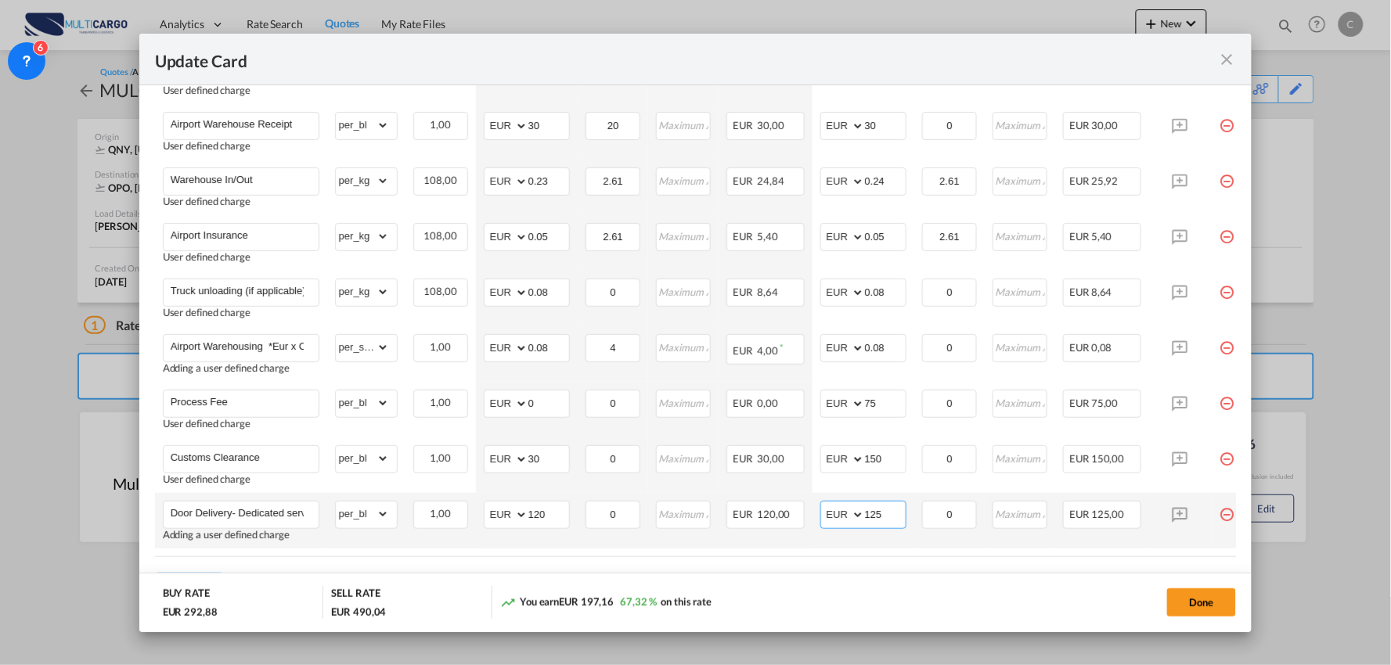
drag, startPoint x: 894, startPoint y: 513, endPoint x: 833, endPoint y: 521, distance: 61.5
click at [840, 520] on md-input-container "AED AFN ALL AMD ANG AOA ARS AUD AWG AZN BAM BBD BDT BGN BHD BIF BMD BND BOB BRL…" at bounding box center [863, 515] width 86 height 28
type input "195"
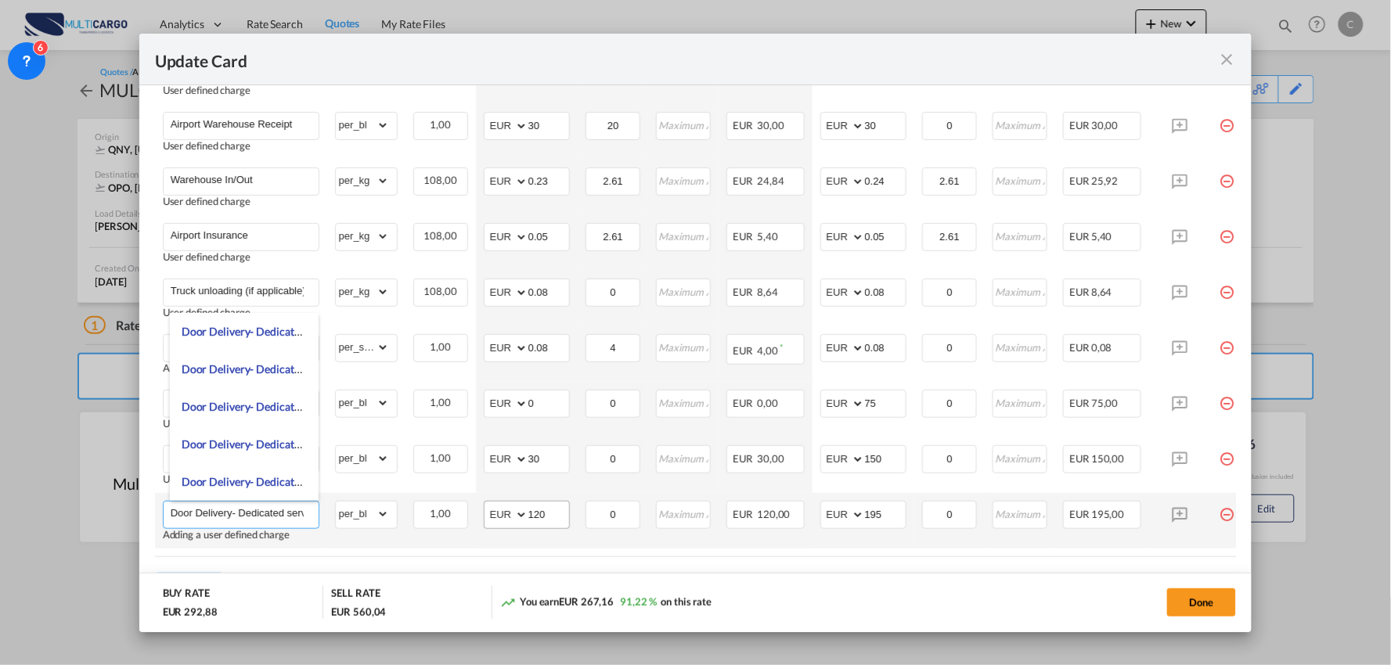
scroll to position [0, 13]
drag, startPoint x: 232, startPoint y: 512, endPoint x: 554, endPoint y: 520, distance: 322.6
click at [554, 520] on tr "Door Delivery- Dedicated service Adding a user defined charge Please Enter Alre…" at bounding box center [709, 521] width 1109 height 56
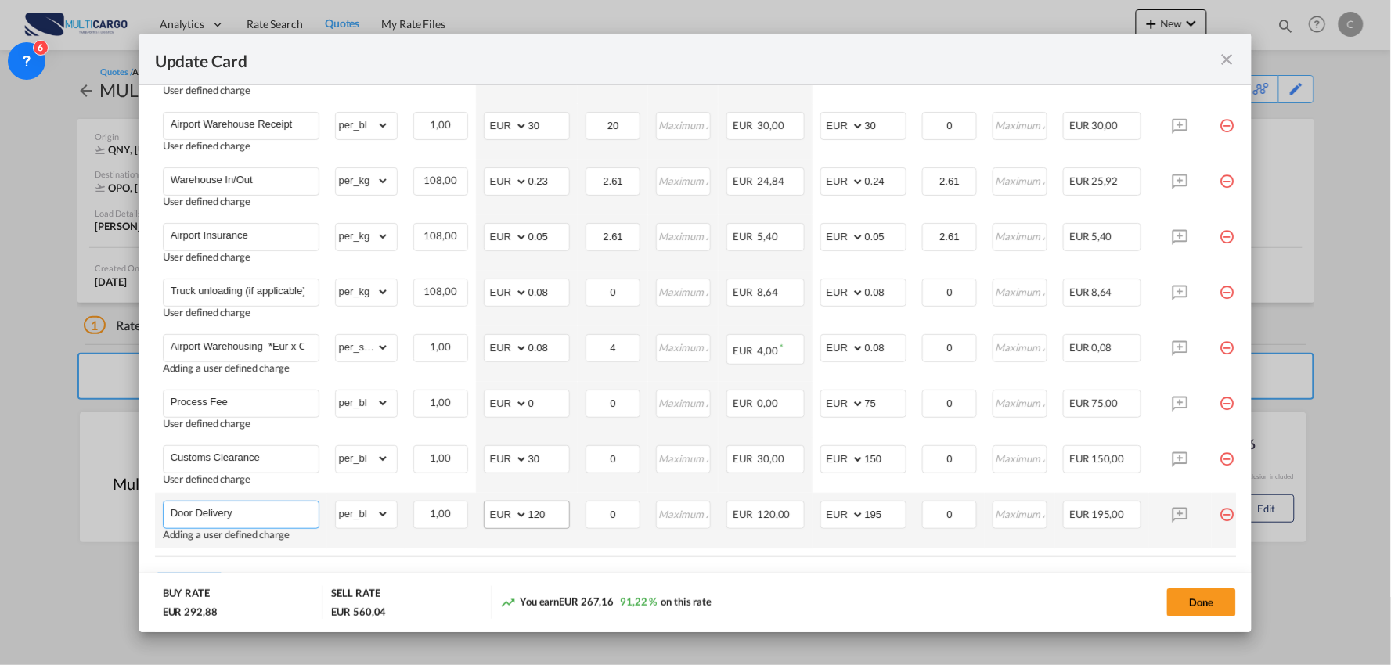
scroll to position [0, 0]
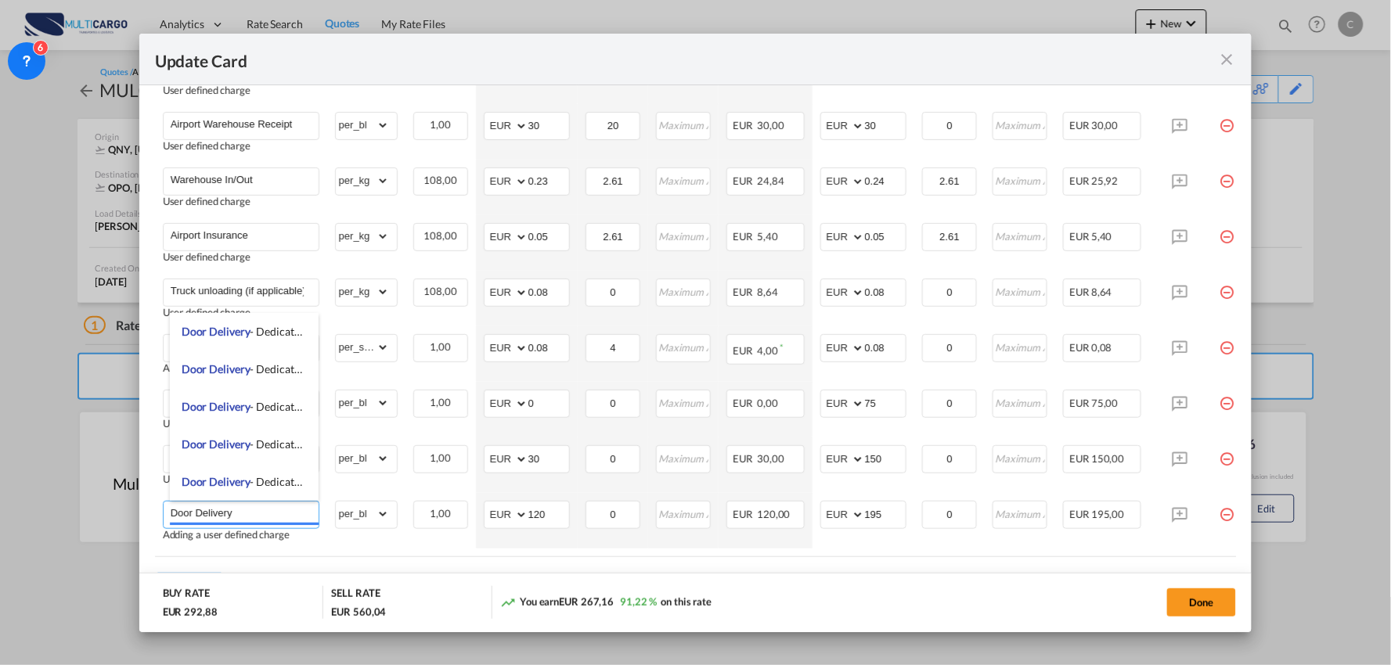
type input "Door Delivery"
click at [866, 578] on md-dialog-actions "BUY RATE EUR 292,88 SELL RATE EUR 560,04 You earn EUR 267,16 91,22 % on this ra…" at bounding box center [695, 602] width 1113 height 59
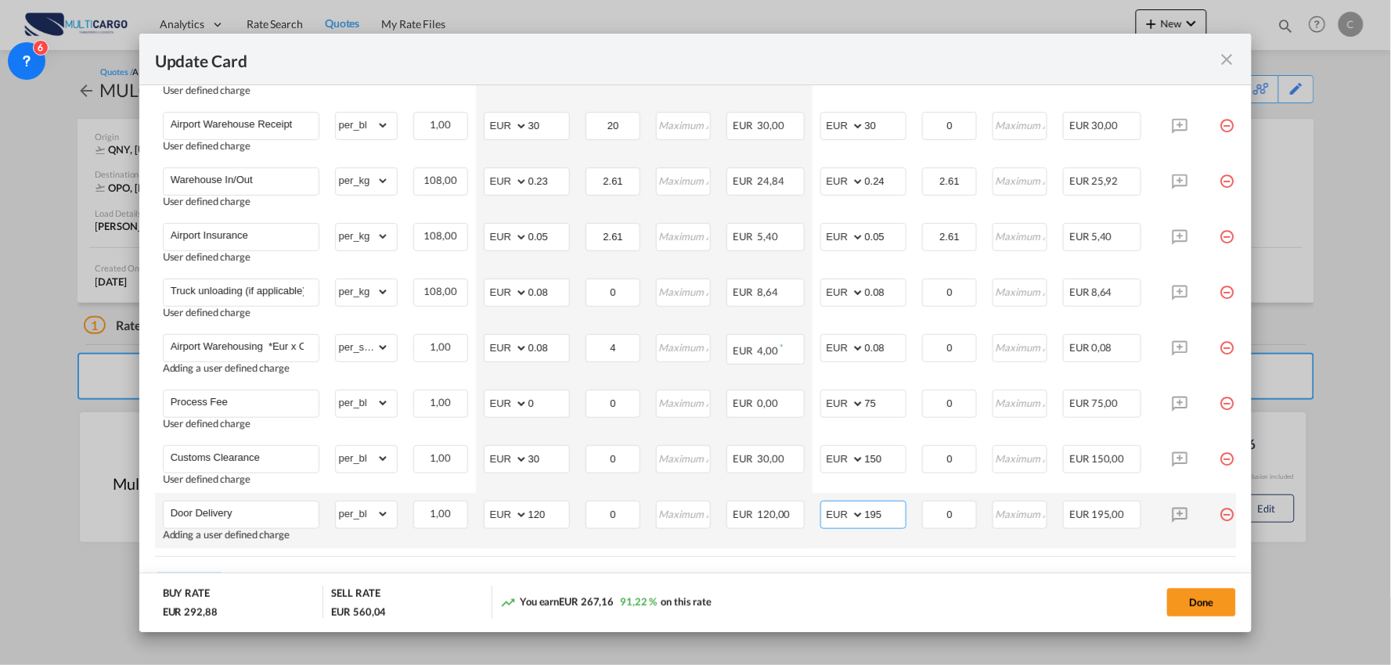
drag, startPoint x: 885, startPoint y: 515, endPoint x: 827, endPoint y: 509, distance: 58.3
click at [832, 510] on md-input-container "AED AFN ALL AMD ANG AOA ARS AUD AWG AZN BAM BBD BDT BGN BHD BIF BMD BND BOB BRL…" at bounding box center [863, 515] width 86 height 28
type input "235"
drag, startPoint x: 553, startPoint y: 513, endPoint x: 489, endPoint y: 517, distance: 63.6
click at [489, 517] on md-input-container "AED AFN ALL AMD ANG AOA ARS AUD AWG AZN BAM BBD BDT BGN BHD BIF BMD BND BOB BRL…" at bounding box center [527, 515] width 86 height 28
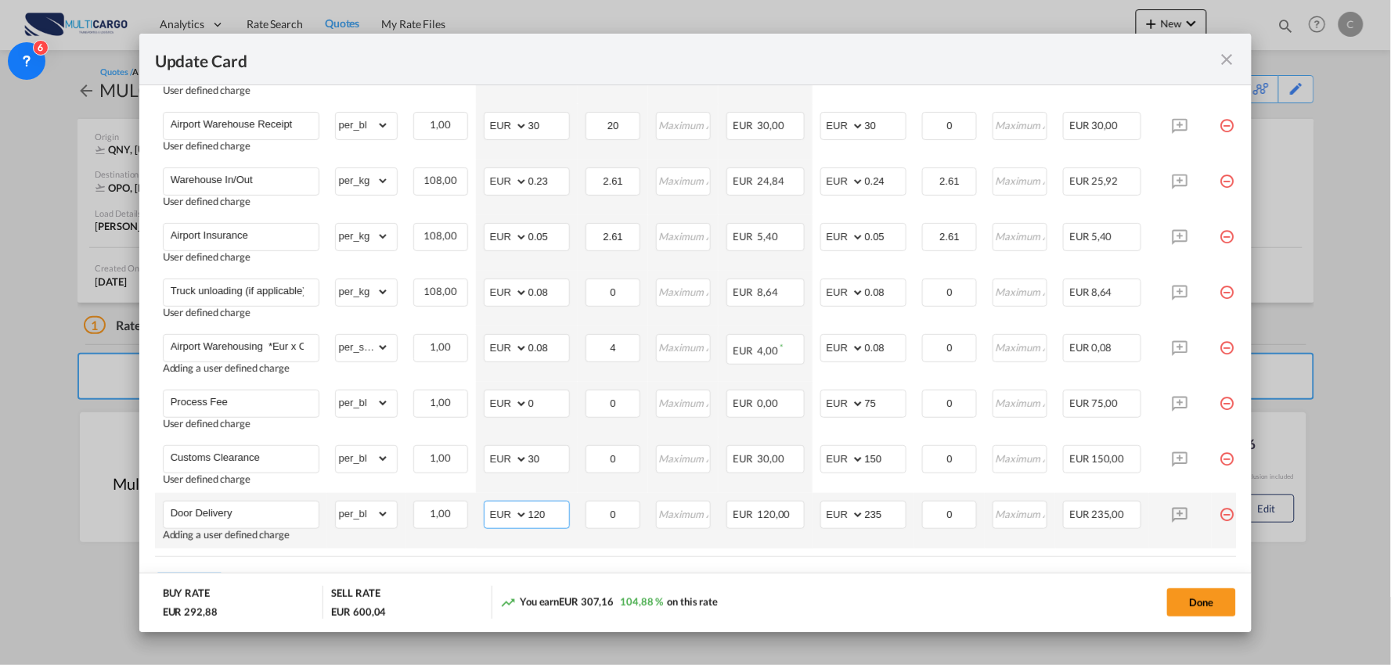
type input "2"
type input "185"
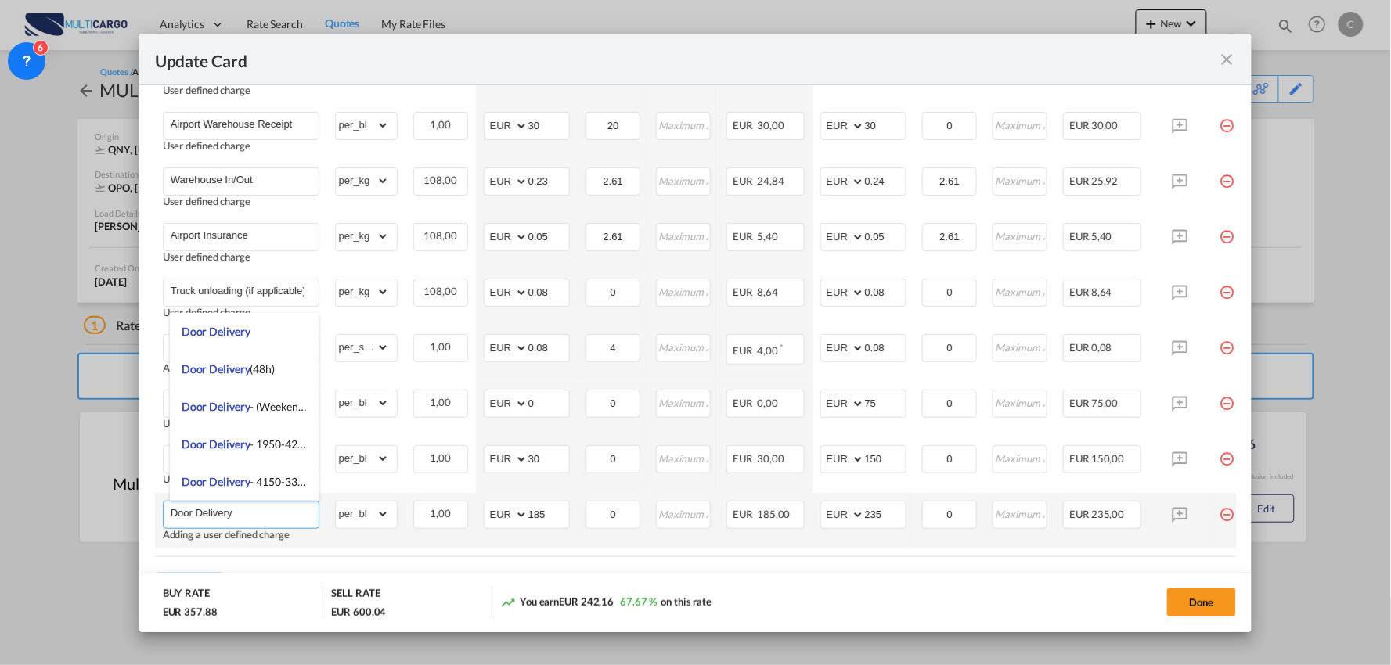
click at [293, 522] on input "Door Delivery" at bounding box center [245, 513] width 148 height 23
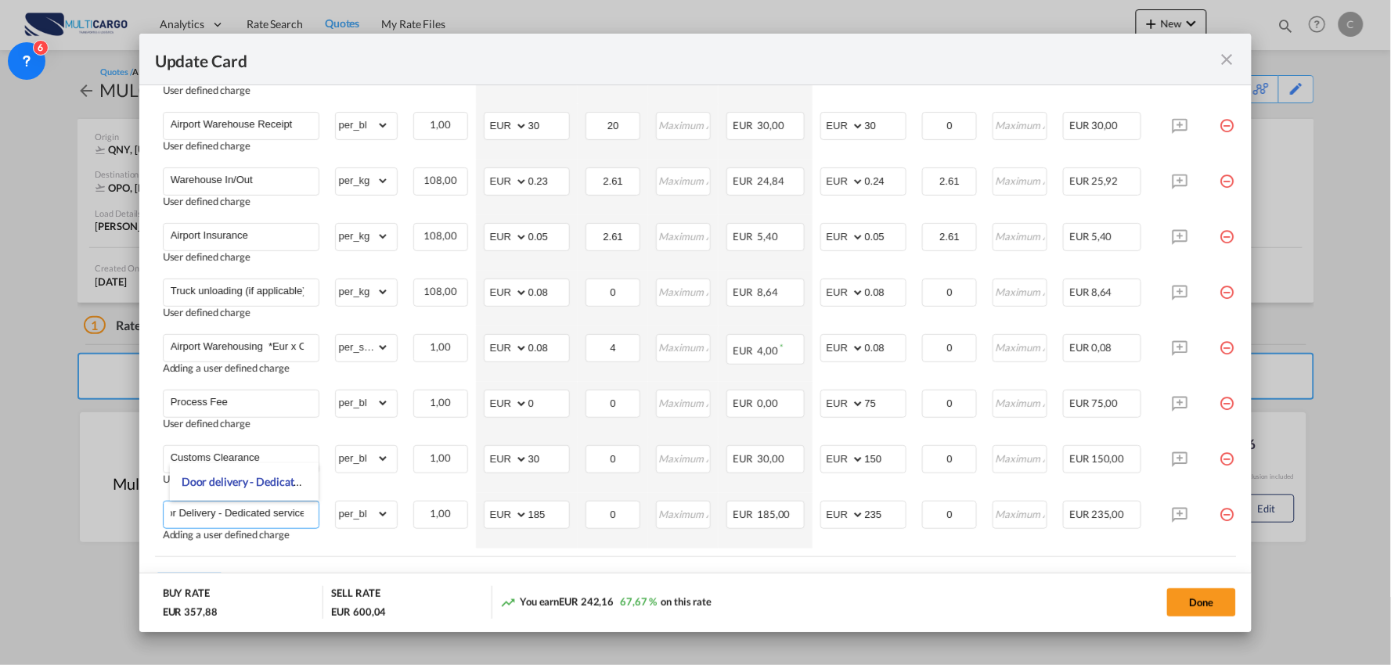
type input "Door Delivery - Dedicated service"
click at [877, 570] on air-lcl-rate-modification "Freight Please enter leg name Leg Name Already Exists Delete Leg Sub Total AED …" at bounding box center [696, 263] width 1082 height 675
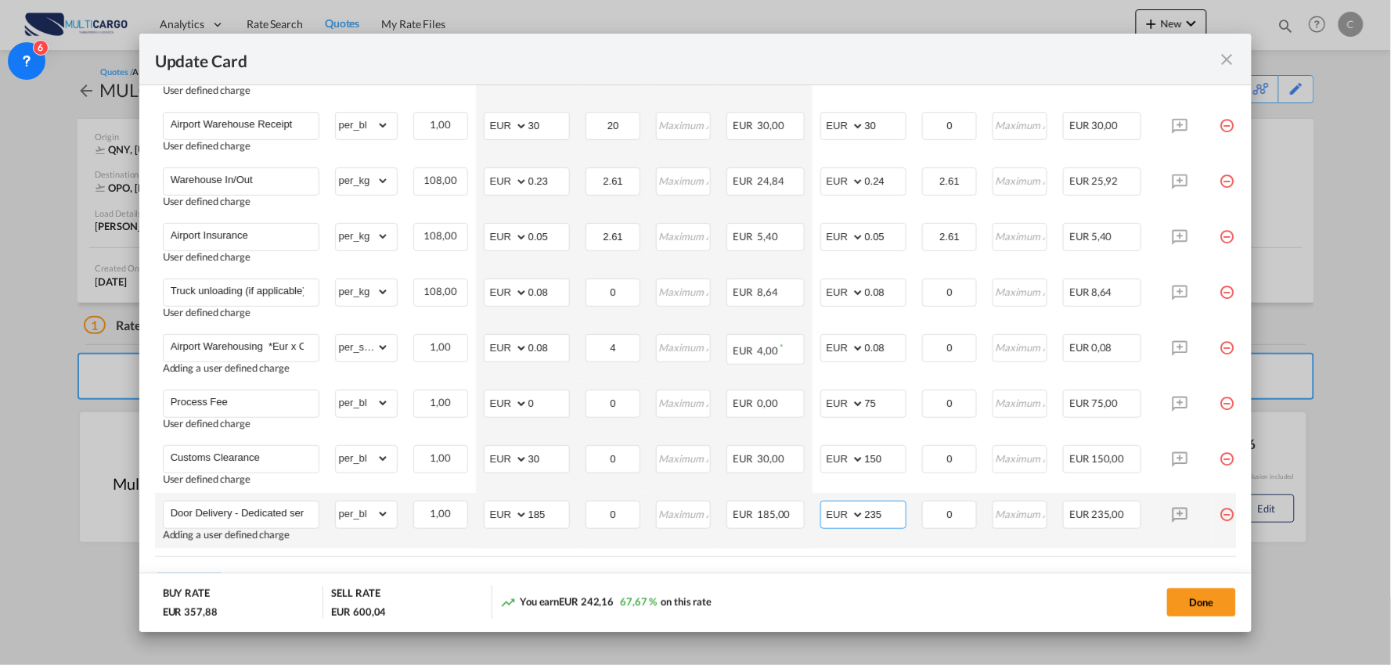
drag, startPoint x: 870, startPoint y: 515, endPoint x: 855, endPoint y: 515, distance: 14.9
click at [858, 515] on md-input-container "AED AFN ALL AMD ANG AOA ARS AUD AWG AZN BAM BBD BDT BGN BHD BIF BMD BND BOB BRL…" at bounding box center [863, 515] width 86 height 28
type input "235"
click at [936, 571] on air-lcl-rate-modification "Freight Please enter leg name Leg Name Already Exists Delete Leg Sub Total AED …" at bounding box center [696, 263] width 1082 height 675
click at [1194, 585] on md-dialog-actions "BUY RATE EUR 357,88 SELL RATE EUR 600,04 You earn EUR 242,16 67,67 % on this ra…" at bounding box center [695, 602] width 1113 height 59
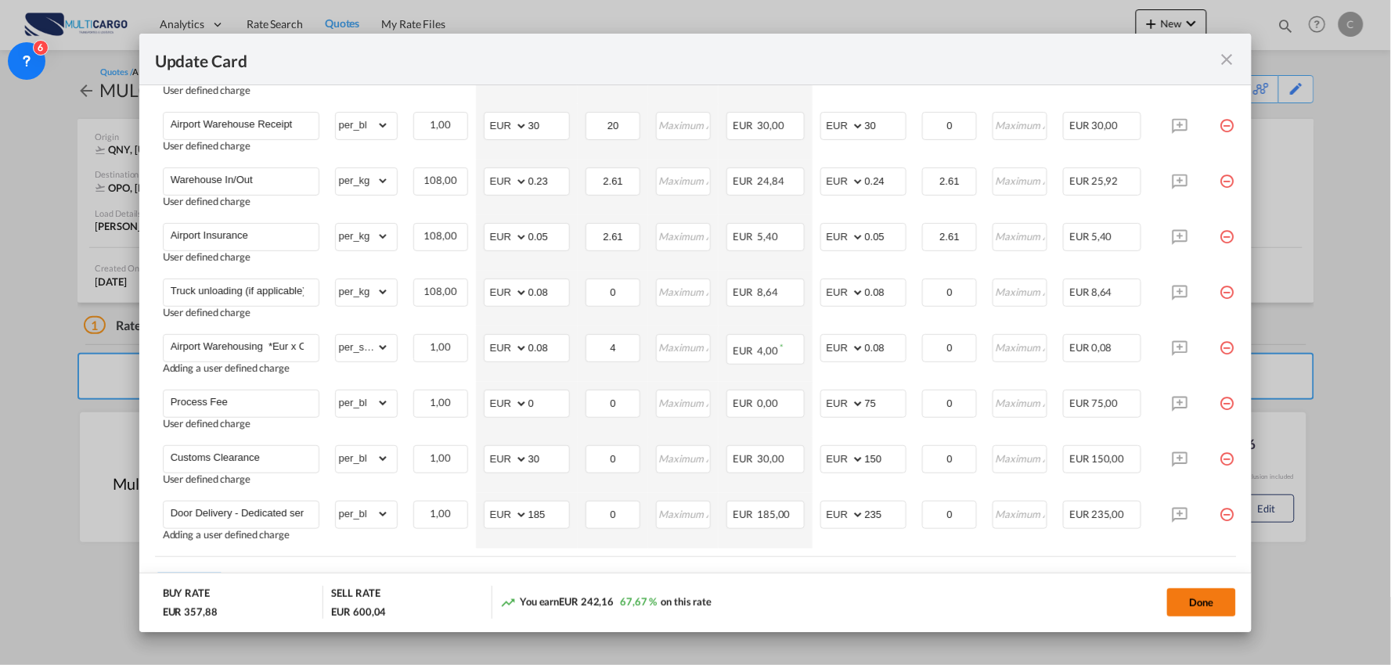
click at [1205, 616] on button "Done" at bounding box center [1201, 603] width 69 height 28
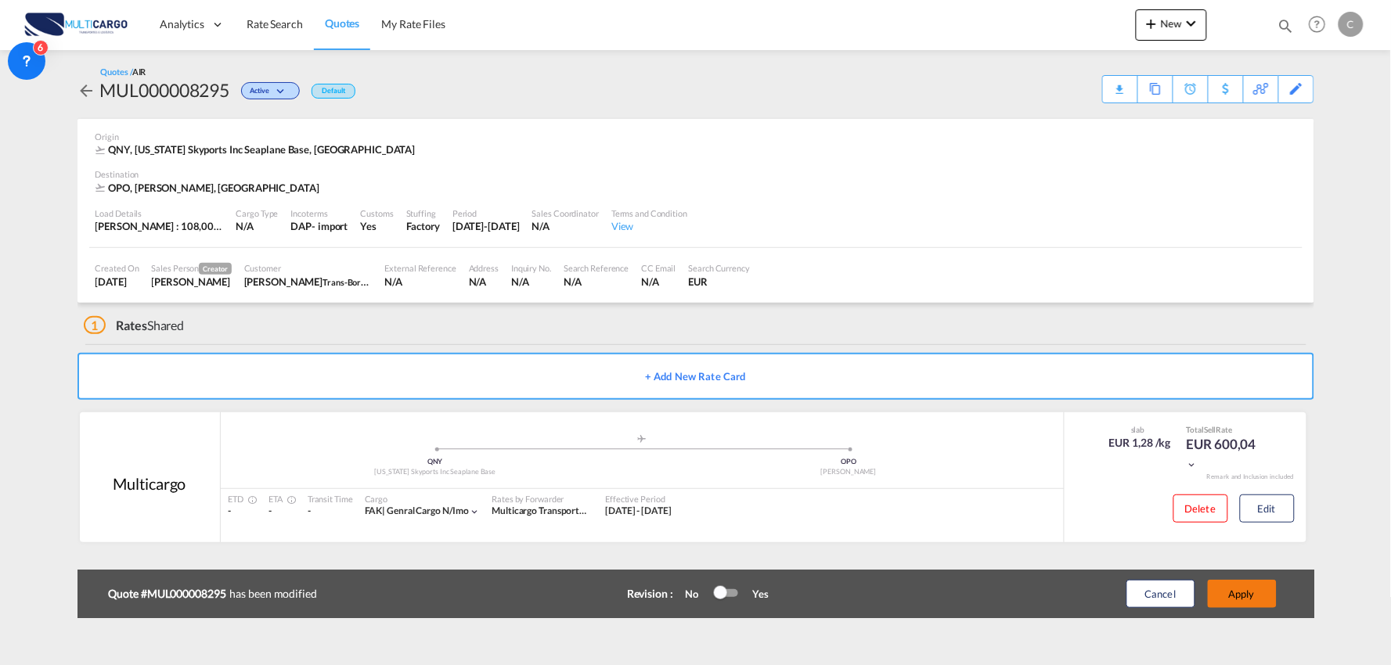
click at [1247, 596] on button "Apply" at bounding box center [1242, 594] width 69 height 28
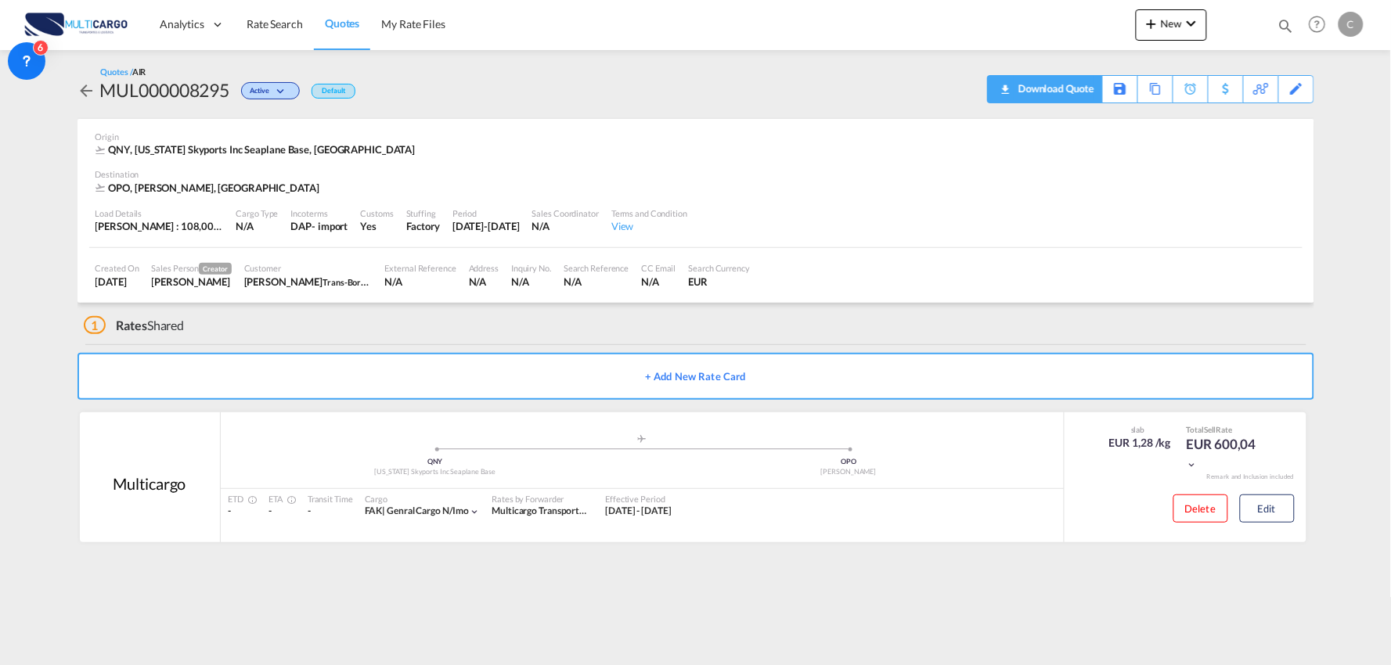
click at [1082, 77] on div "Download Quote" at bounding box center [1054, 88] width 80 height 25
